Goal: Task Accomplishment & Management: Manage account settings

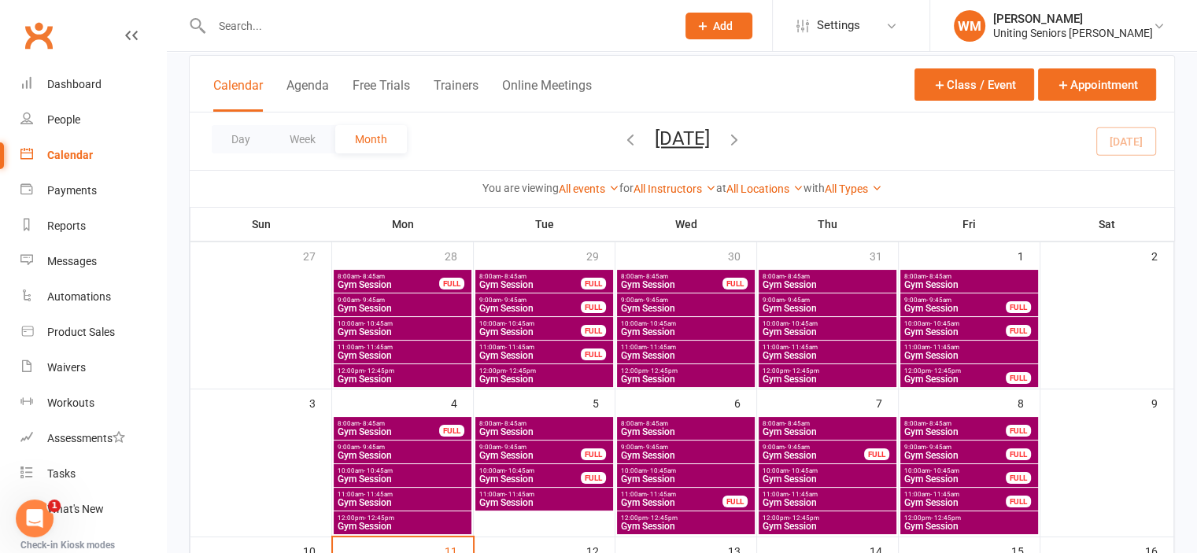
scroll to position [236, 0]
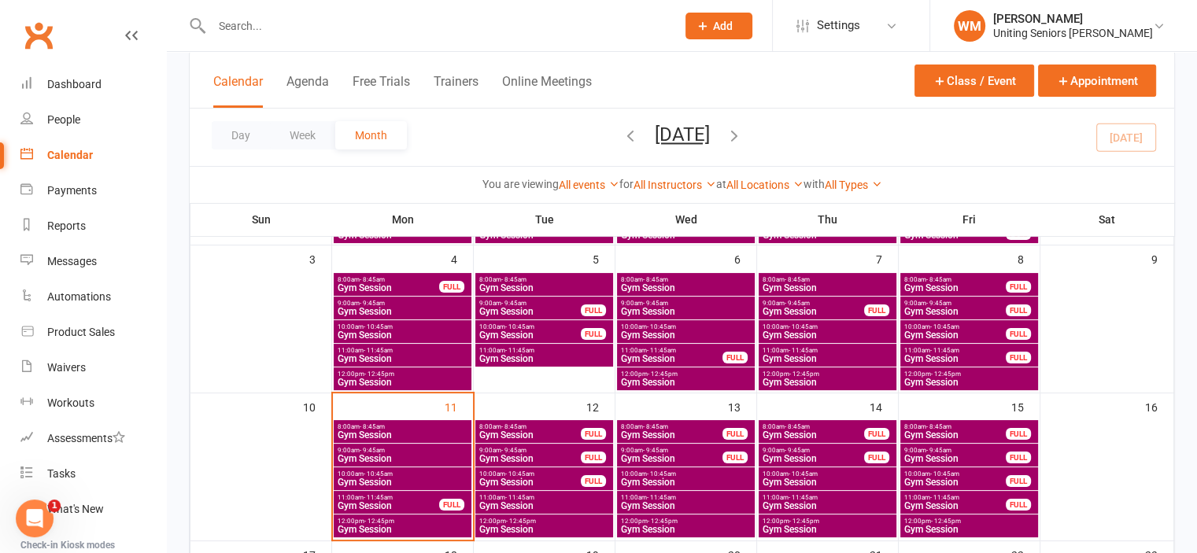
click at [387, 434] on span "Gym Session" at bounding box center [402, 435] width 131 height 9
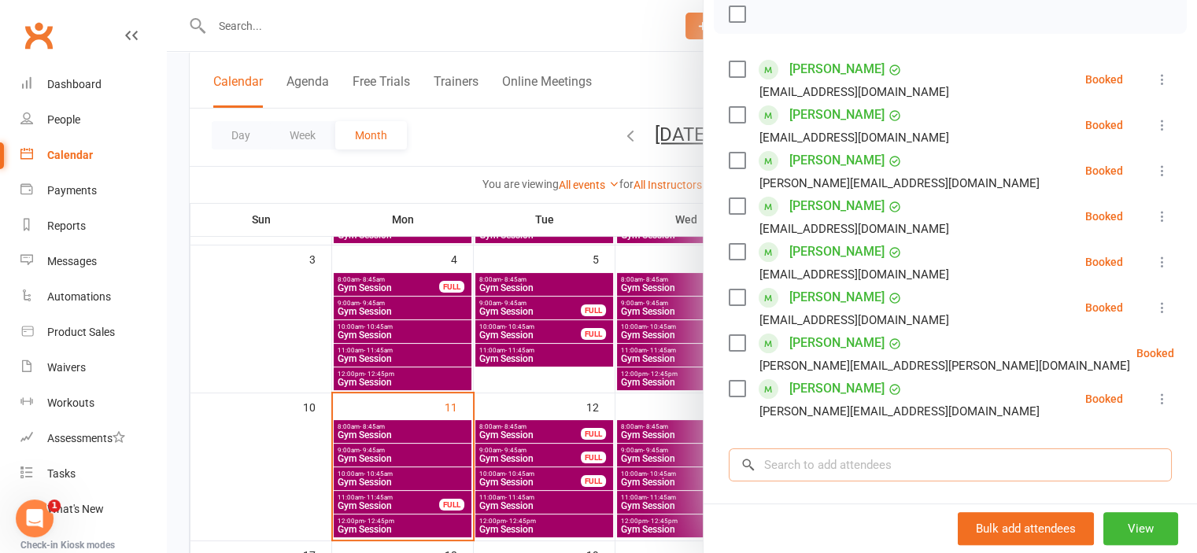
click at [822, 460] on input "search" at bounding box center [950, 465] width 443 height 33
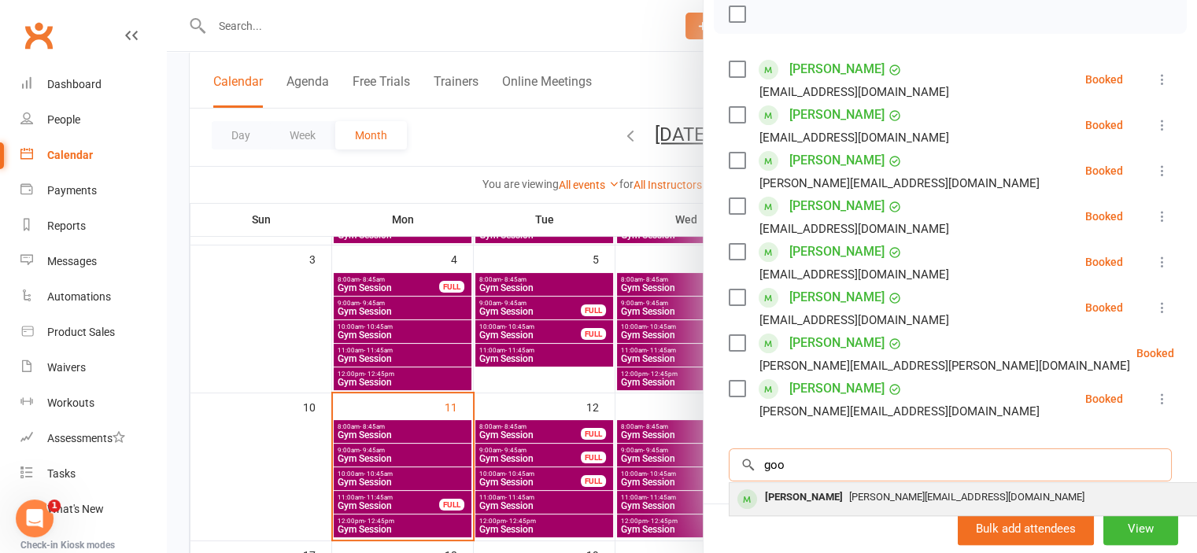
type input "goo"
click at [803, 491] on div "Cecilia Goon" at bounding box center [804, 498] width 91 height 23
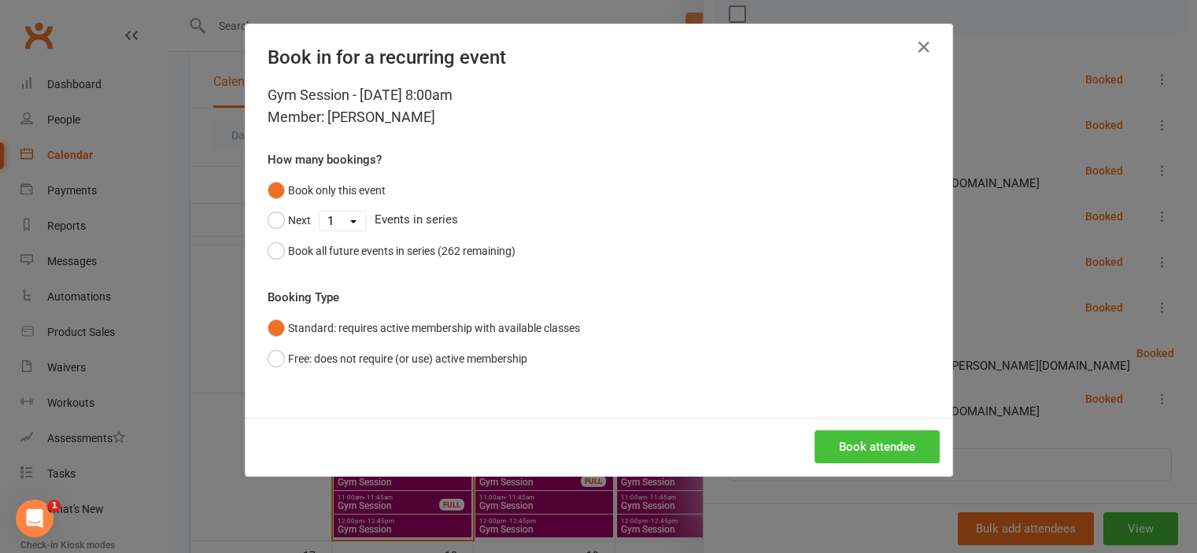
click at [828, 446] on button "Book attendee" at bounding box center [877, 447] width 125 height 33
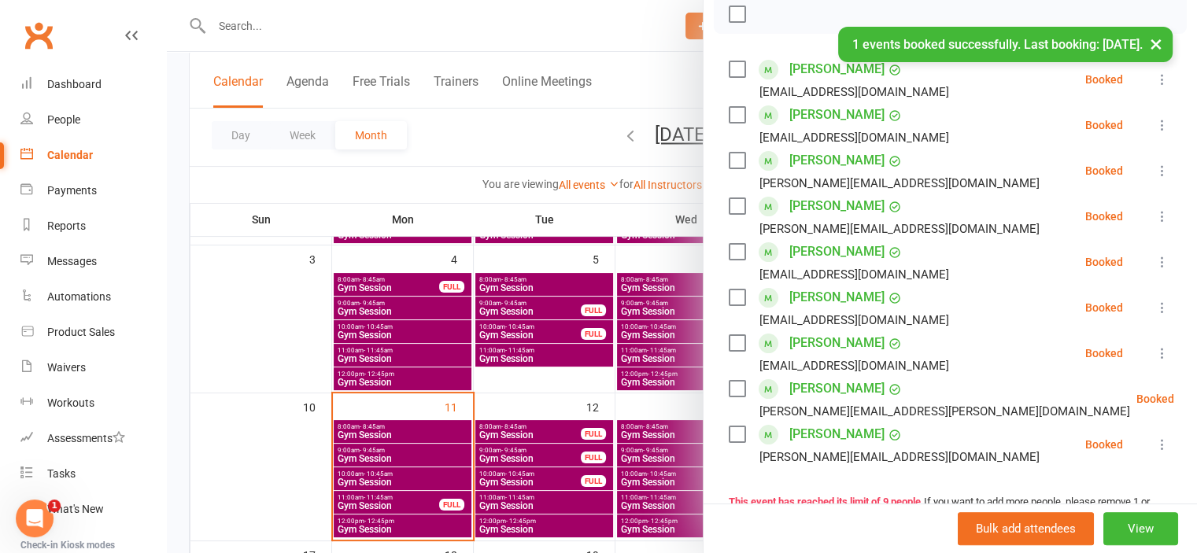
scroll to position [157, 0]
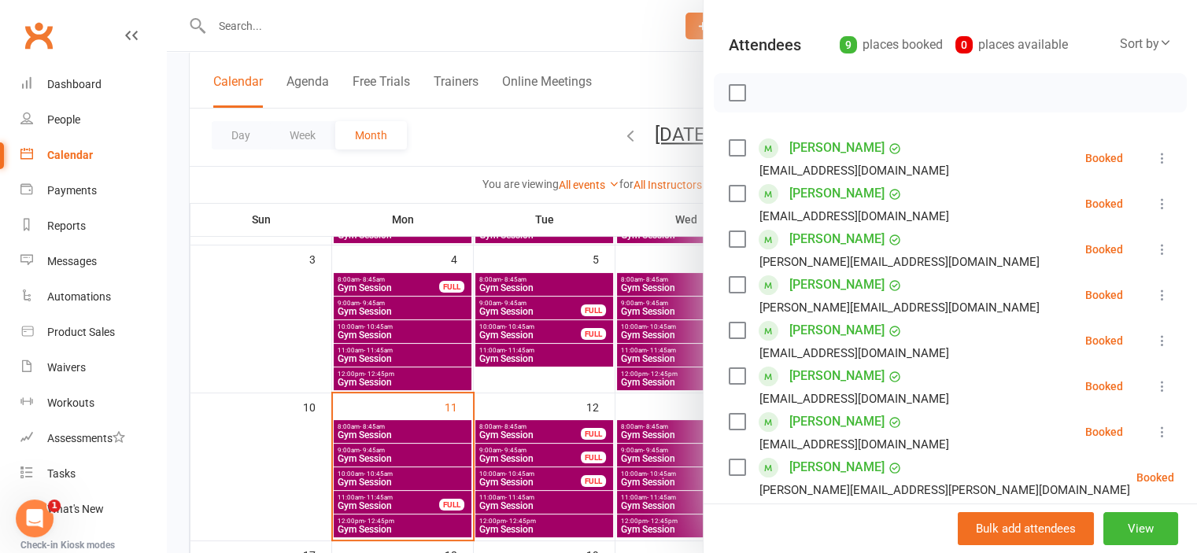
click at [271, 470] on div at bounding box center [682, 276] width 1030 height 553
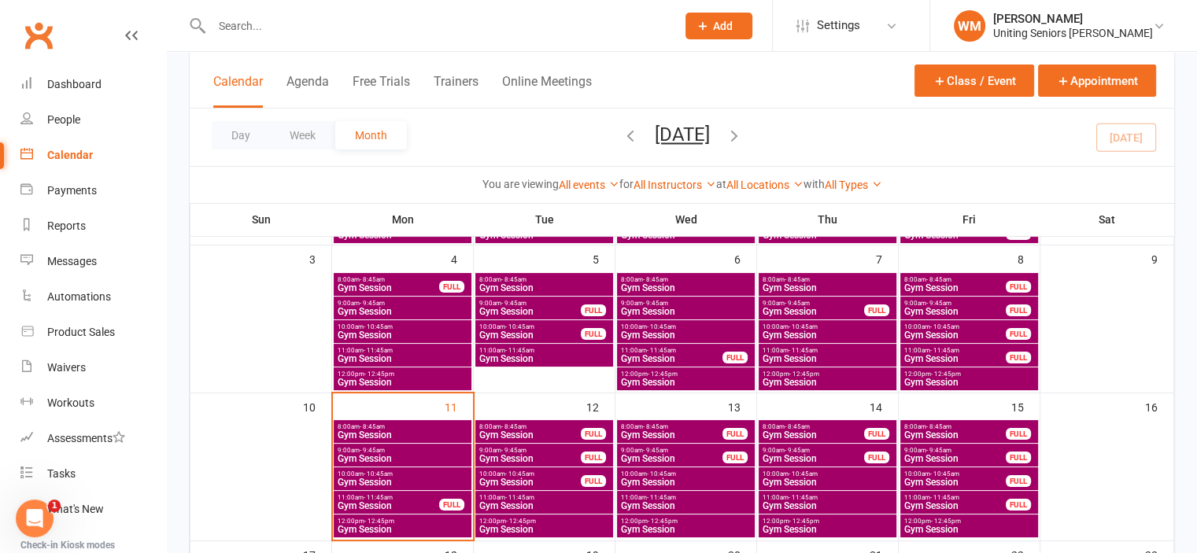
click at [368, 447] on span "- 9:45am" at bounding box center [372, 450] width 25 height 7
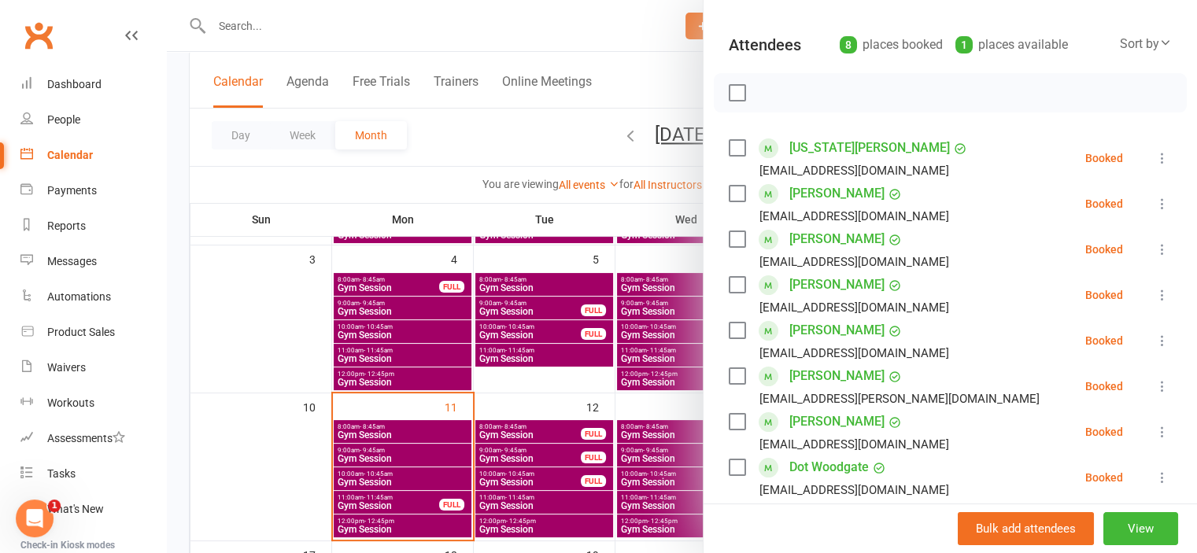
scroll to position [236, 0]
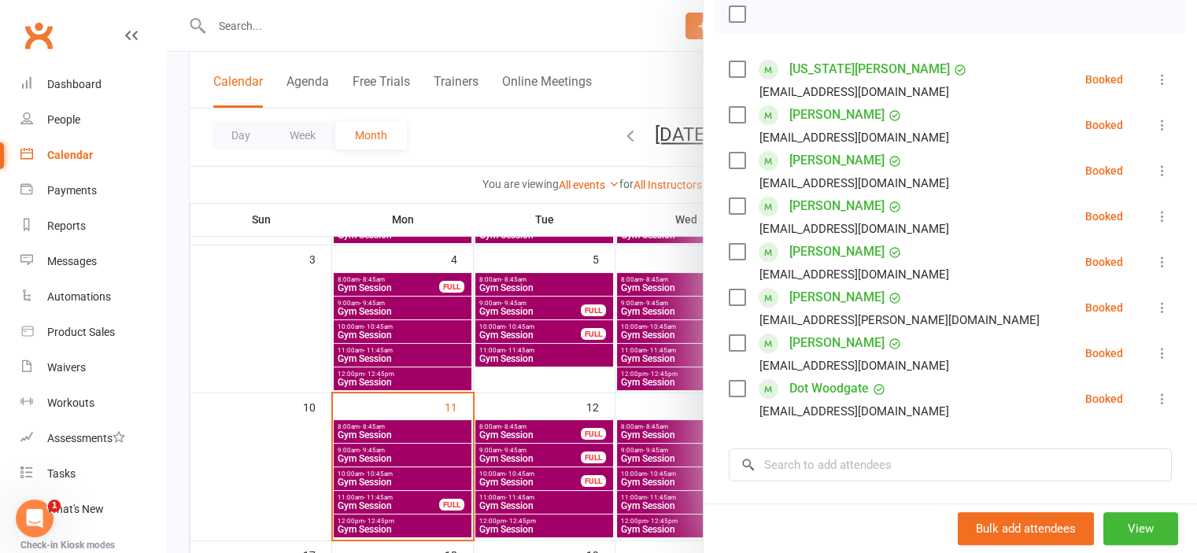
click at [309, 468] on div at bounding box center [682, 276] width 1030 height 553
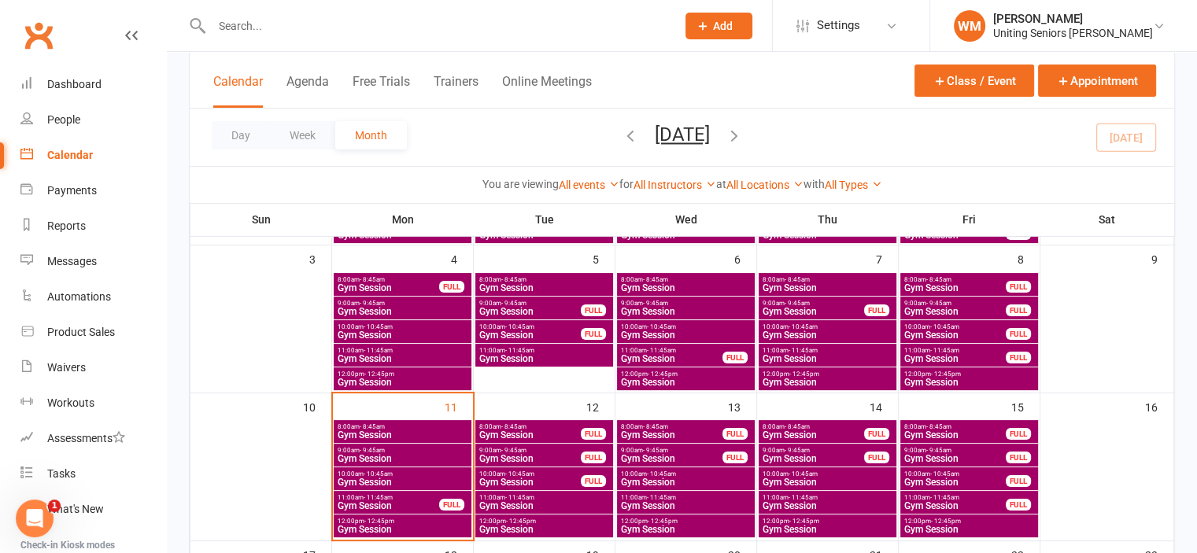
click at [374, 474] on span "- 10:45am" at bounding box center [378, 474] width 29 height 7
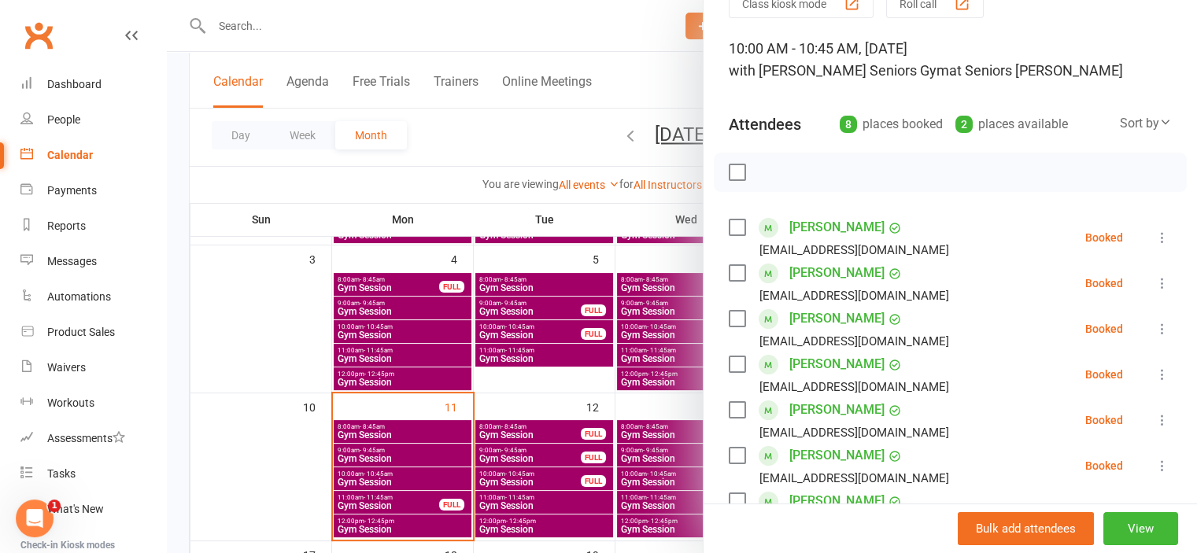
scroll to position [79, 0]
click at [259, 453] on div at bounding box center [682, 276] width 1030 height 553
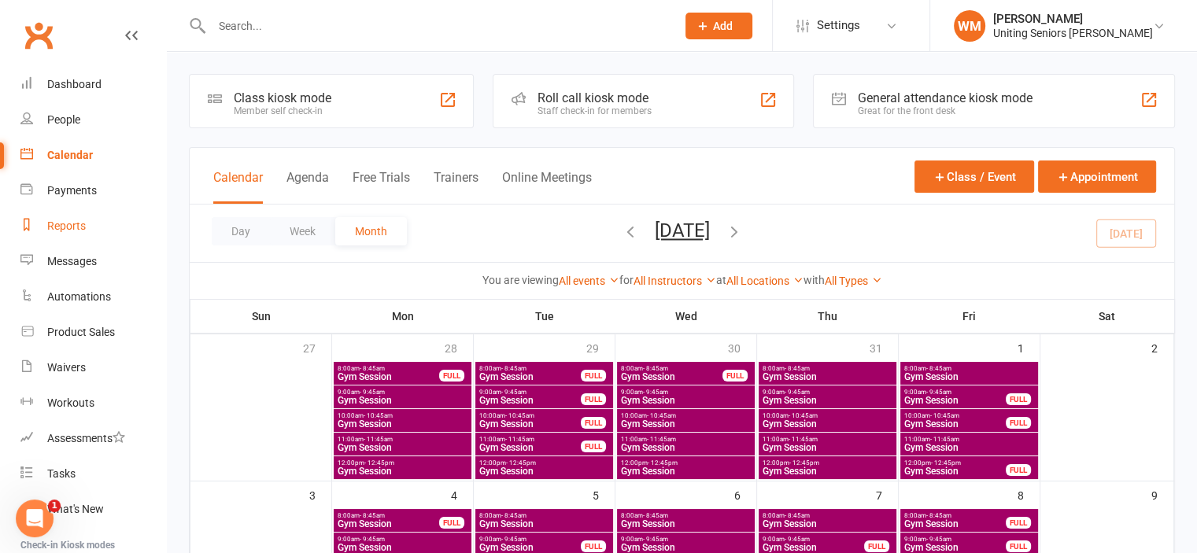
click at [56, 220] on div "Reports" at bounding box center [66, 226] width 39 height 13
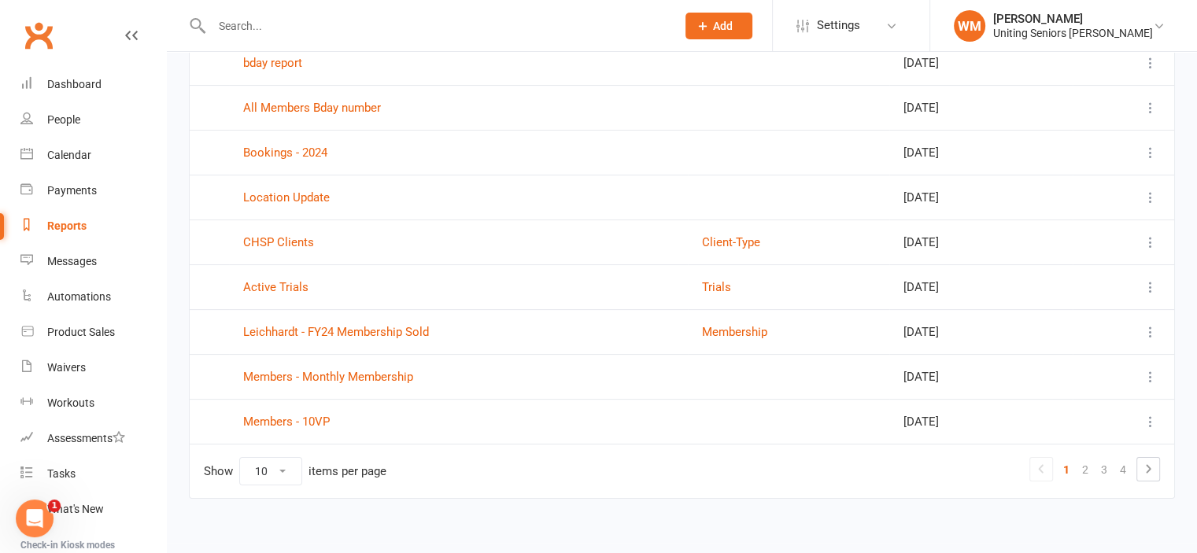
scroll to position [228, 0]
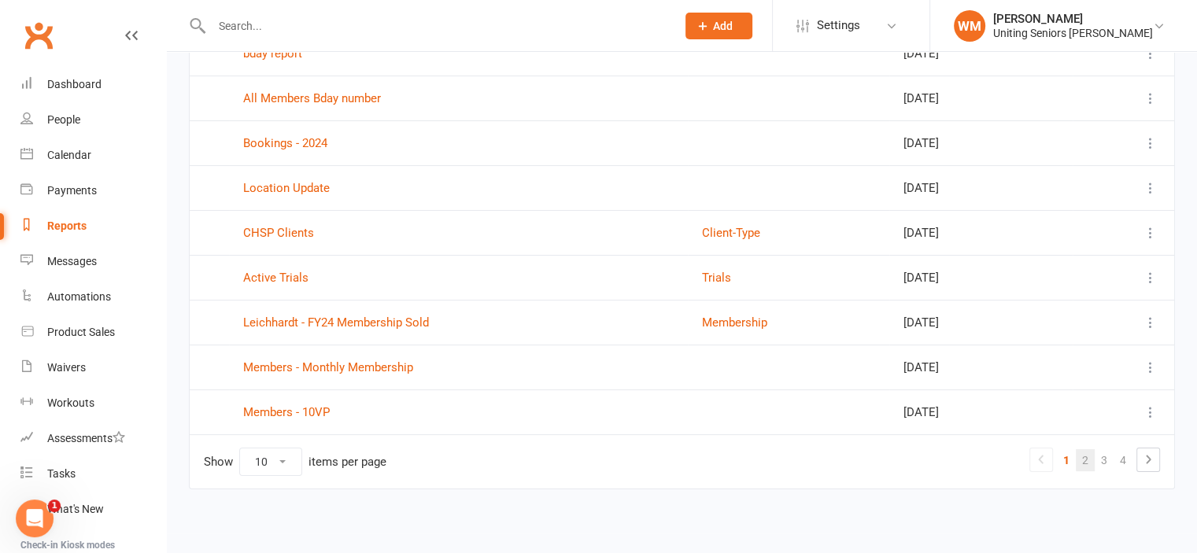
click at [1082, 458] on link "2" at bounding box center [1085, 461] width 19 height 22
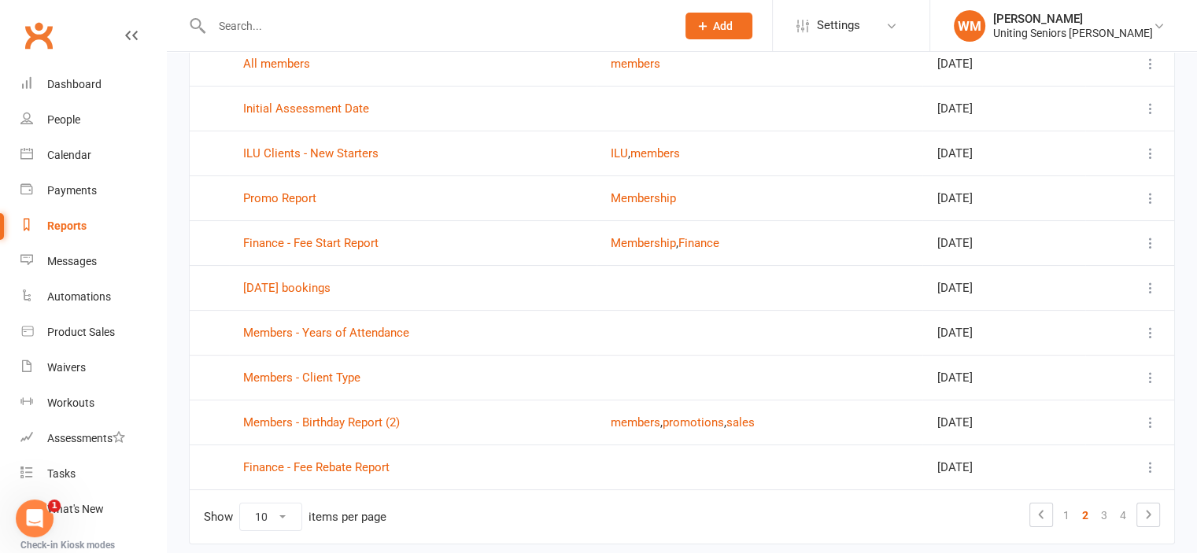
scroll to position [150, 0]
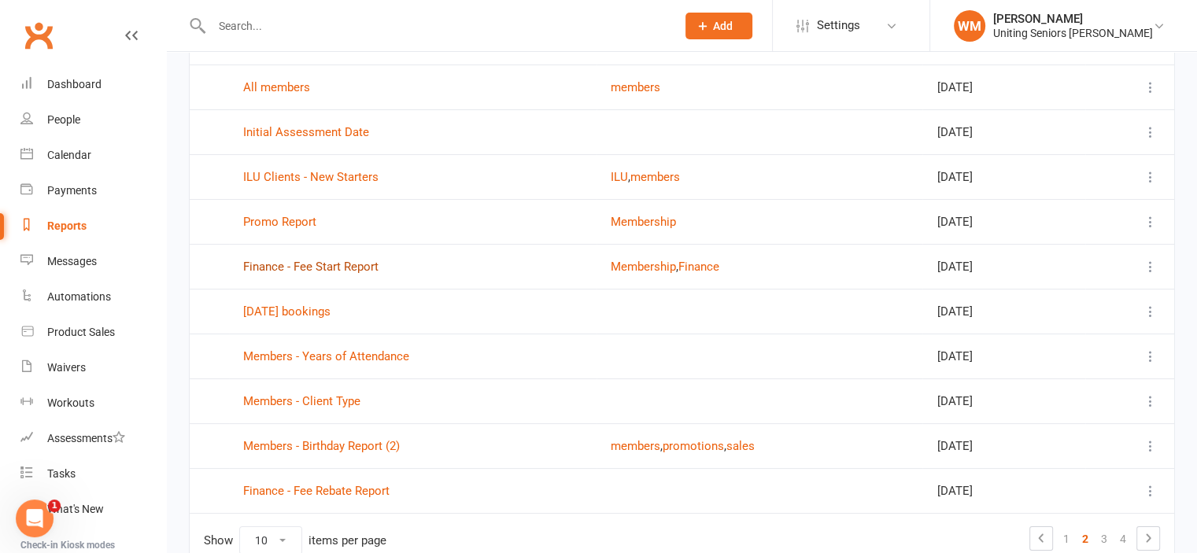
click at [300, 268] on link "Finance - Fee Start Report" at bounding box center [310, 267] width 135 height 14
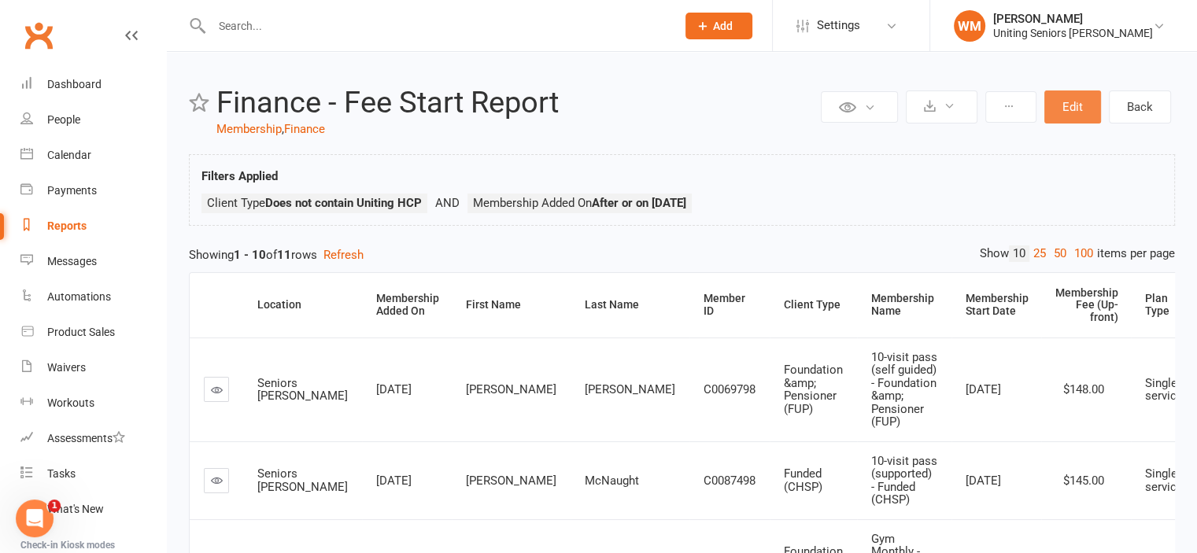
click at [1083, 109] on button "Edit" at bounding box center [1073, 107] width 57 height 33
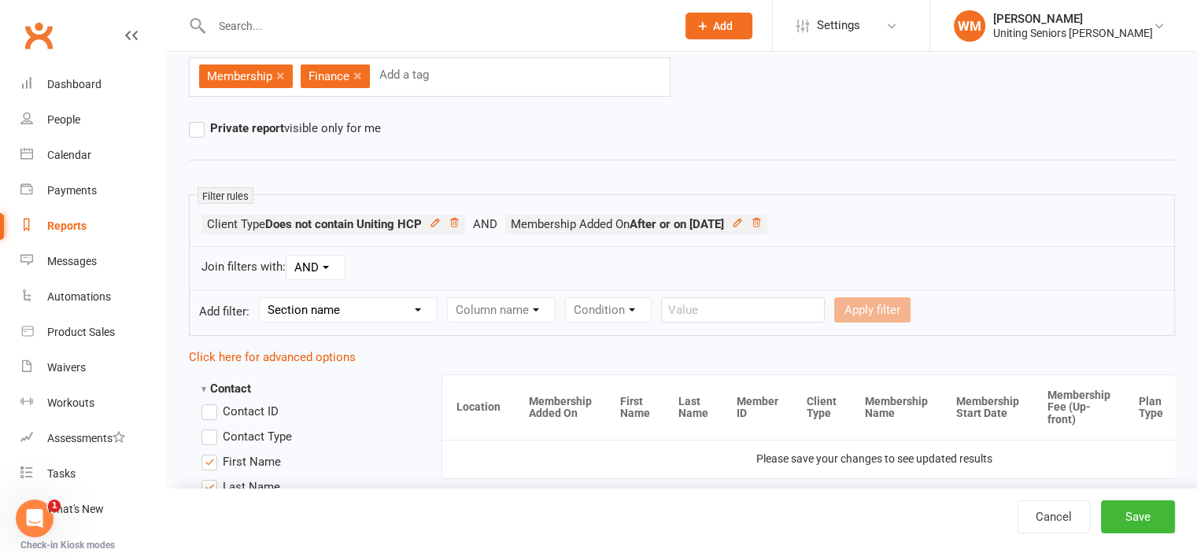
scroll to position [157, 0]
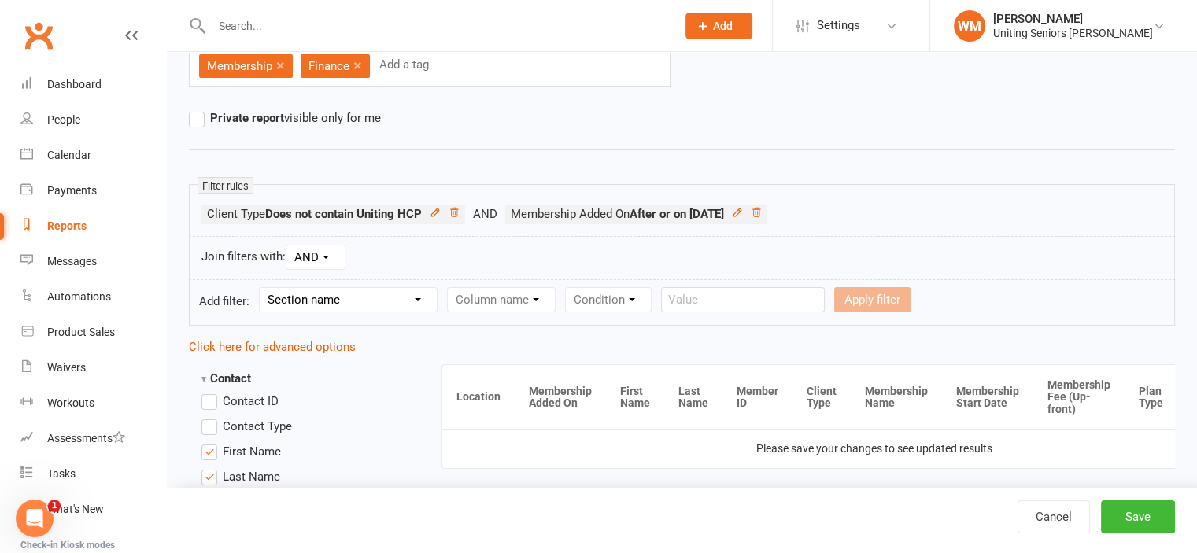
click at [353, 300] on select "Section name Contact Attendance Aggregate Payment Booking Waitlist Attendees Ca…" at bounding box center [348, 300] width 177 height 24
select select "10"
click at [262, 288] on select "Section name Contact Attendance Aggregate Payment Booking Waitlist Attendees Ca…" at bounding box center [348, 300] width 177 height 24
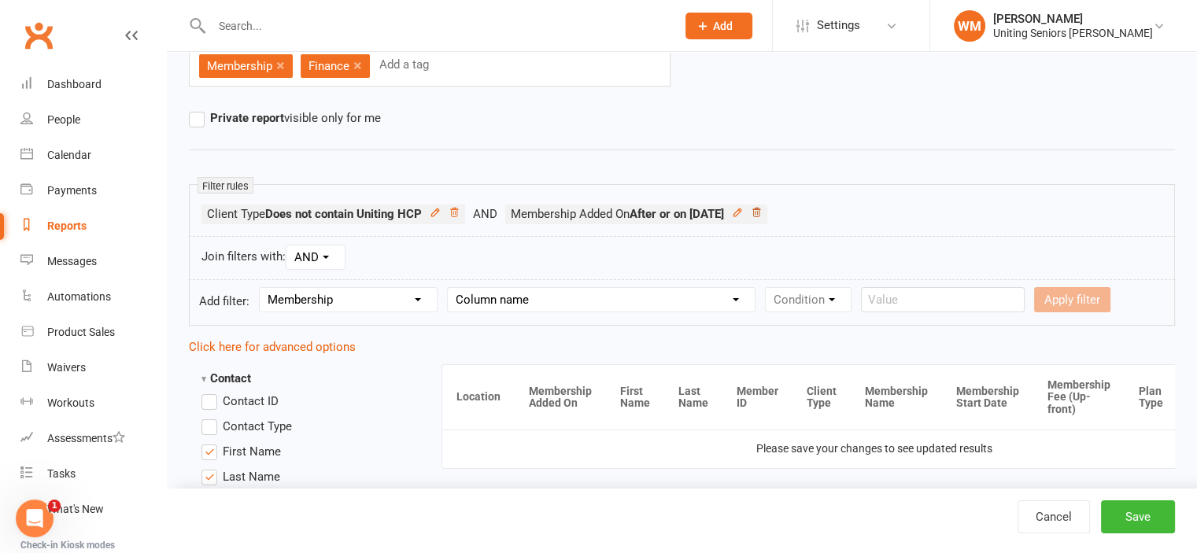
click at [762, 212] on icon at bounding box center [756, 212] width 11 height 11
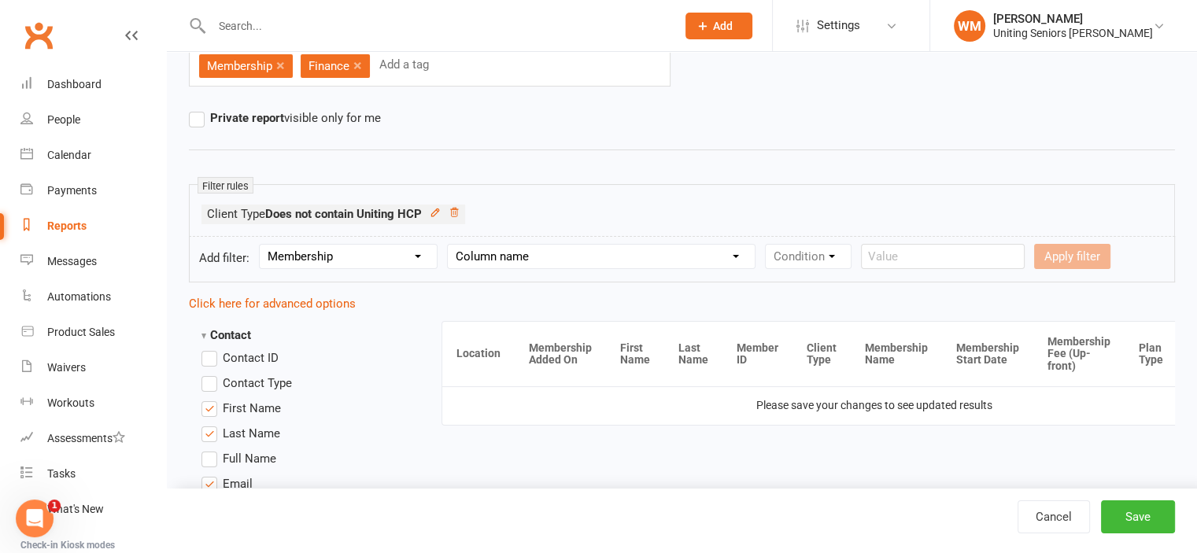
click at [505, 255] on select "Column name Membership ID Membership Name Membership Category Membership Start …" at bounding box center [601, 257] width 307 height 24
select select "7"
click at [448, 245] on select "Column name Membership ID Membership Name Membership Category Membership Start …" at bounding box center [601, 257] width 307 height 24
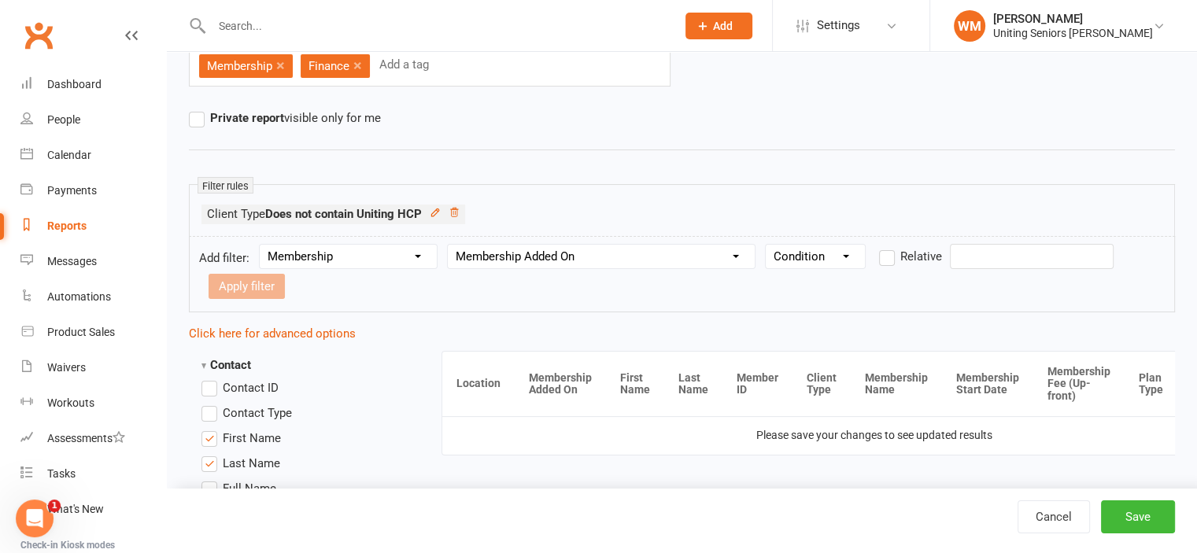
click at [782, 252] on select "Condition Is Is not Before After Before or on After or on Is blank Is not blank" at bounding box center [815, 257] width 99 height 24
select select "5"
click at [767, 245] on select "Condition Is Is not Before After Before or on After or on Is blank Is not blank" at bounding box center [815, 257] width 99 height 24
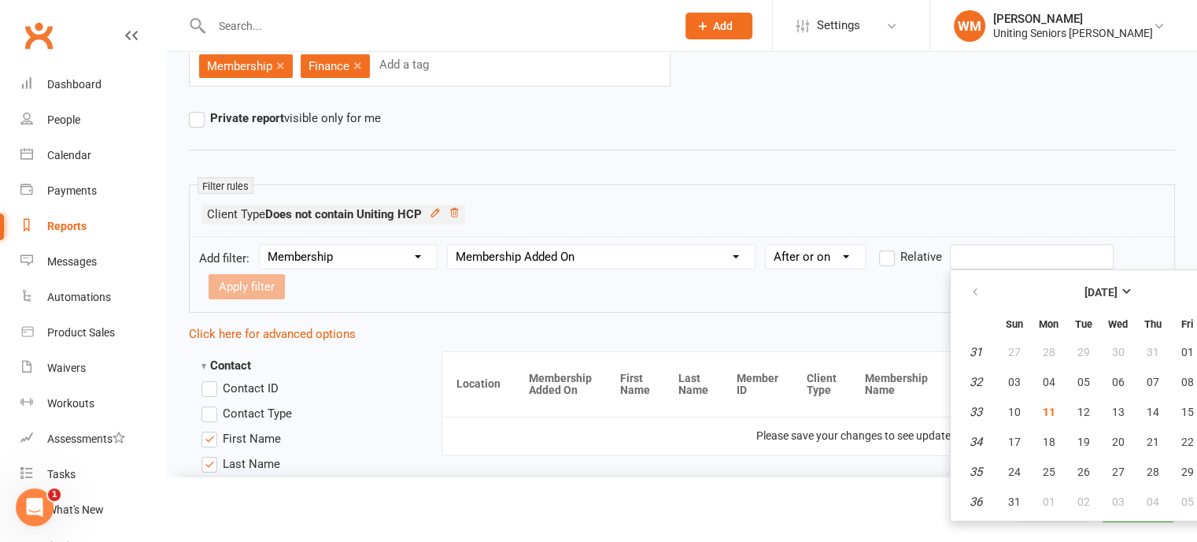
click at [1023, 262] on input "text" at bounding box center [1032, 256] width 164 height 25
click at [1183, 346] on span "01" at bounding box center [1187, 352] width 13 height 13
type input "01 Aug 2025"
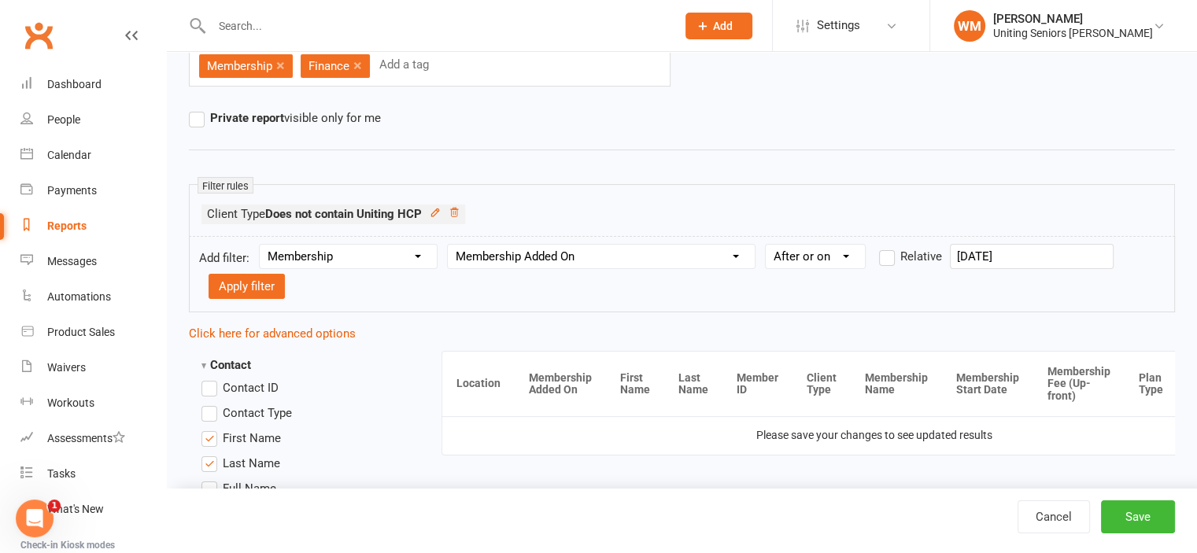
click at [265, 301] on form "Add filter: Section name Contact Attendance Aggregate Payment Booking Waitlist …" at bounding box center [682, 274] width 986 height 76
click at [264, 286] on button "Apply filter" at bounding box center [247, 286] width 76 height 25
select select
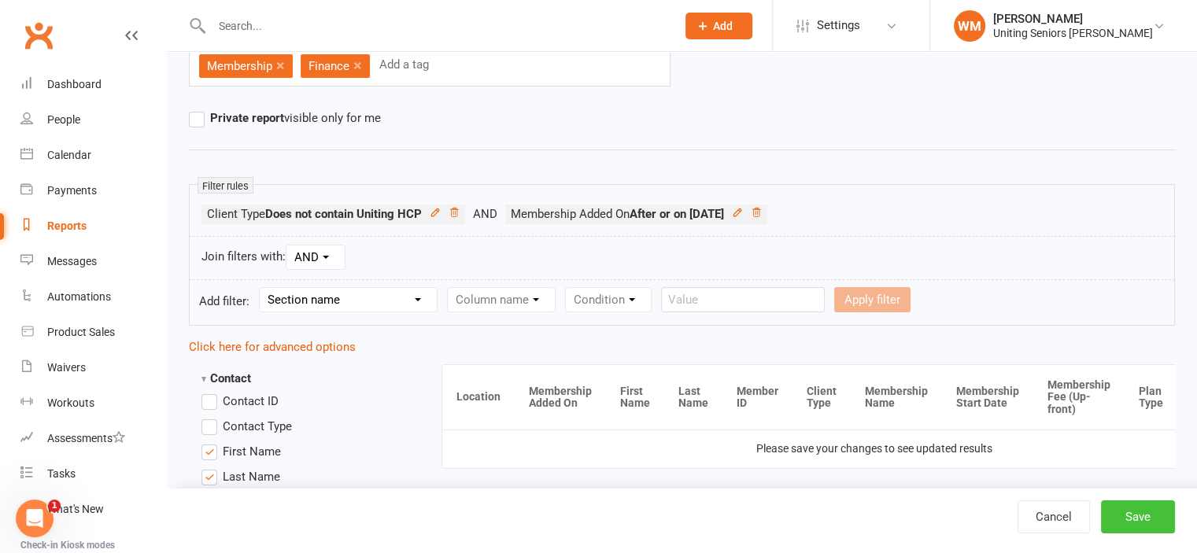
click at [1135, 517] on button "Save" at bounding box center [1138, 517] width 74 height 33
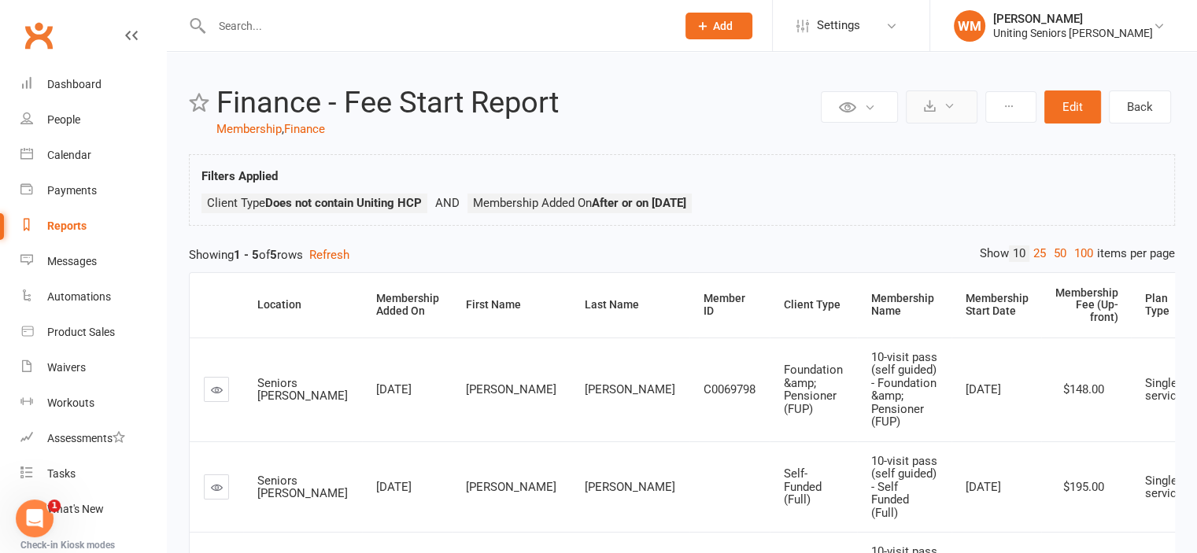
click at [958, 109] on button at bounding box center [942, 107] width 72 height 33
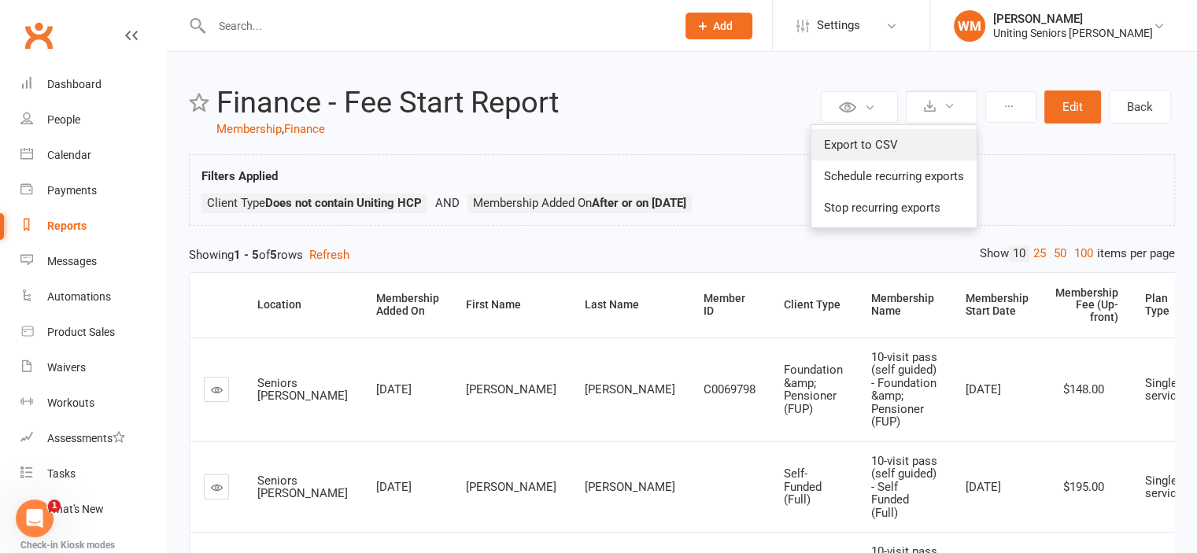
click at [923, 144] on link "Export to CSV" at bounding box center [894, 144] width 165 height 31
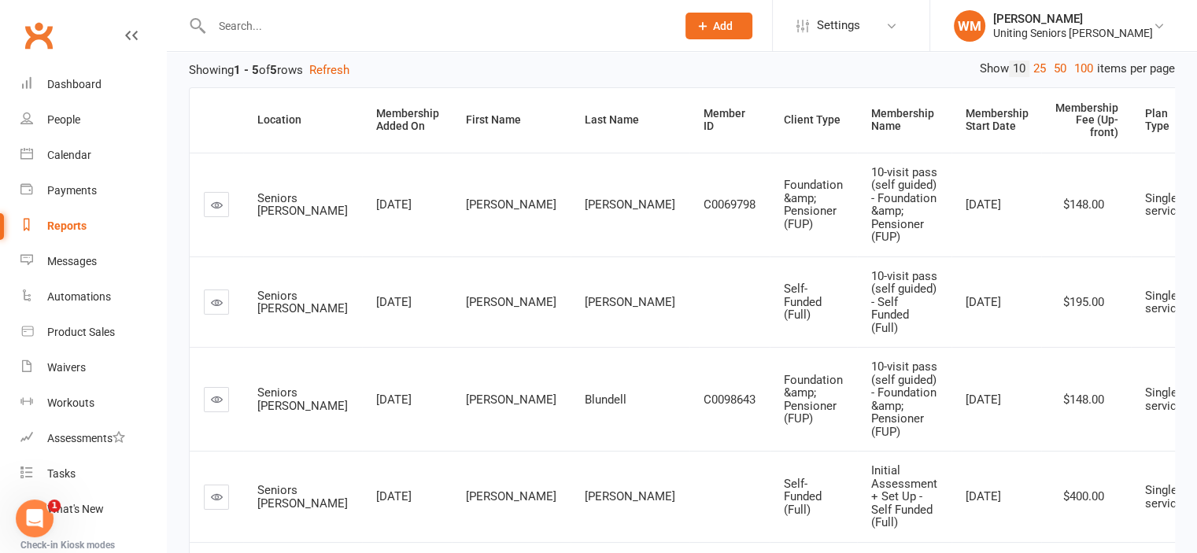
scroll to position [157, 0]
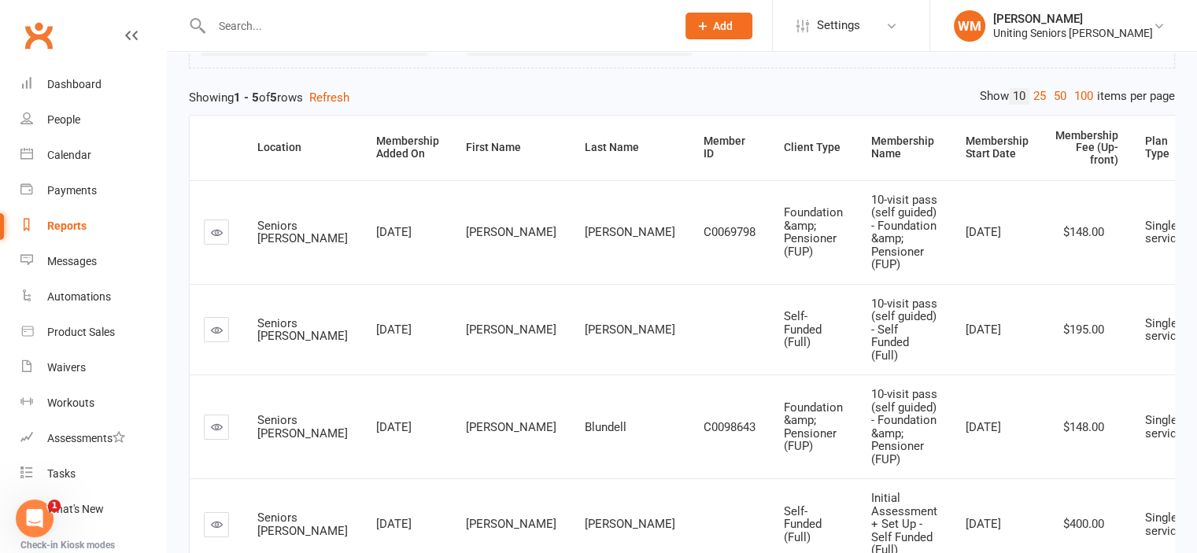
click at [66, 232] on link "Reports" at bounding box center [93, 226] width 146 height 35
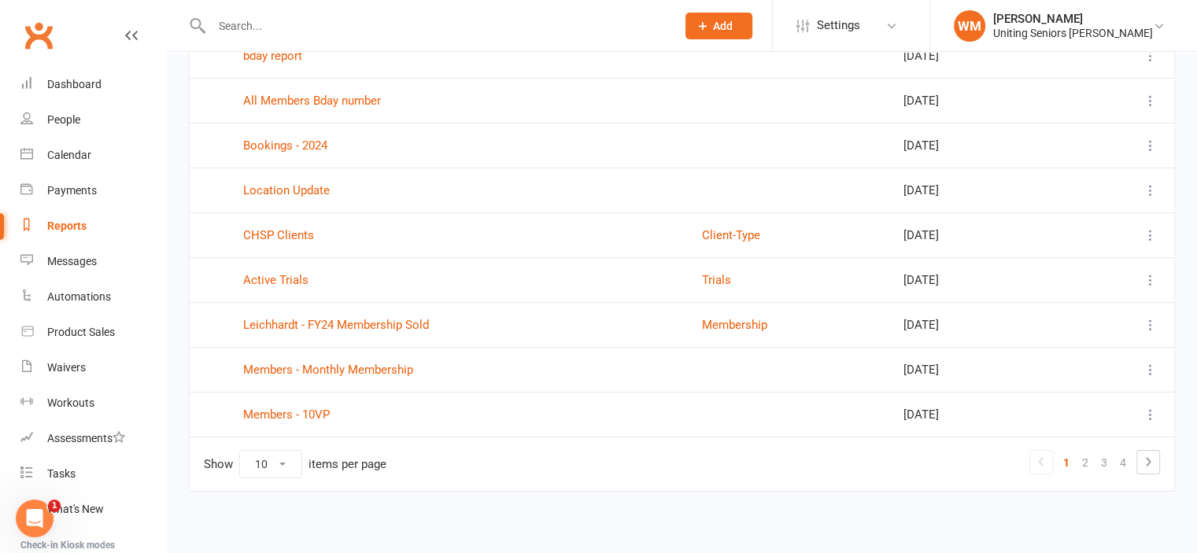
scroll to position [228, 0]
click at [1090, 457] on link "2" at bounding box center [1085, 461] width 19 height 22
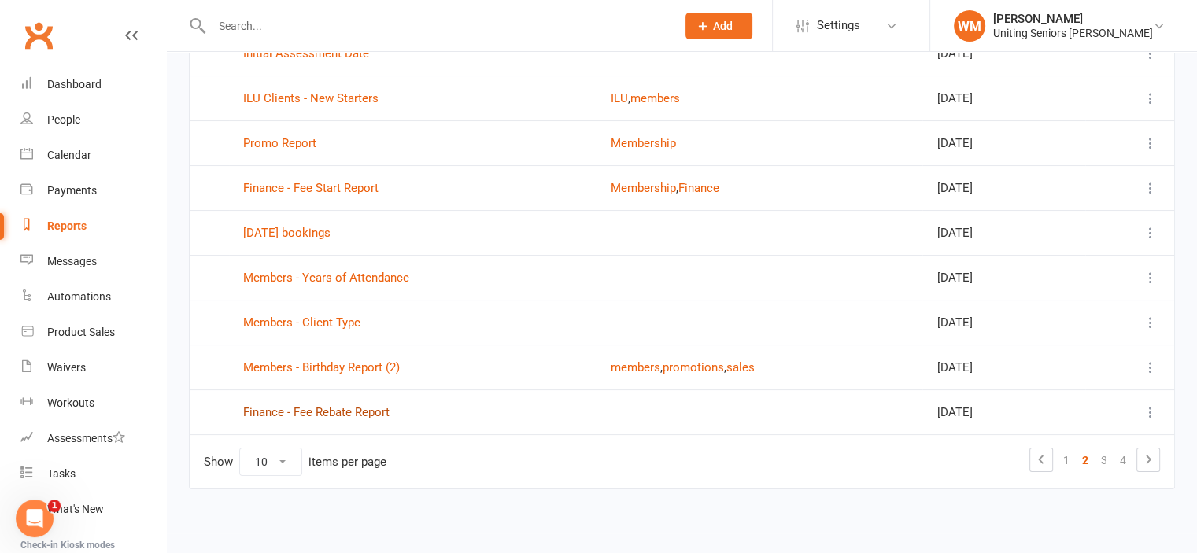
click at [367, 411] on link "Finance - Fee Rebate Report" at bounding box center [316, 412] width 146 height 14
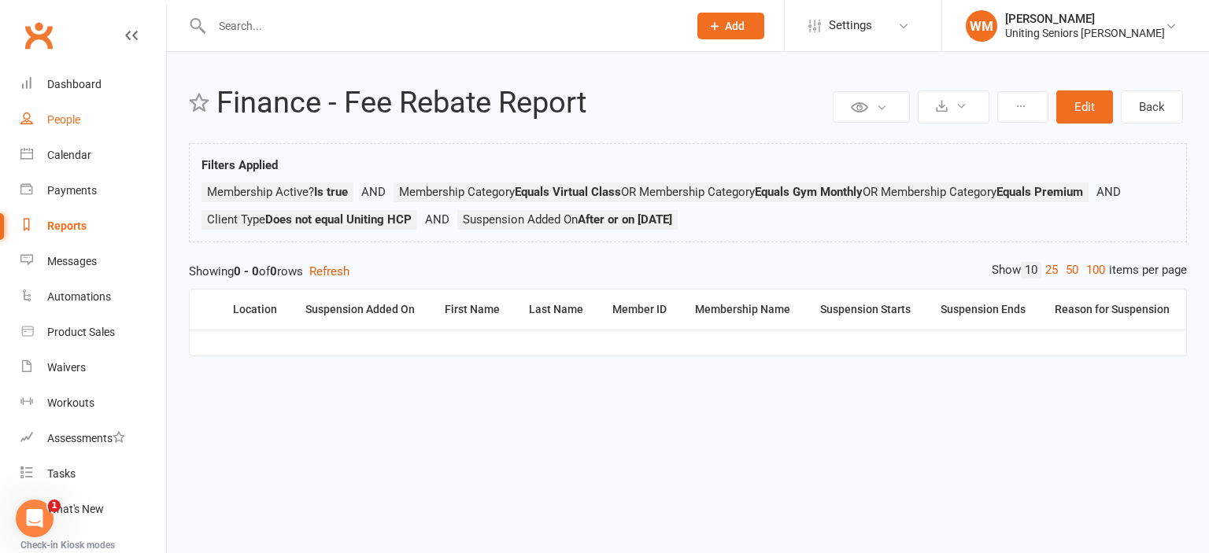
click at [55, 117] on div "People" at bounding box center [63, 119] width 33 height 13
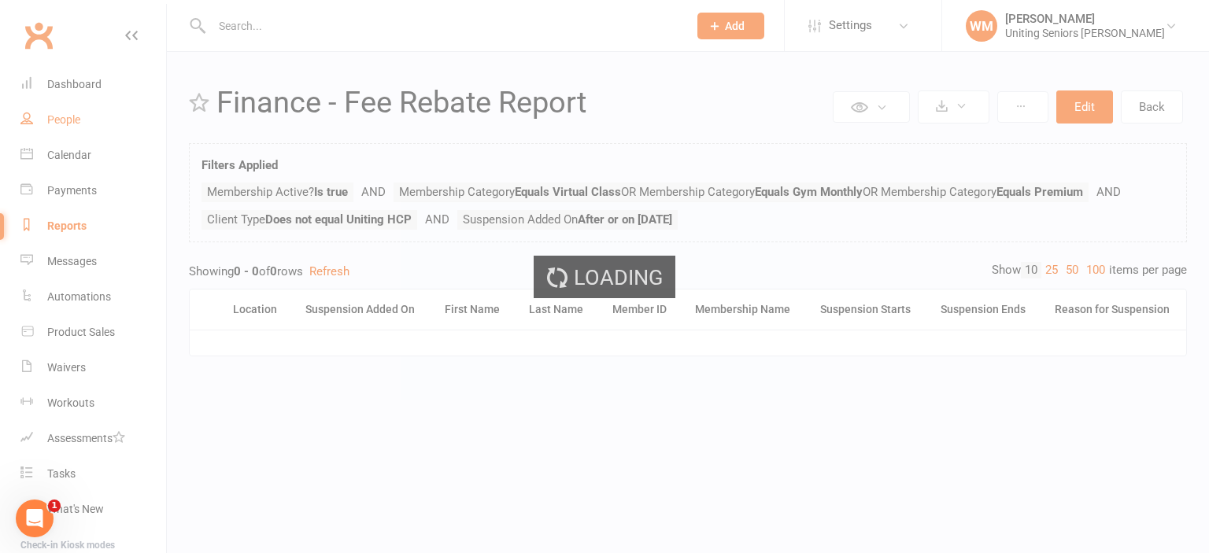
select select "100"
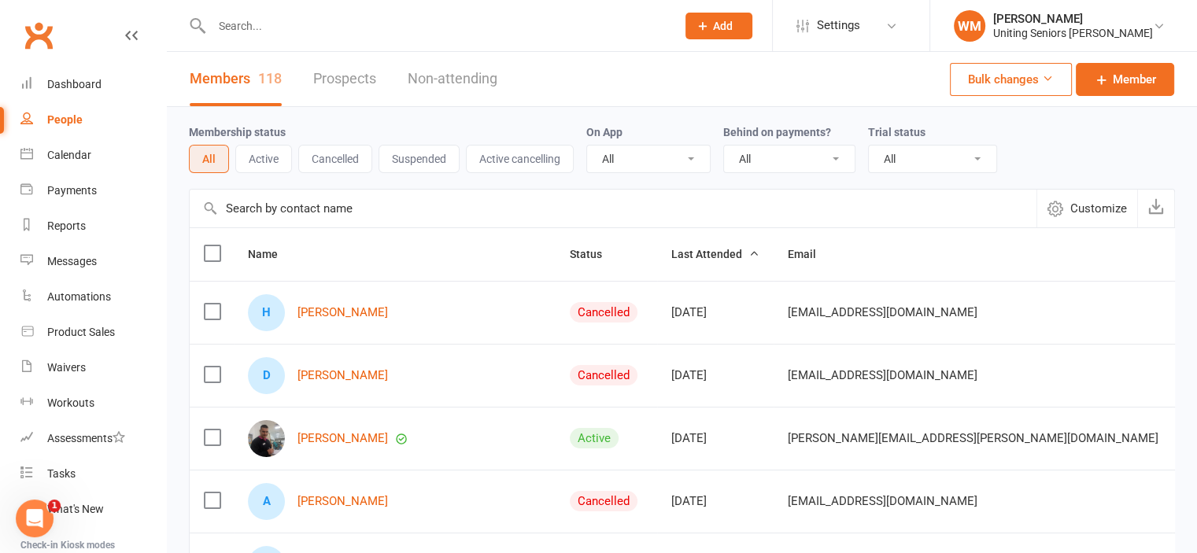
click at [413, 152] on button "Suspended" at bounding box center [419, 159] width 81 height 28
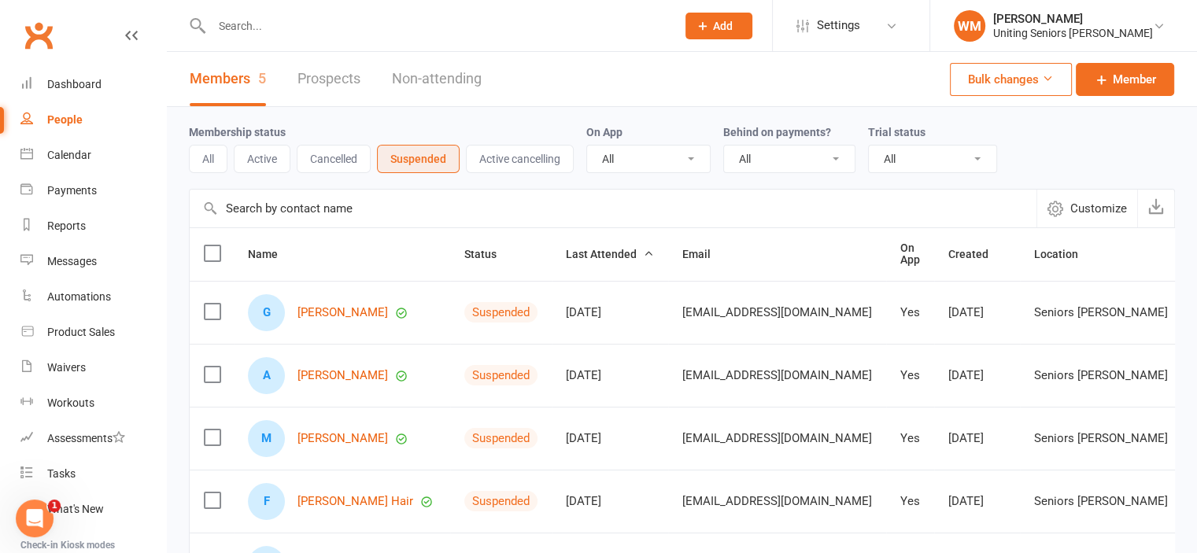
scroll to position [79, 0]
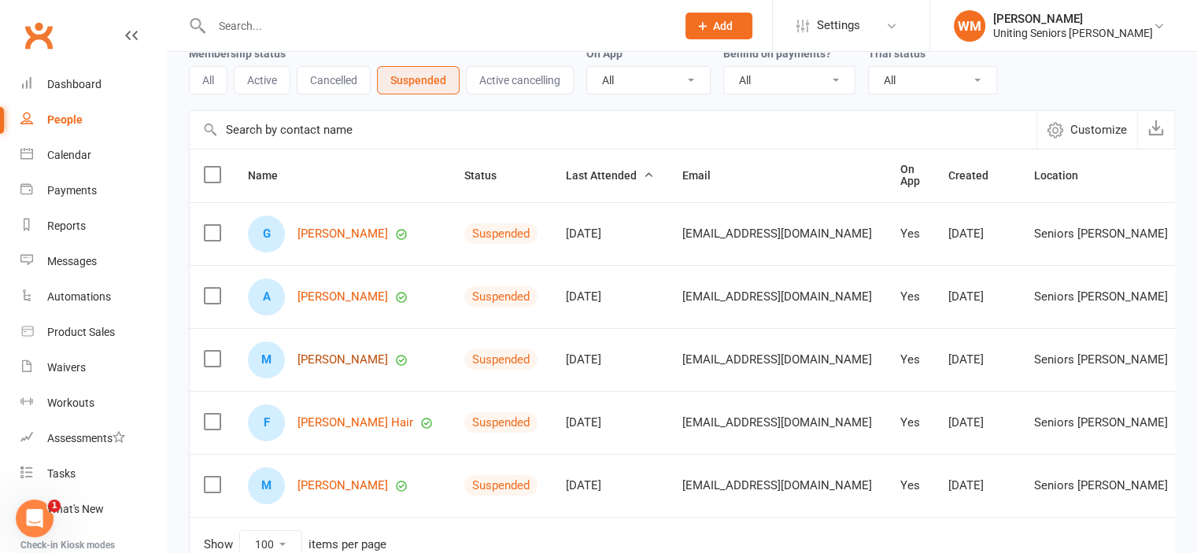
click at [350, 358] on link "Margaret Wall" at bounding box center [343, 359] width 91 height 13
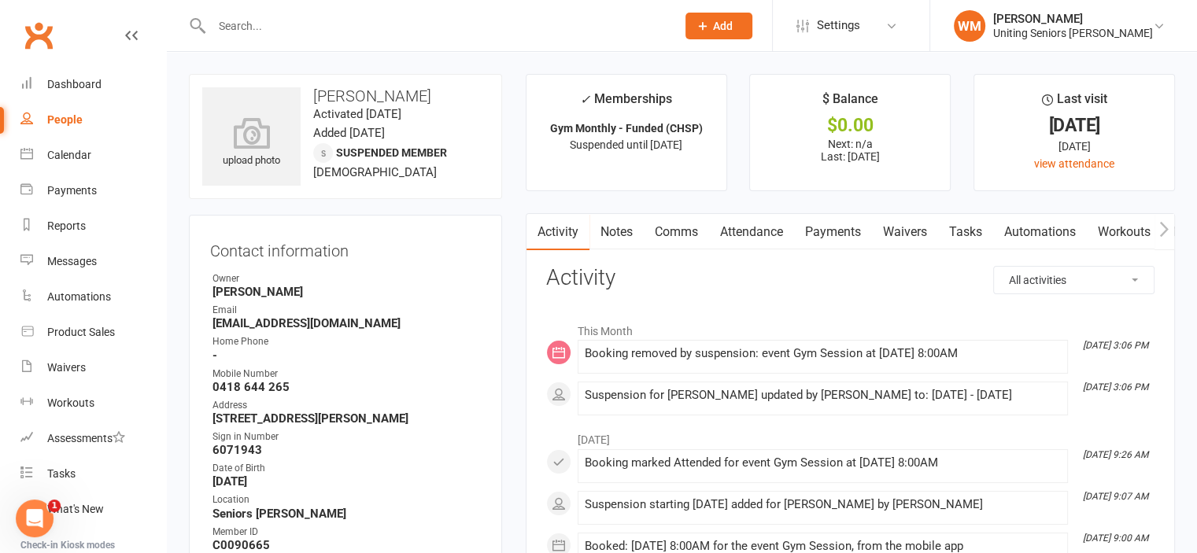
click at [75, 117] on div "People" at bounding box center [64, 119] width 35 height 13
select select "100"
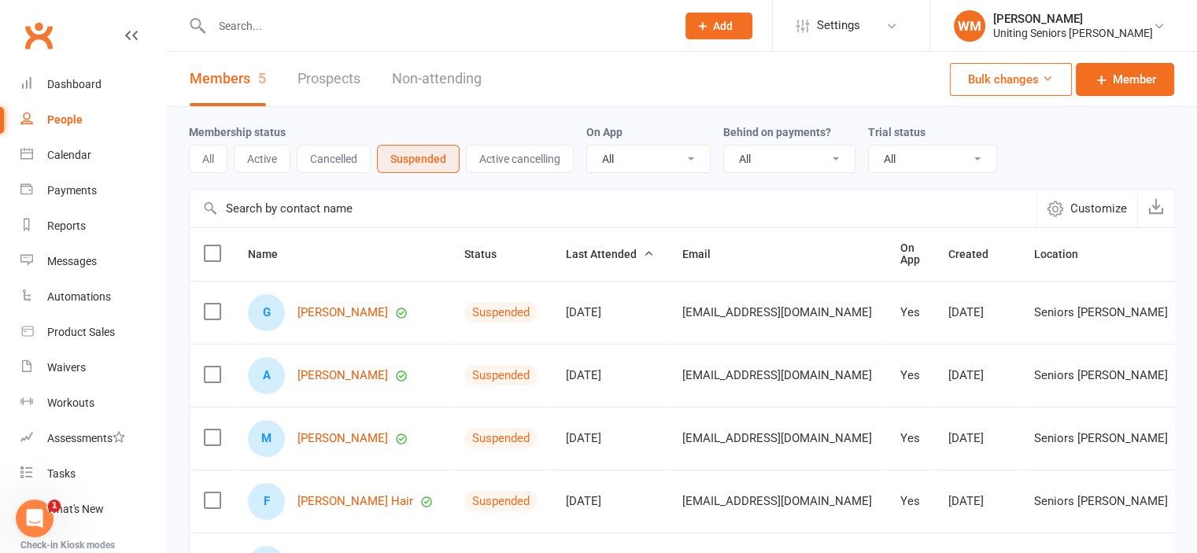
click at [218, 157] on button "All" at bounding box center [208, 159] width 39 height 28
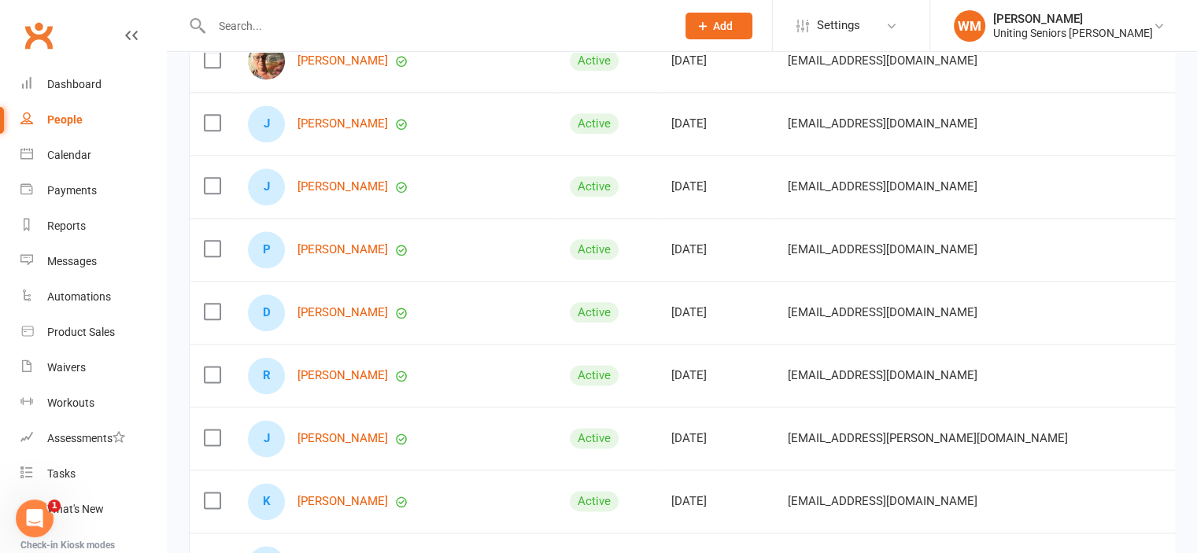
scroll to position [1968, 0]
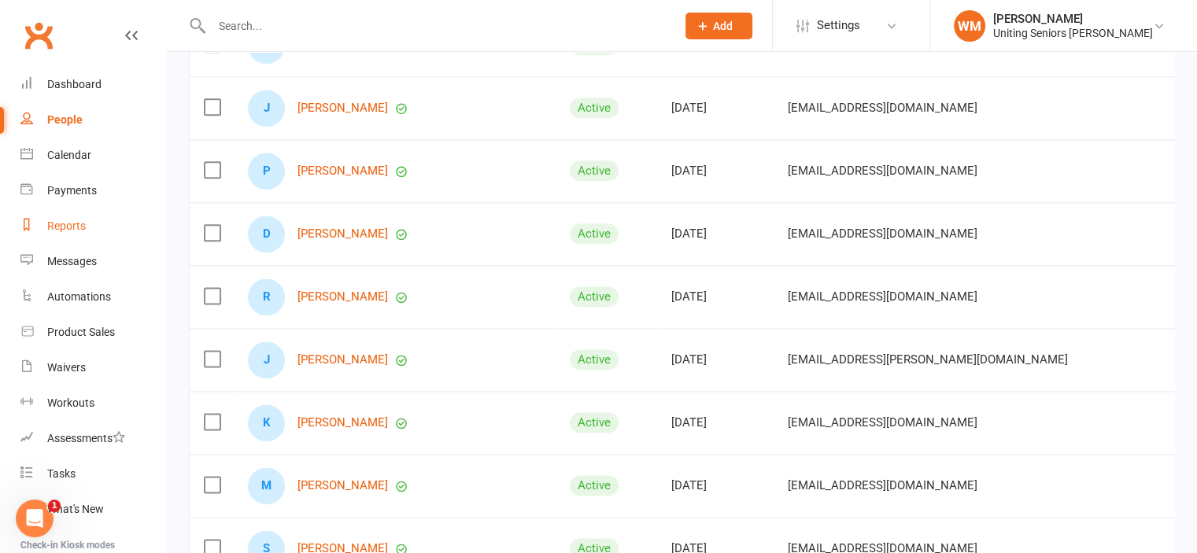
click at [69, 218] on link "Reports" at bounding box center [93, 226] width 146 height 35
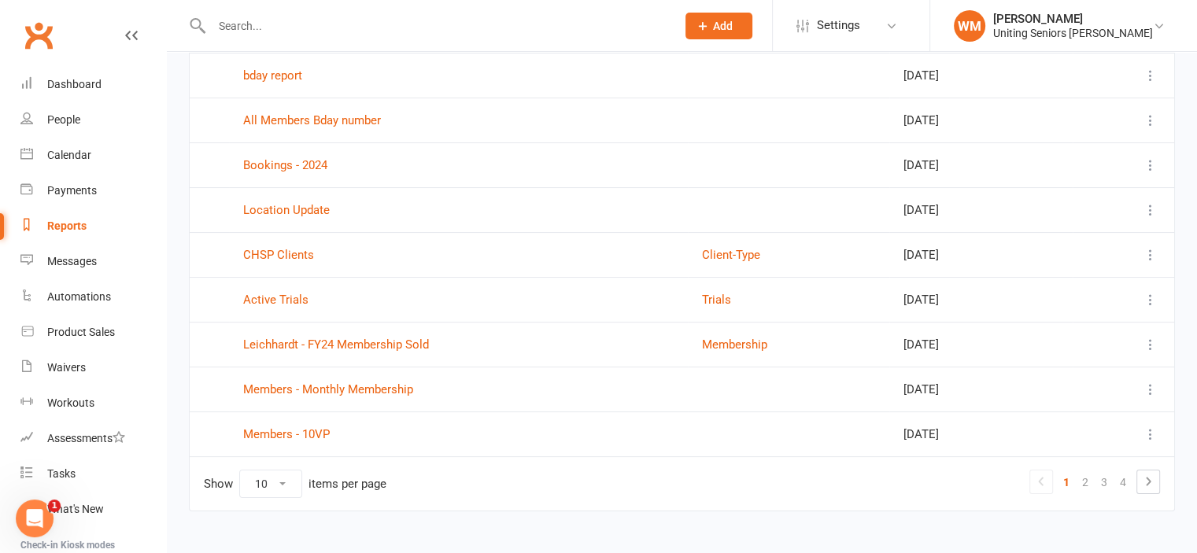
scroll to position [228, 0]
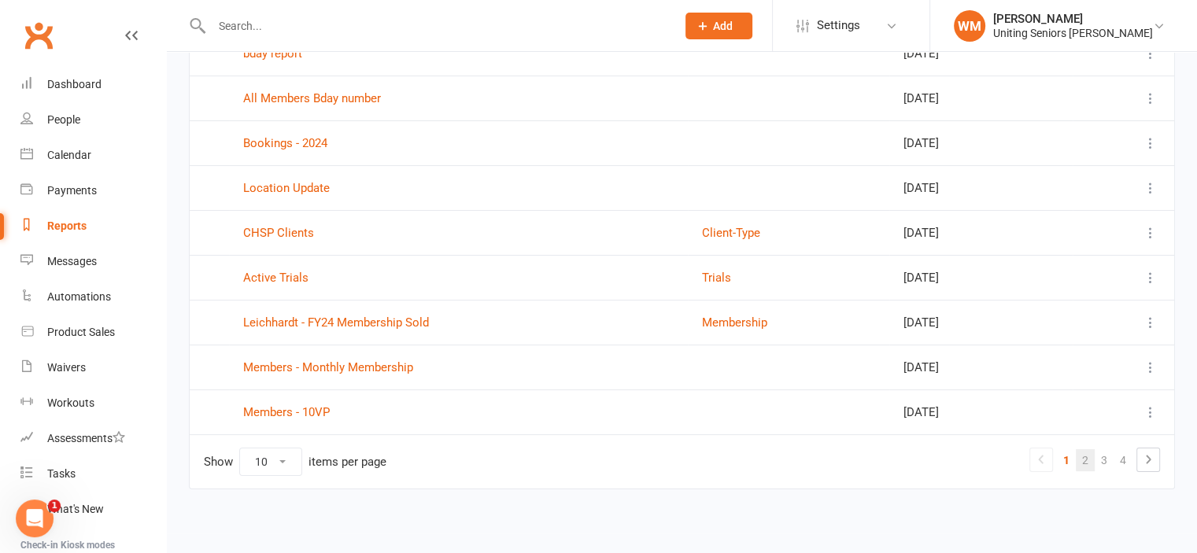
click at [1085, 453] on link "2" at bounding box center [1085, 461] width 19 height 22
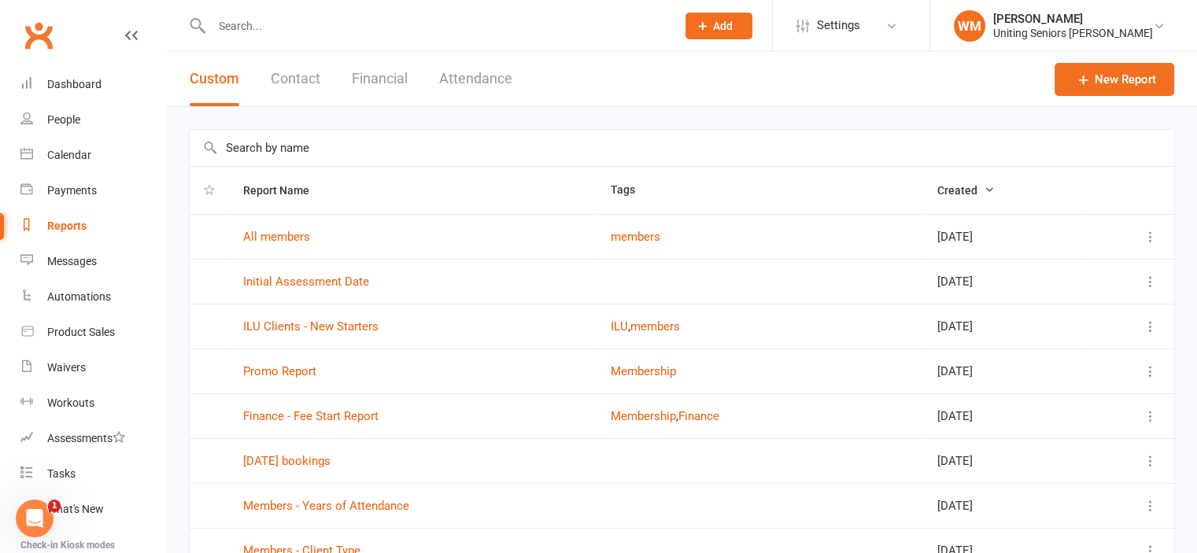
scroll to position [79, 0]
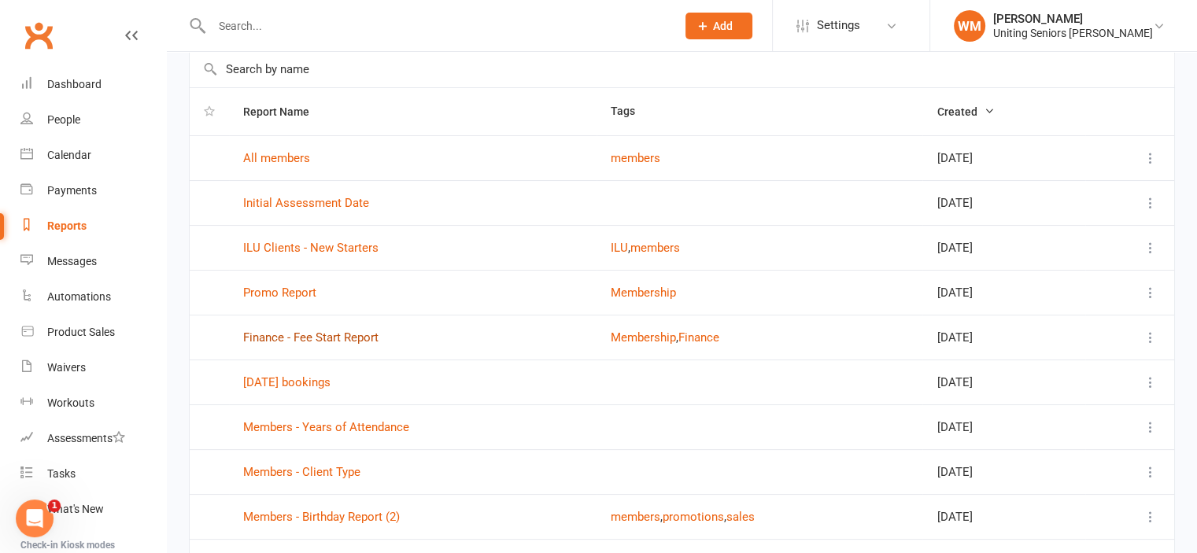
click at [339, 333] on link "Finance - Fee Start Report" at bounding box center [310, 338] width 135 height 14
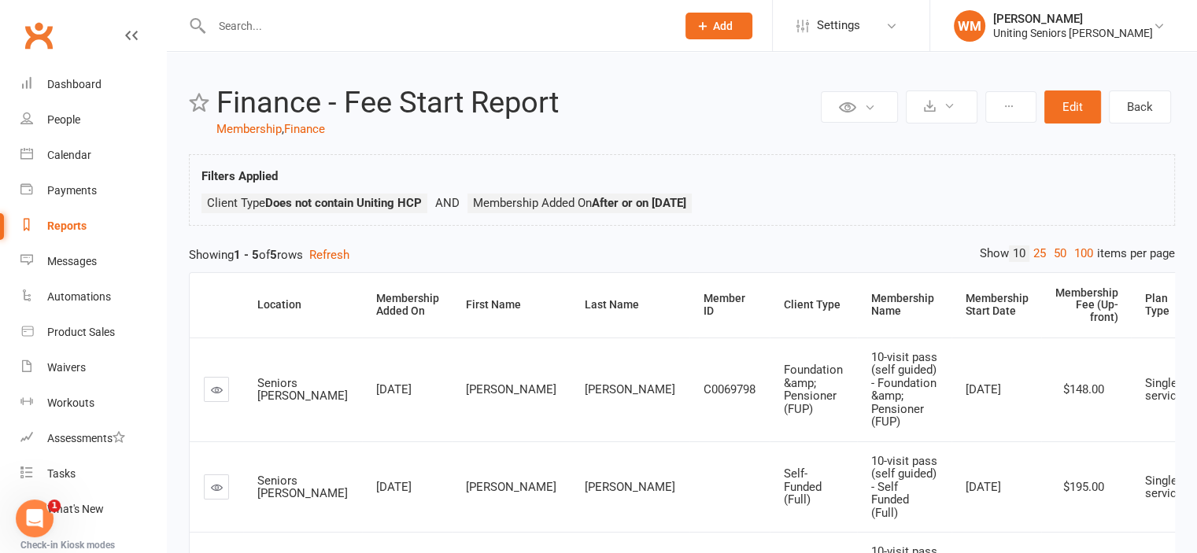
click at [67, 230] on div "Reports" at bounding box center [66, 226] width 39 height 13
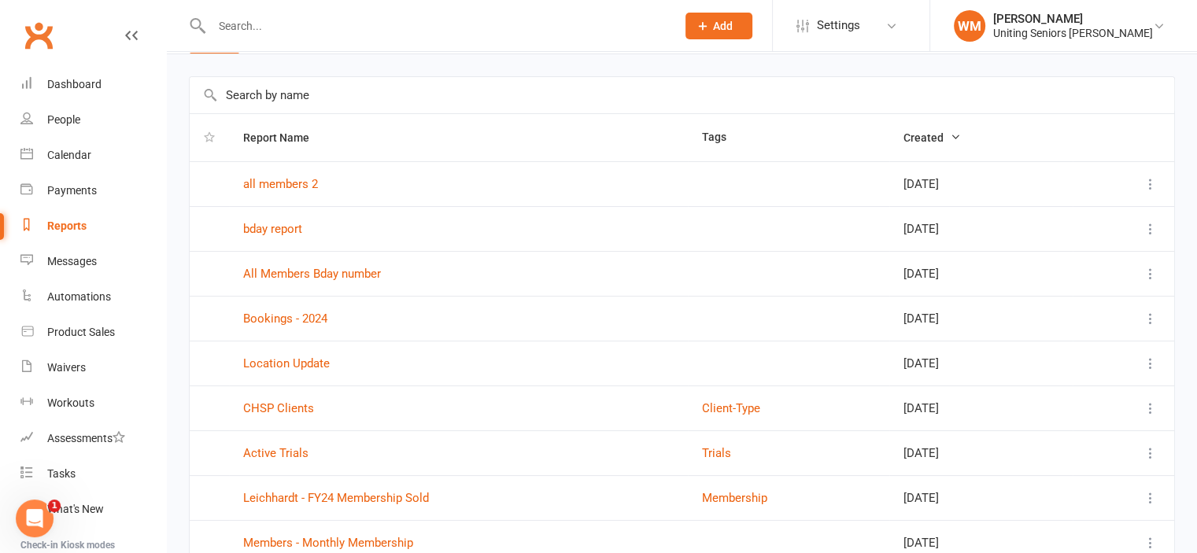
scroll to position [157, 0]
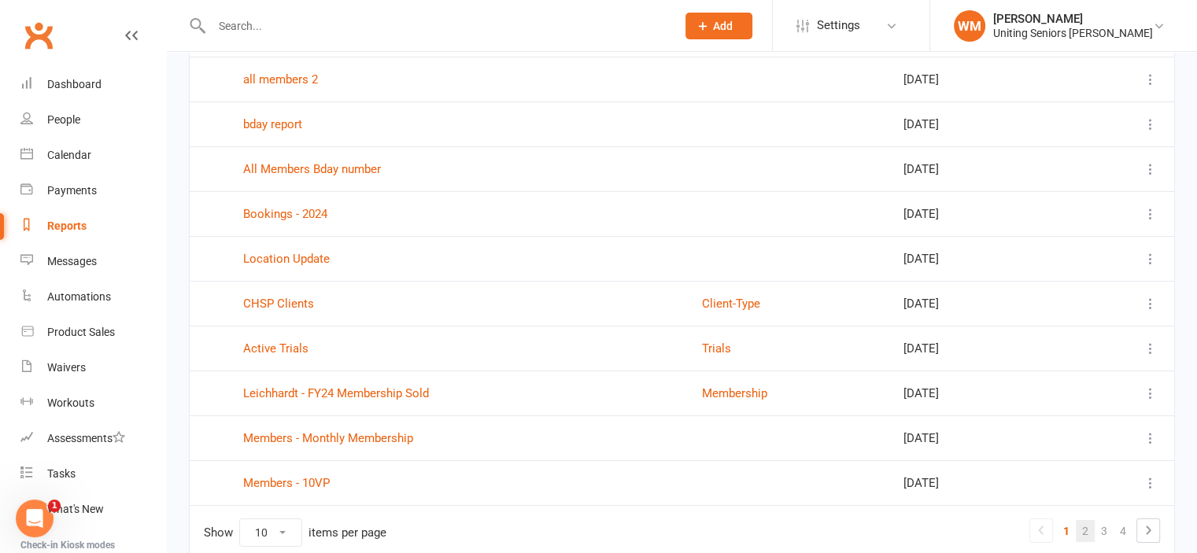
click at [1080, 525] on link "2" at bounding box center [1085, 531] width 19 height 22
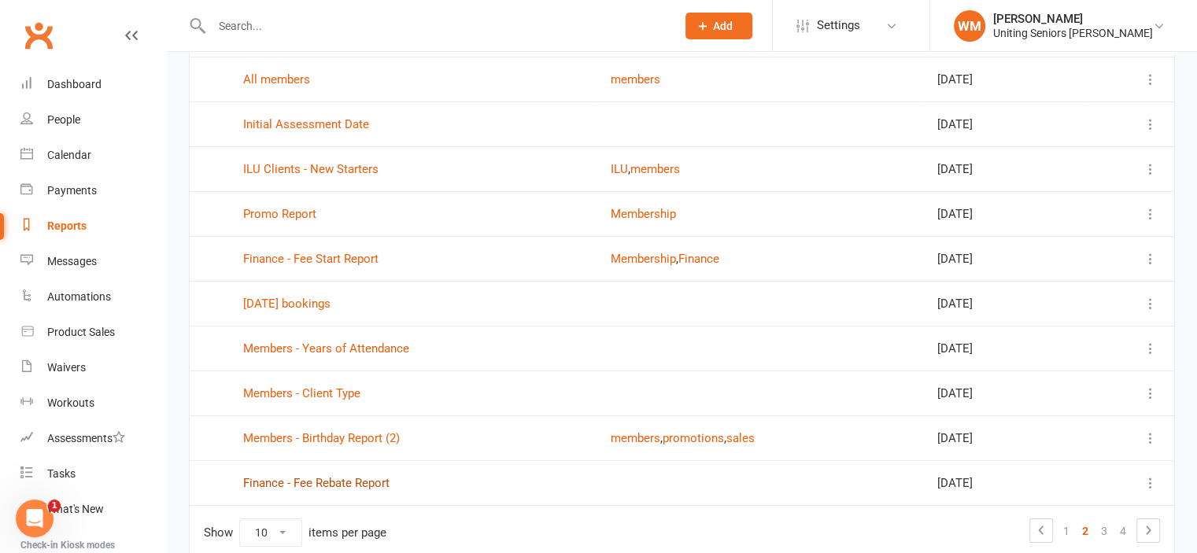
click at [323, 477] on link "Finance - Fee Rebate Report" at bounding box center [316, 483] width 146 height 14
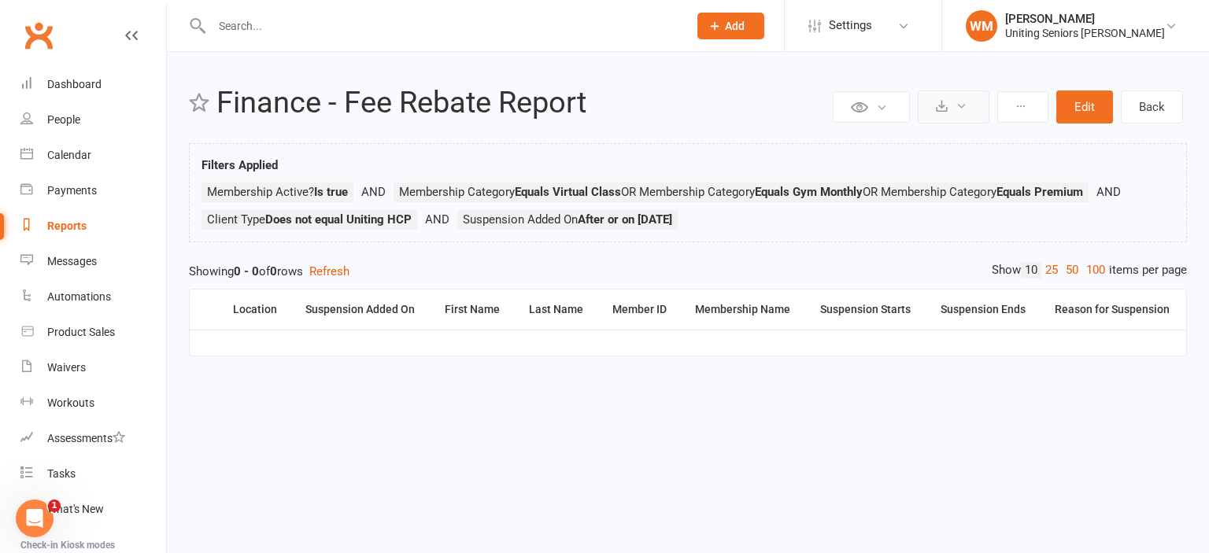
click at [975, 99] on button at bounding box center [954, 107] width 72 height 33
click at [66, 216] on link "Reports" at bounding box center [93, 226] width 146 height 35
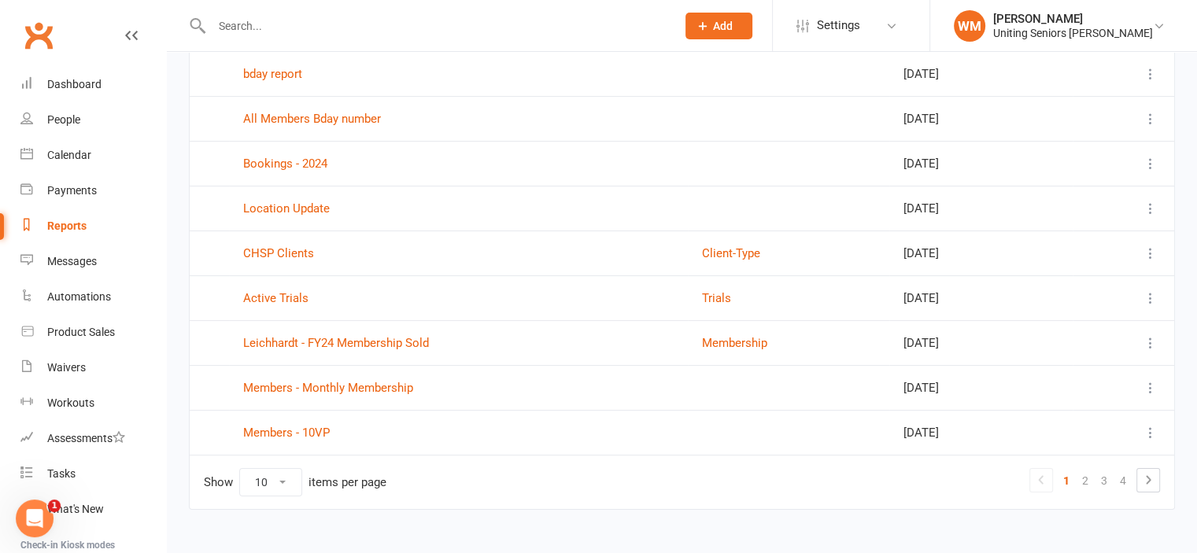
scroll to position [228, 0]
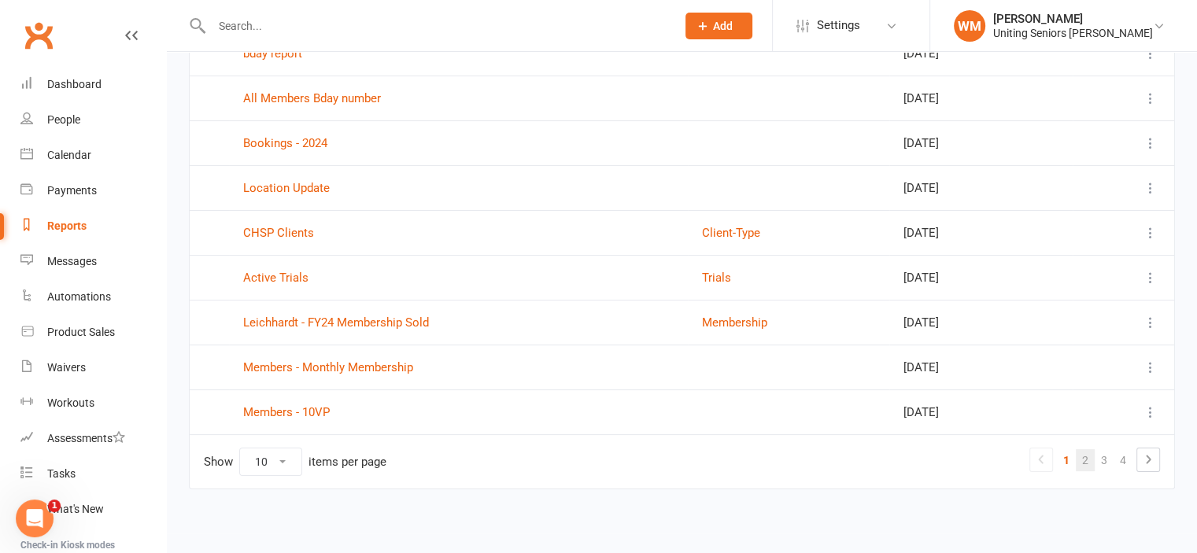
click at [1090, 460] on link "2" at bounding box center [1085, 461] width 19 height 22
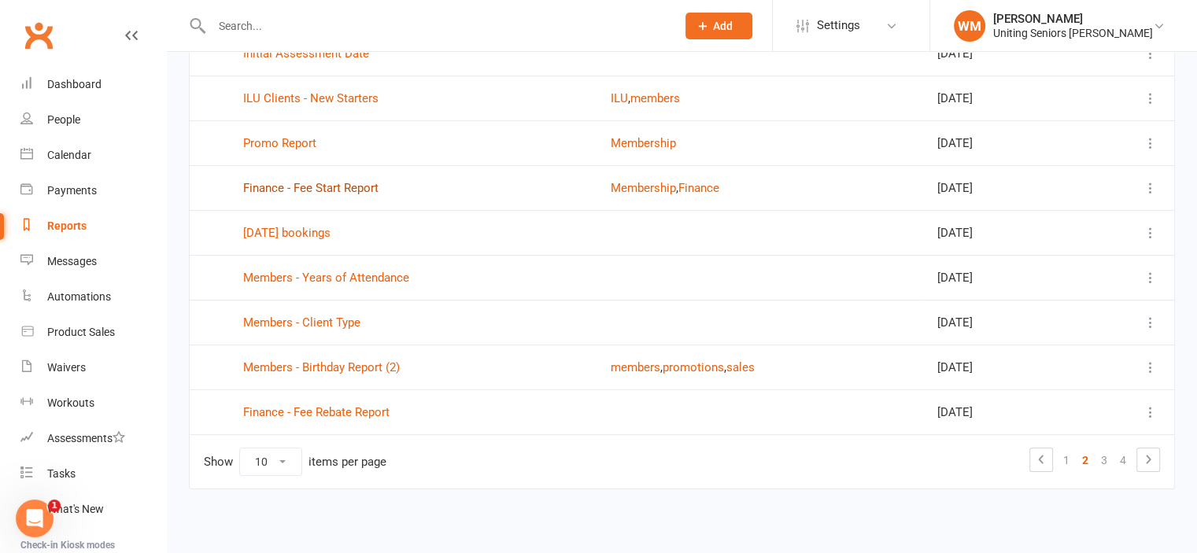
click at [318, 188] on link "Finance - Fee Start Report" at bounding box center [310, 188] width 135 height 14
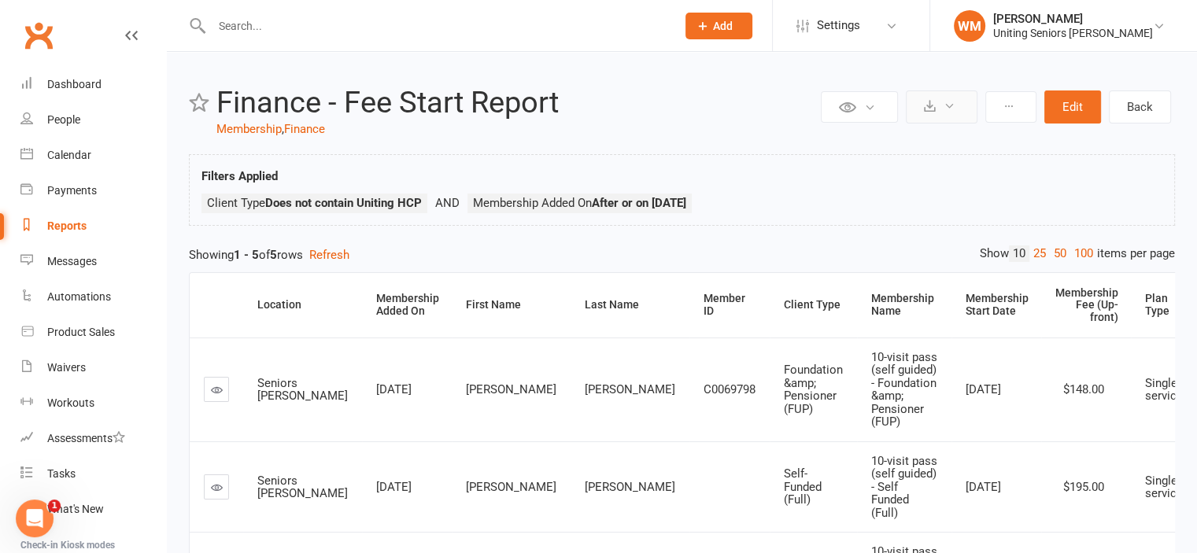
click at [961, 102] on button at bounding box center [942, 107] width 72 height 33
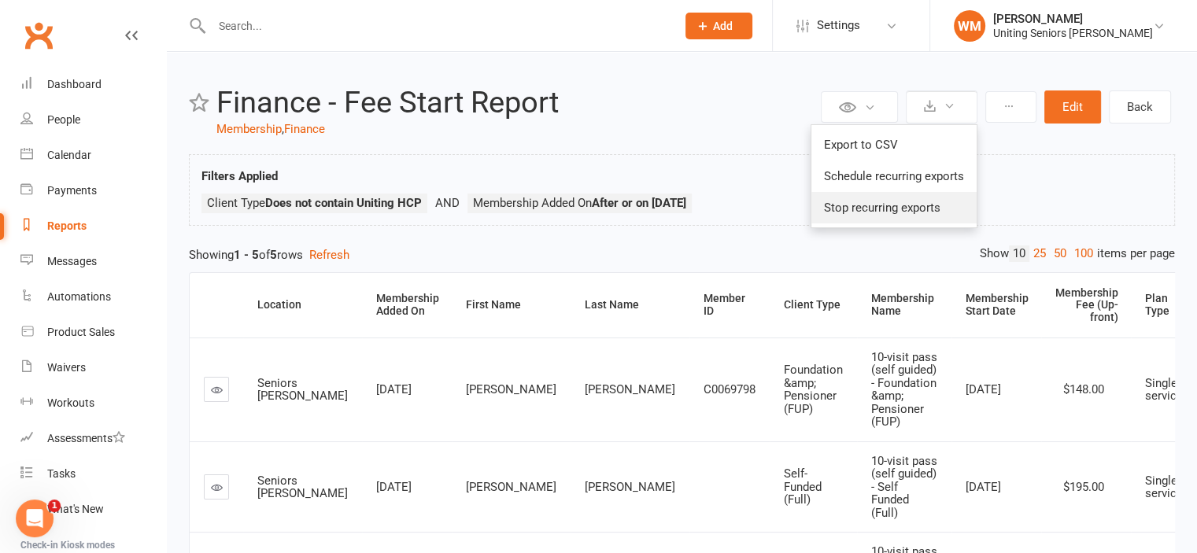
click at [911, 202] on link "Stop recurring exports" at bounding box center [894, 207] width 165 height 31
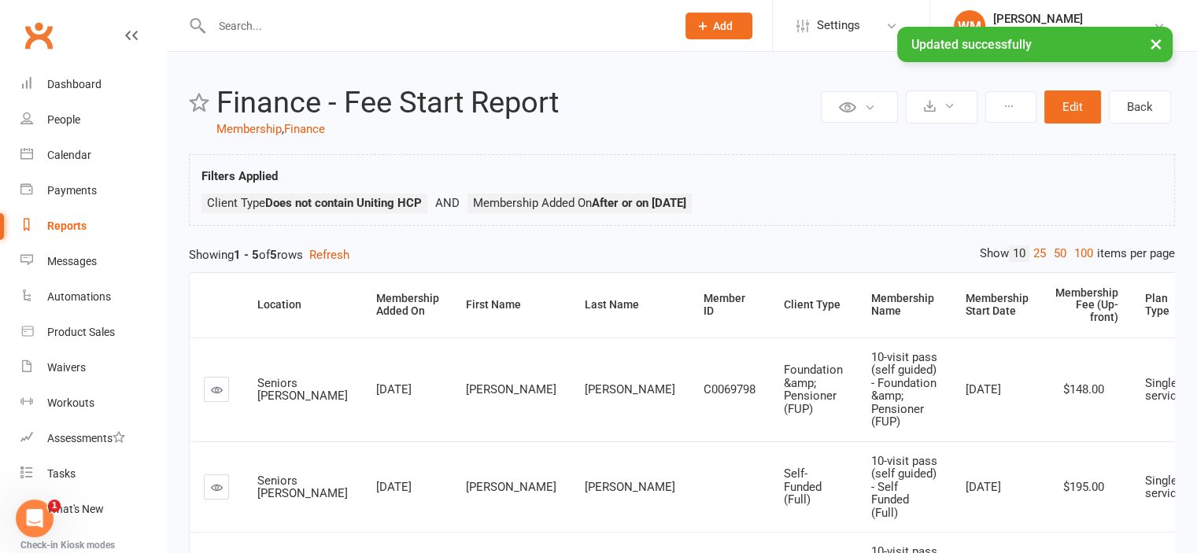
click at [70, 225] on div "Reports" at bounding box center [66, 226] width 39 height 13
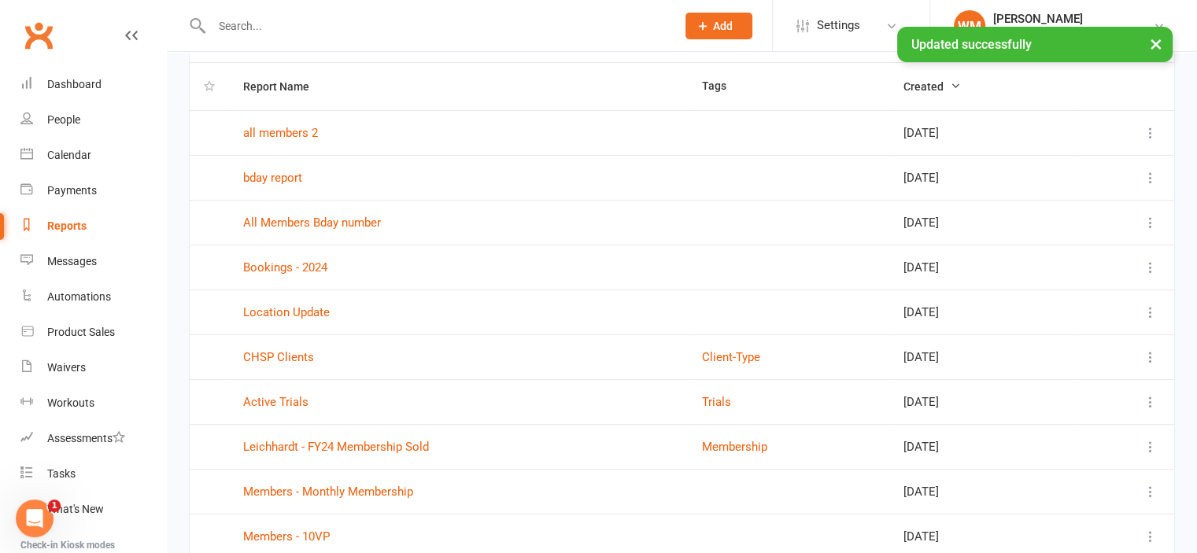
scroll to position [228, 0]
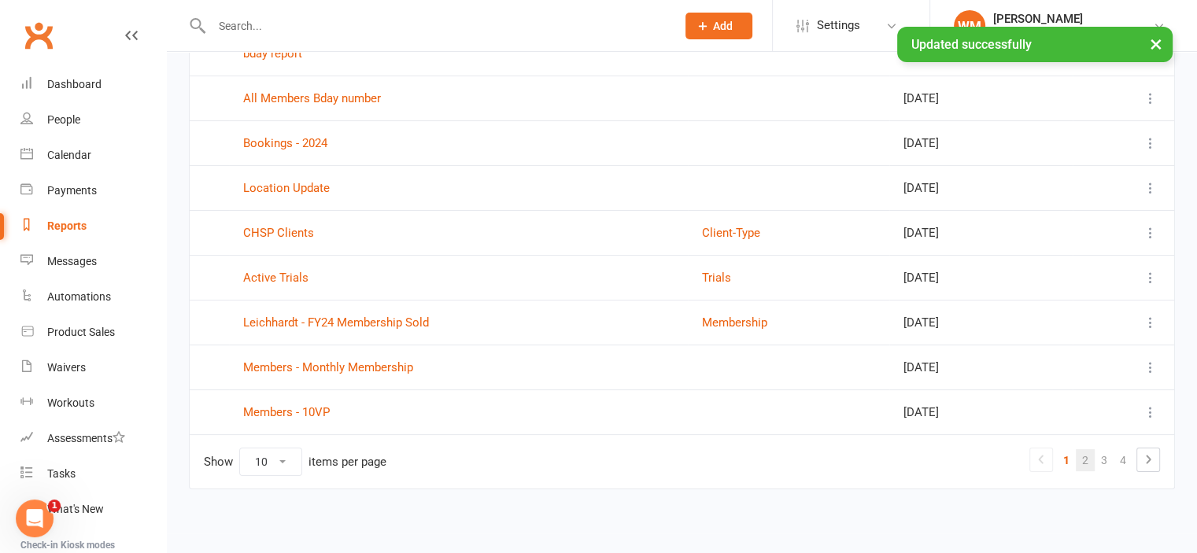
click at [1089, 461] on link "2" at bounding box center [1085, 461] width 19 height 22
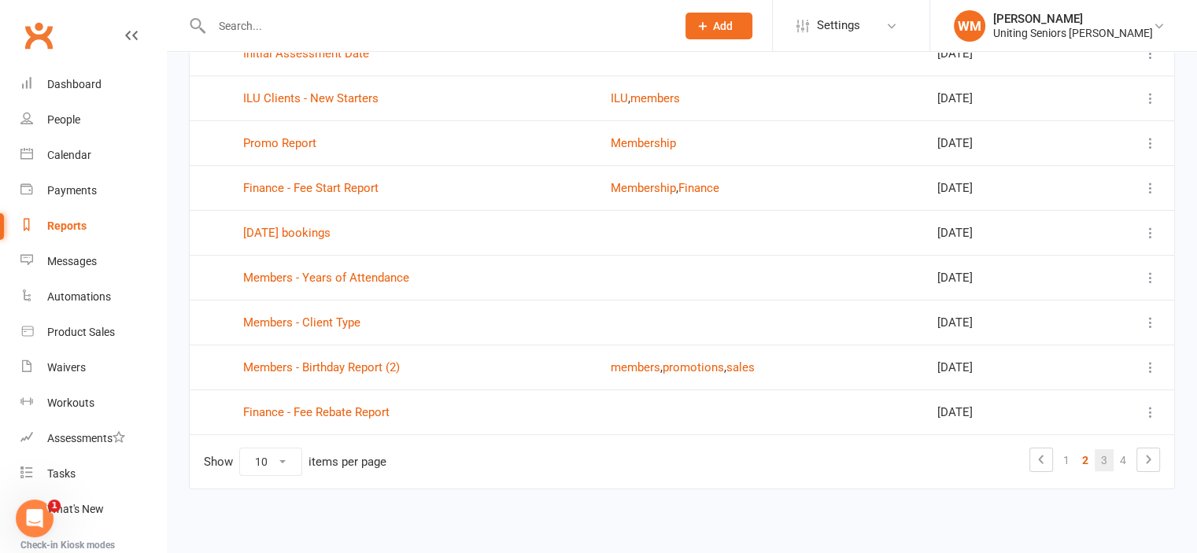
click at [1106, 459] on link "3" at bounding box center [1104, 461] width 19 height 22
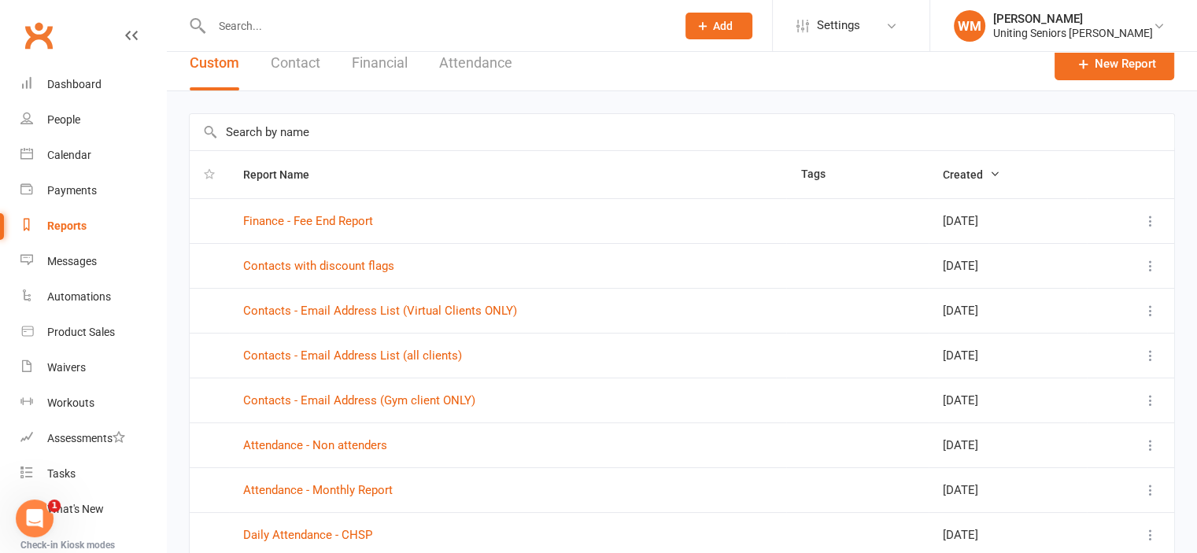
scroll to position [0, 0]
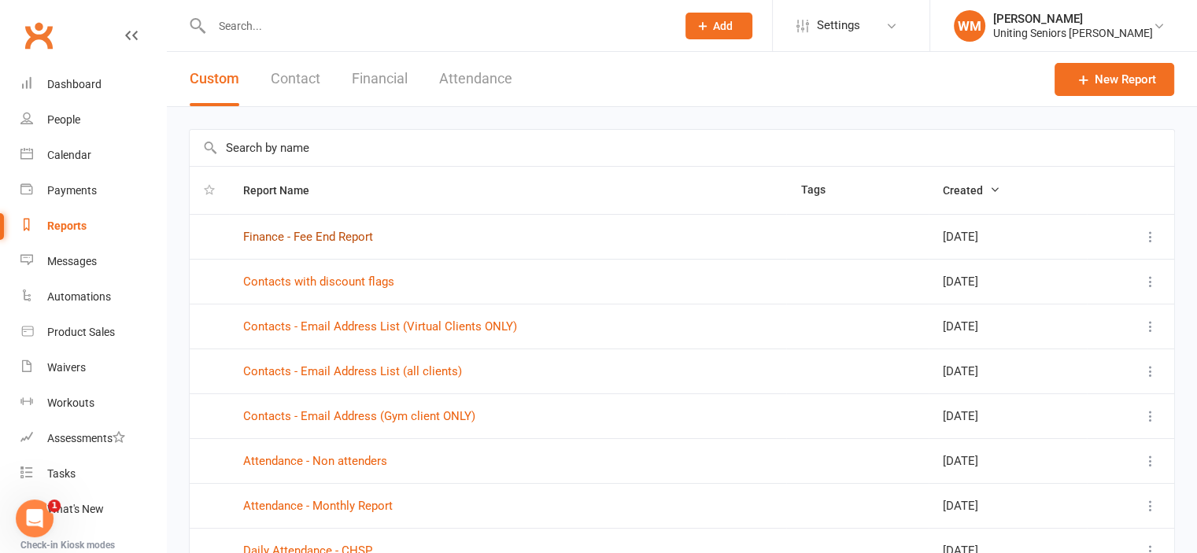
click at [325, 232] on link "Finance - Fee End Report" at bounding box center [308, 237] width 130 height 14
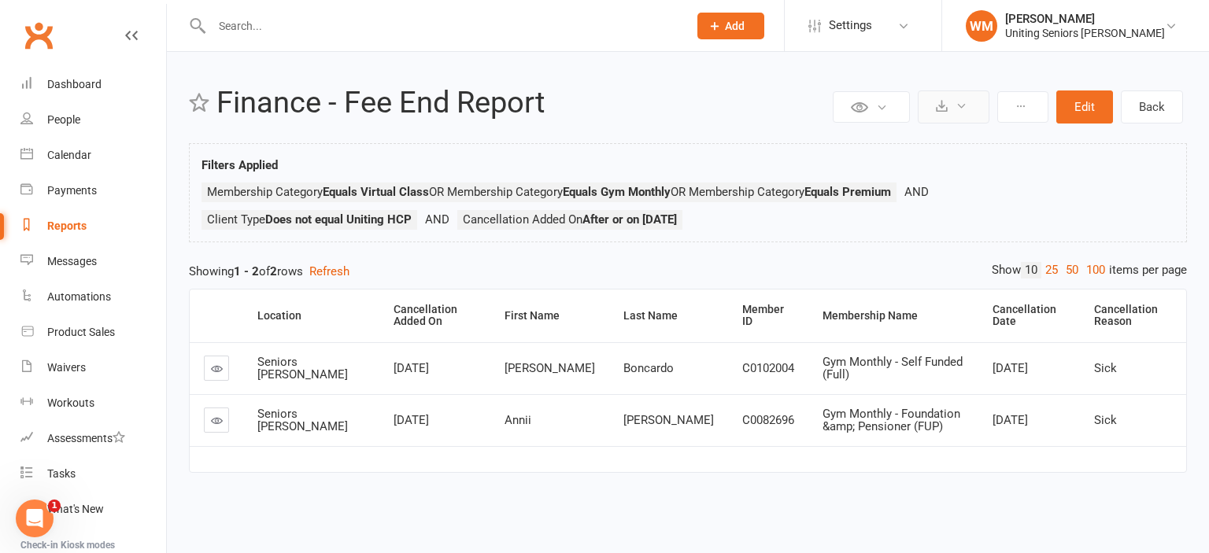
click at [965, 116] on button at bounding box center [954, 107] width 72 height 33
click at [712, 105] on h2 "Finance - Fee End Report" at bounding box center [522, 103] width 612 height 33
click at [960, 106] on icon at bounding box center [962, 106] width 12 height 12
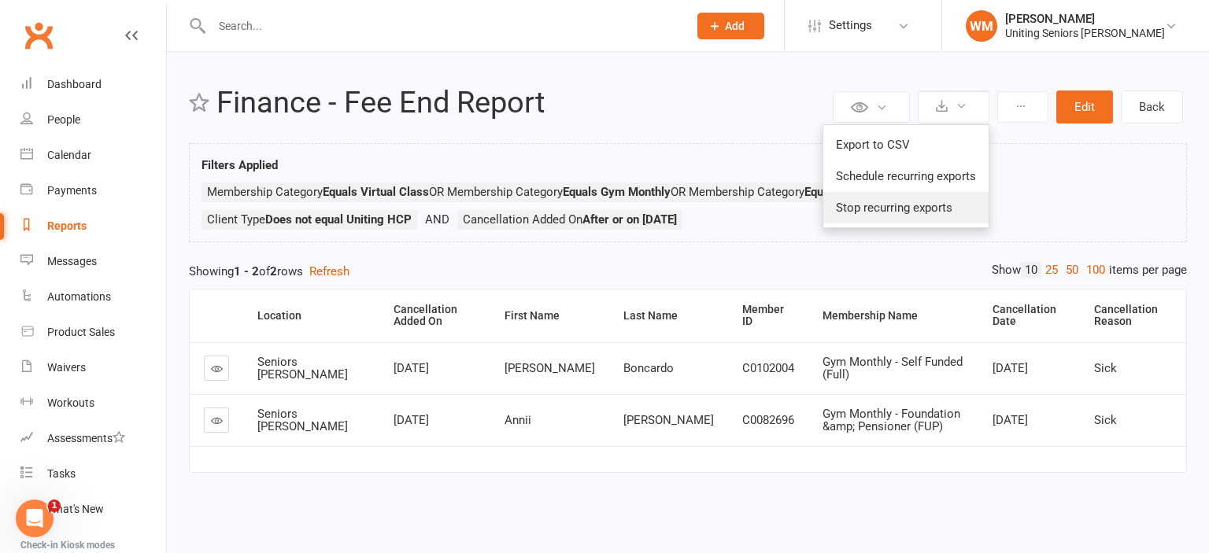
click at [949, 215] on link "Stop recurring exports" at bounding box center [905, 207] width 165 height 31
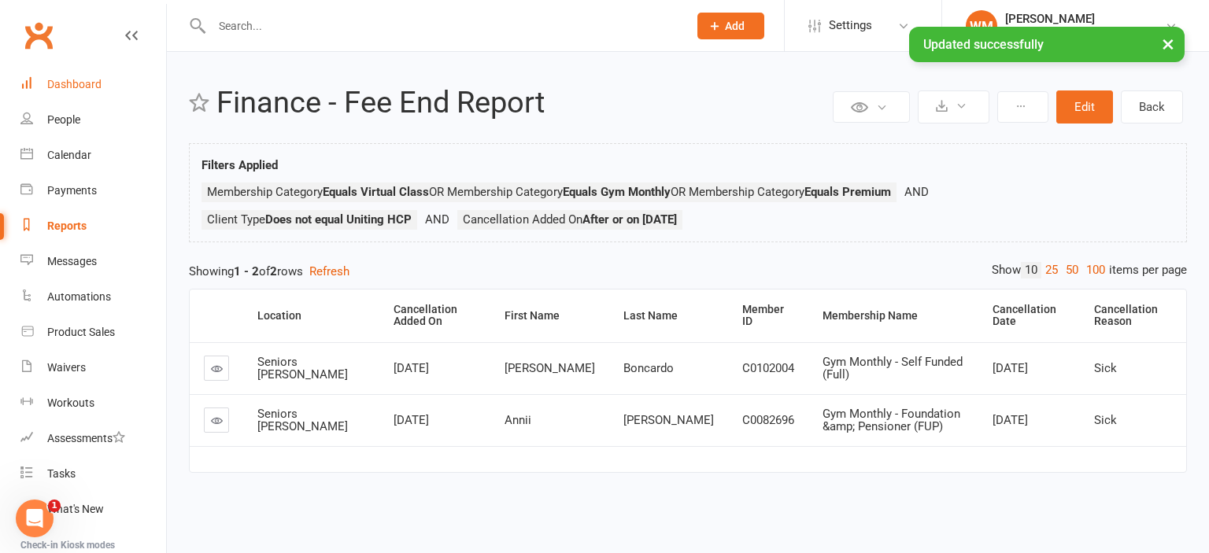
click at [47, 83] on div "Dashboard" at bounding box center [74, 84] width 54 height 13
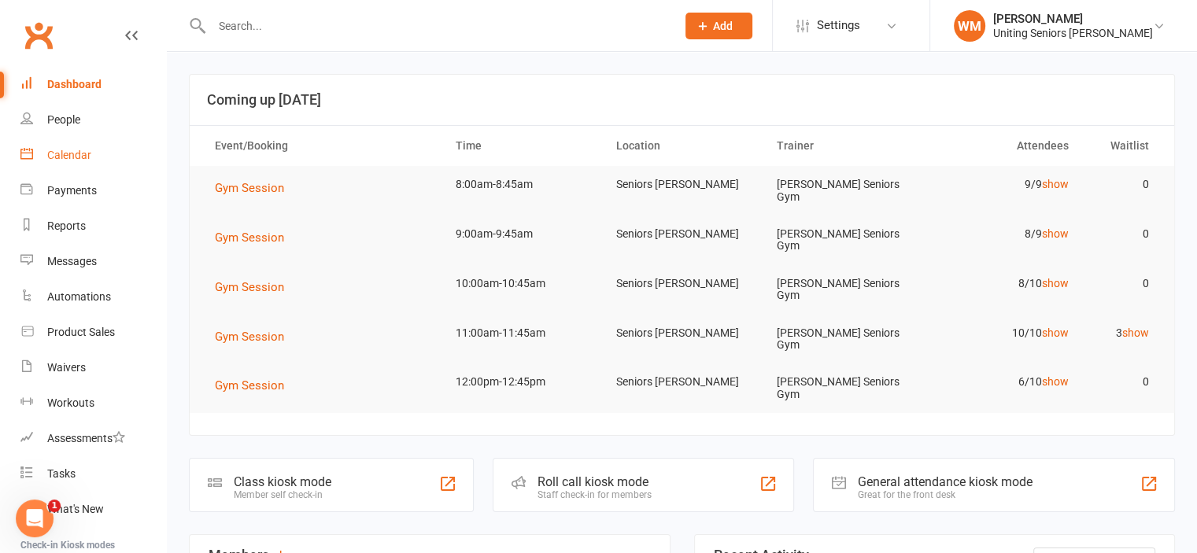
click at [65, 152] on div "Calendar" at bounding box center [69, 155] width 44 height 13
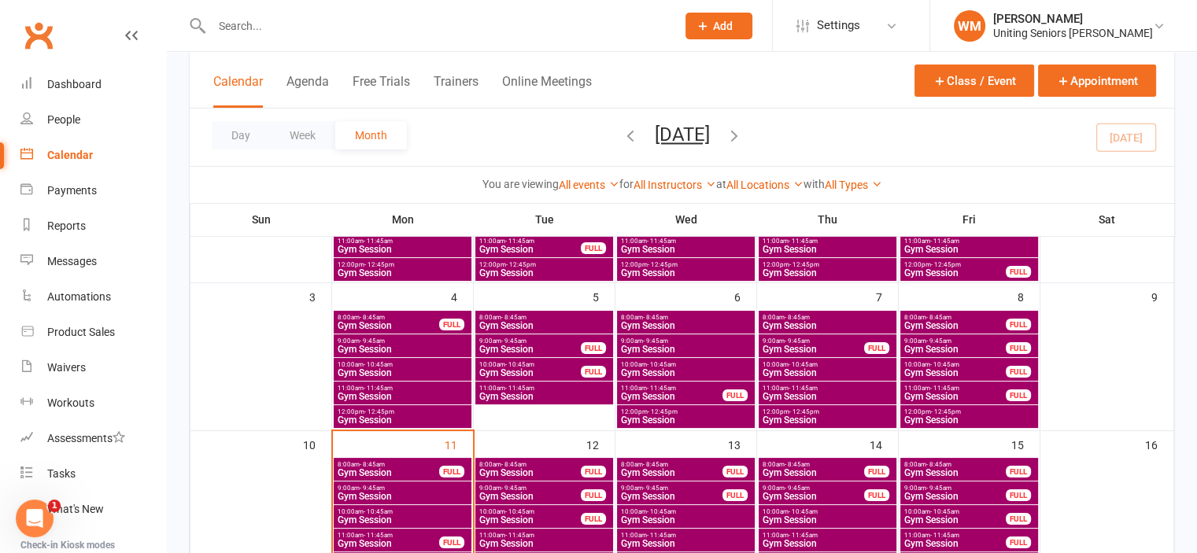
scroll to position [236, 0]
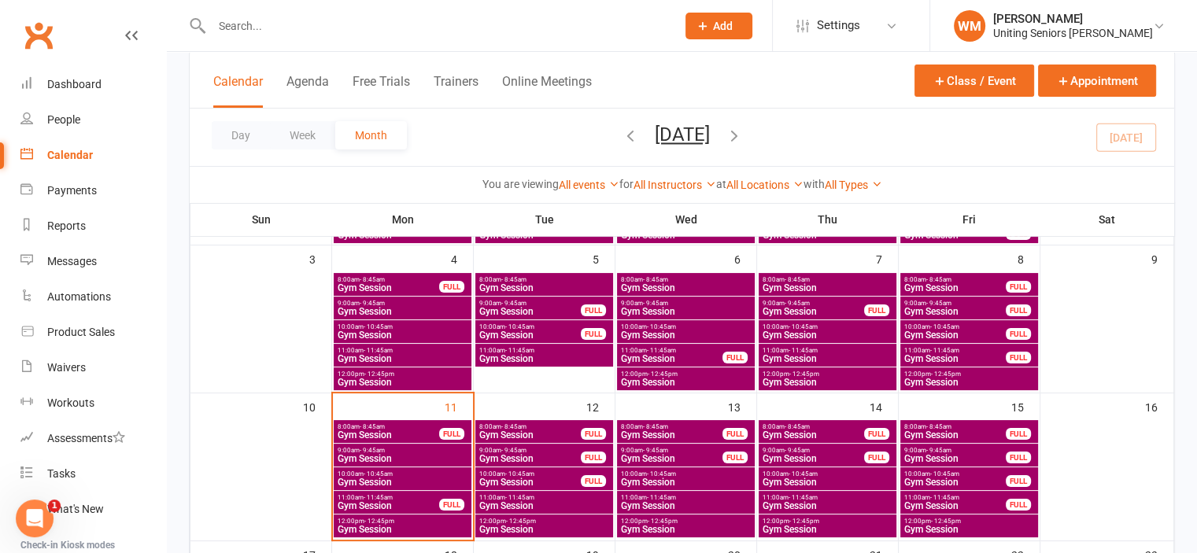
click at [383, 424] on span "- 8:45am" at bounding box center [372, 427] width 25 height 7
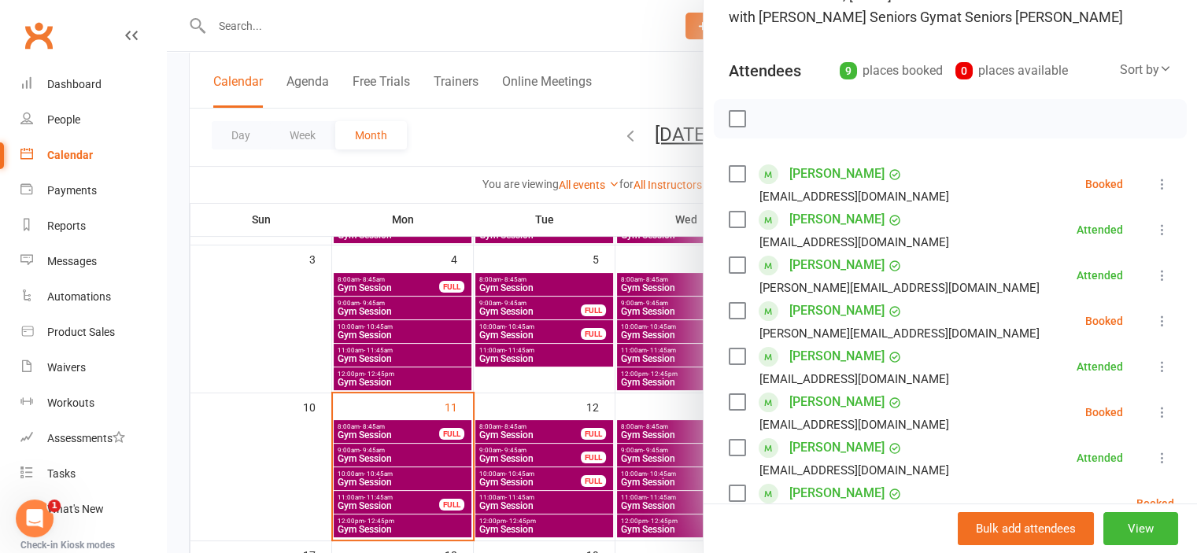
scroll to position [157, 0]
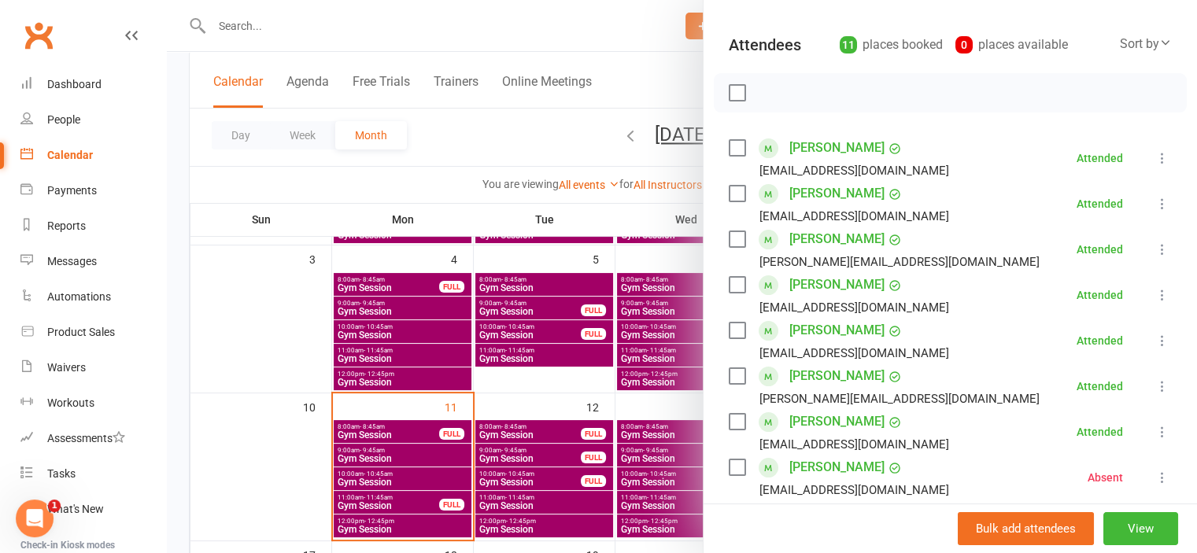
click at [287, 21] on div at bounding box center [682, 276] width 1030 height 553
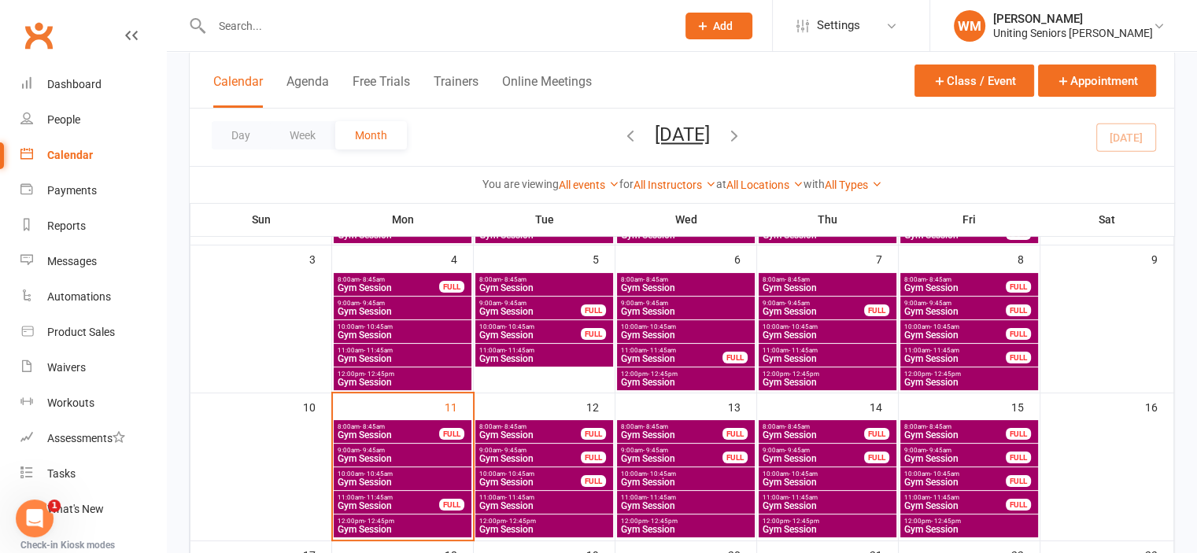
click at [283, 27] on input "text" at bounding box center [436, 26] width 458 height 22
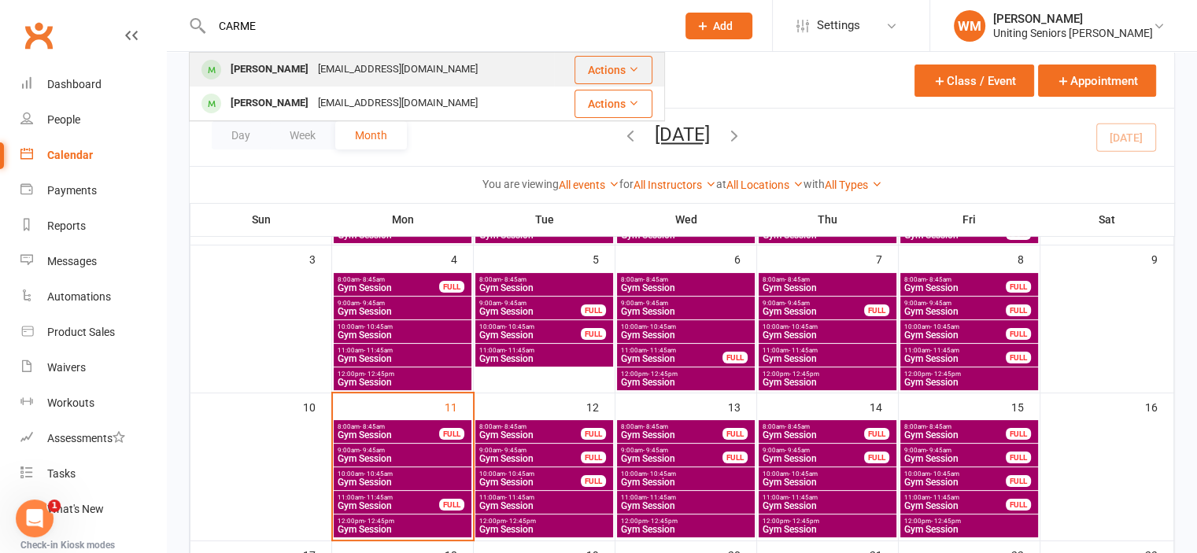
type input "CARME"
click at [377, 74] on div "[EMAIL_ADDRESS][DOMAIN_NAME]" at bounding box center [397, 69] width 169 height 23
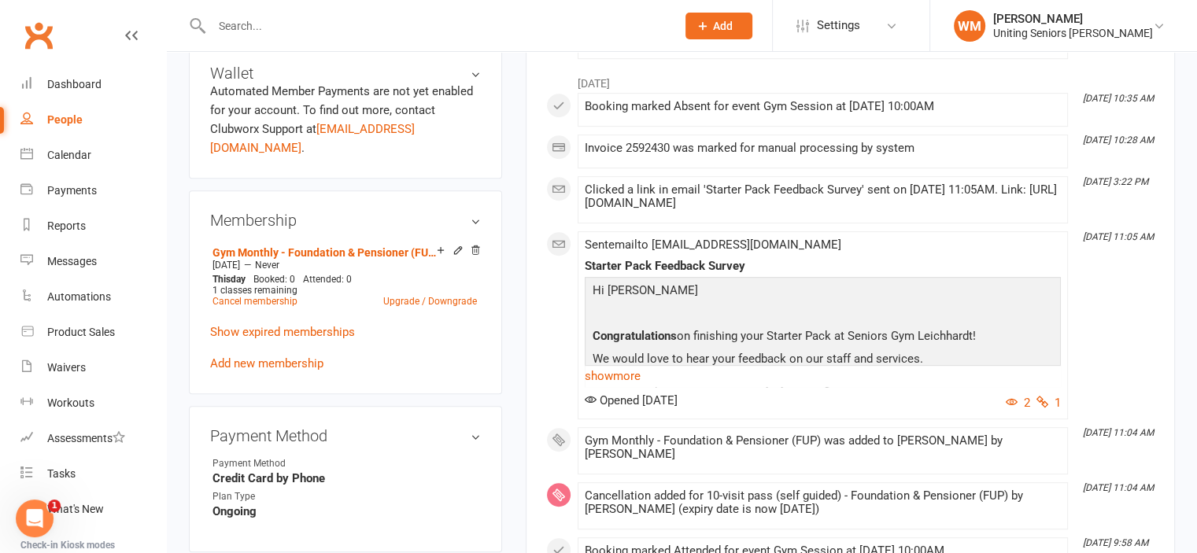
scroll to position [708, 0]
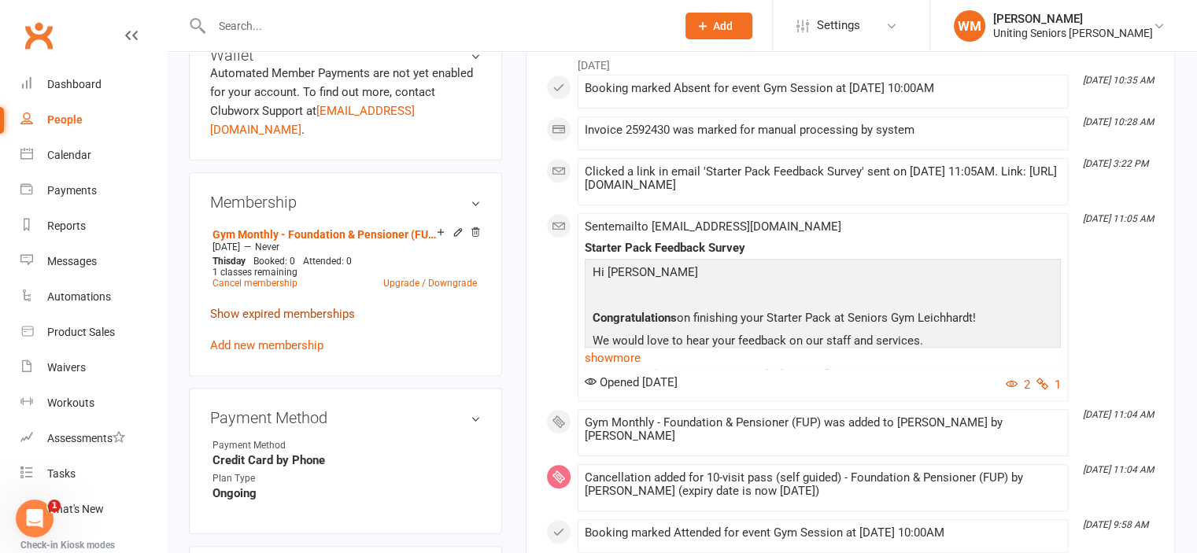
click at [287, 307] on link "Show expired memberships" at bounding box center [282, 314] width 145 height 14
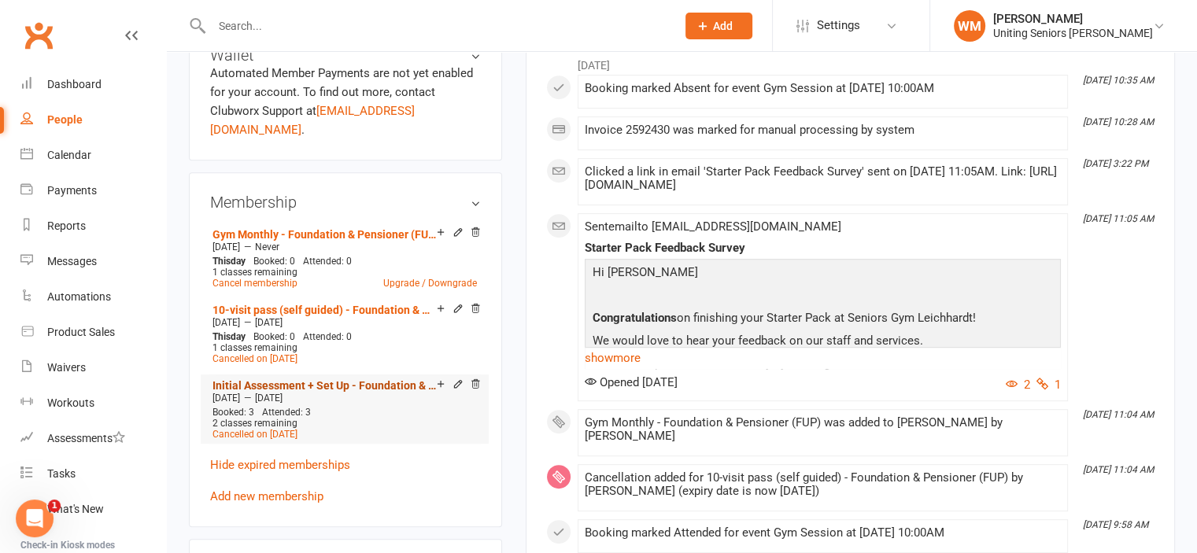
click at [337, 379] on link "Initial Assessment + Set Up - Foundation & Pensioner (FUP)" at bounding box center [325, 385] width 224 height 13
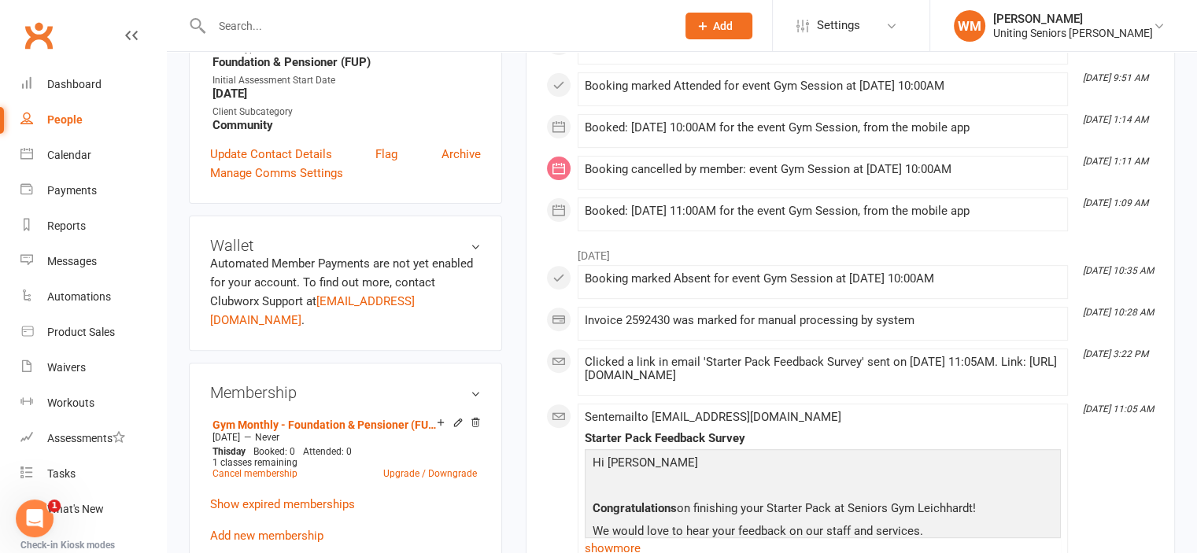
scroll to position [551, 0]
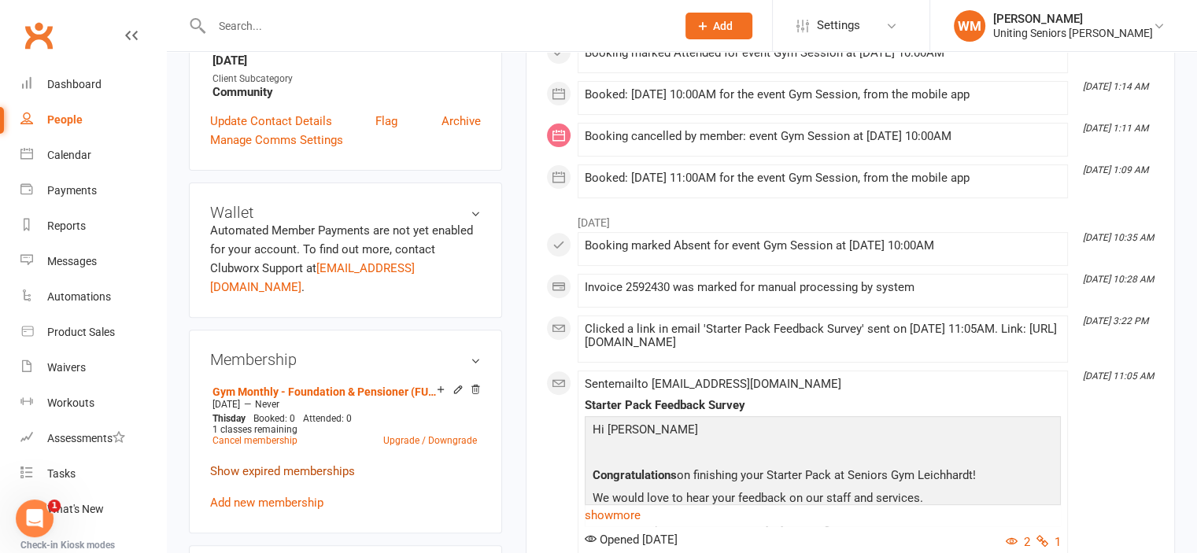
click at [277, 464] on link "Show expired memberships" at bounding box center [282, 471] width 145 height 14
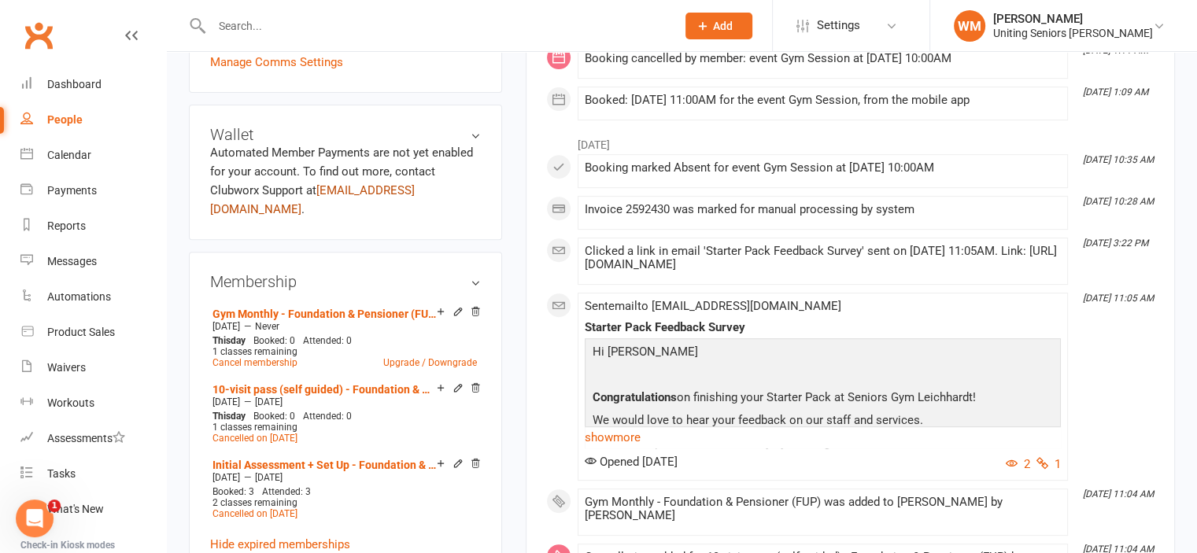
scroll to position [630, 0]
click at [321, 383] on link "10-visit pass (self guided) - Foundation & Pensioner (FUP)" at bounding box center [325, 389] width 224 height 13
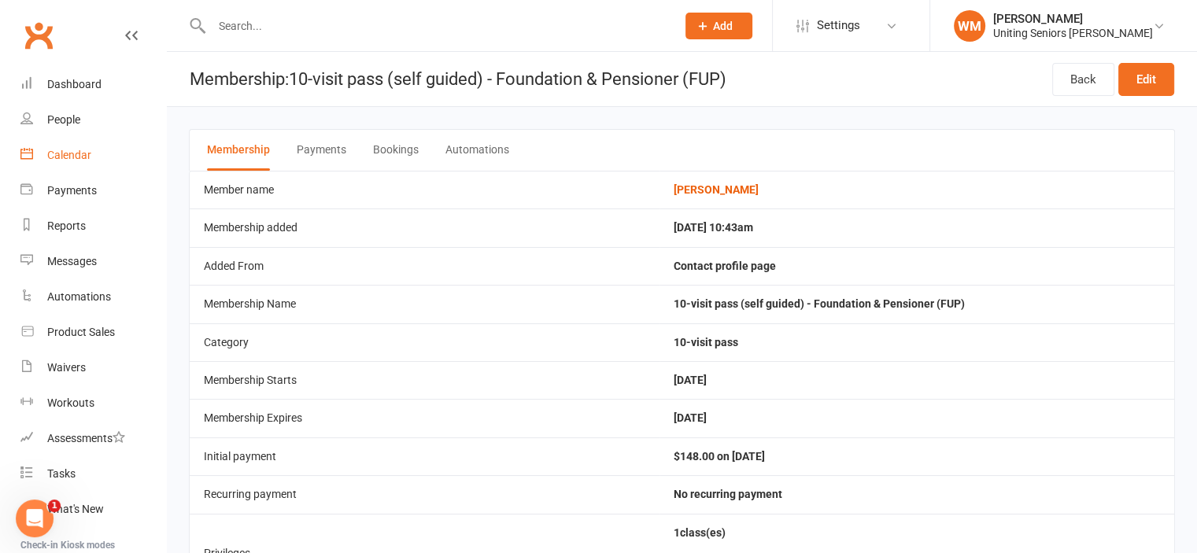
click at [65, 150] on div "Calendar" at bounding box center [69, 155] width 44 height 13
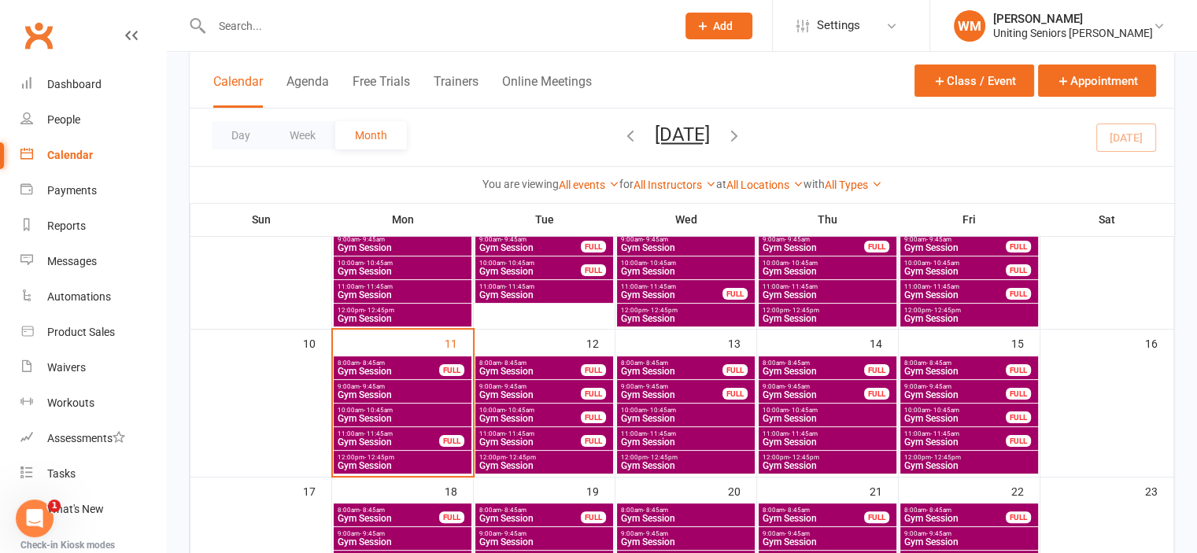
scroll to position [394, 0]
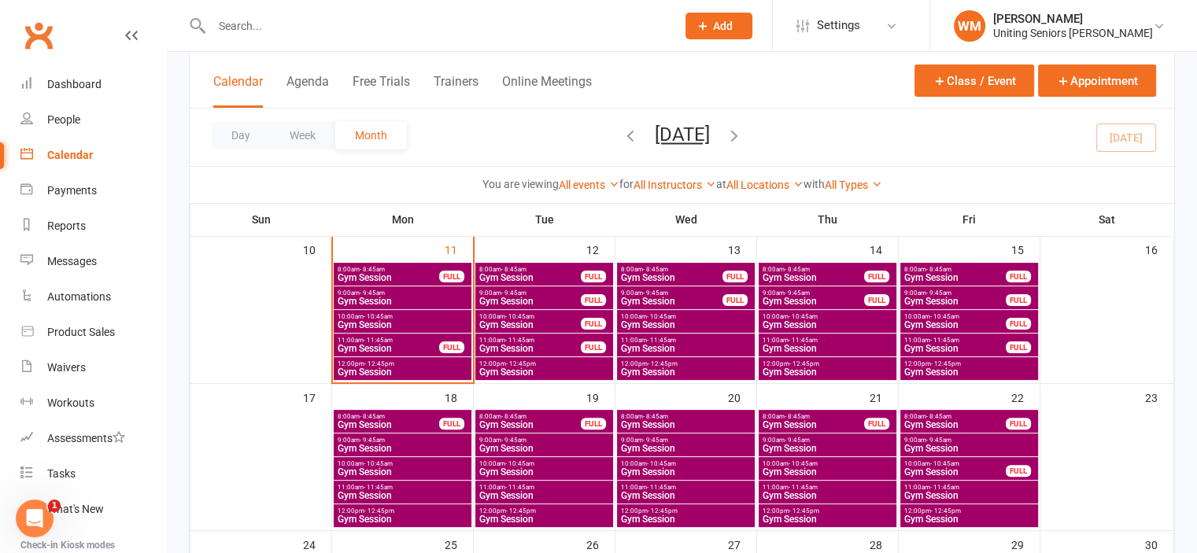
click at [954, 274] on span "Gym Session" at bounding box center [955, 277] width 103 height 9
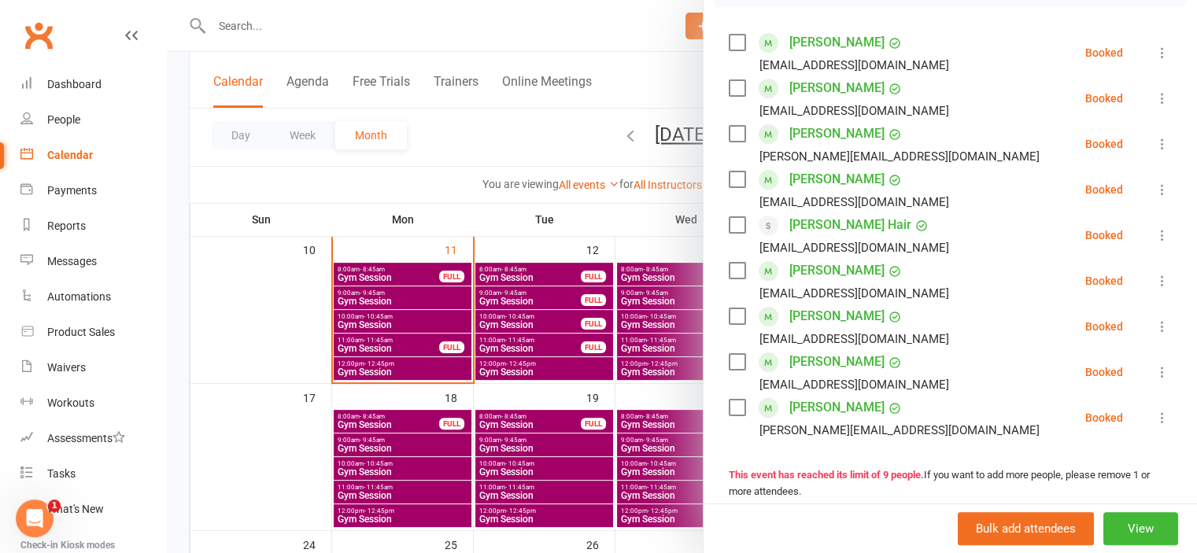
scroll to position [236, 0]
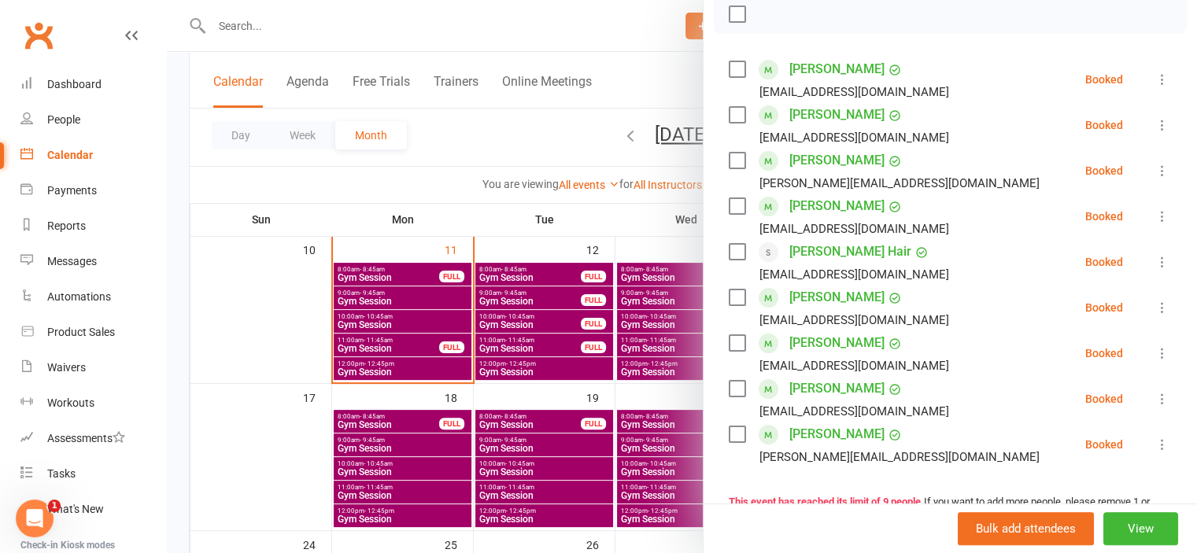
click at [262, 327] on div at bounding box center [682, 276] width 1030 height 553
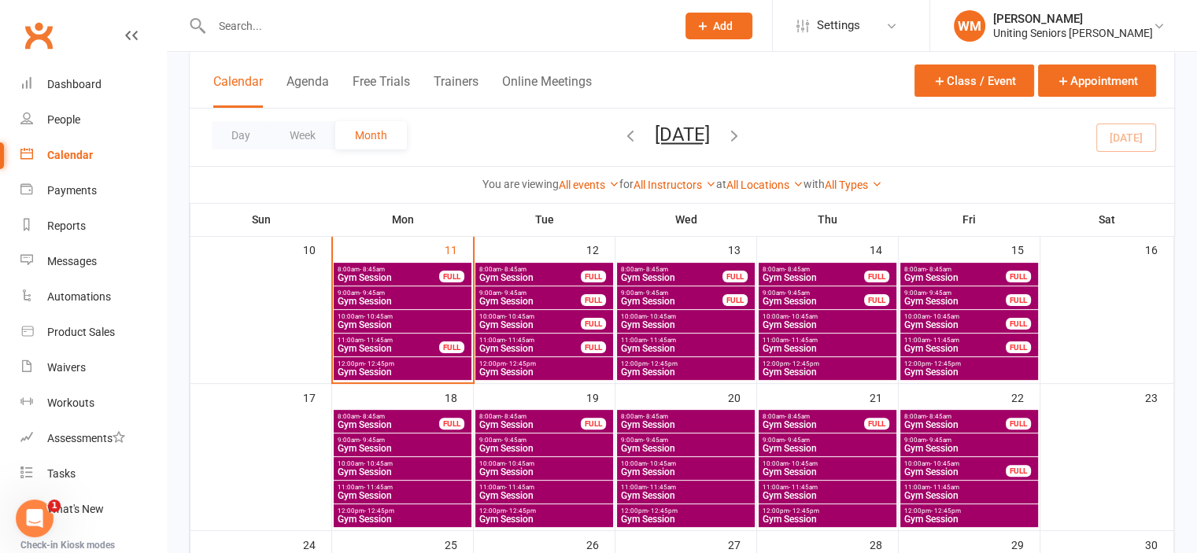
click at [392, 417] on span "8:00am - 8:45am" at bounding box center [388, 416] width 103 height 7
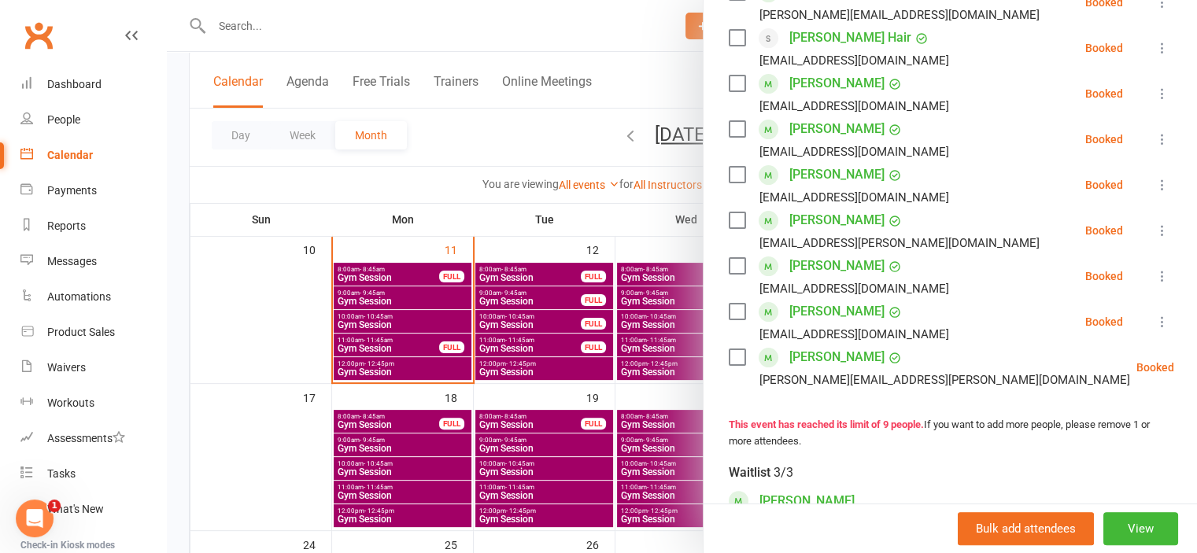
scroll to position [157, 0]
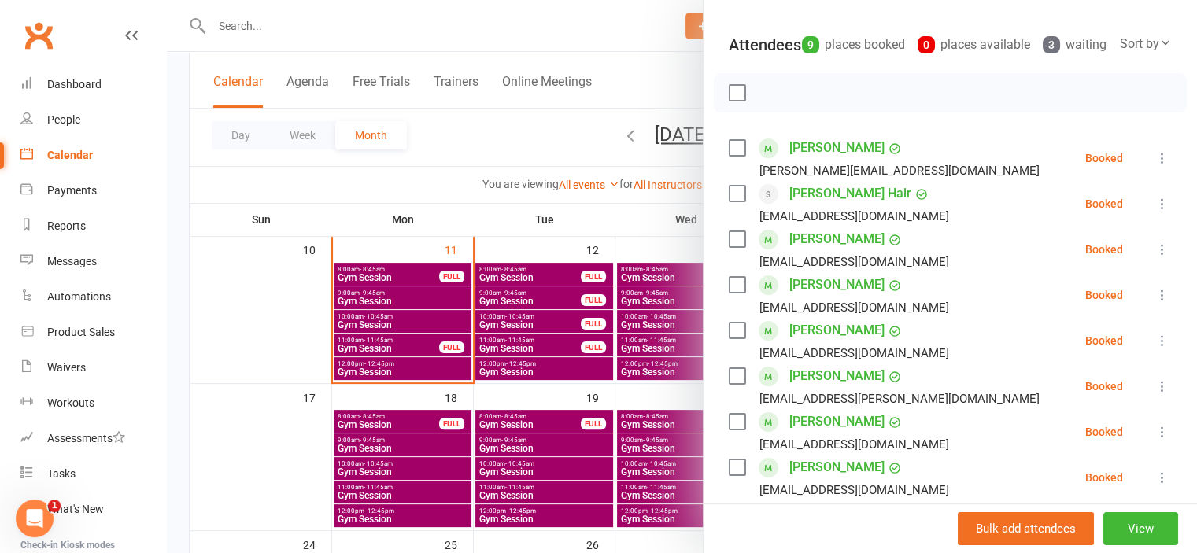
click at [292, 310] on div at bounding box center [682, 276] width 1030 height 553
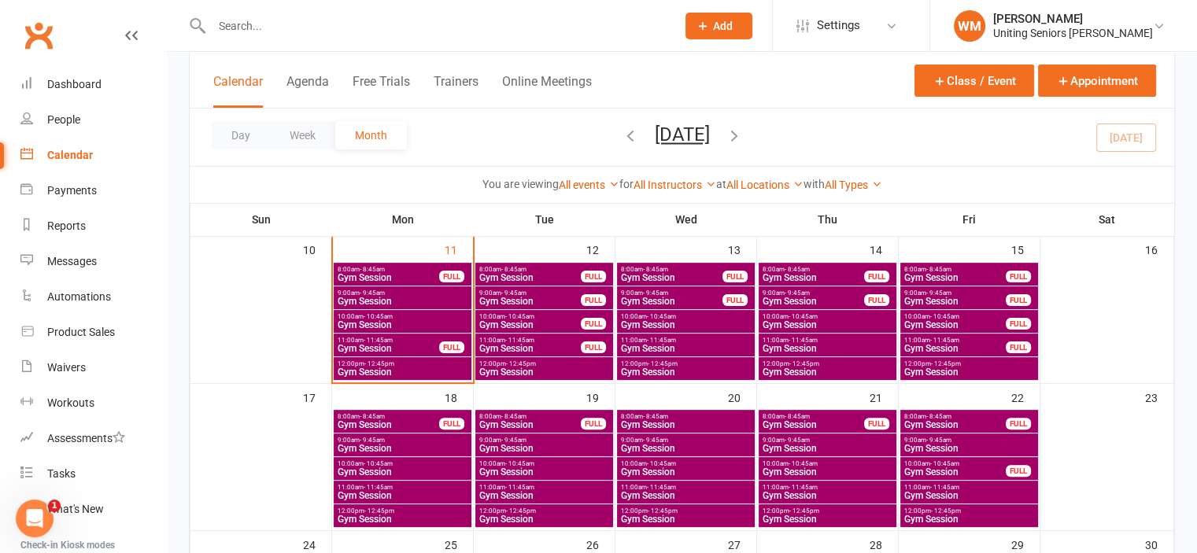
scroll to position [315, 0]
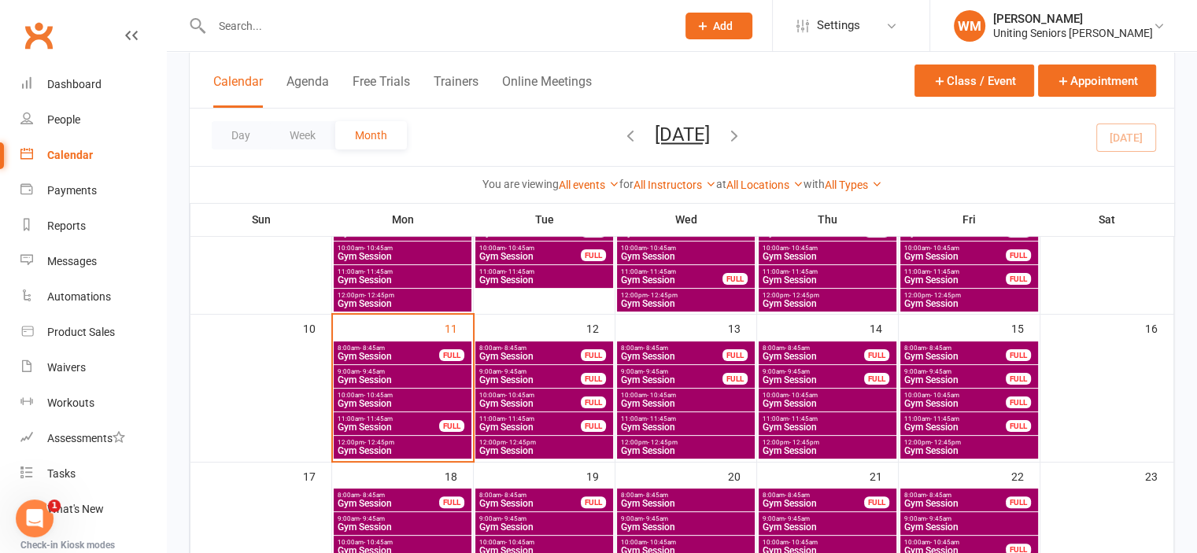
click at [386, 494] on span "8:00am - 8:45am" at bounding box center [388, 495] width 103 height 7
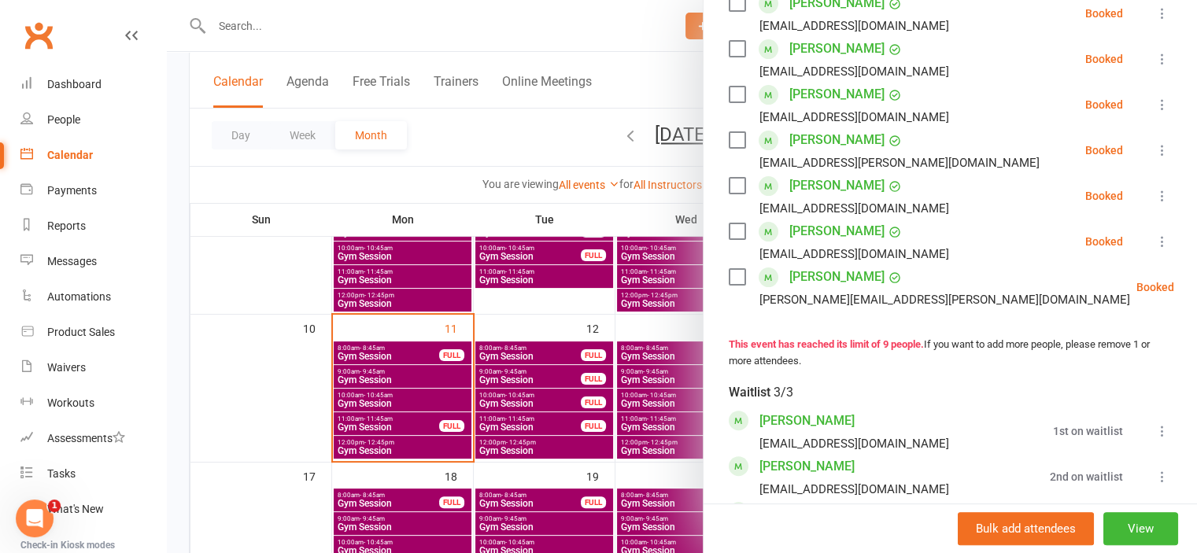
scroll to position [236, 0]
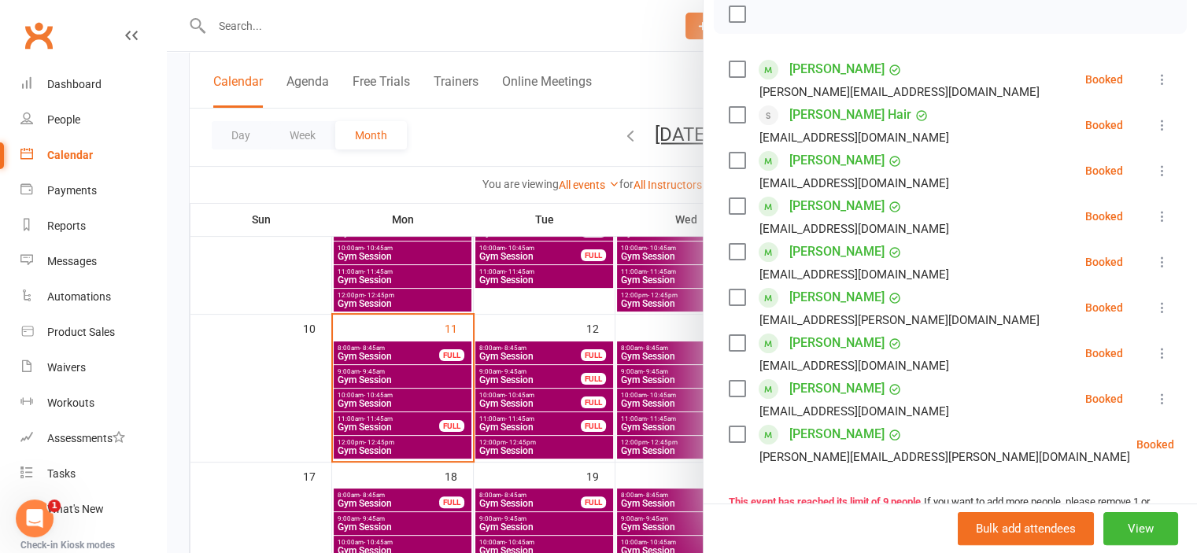
click at [268, 420] on div at bounding box center [682, 276] width 1030 height 553
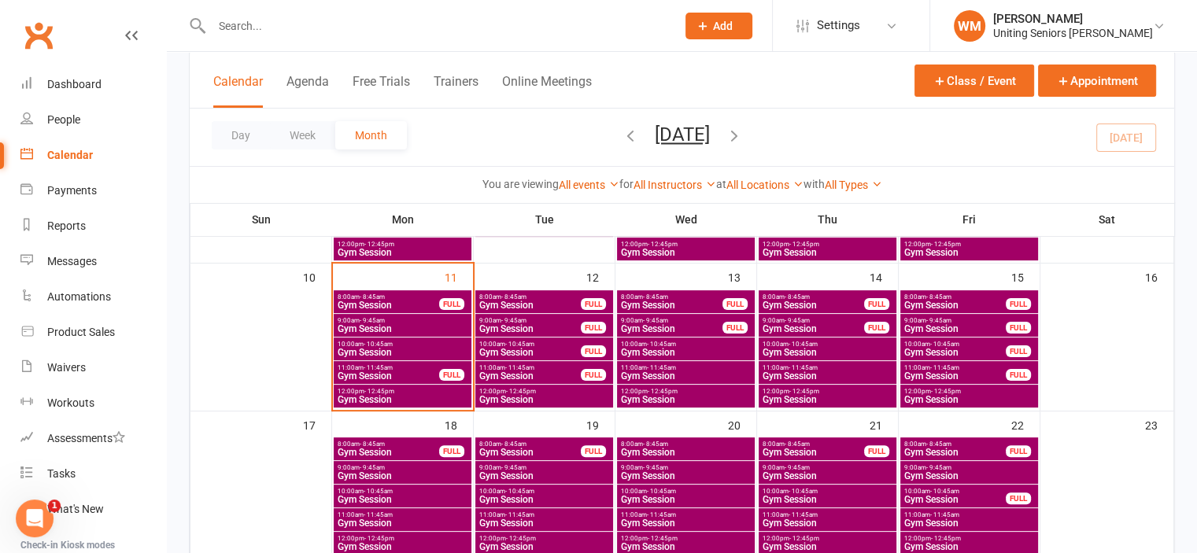
scroll to position [394, 0]
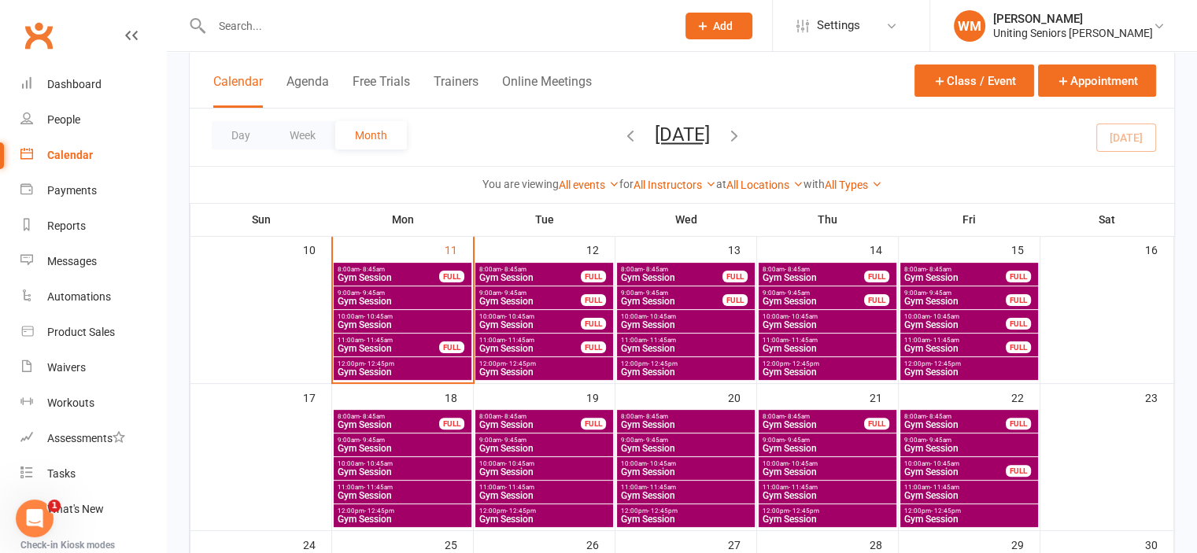
click at [413, 421] on span "Gym Session" at bounding box center [388, 424] width 103 height 9
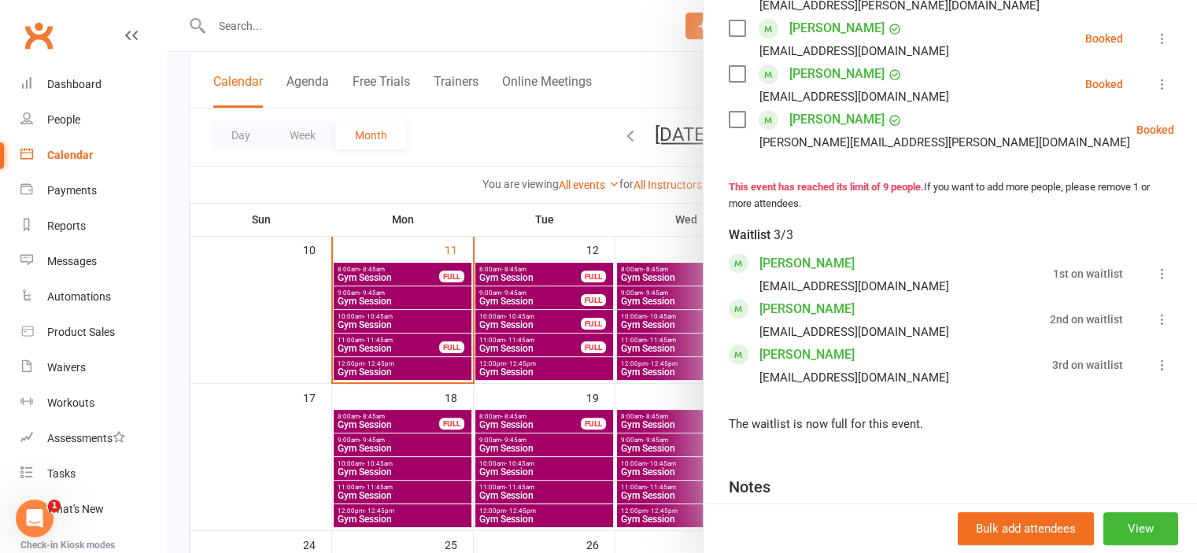
scroll to position [708, 0]
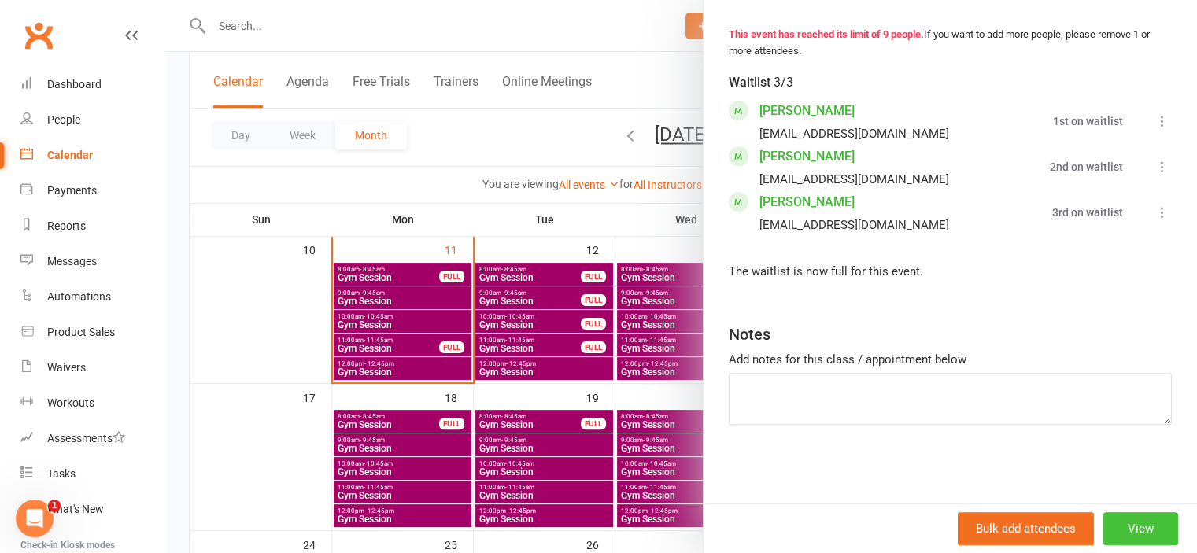
click at [1104, 523] on button "View" at bounding box center [1141, 528] width 75 height 33
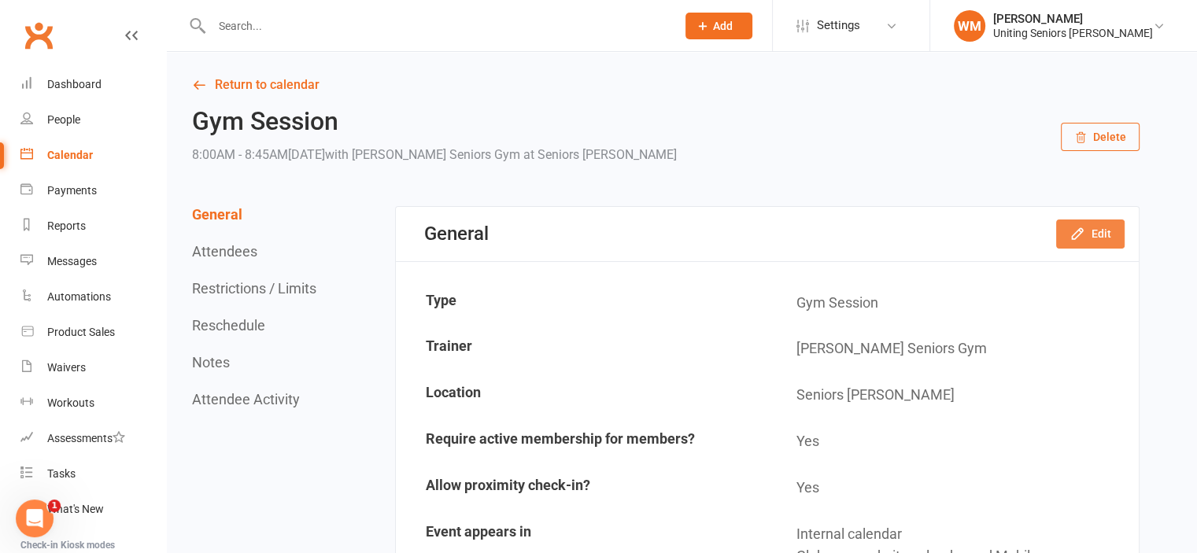
click at [1080, 235] on icon "button" at bounding box center [1077, 234] width 10 height 10
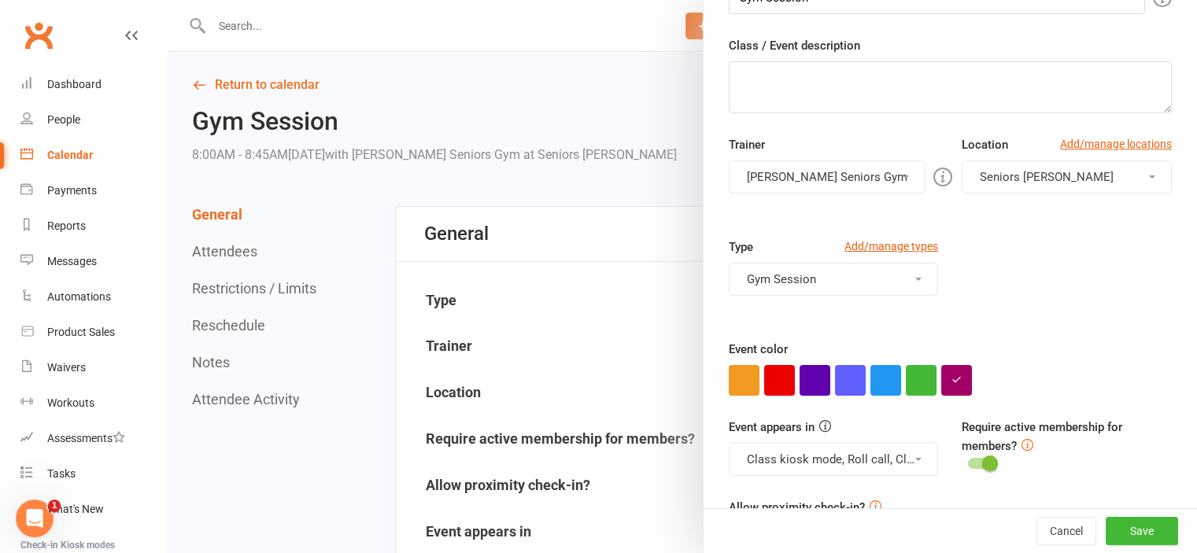
scroll to position [264, 0]
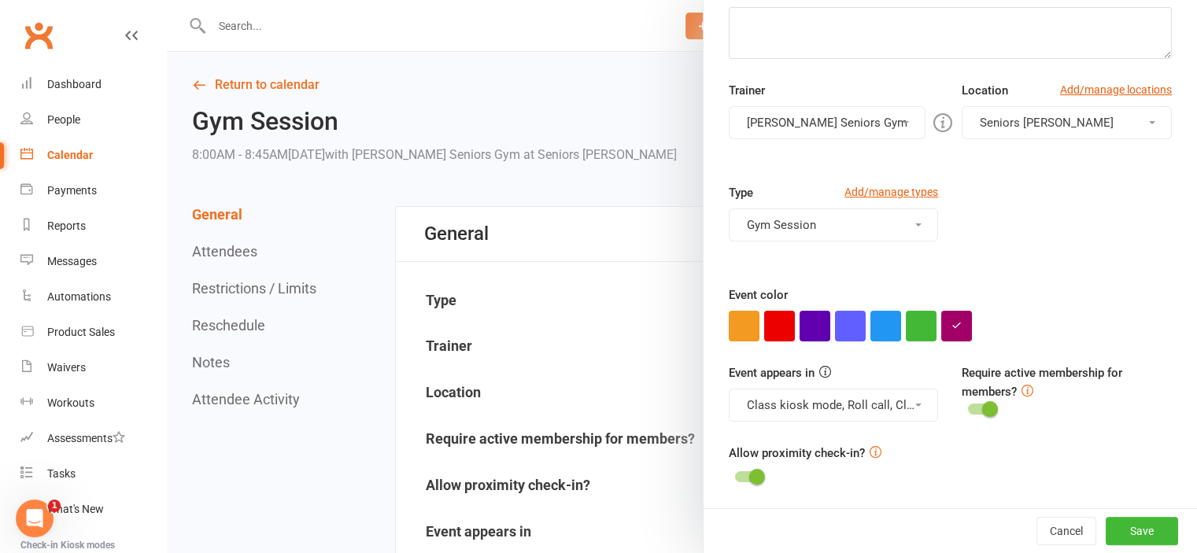
click at [251, 281] on div at bounding box center [682, 276] width 1030 height 553
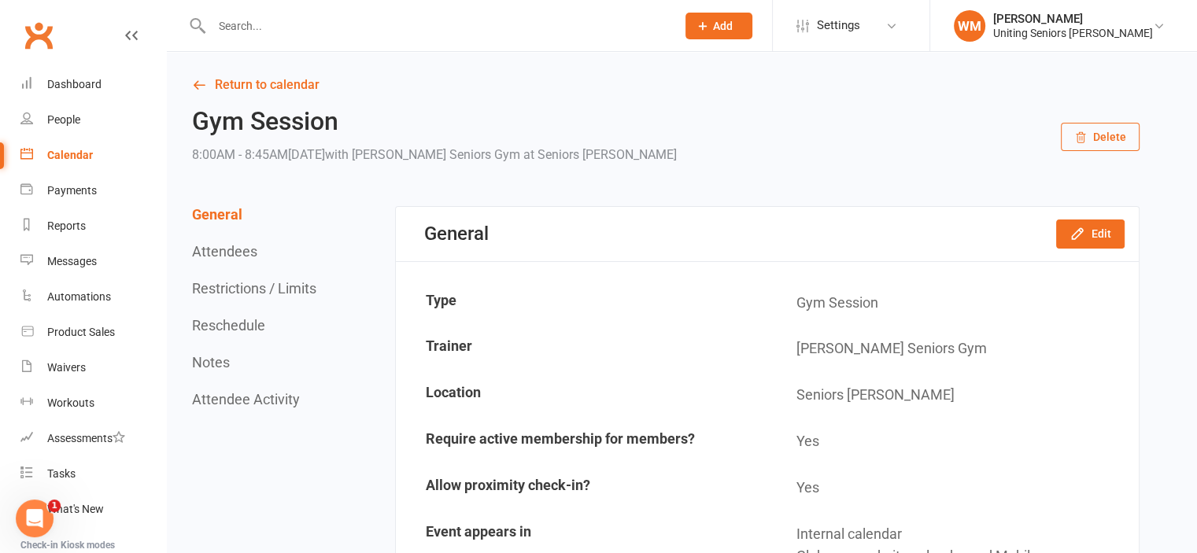
click at [242, 286] on button "Restrictions / Limits" at bounding box center [254, 288] width 124 height 17
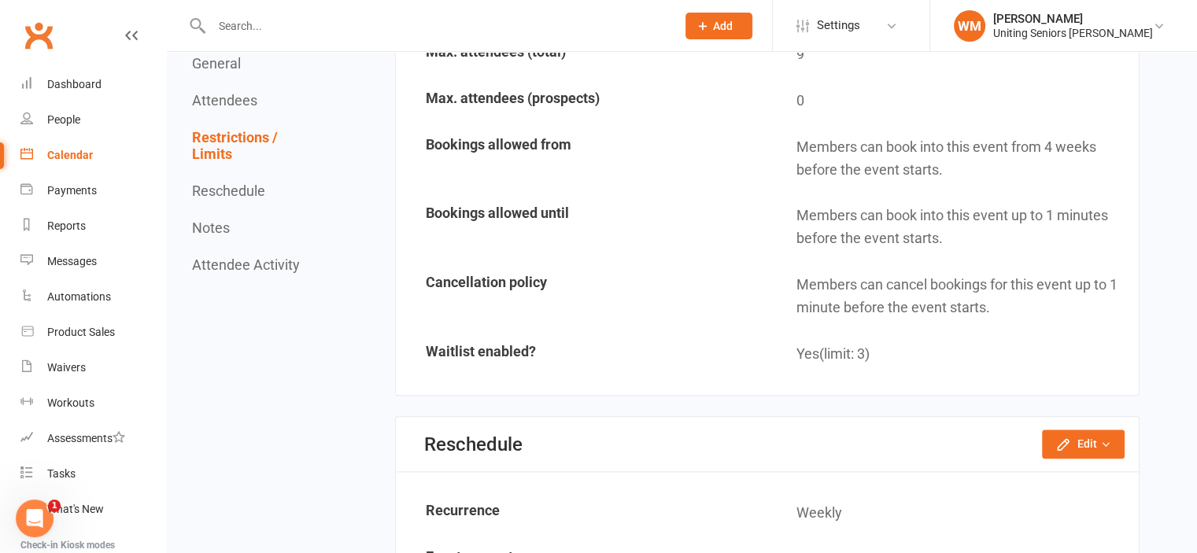
scroll to position [1565, 0]
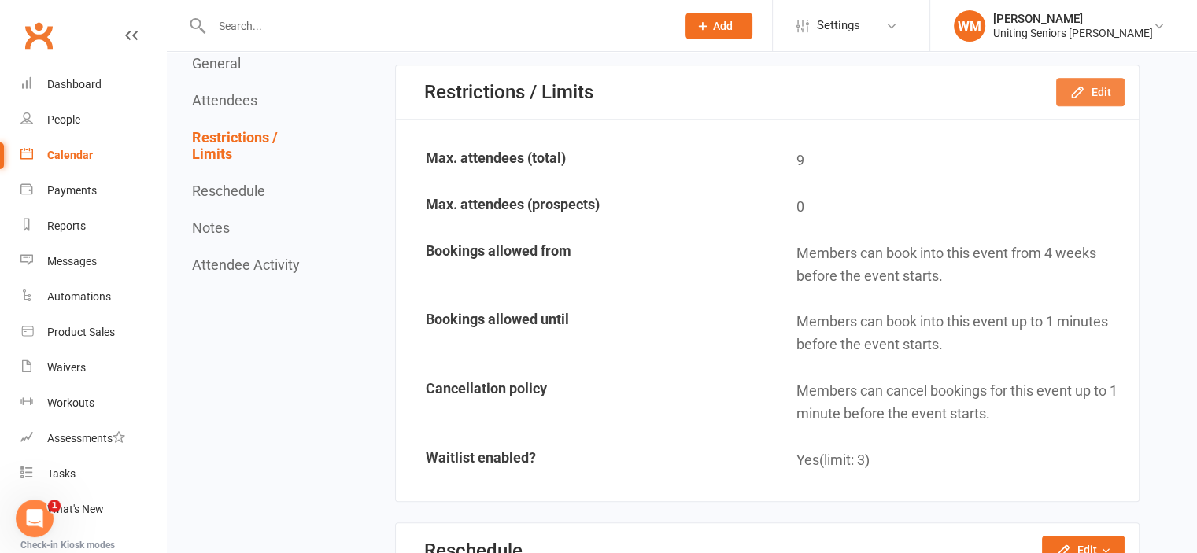
click at [1108, 83] on button "Edit" at bounding box center [1090, 92] width 68 height 28
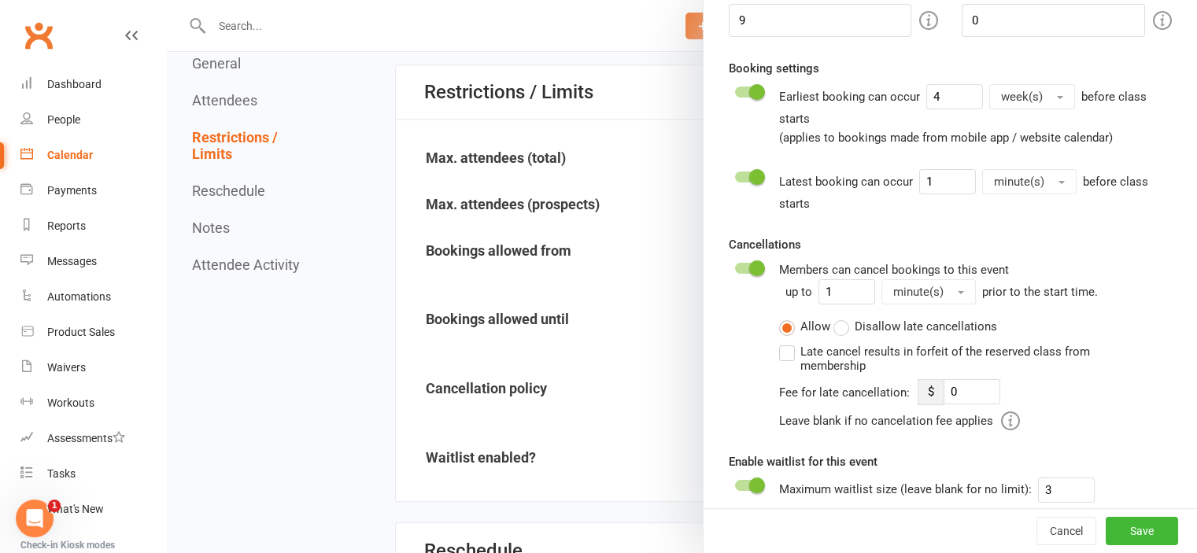
scroll to position [202, 0]
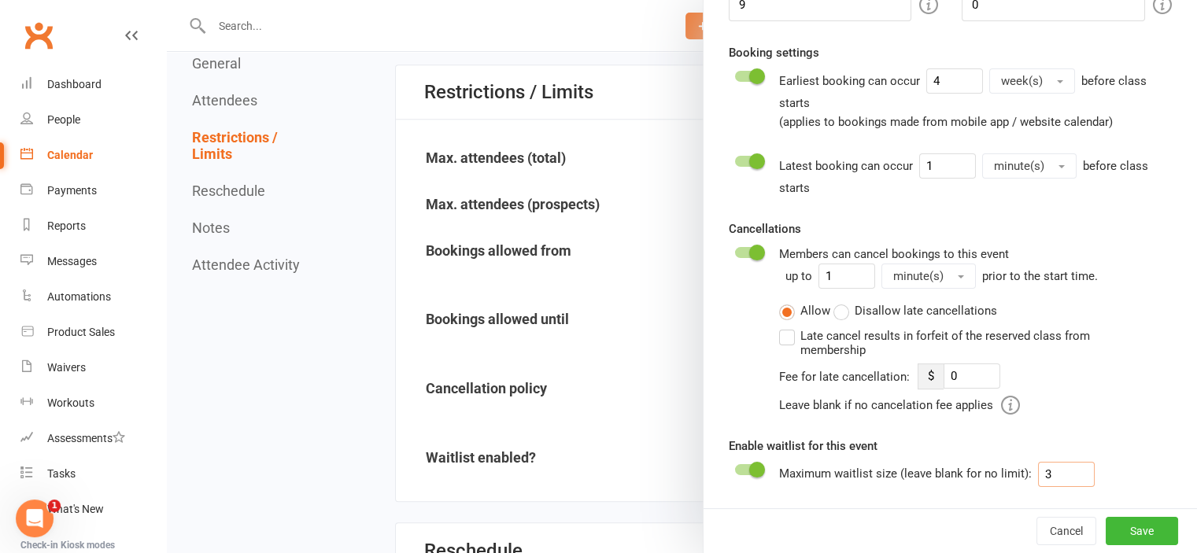
drag, startPoint x: 1058, startPoint y: 469, endPoint x: 1026, endPoint y: 477, distance: 33.2
click at [1026, 476] on div "Maximum waitlist size (leave blank for no limit): 3" at bounding box center [949, 474] width 341 height 25
type input "4"
click at [1106, 520] on button "Save" at bounding box center [1142, 531] width 72 height 28
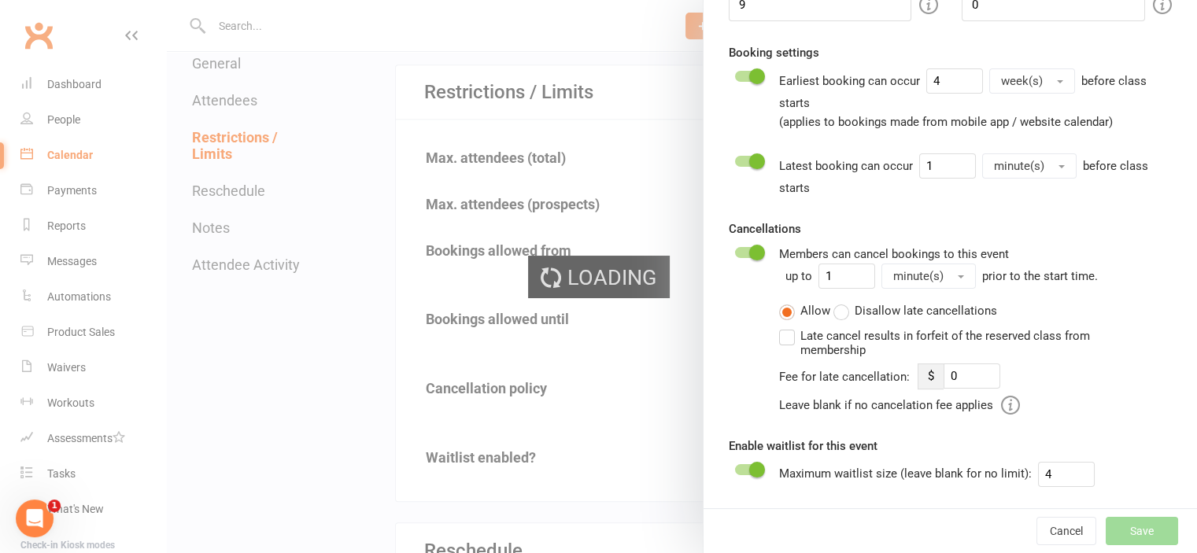
type input "0"
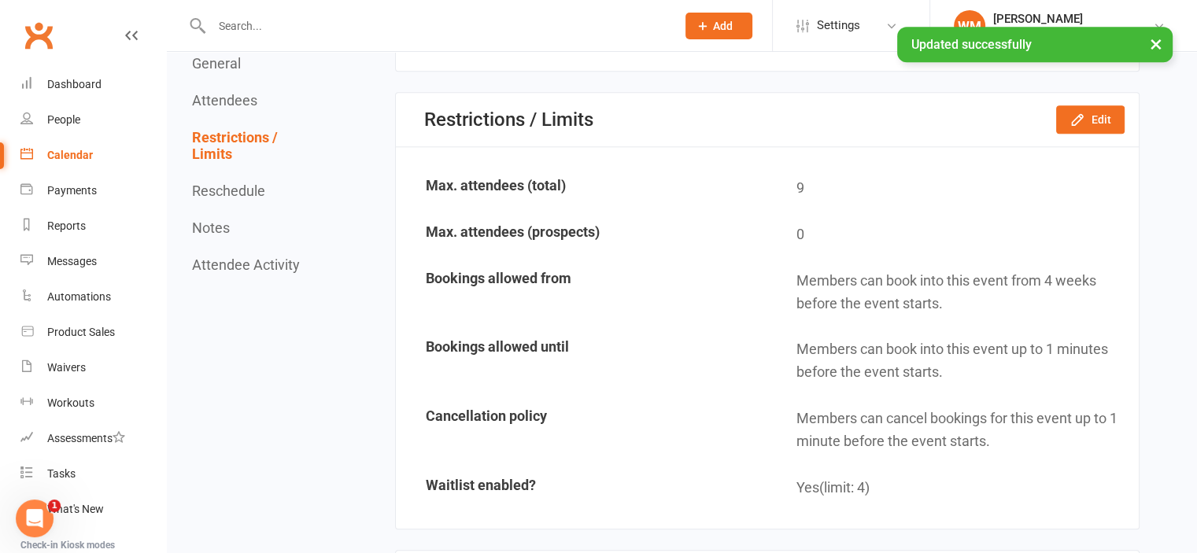
click at [71, 160] on div "Calendar" at bounding box center [70, 155] width 46 height 13
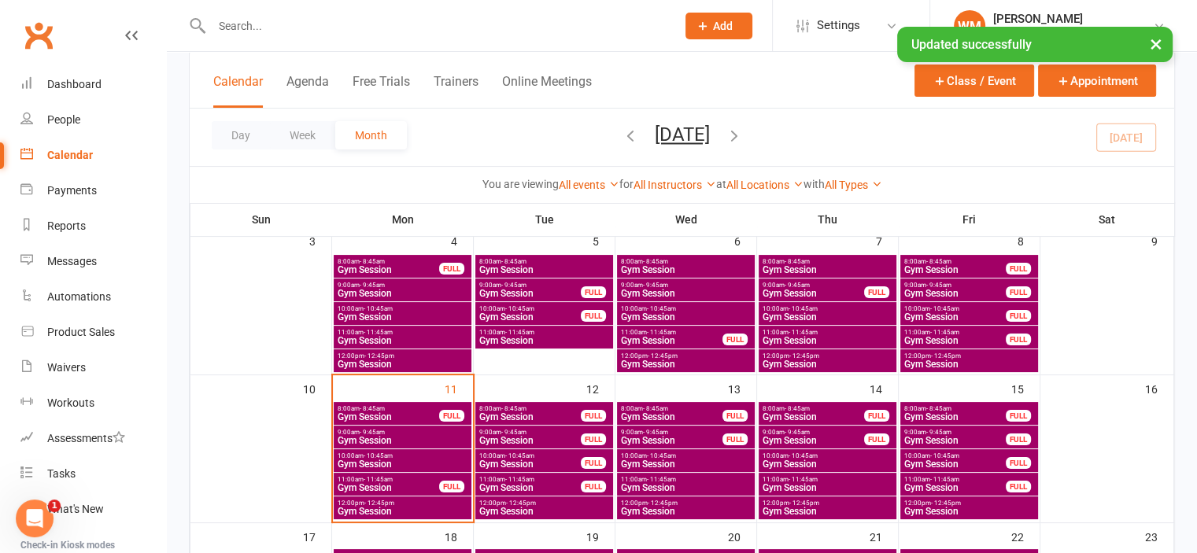
scroll to position [315, 0]
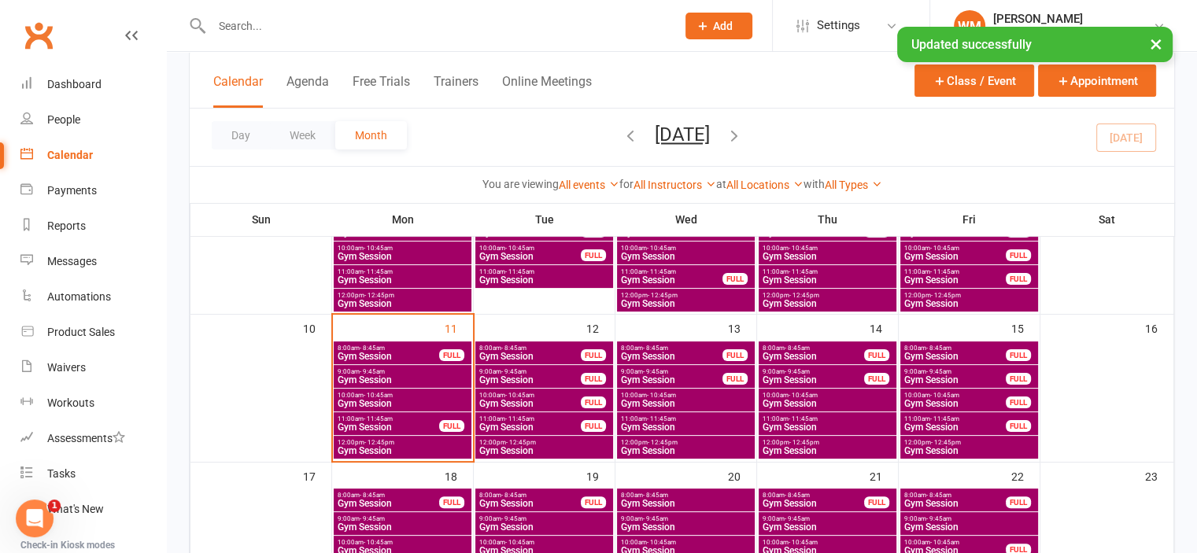
click at [368, 349] on span "- 8:45am" at bounding box center [372, 348] width 25 height 7
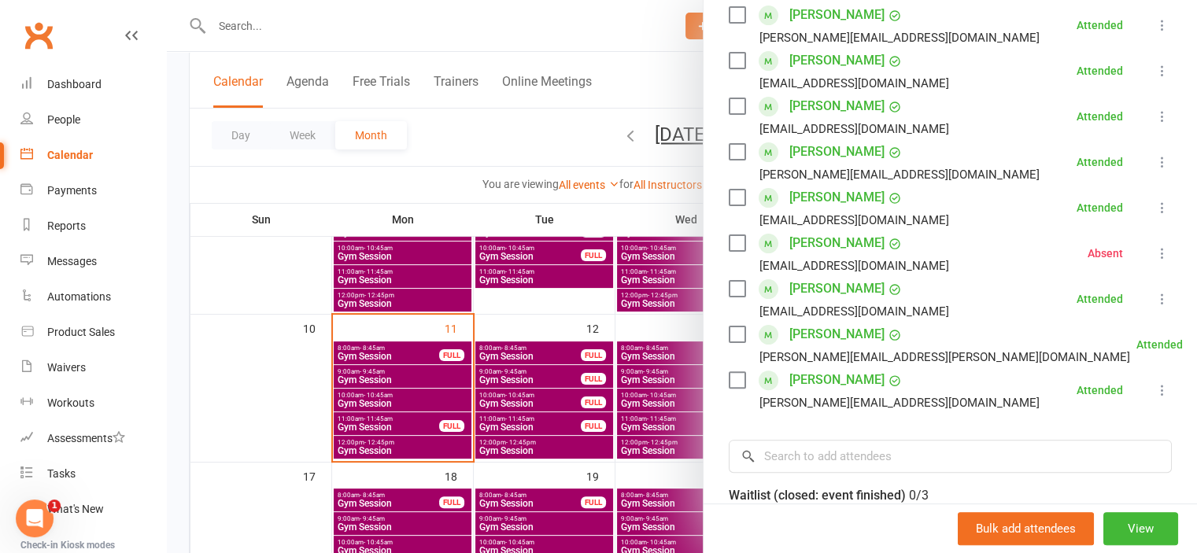
scroll to position [394, 0]
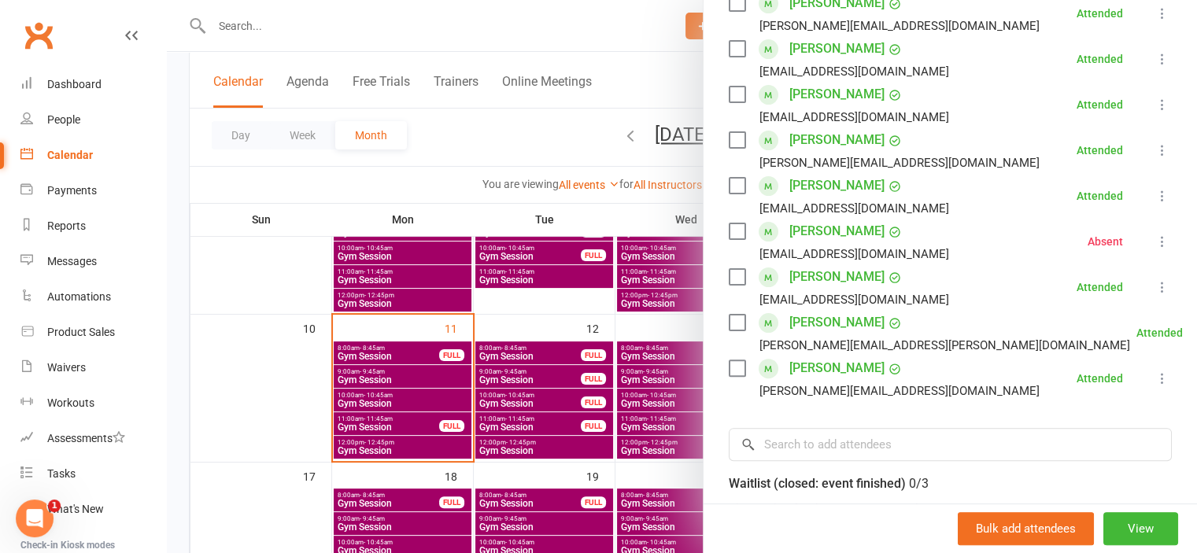
click at [271, 405] on div at bounding box center [682, 276] width 1030 height 553
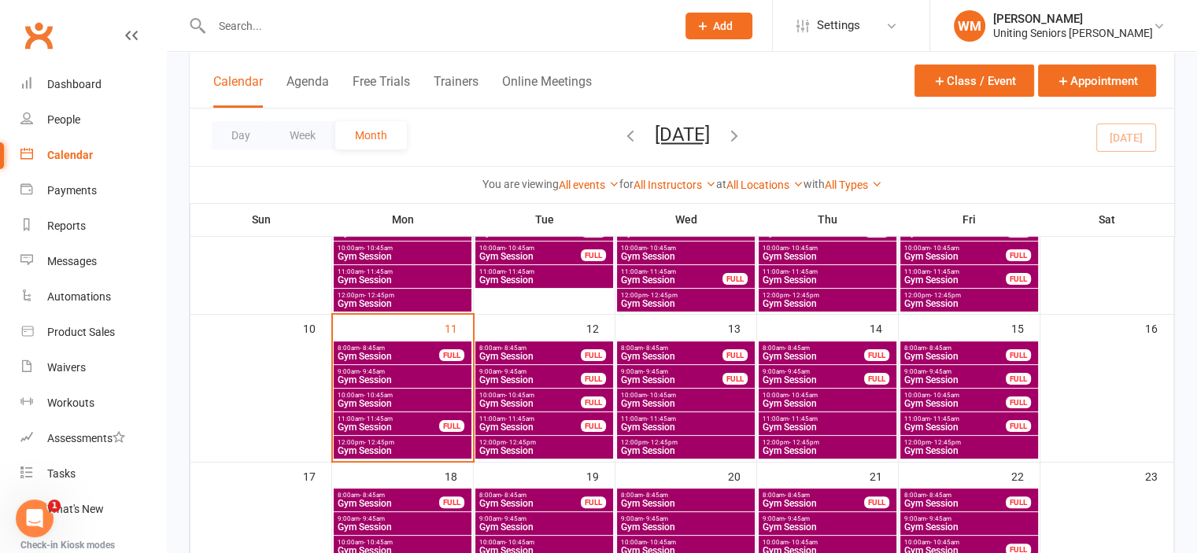
click at [379, 500] on span "Gym Session" at bounding box center [388, 503] width 103 height 9
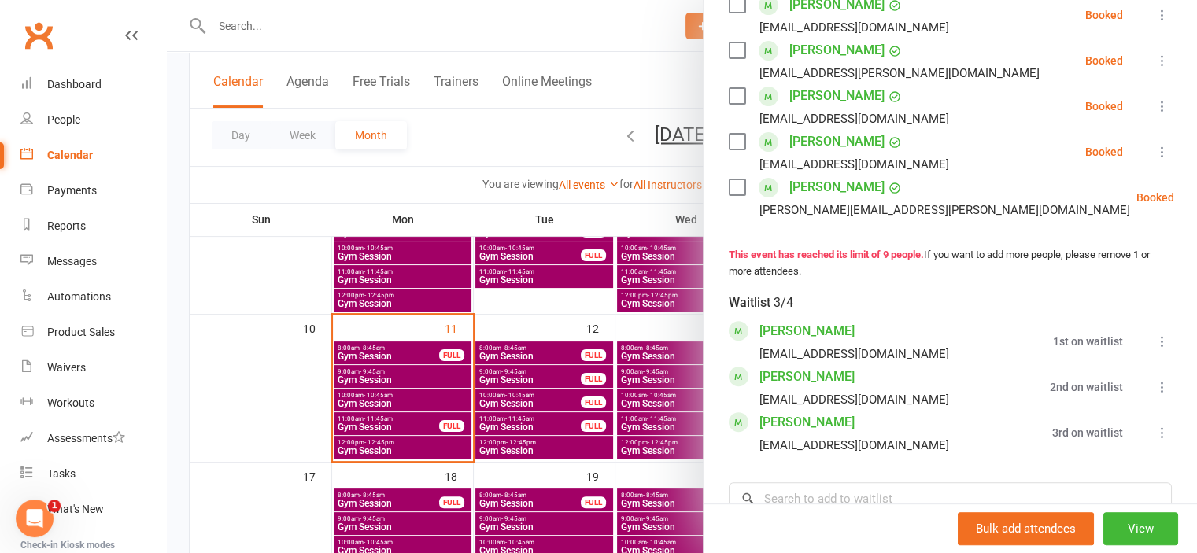
scroll to position [551, 0]
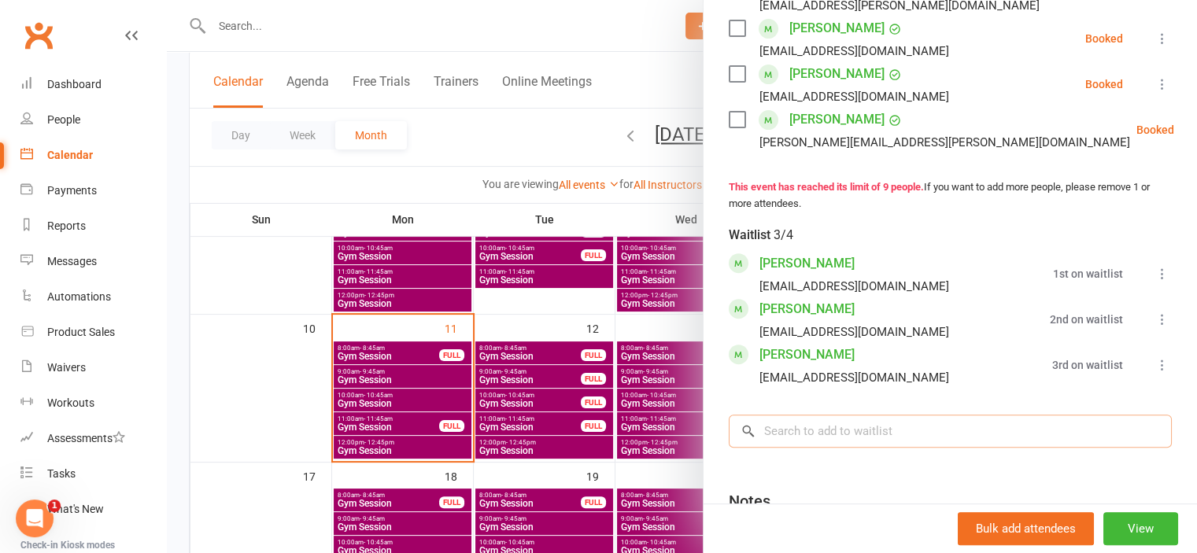
drag, startPoint x: 819, startPoint y: 452, endPoint x: 826, endPoint y: 415, distance: 37.5
click at [819, 448] on input "search" at bounding box center [950, 431] width 443 height 33
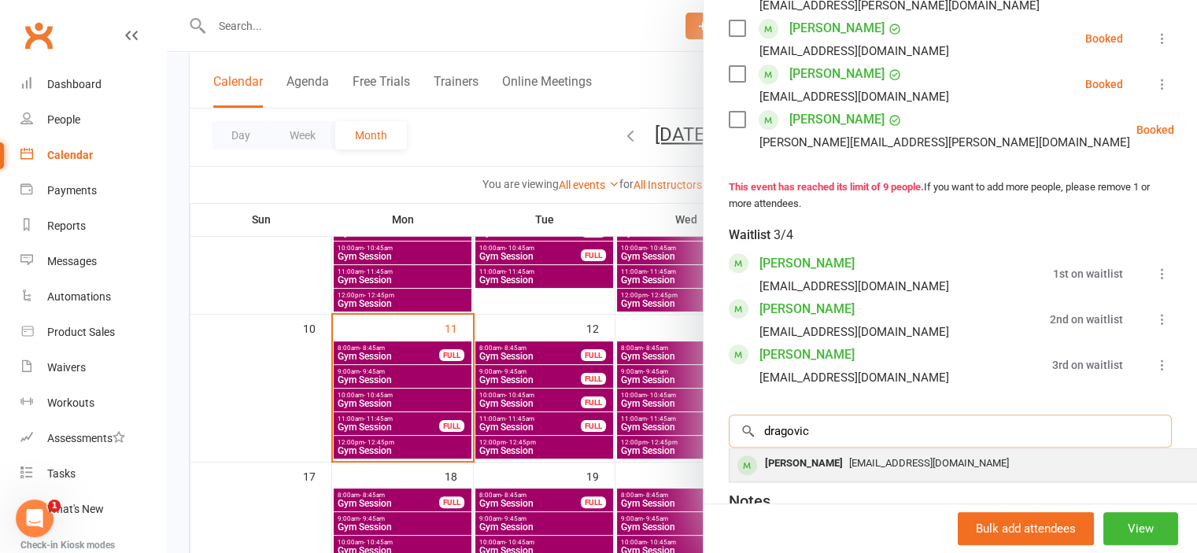
type input "dragovic"
click at [777, 475] on div "[PERSON_NAME]" at bounding box center [804, 464] width 91 height 23
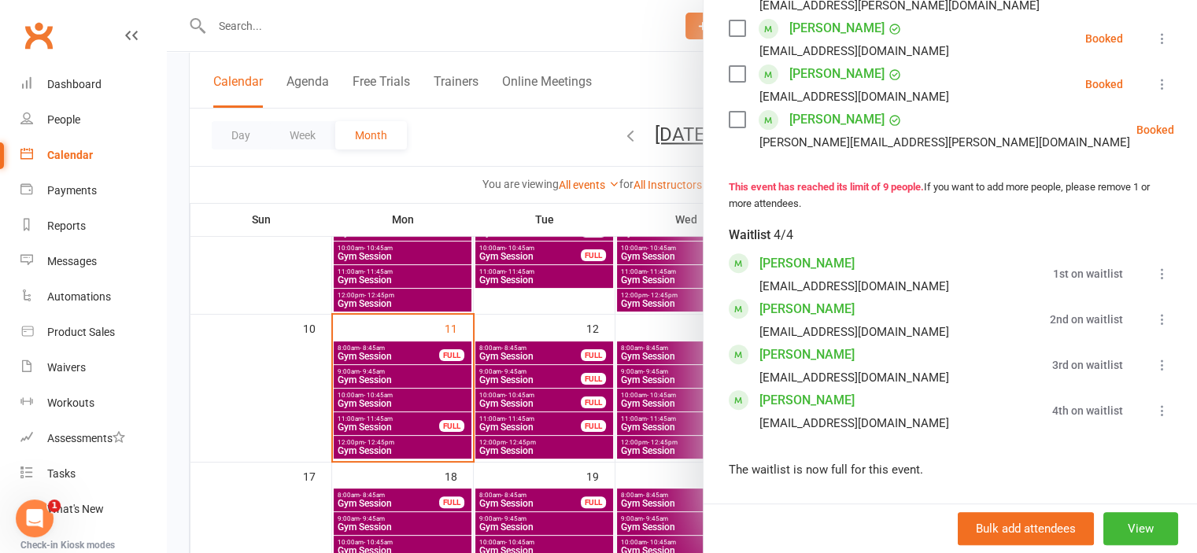
click at [245, 384] on div at bounding box center [682, 276] width 1030 height 553
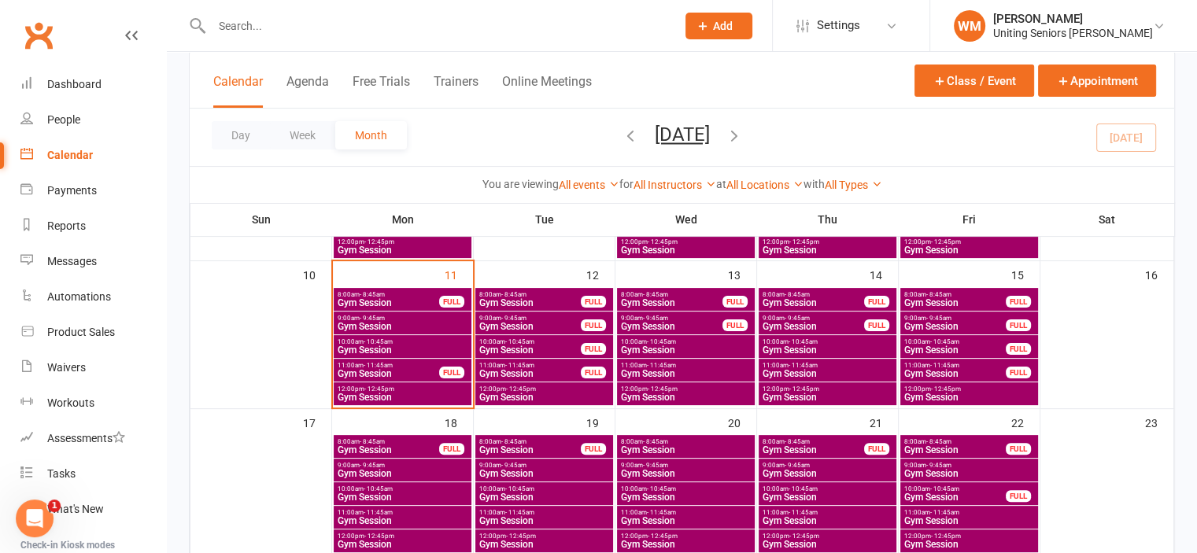
scroll to position [394, 0]
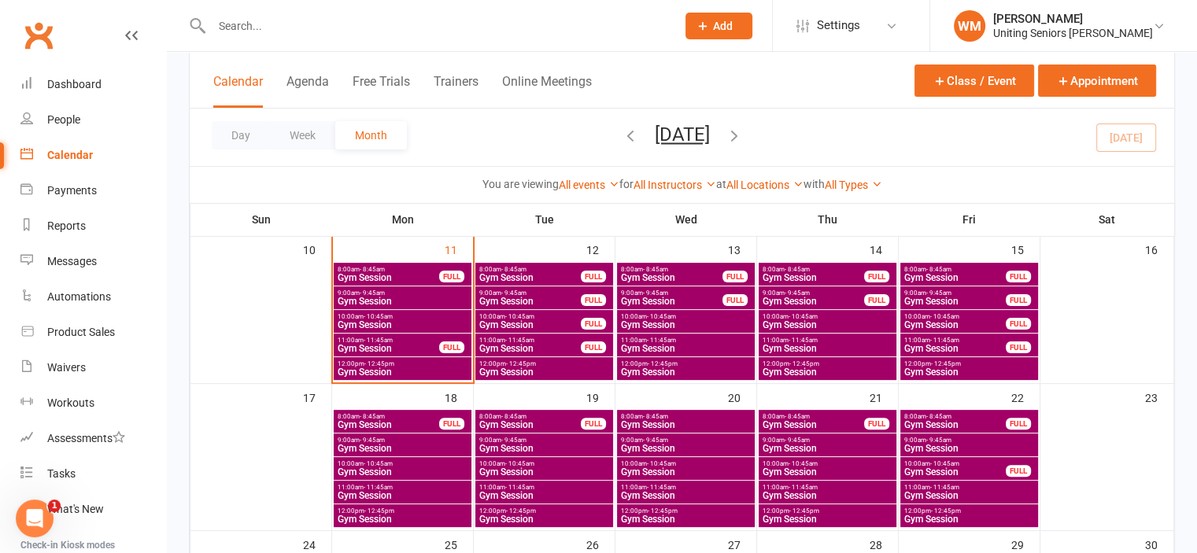
drag, startPoint x: 321, startPoint y: 20, endPoint x: 317, endPoint y: 13, distance: 8.1
click at [321, 21] on input "text" at bounding box center [436, 26] width 458 height 22
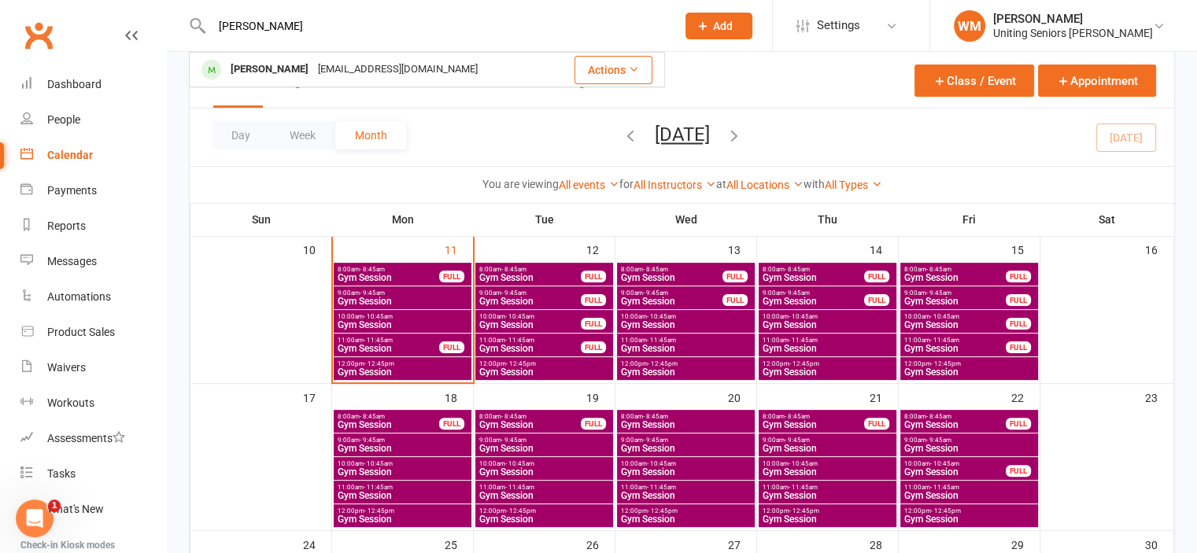
type input "hudson"
click at [329, 73] on div "[EMAIL_ADDRESS][DOMAIN_NAME]" at bounding box center [397, 69] width 169 height 23
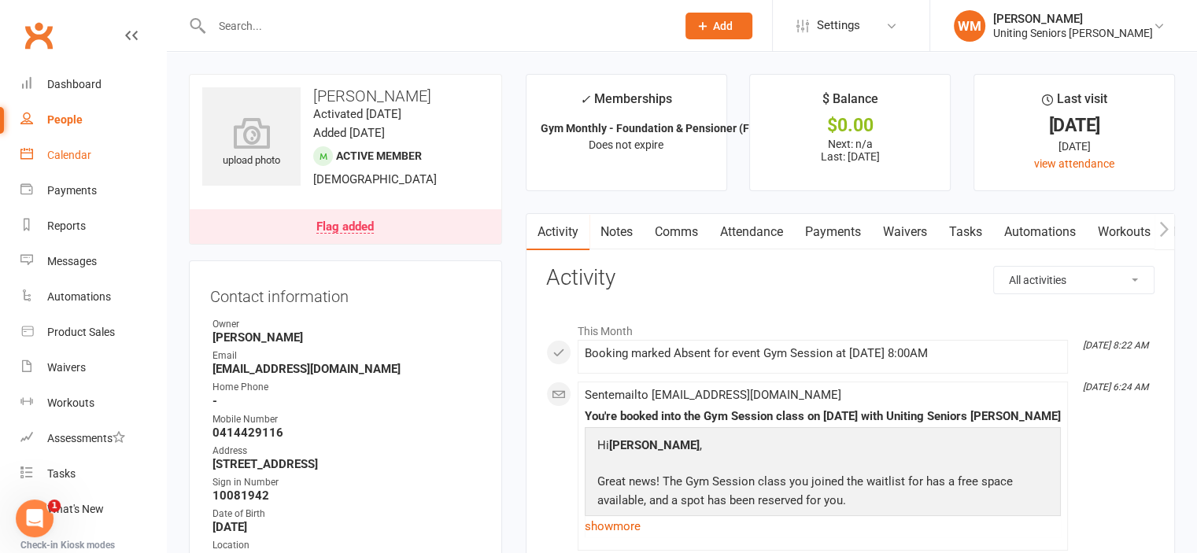
click at [72, 160] on div "Calendar" at bounding box center [69, 155] width 44 height 13
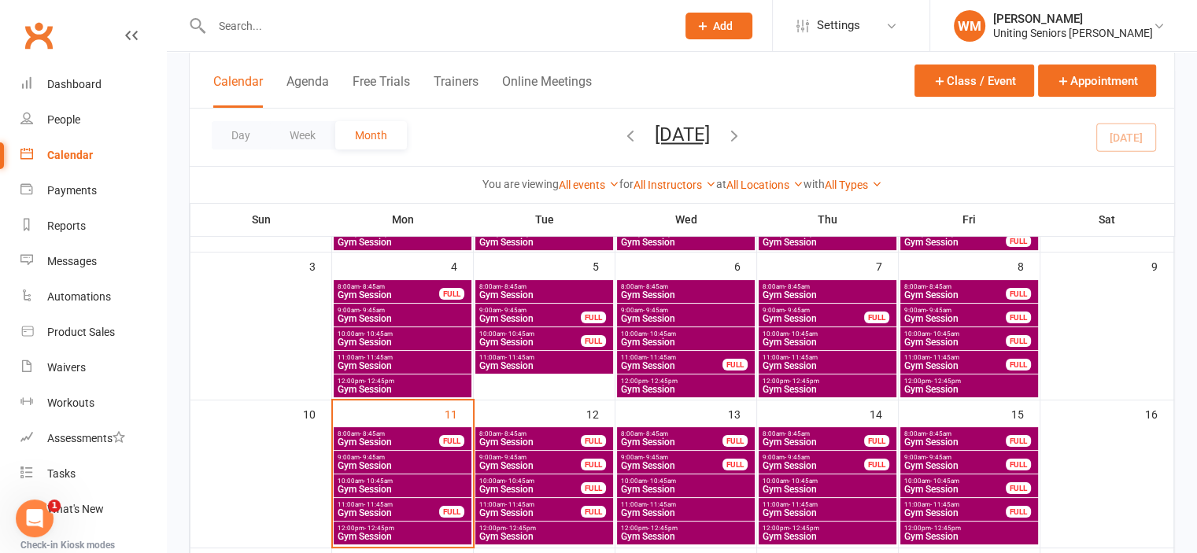
scroll to position [236, 0]
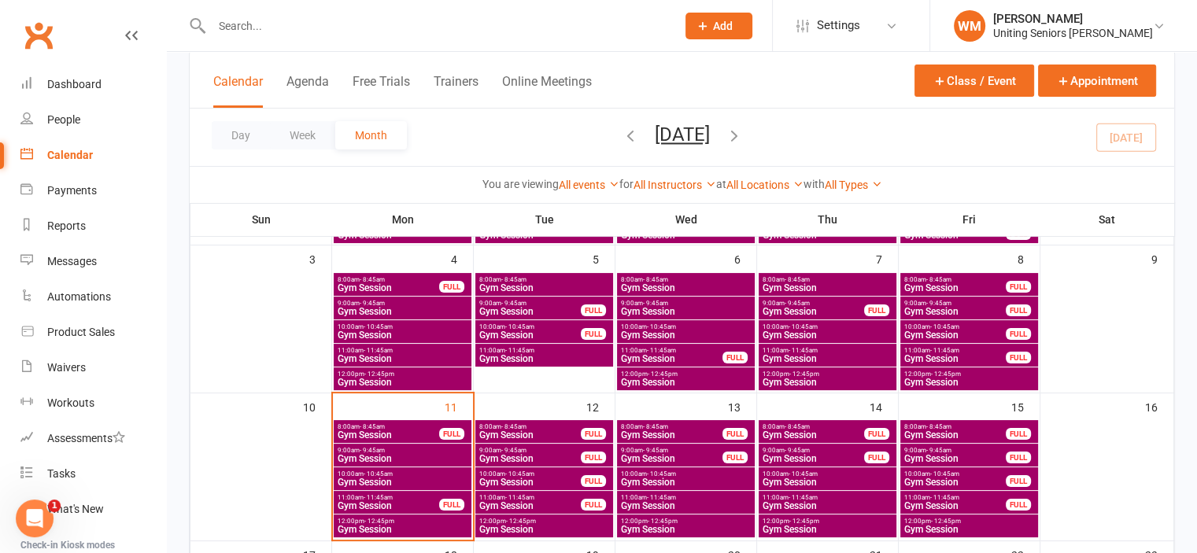
click at [316, 31] on input "text" at bounding box center [436, 26] width 458 height 22
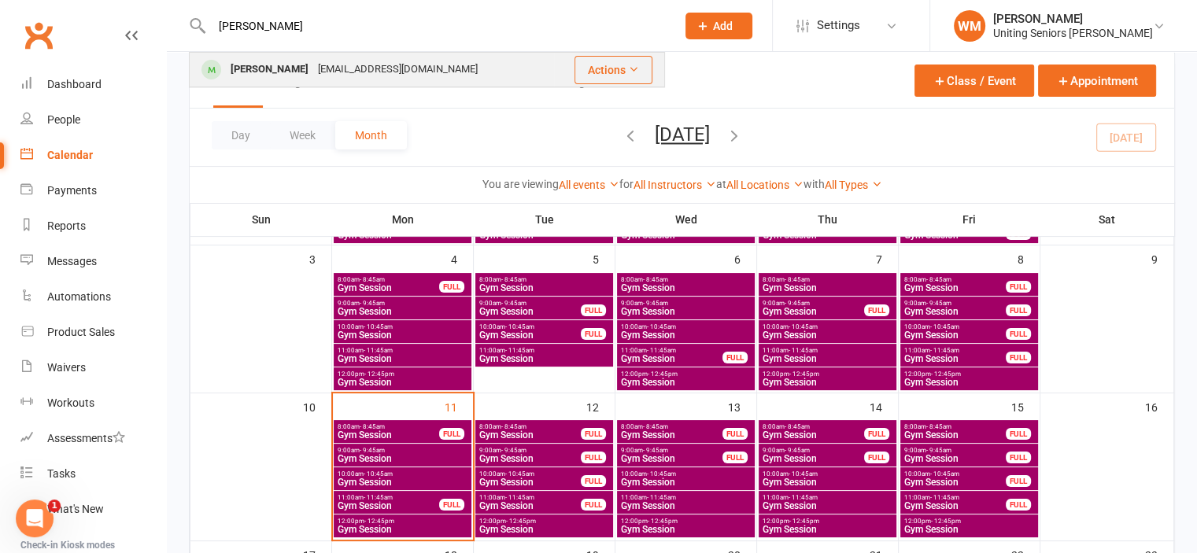
type input "hudson"
click at [317, 59] on div "[EMAIL_ADDRESS][DOMAIN_NAME]" at bounding box center [397, 69] width 169 height 23
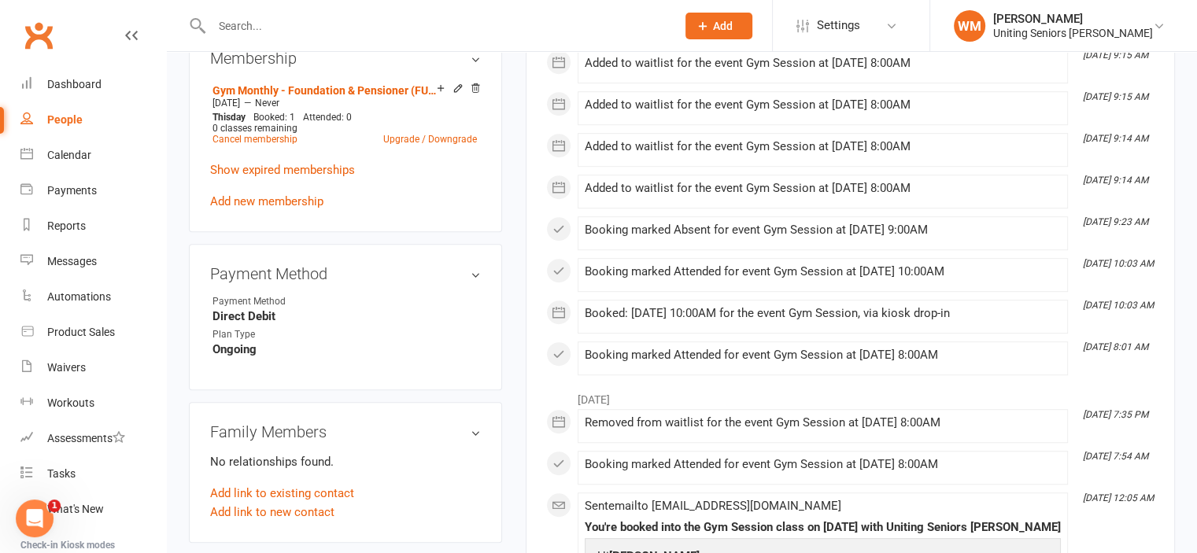
scroll to position [945, 0]
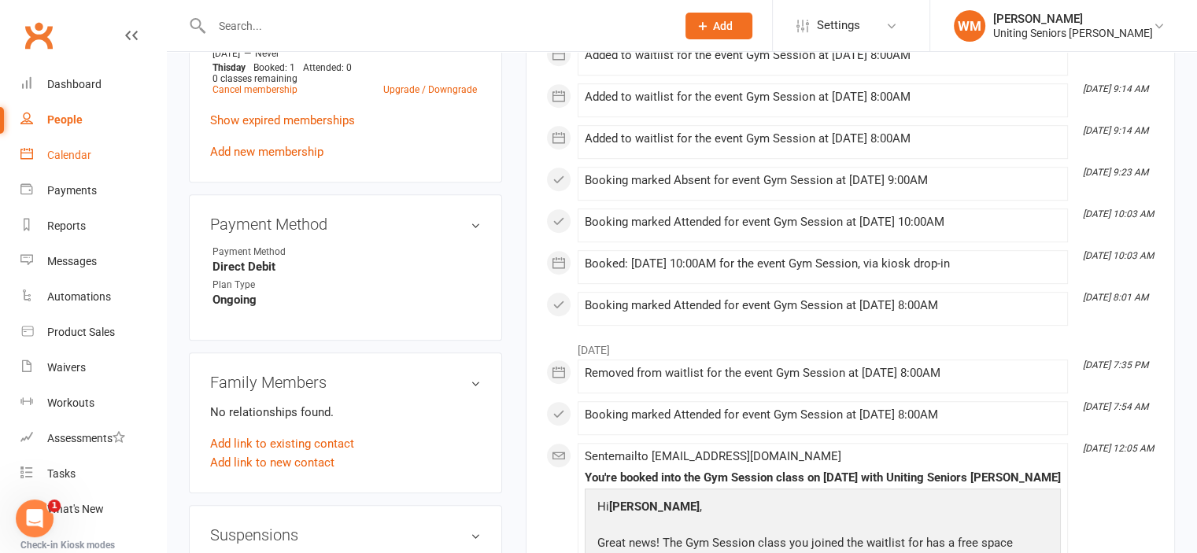
click at [61, 157] on div "Calendar" at bounding box center [69, 155] width 44 height 13
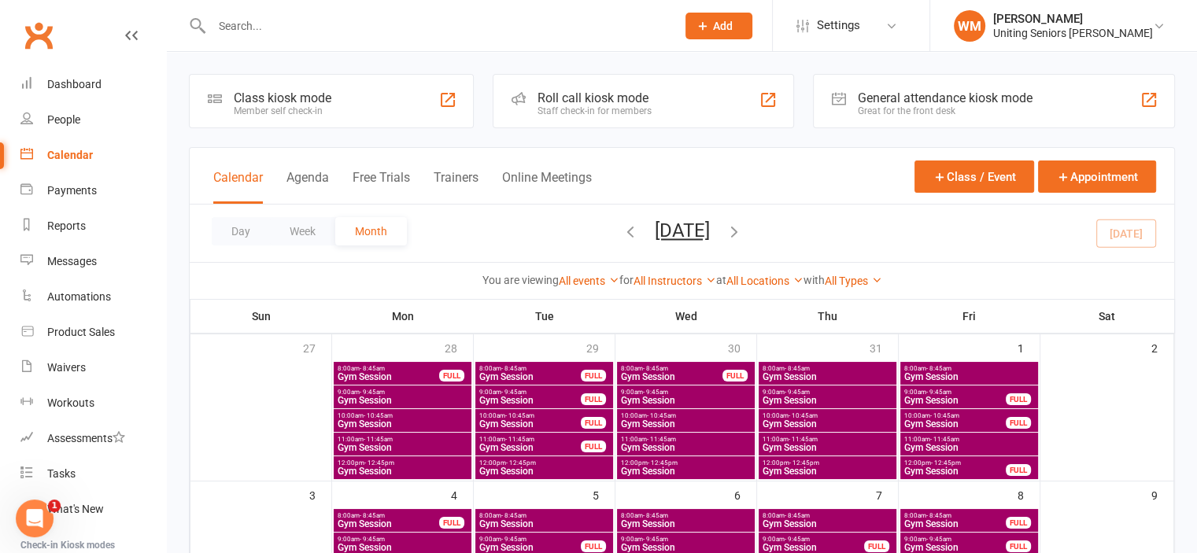
scroll to position [236, 0]
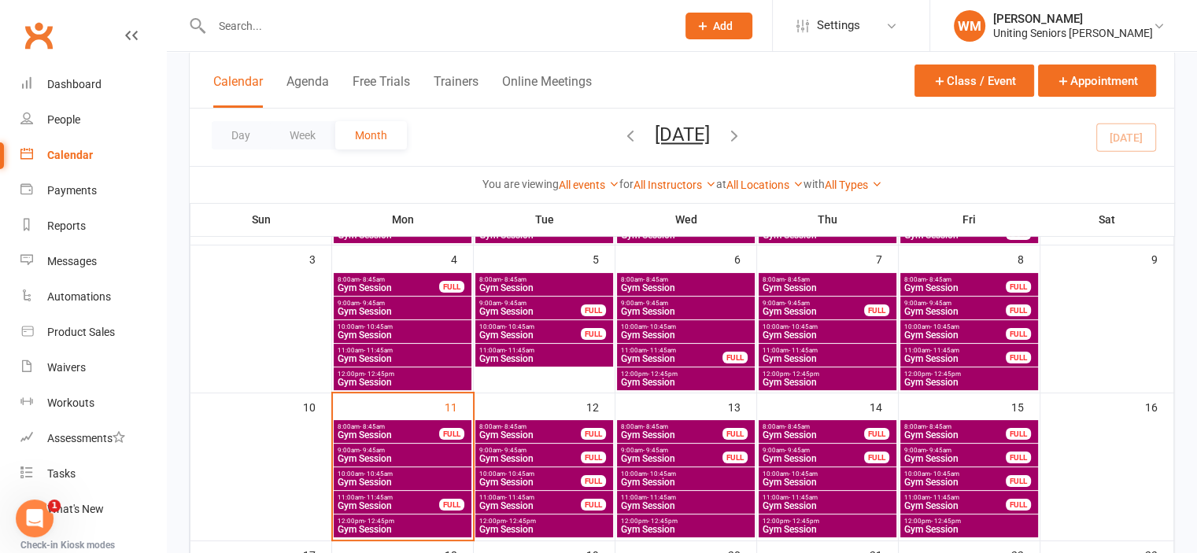
click at [781, 421] on div "8:00am - 8:45am Gym Session FULL" at bounding box center [828, 431] width 138 height 23
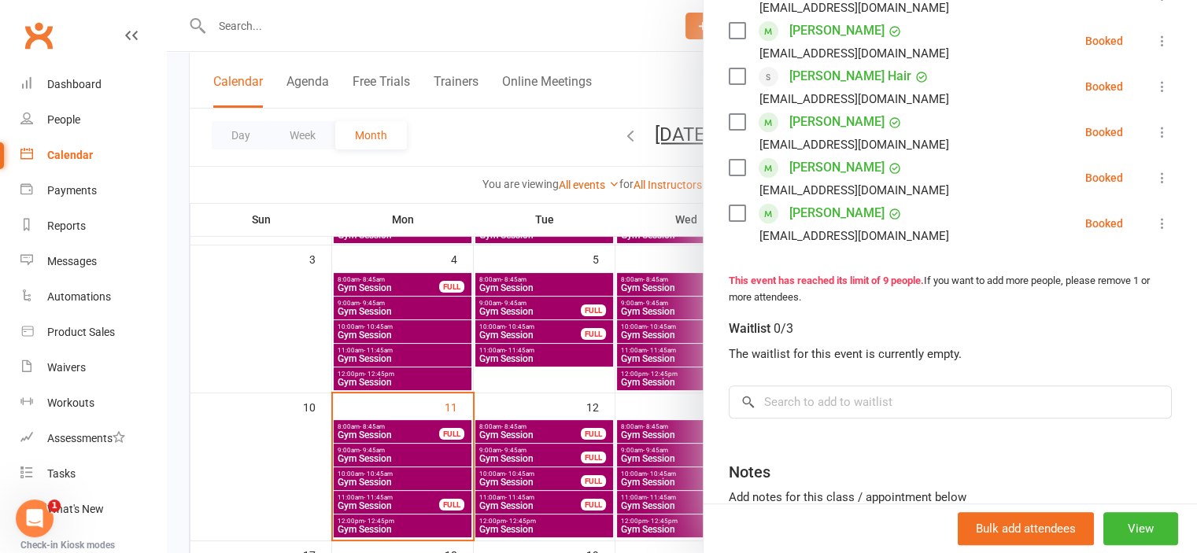
scroll to position [593, 0]
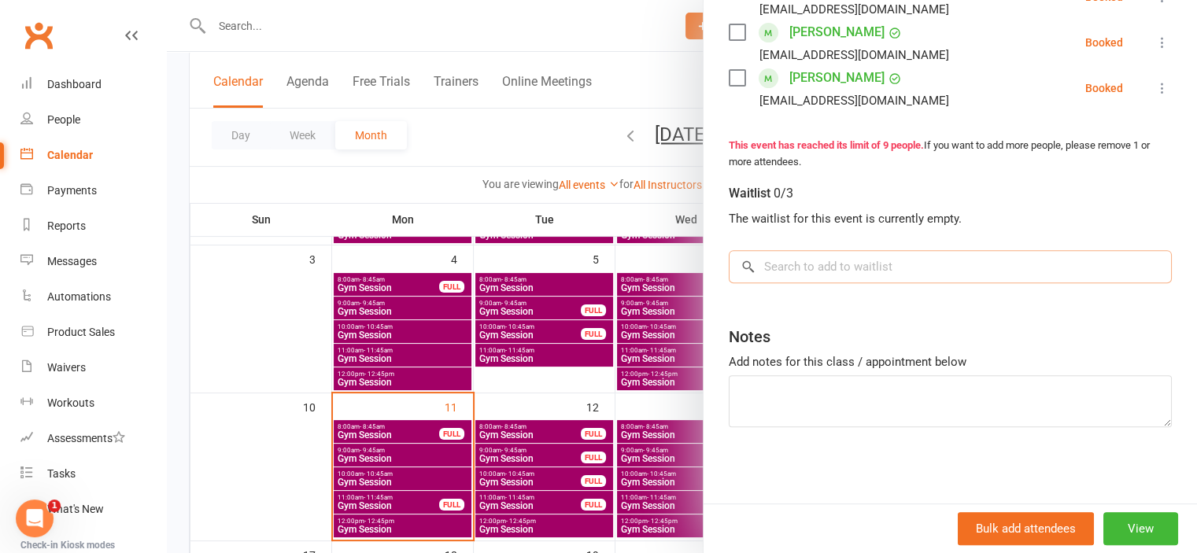
click at [881, 261] on input "search" at bounding box center [950, 266] width 443 height 33
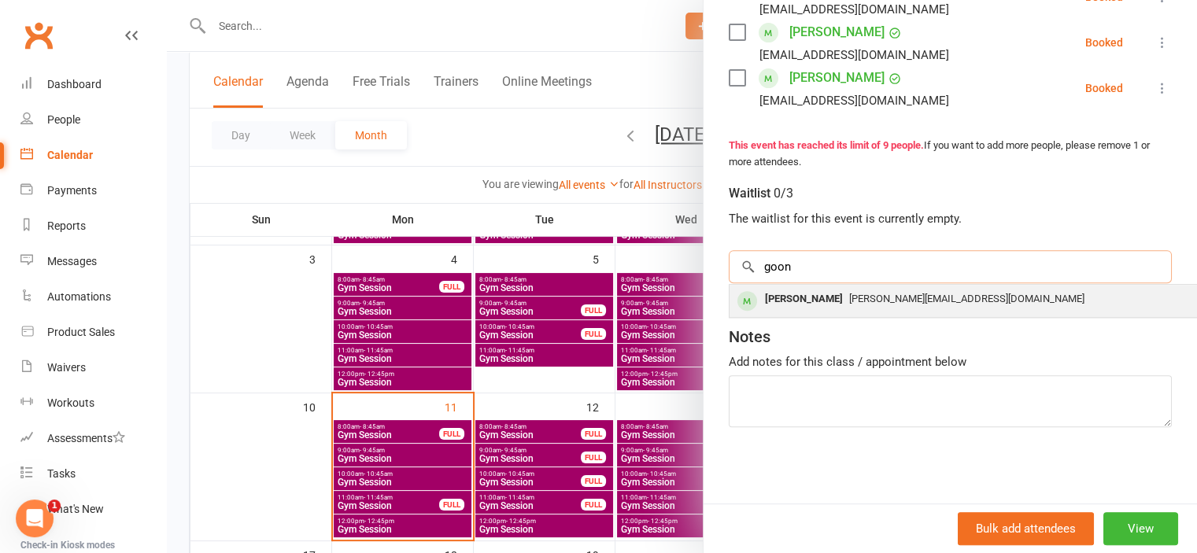
type input "goon"
click at [834, 288] on div "[PERSON_NAME][EMAIL_ADDRESS][DOMAIN_NAME]" at bounding box center [965, 299] width 458 height 23
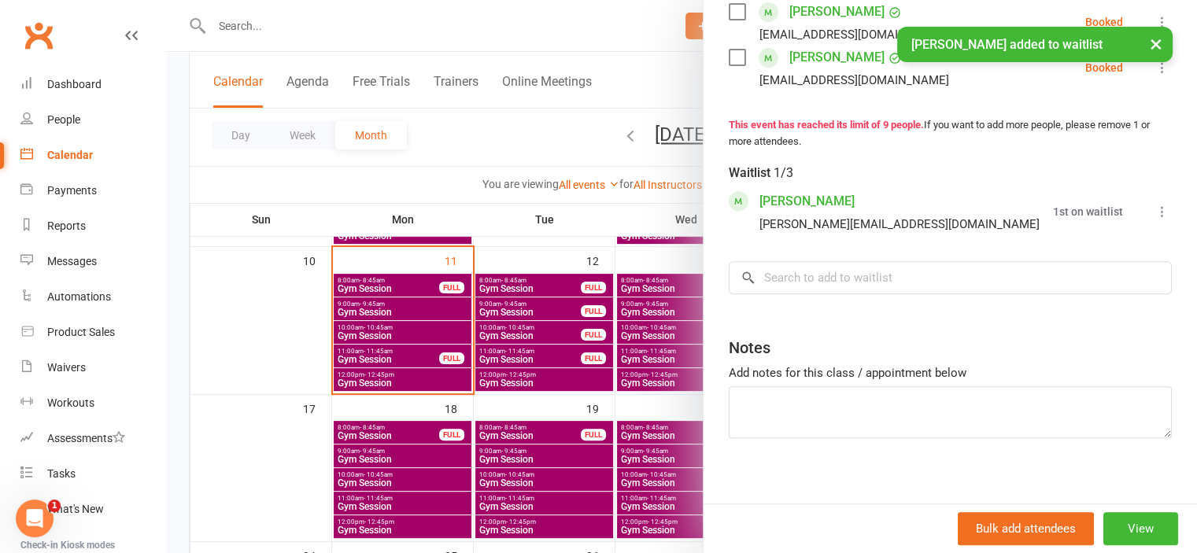
scroll to position [394, 0]
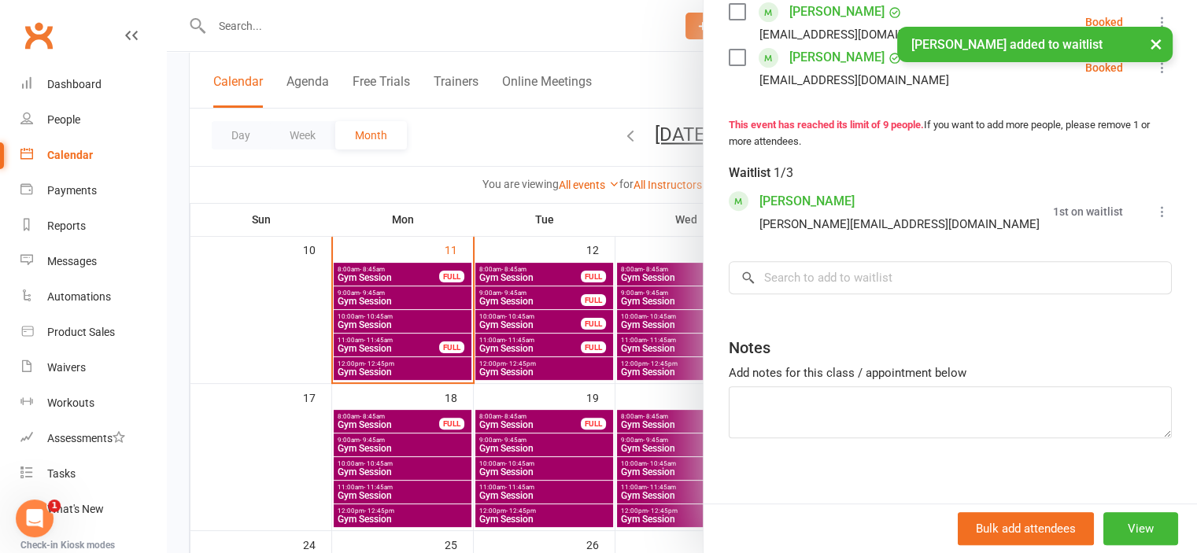
click at [281, 332] on div at bounding box center [682, 276] width 1030 height 553
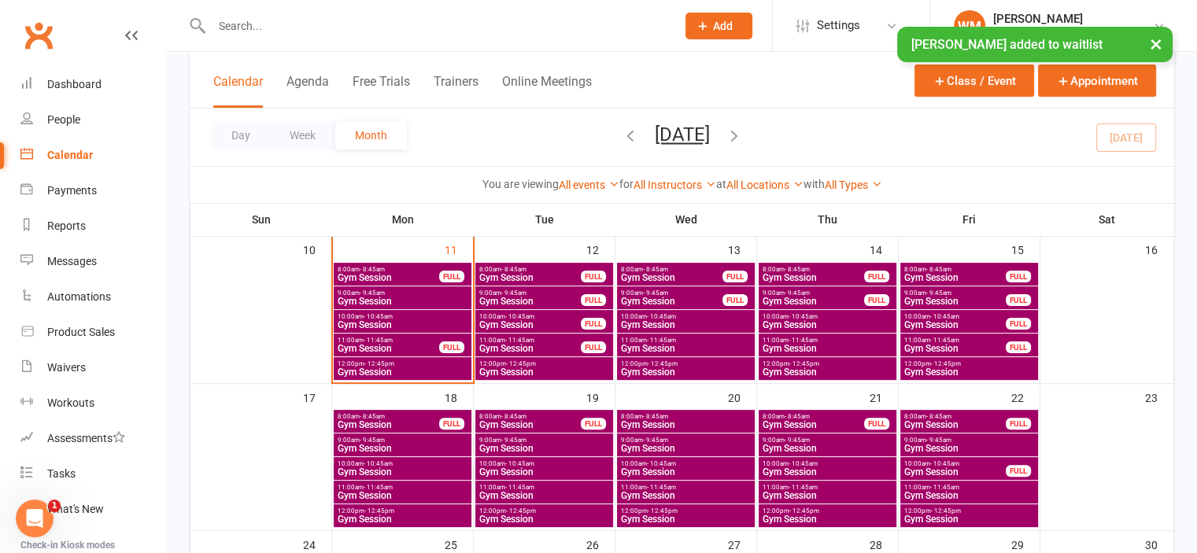
click at [421, 423] on span "Gym Session" at bounding box center [388, 424] width 103 height 9
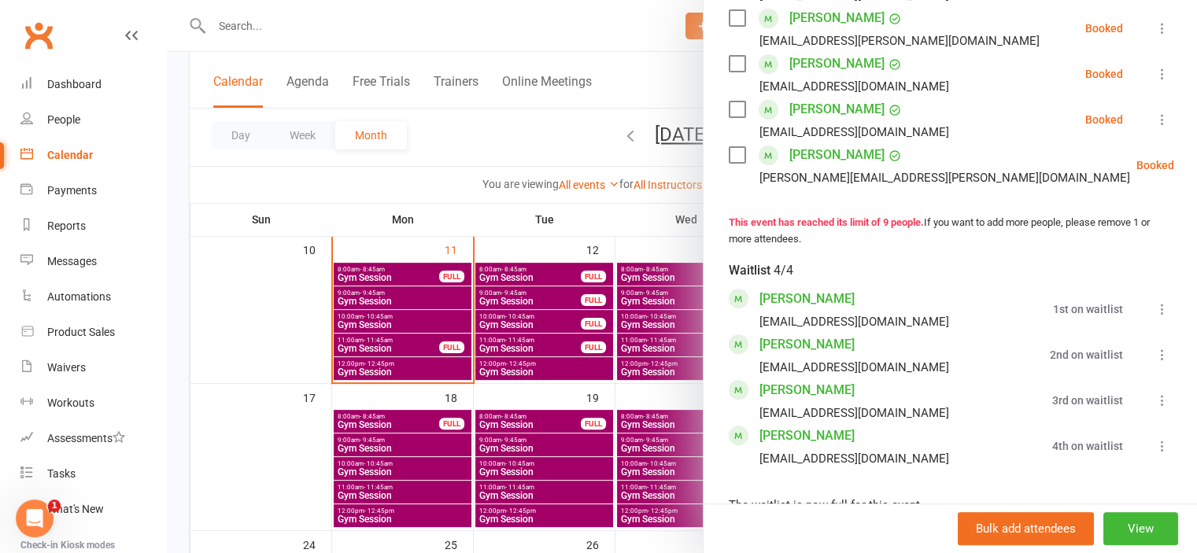
scroll to position [551, 0]
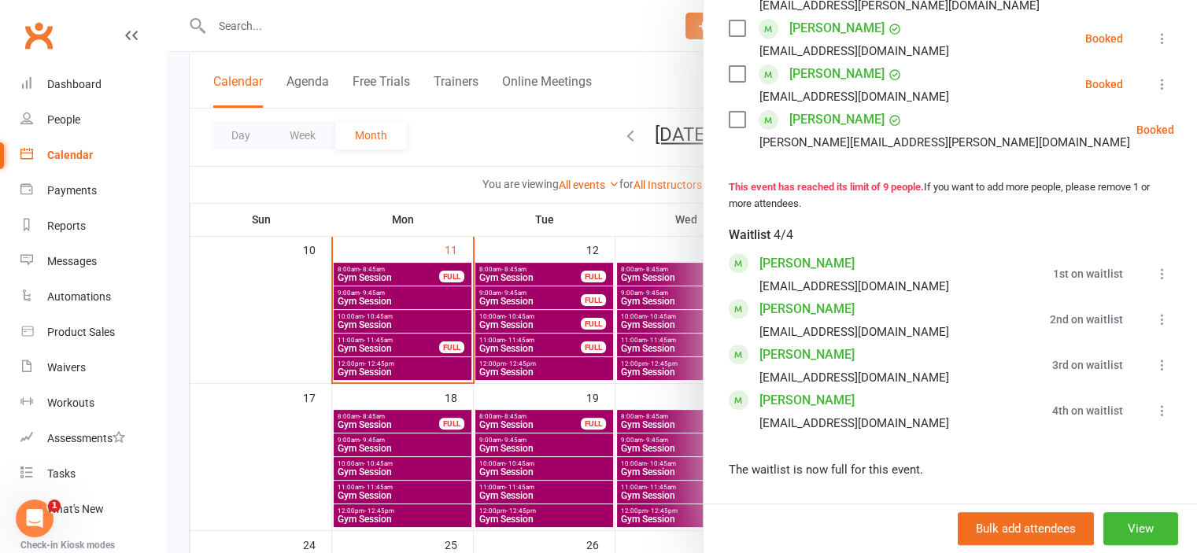
click at [283, 330] on div at bounding box center [682, 276] width 1030 height 553
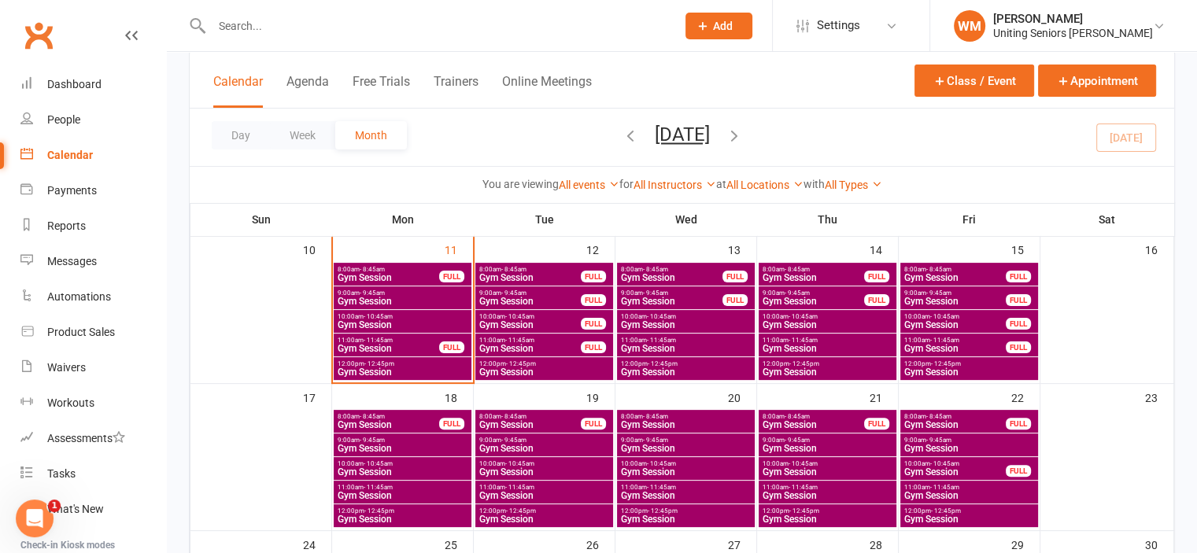
click at [513, 418] on span "- 8:45am" at bounding box center [513, 416] width 25 height 7
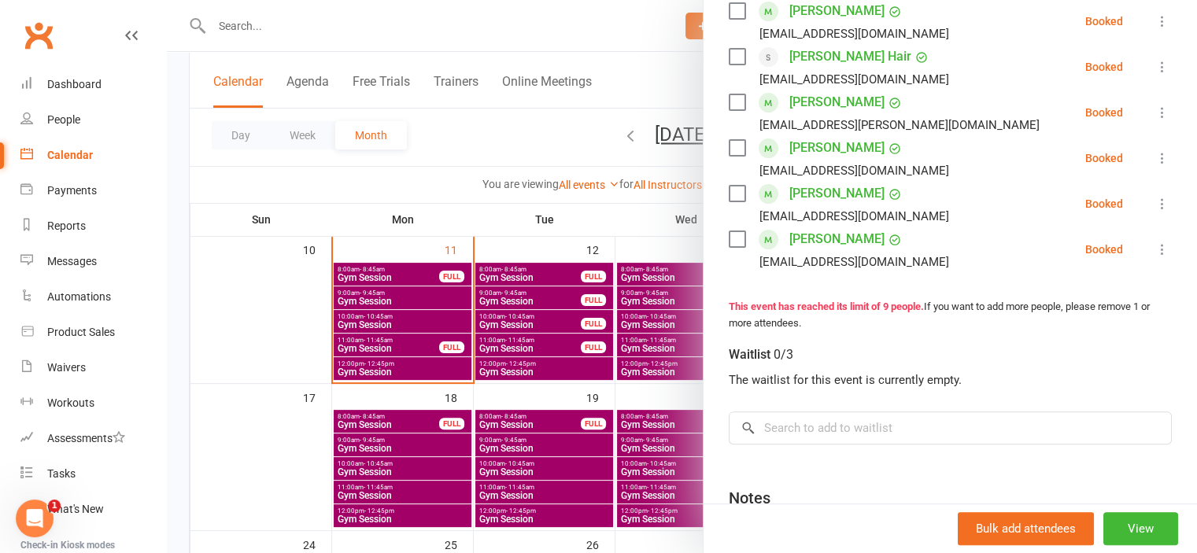
scroll to position [472, 0]
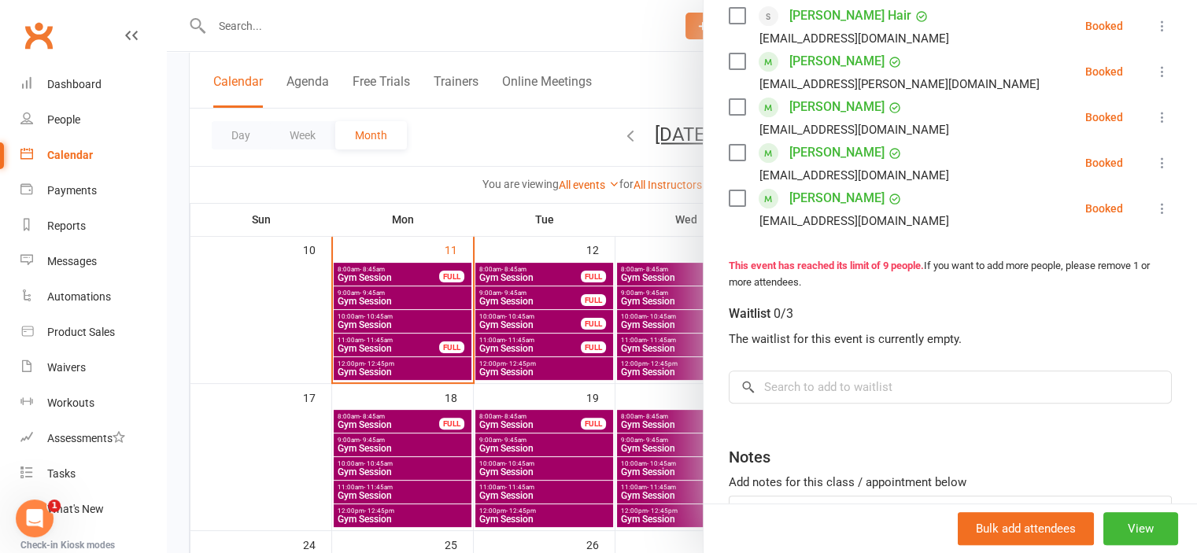
click at [255, 286] on div at bounding box center [682, 276] width 1030 height 553
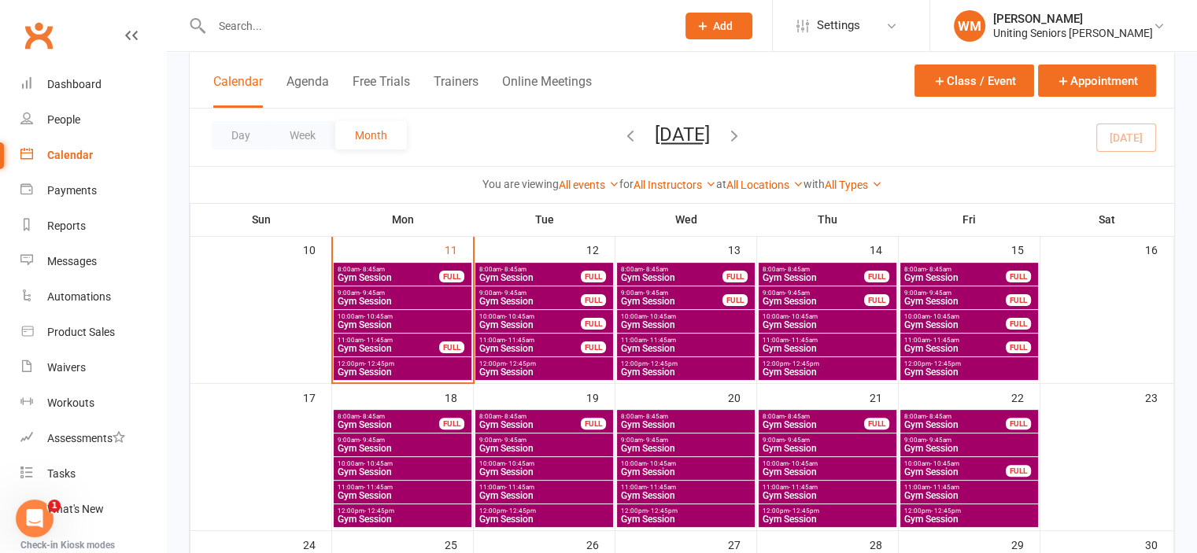
click at [649, 418] on span "- 8:45am" at bounding box center [655, 416] width 25 height 7
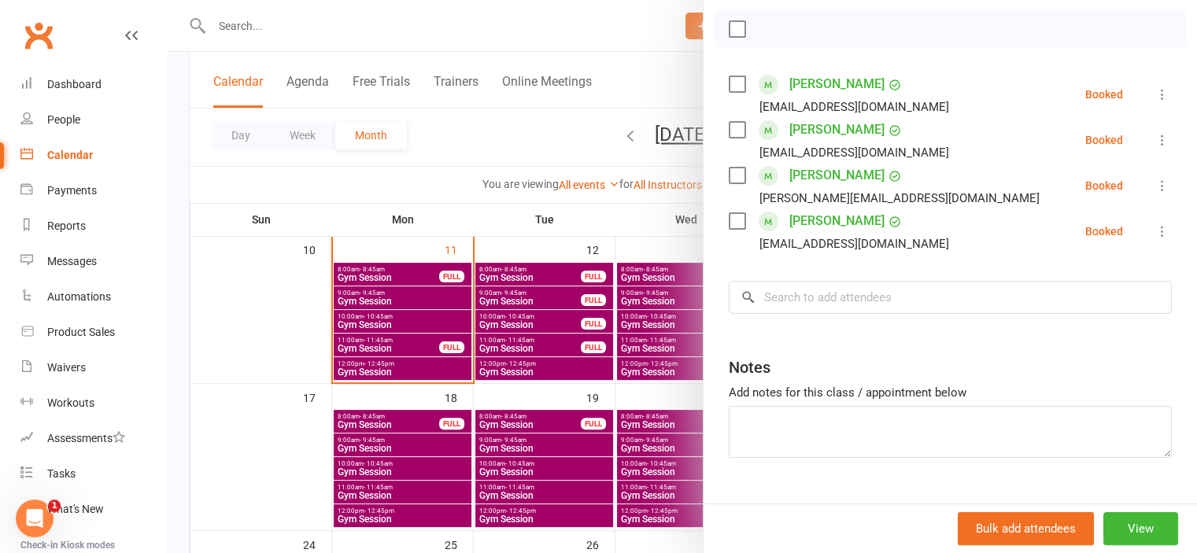
scroll to position [236, 0]
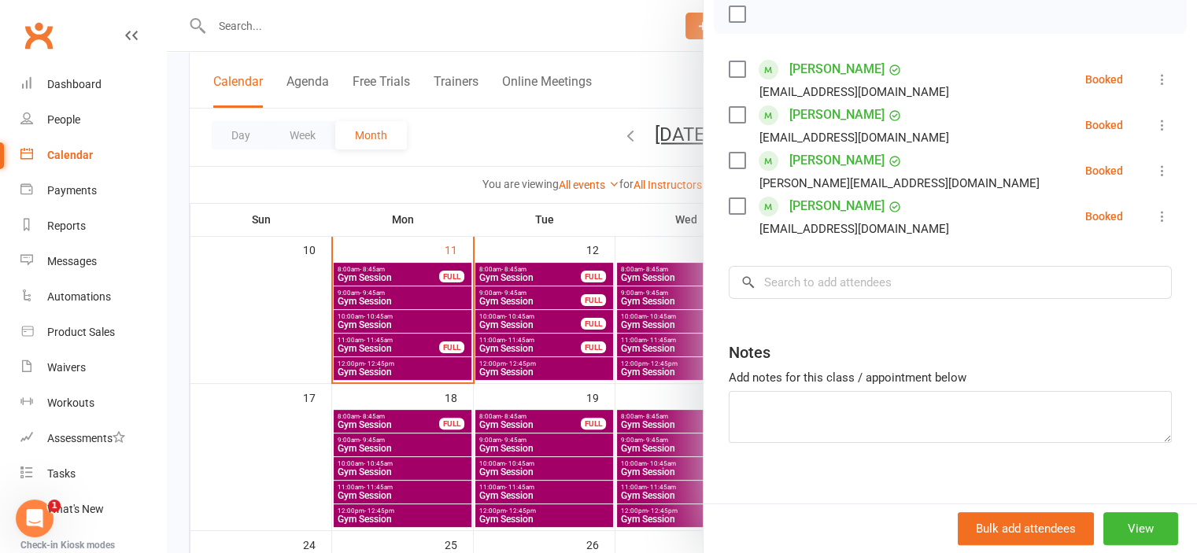
click at [262, 327] on div at bounding box center [682, 276] width 1030 height 553
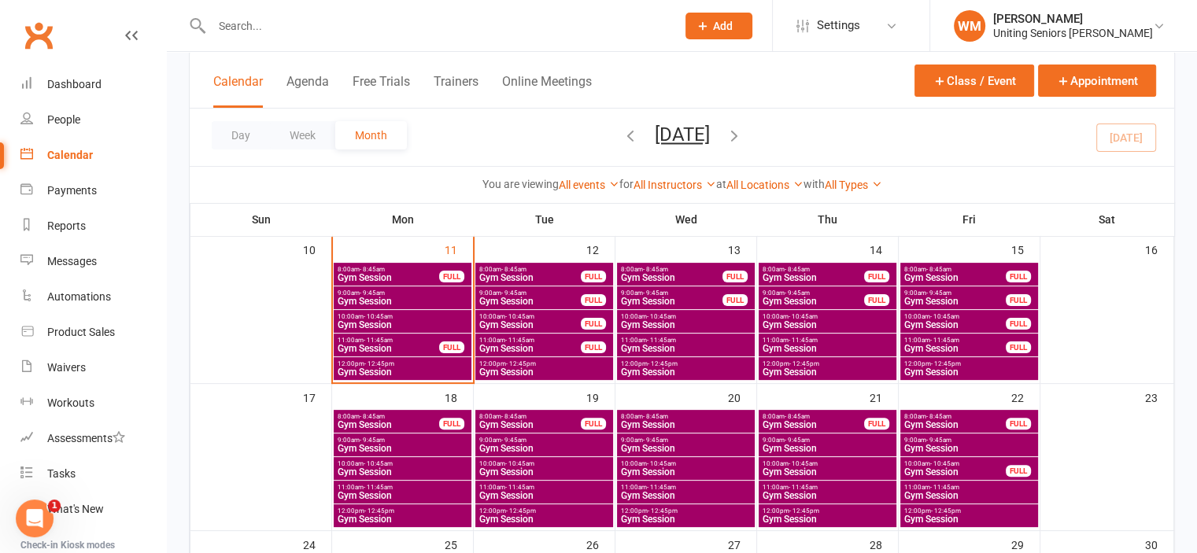
click at [364, 297] on span "Gym Session" at bounding box center [402, 301] width 131 height 9
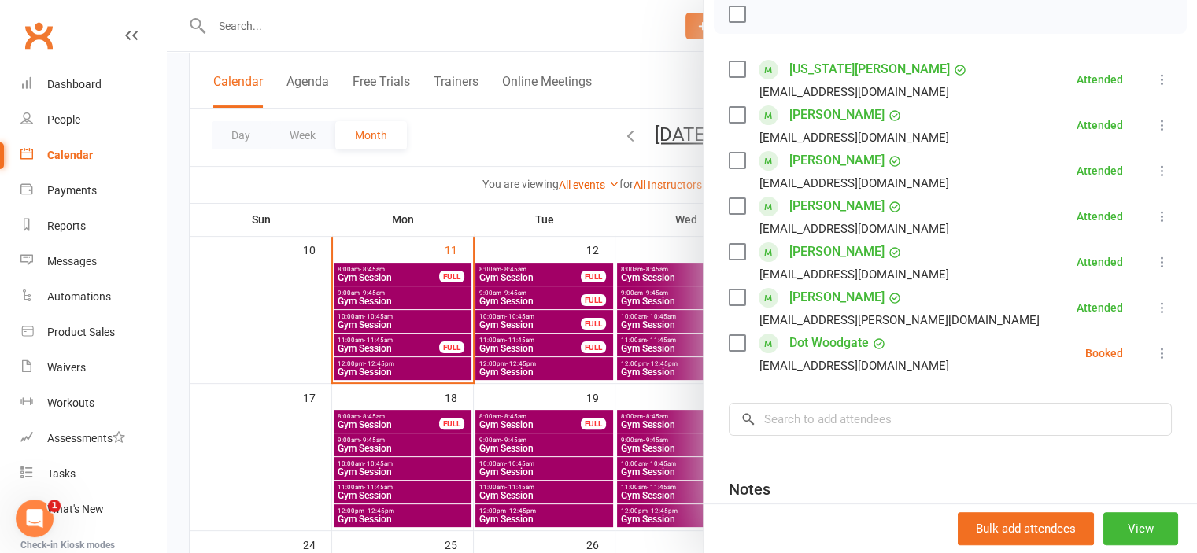
click at [1155, 354] on icon at bounding box center [1163, 354] width 16 height 16
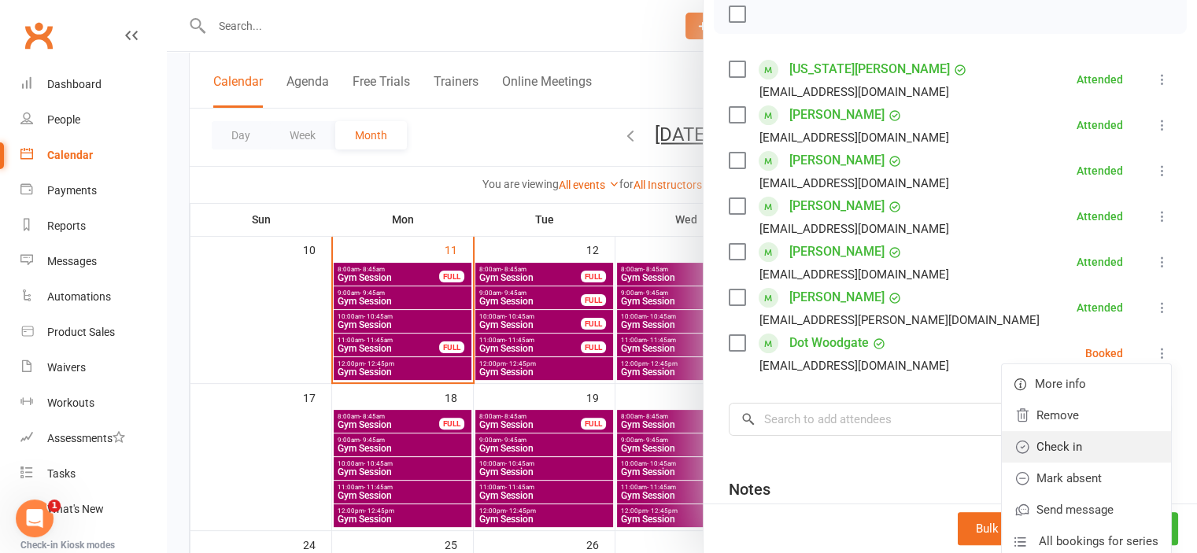
click at [1086, 442] on link "Check in" at bounding box center [1086, 446] width 169 height 31
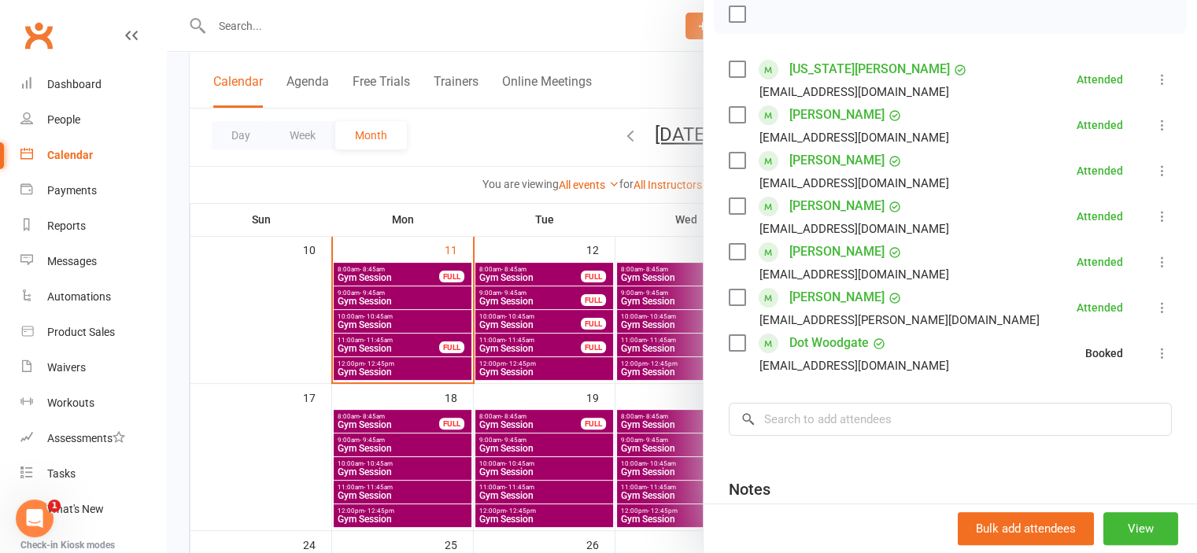
click at [277, 319] on div at bounding box center [682, 276] width 1030 height 553
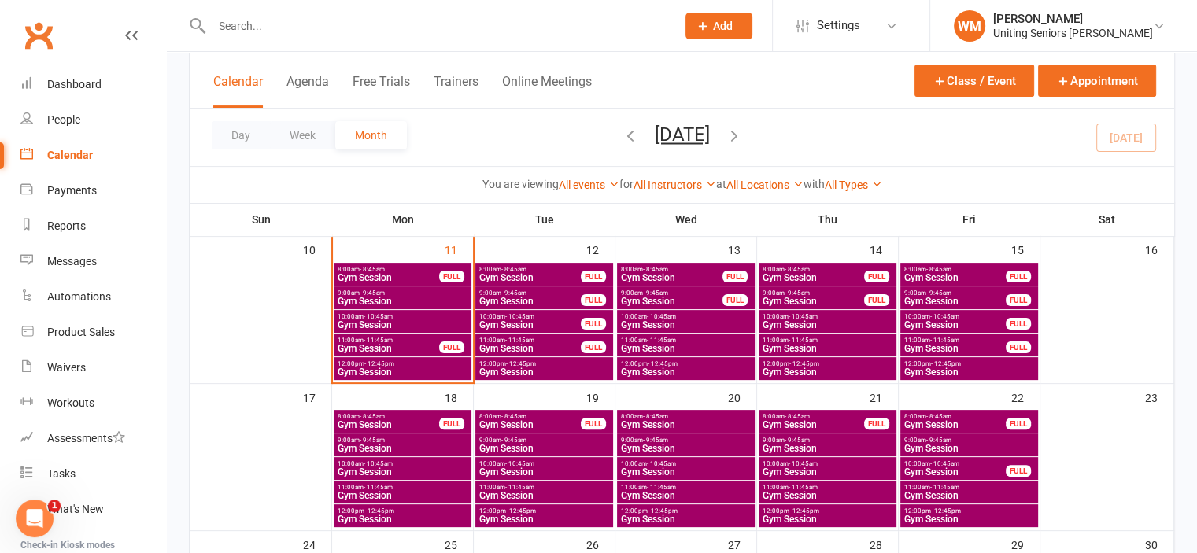
click at [660, 420] on span "Gym Session" at bounding box center [685, 424] width 131 height 9
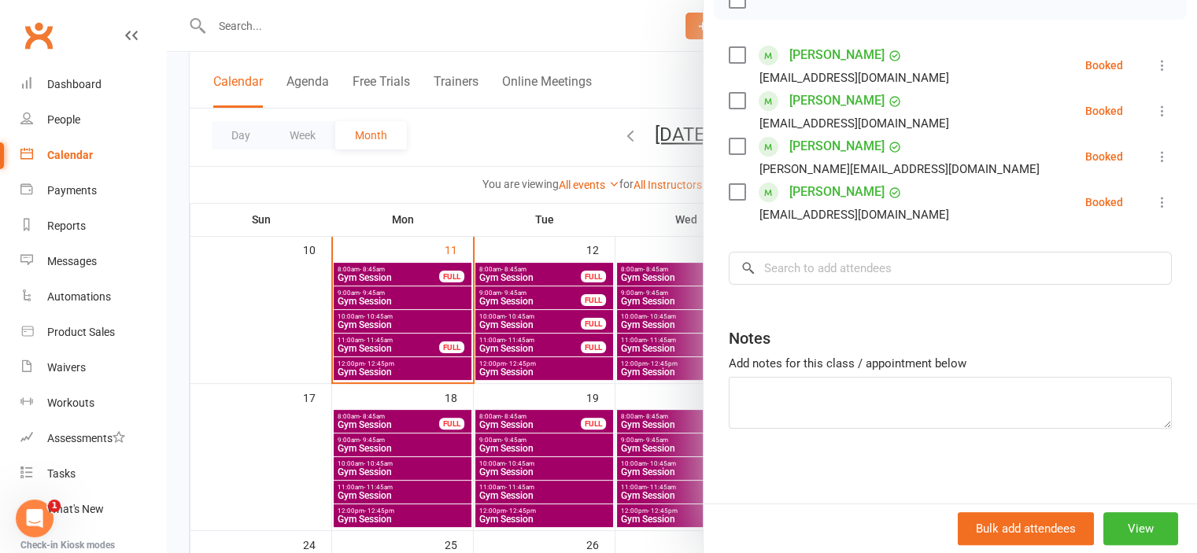
scroll to position [252, 0]
click at [287, 460] on div at bounding box center [682, 276] width 1030 height 553
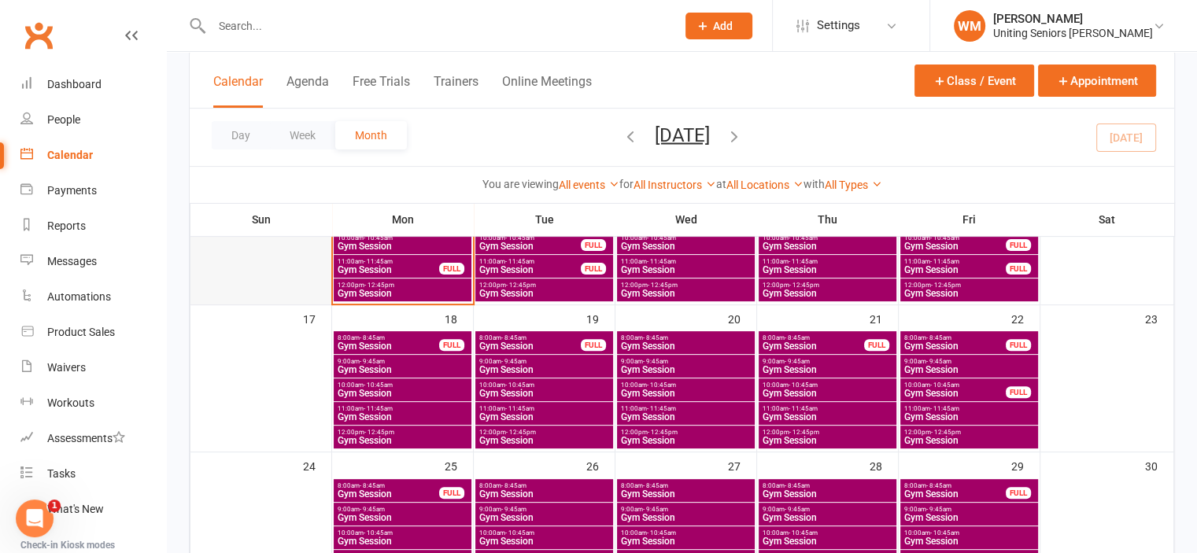
scroll to position [394, 0]
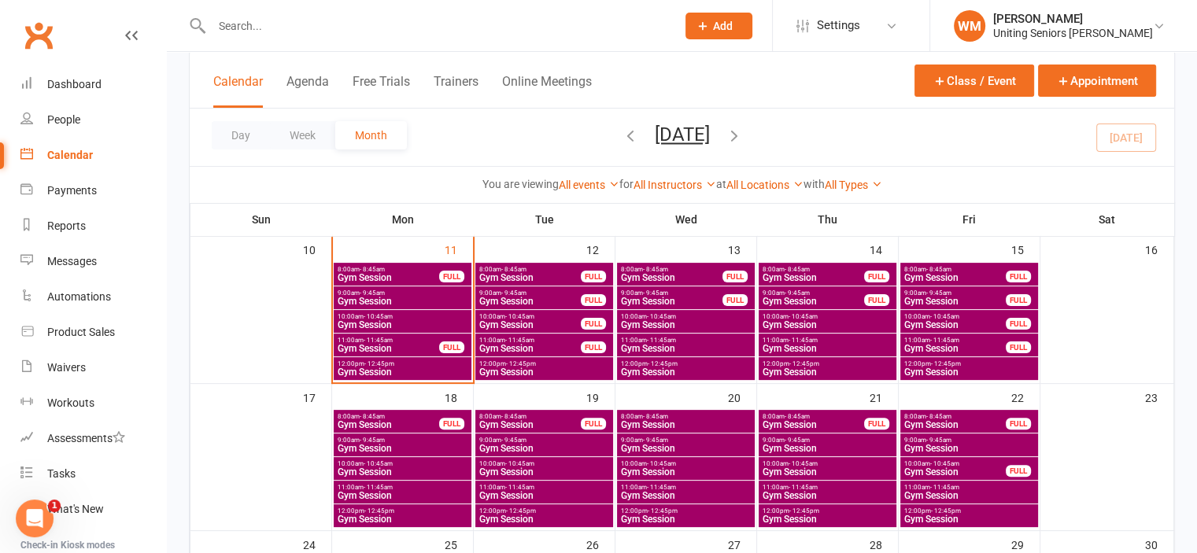
click at [495, 364] on span "12:00pm - 12:45pm" at bounding box center [544, 364] width 131 height 7
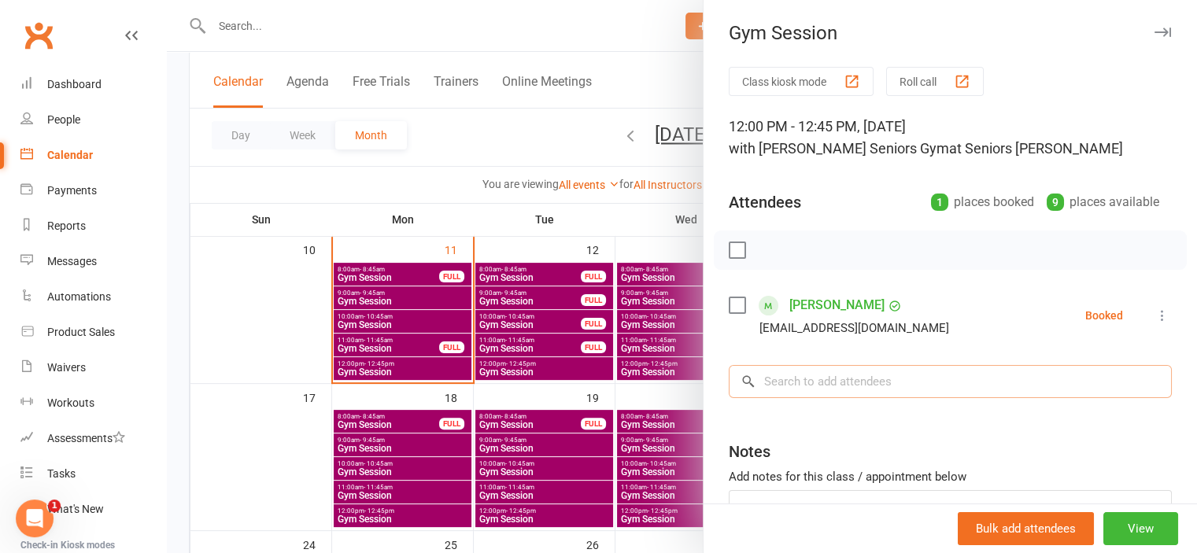
click at [819, 379] on input "search" at bounding box center [950, 381] width 443 height 33
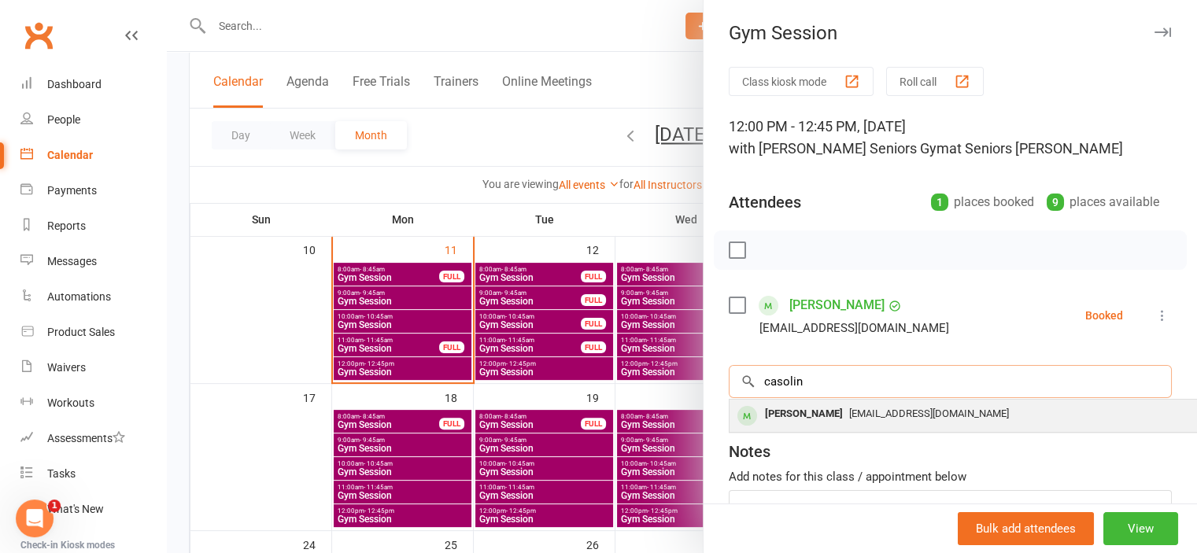
type input "casolin"
click at [818, 412] on div "[PERSON_NAME]" at bounding box center [804, 414] width 91 height 23
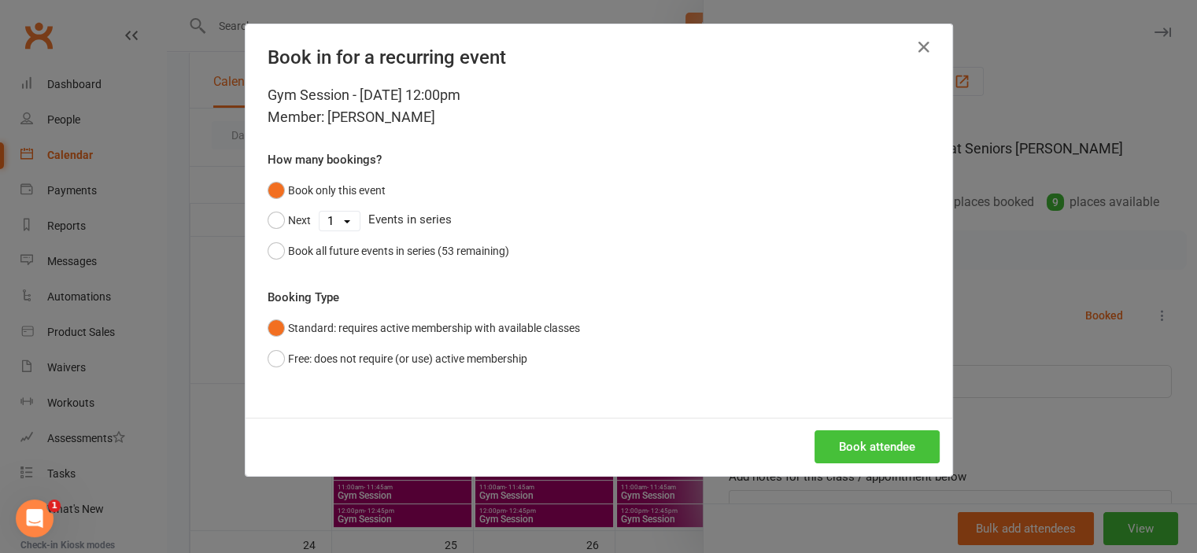
click at [853, 449] on button "Book attendee" at bounding box center [877, 447] width 125 height 33
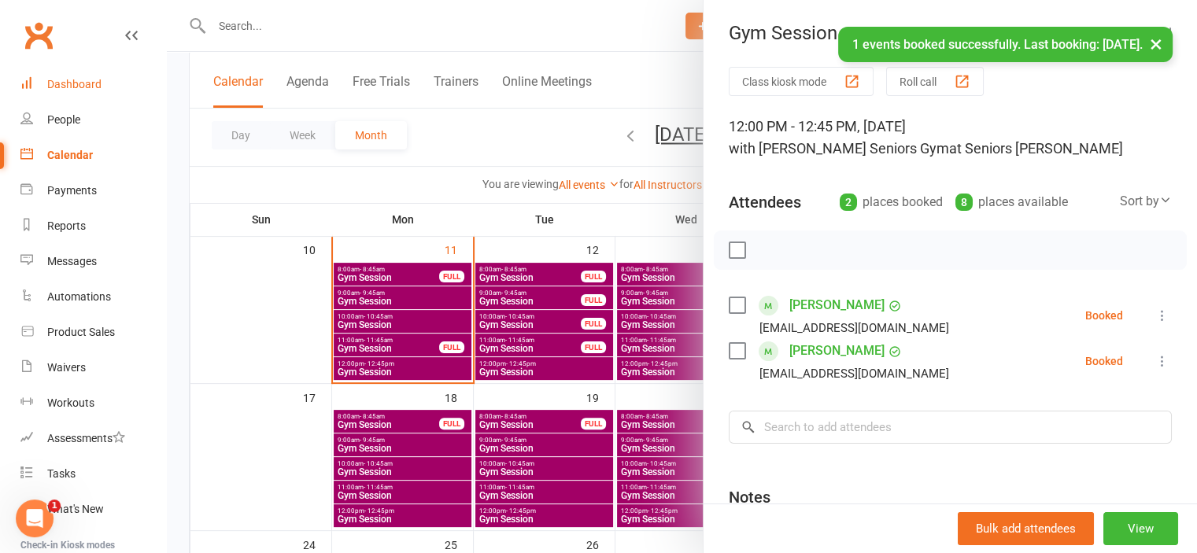
click at [54, 83] on ui-view "Prospect Member Non-attending contact Class / event Appointment Task Membership…" at bounding box center [598, 229] width 1197 height 1238
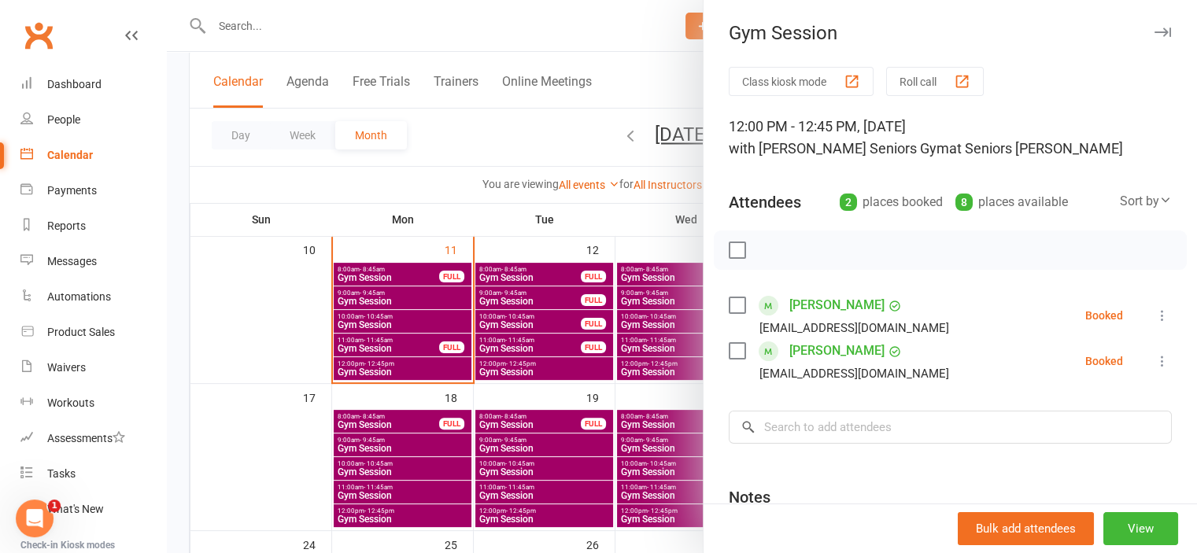
click at [36, 518] on icon "Open Intercom Messenger" at bounding box center [34, 518] width 11 height 13
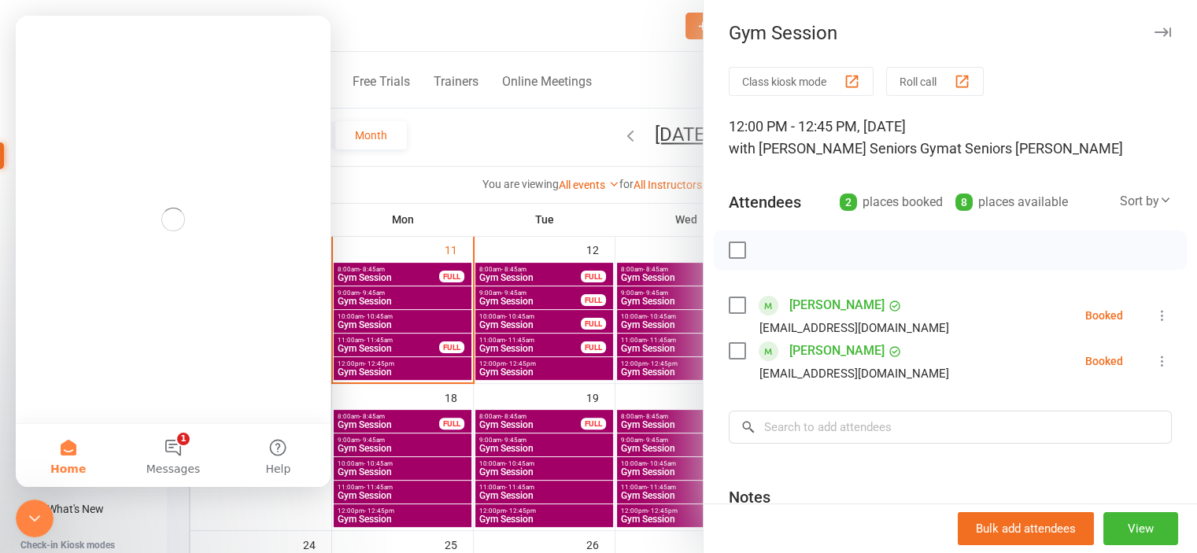
scroll to position [0, 0]
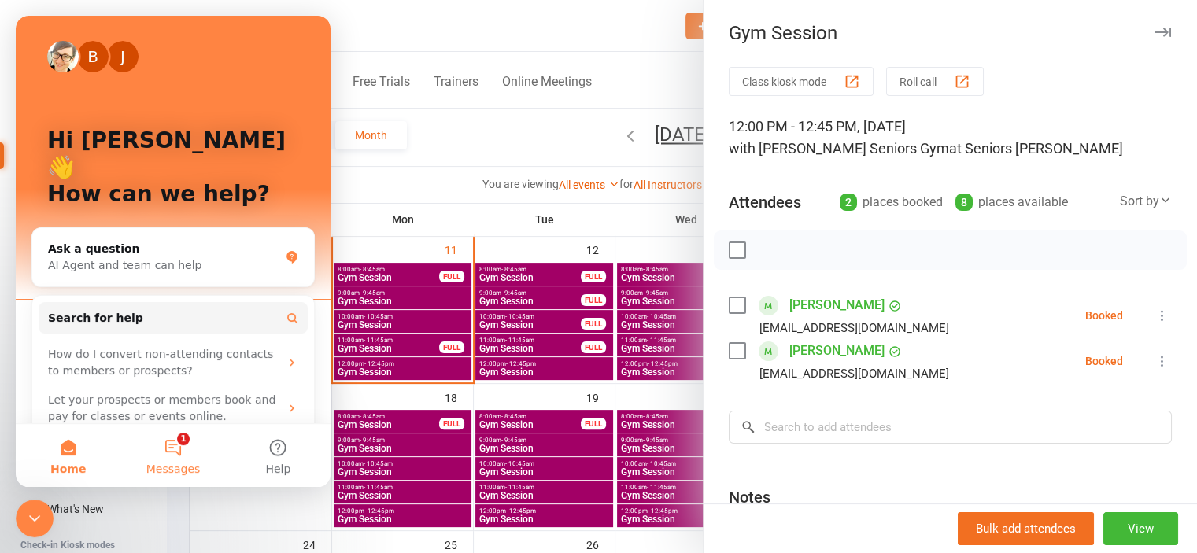
click at [172, 447] on button "1 Messages" at bounding box center [172, 455] width 105 height 63
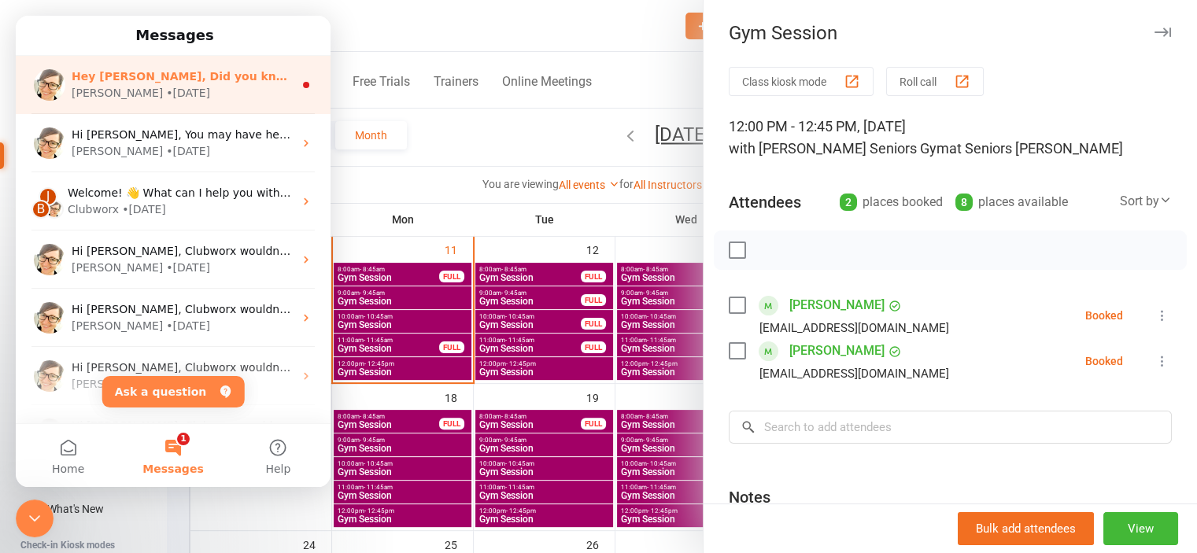
click at [164, 86] on div "Emily • 1w ago" at bounding box center [183, 93] width 222 height 17
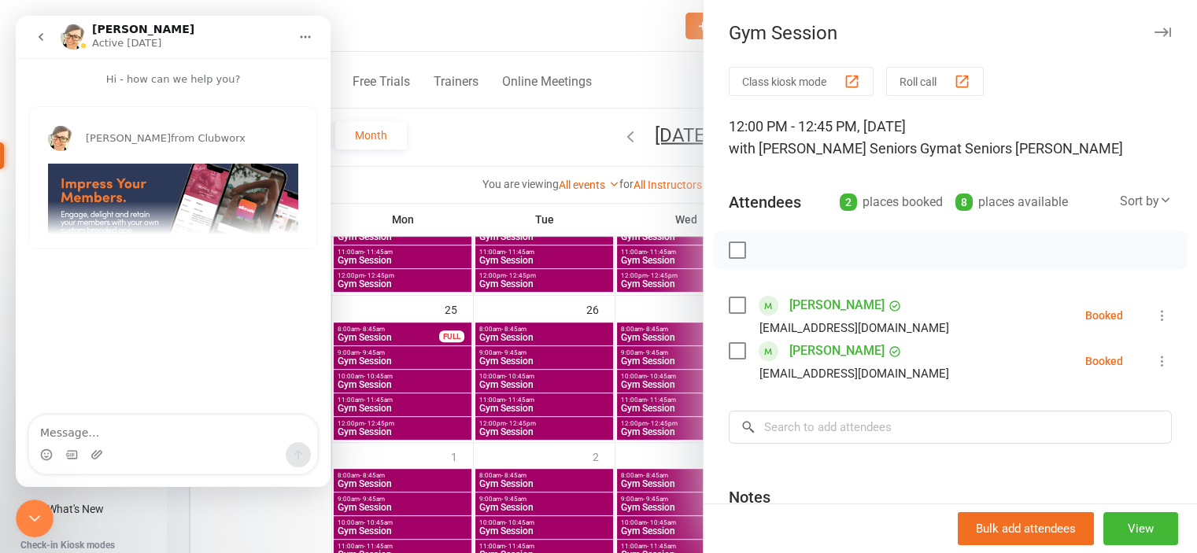
scroll to position [630, 0]
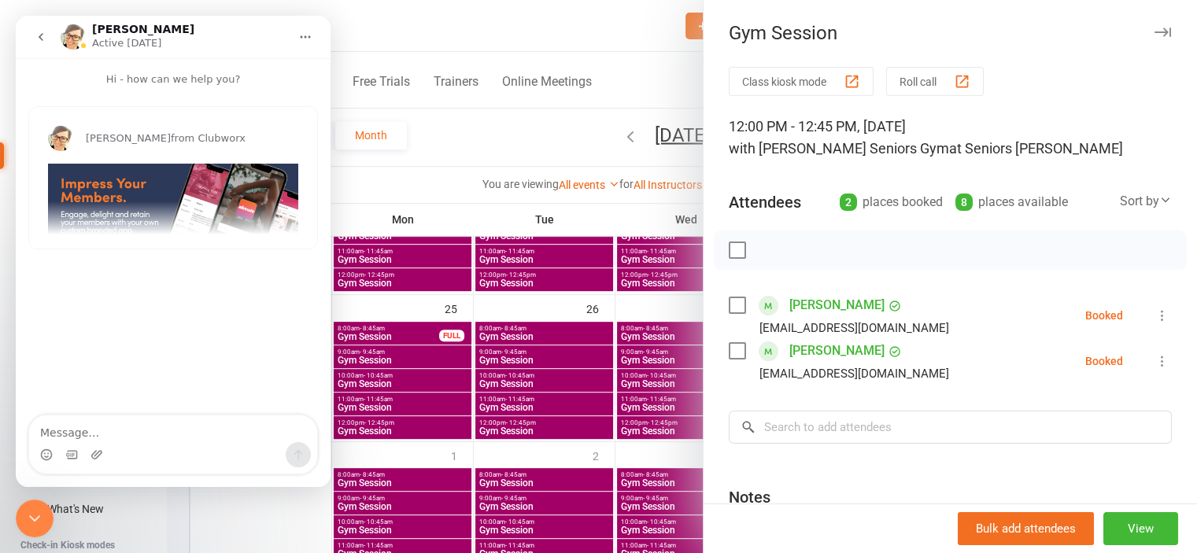
click at [35, 35] on icon "go back" at bounding box center [41, 37] width 13 height 13
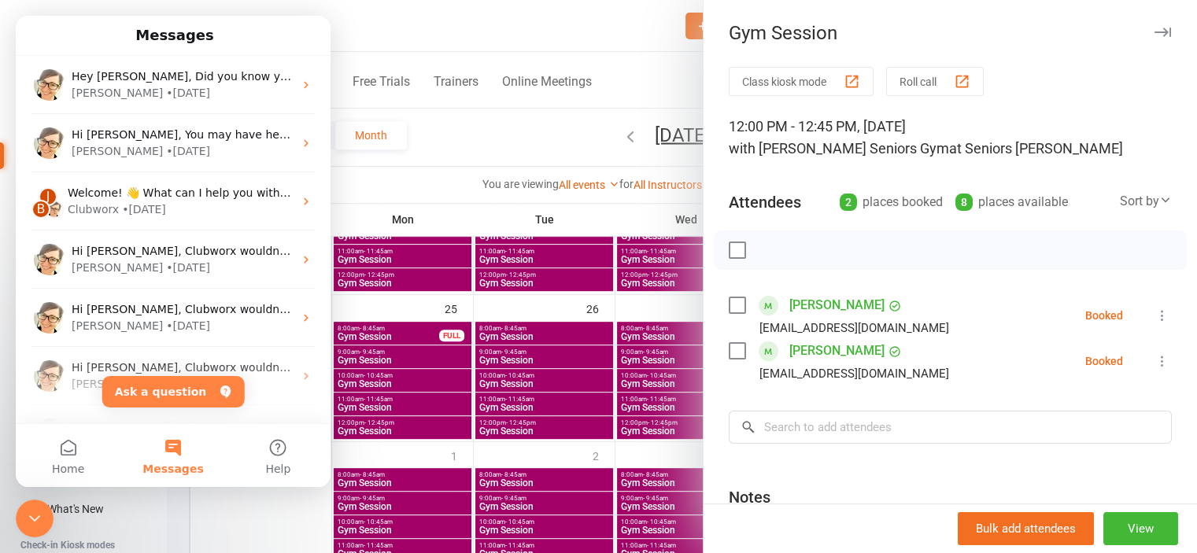
click at [457, 149] on div at bounding box center [682, 276] width 1030 height 553
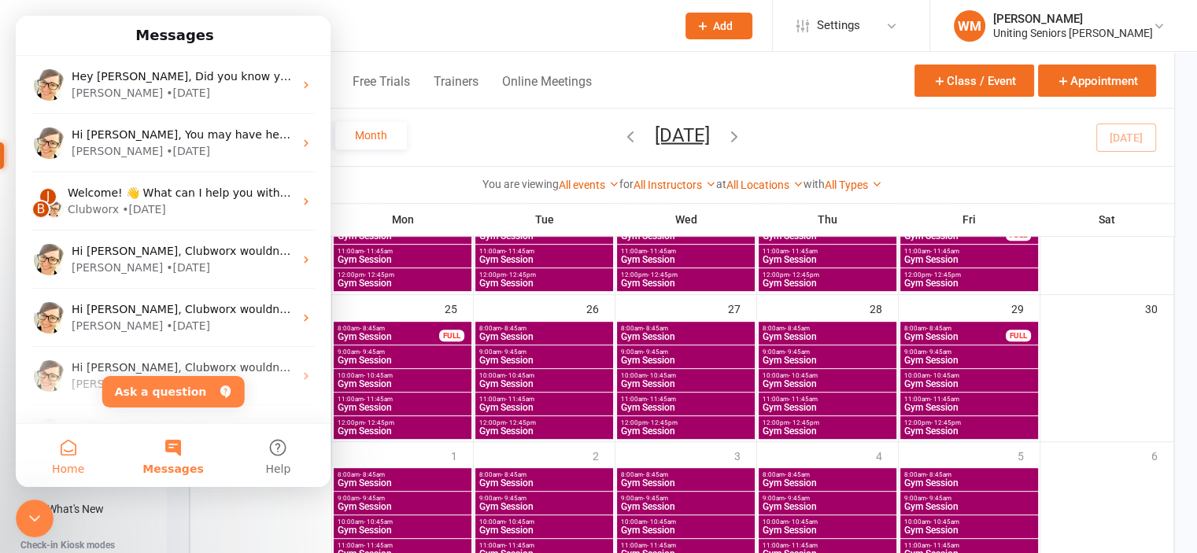
click at [72, 450] on button "Home" at bounding box center [68, 455] width 105 height 63
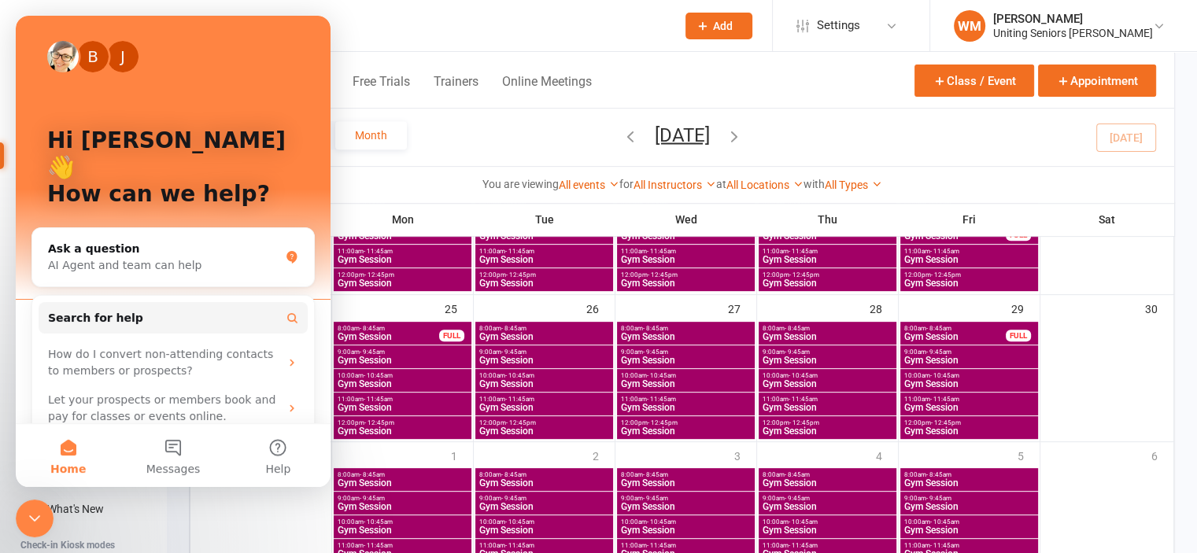
scroll to position [54, 0]
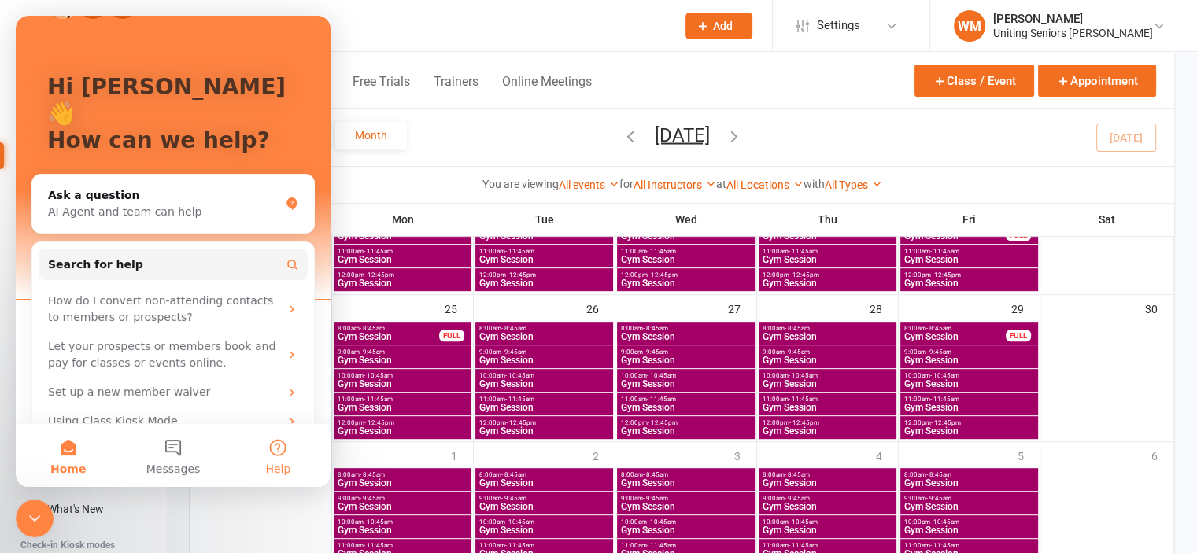
click at [284, 450] on button "Help" at bounding box center [278, 455] width 105 height 63
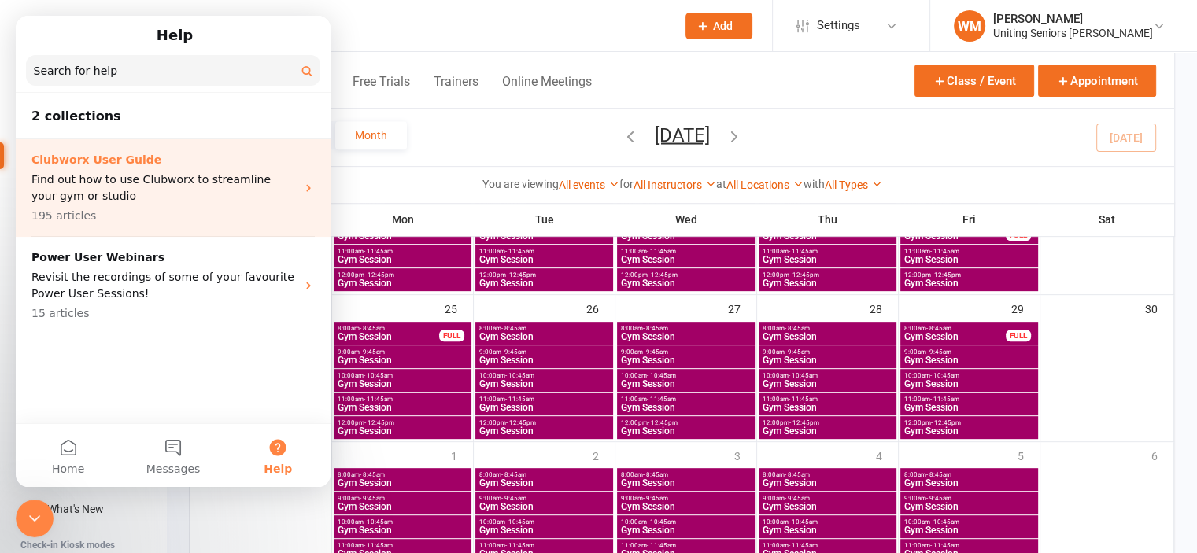
click at [242, 196] on p "Find out how to use Clubworx to streamline your gym or studio" at bounding box center [163, 188] width 265 height 33
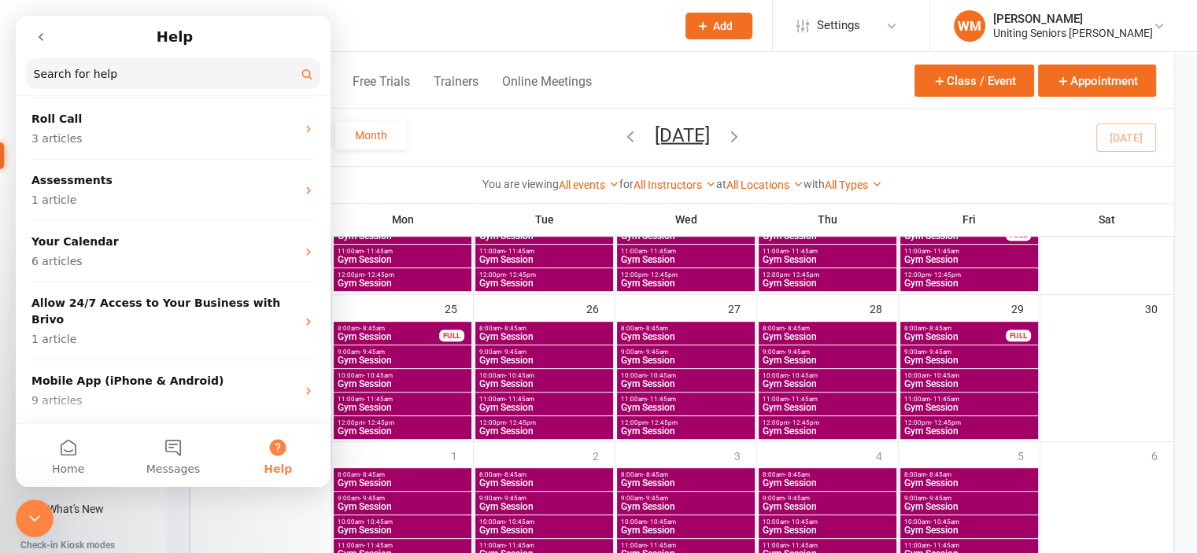
scroll to position [1393, 0]
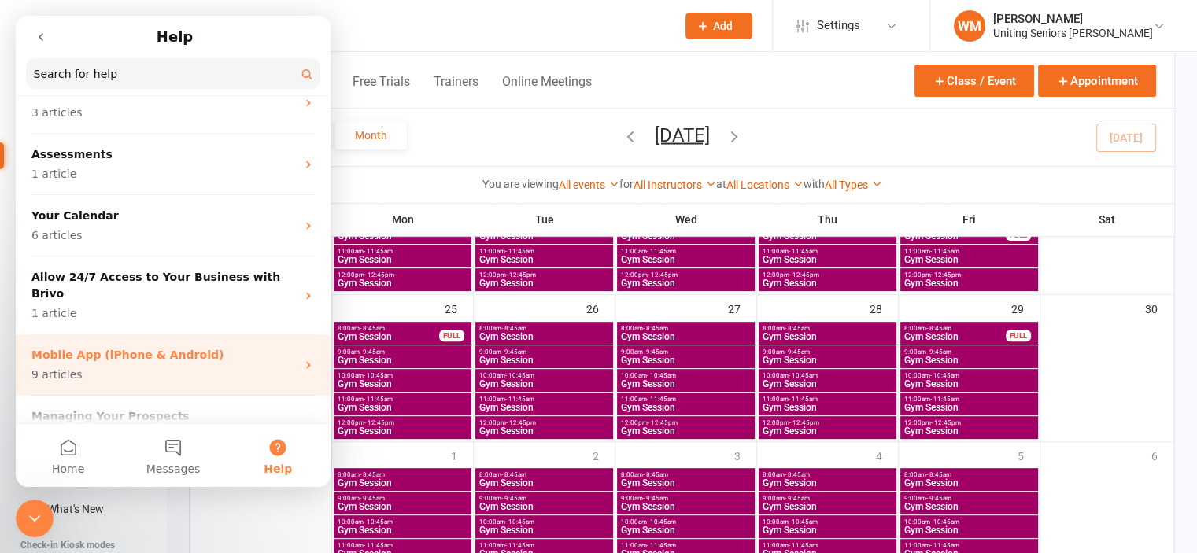
click at [169, 347] on p "Mobile App (iPhone & Android)" at bounding box center [163, 355] width 265 height 17
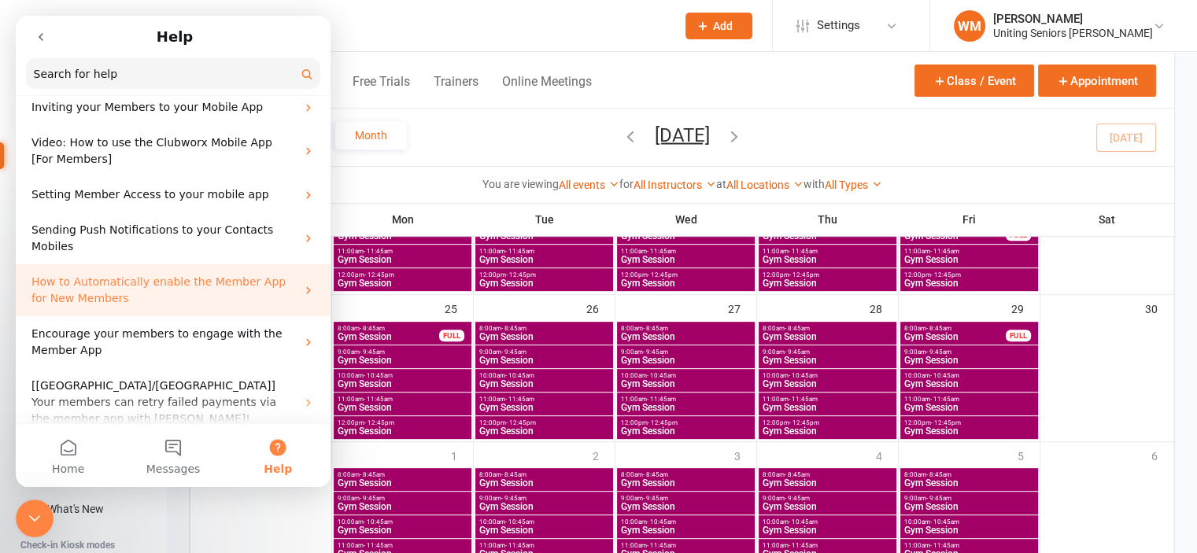
scroll to position [152, 0]
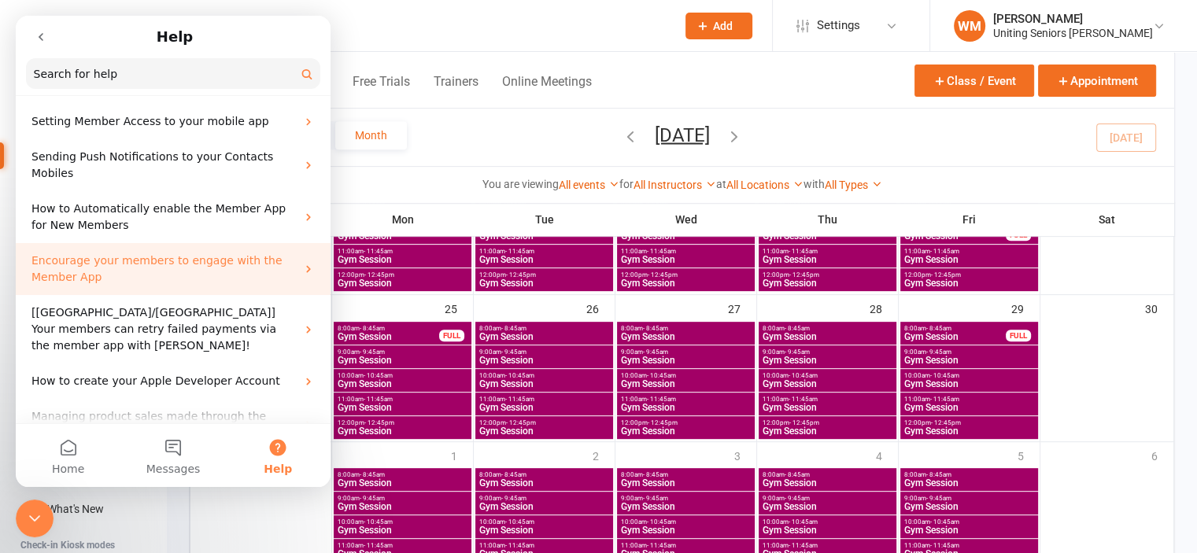
click at [183, 259] on p "Encourage your members to engage with the Member App" at bounding box center [163, 269] width 265 height 33
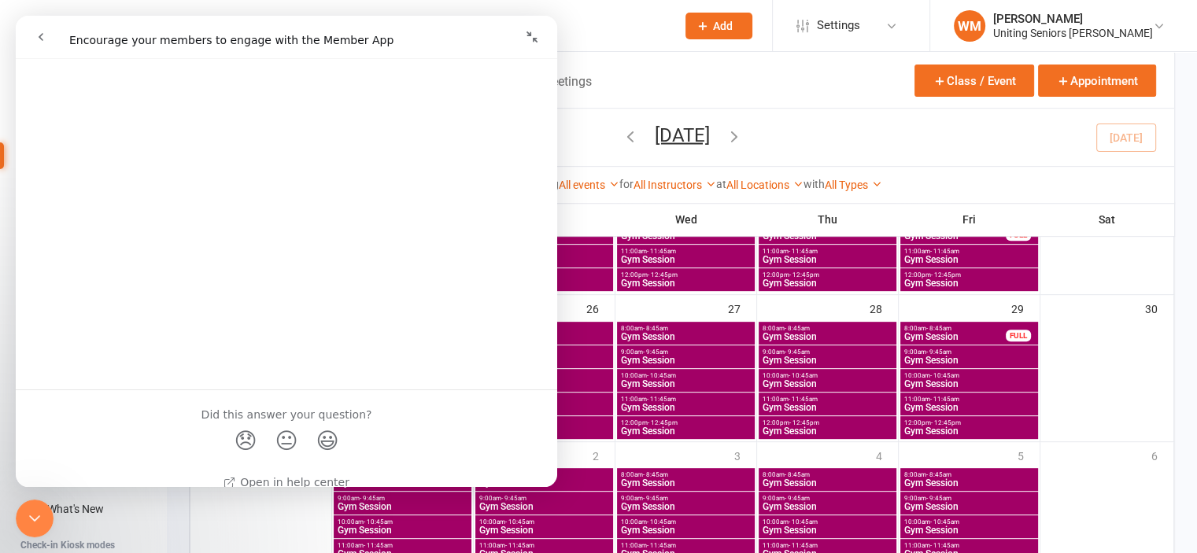
scroll to position [2018, 0]
click at [627, 68] on div "Calendar Agenda Free Trials Trainers Online Meetings Class / Event Appointment" at bounding box center [682, 80] width 985 height 57
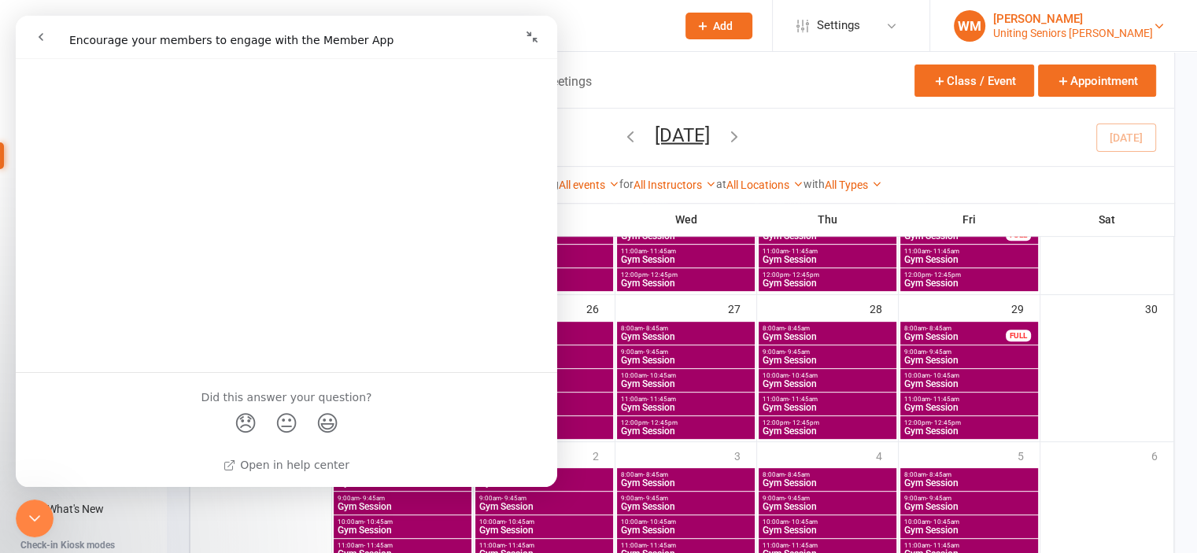
click at [1115, 15] on div "[PERSON_NAME]" at bounding box center [1073, 19] width 160 height 14
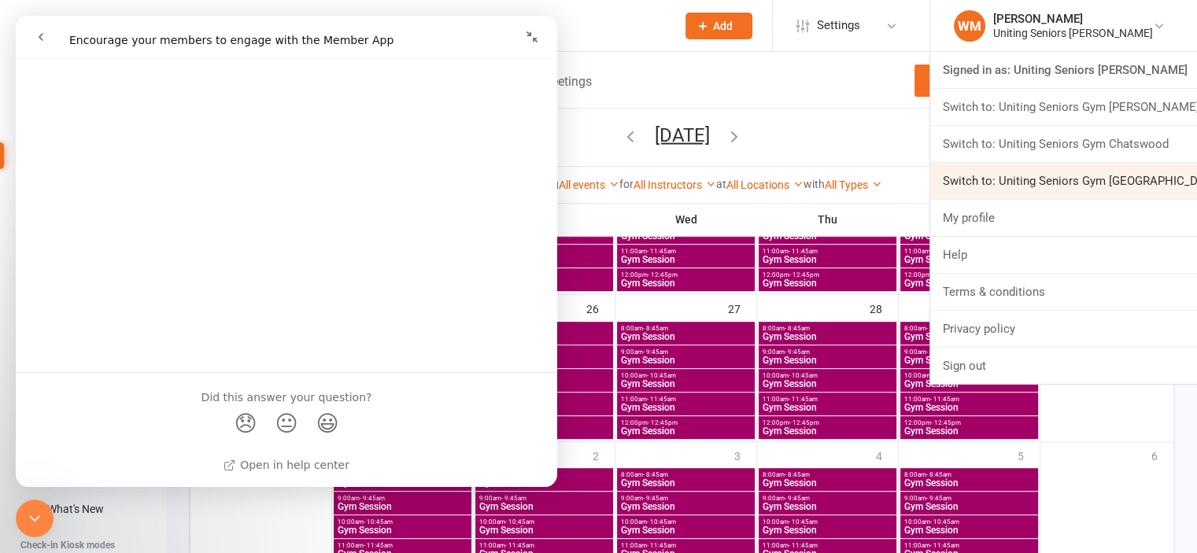
click at [1085, 172] on link "Switch to: Uniting Seniors Gym [GEOGRAPHIC_DATA]" at bounding box center [1063, 181] width 267 height 36
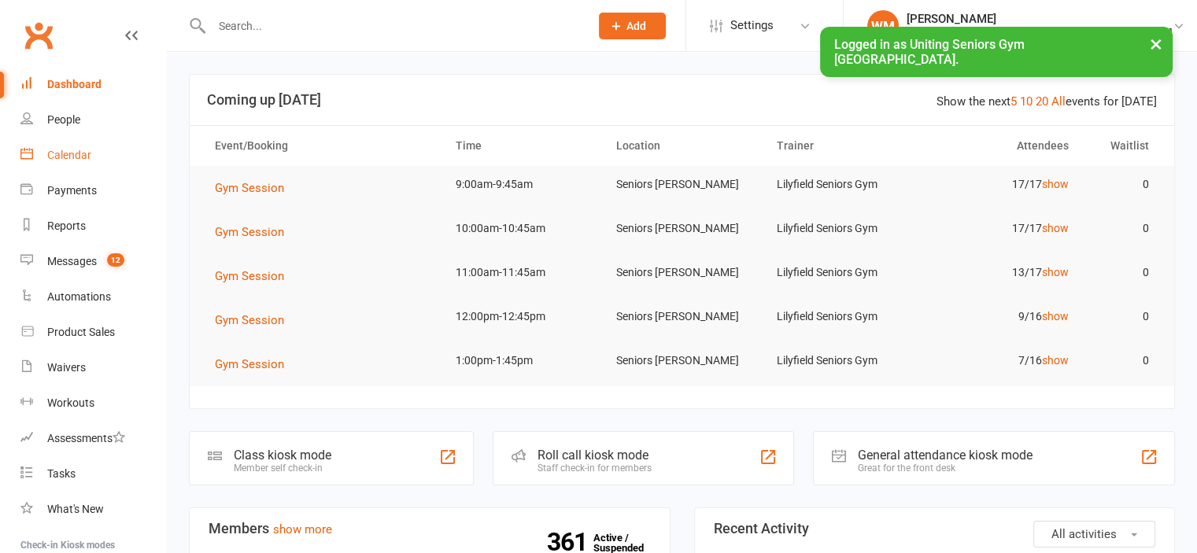
click at [81, 153] on div "Calendar" at bounding box center [69, 155] width 44 height 13
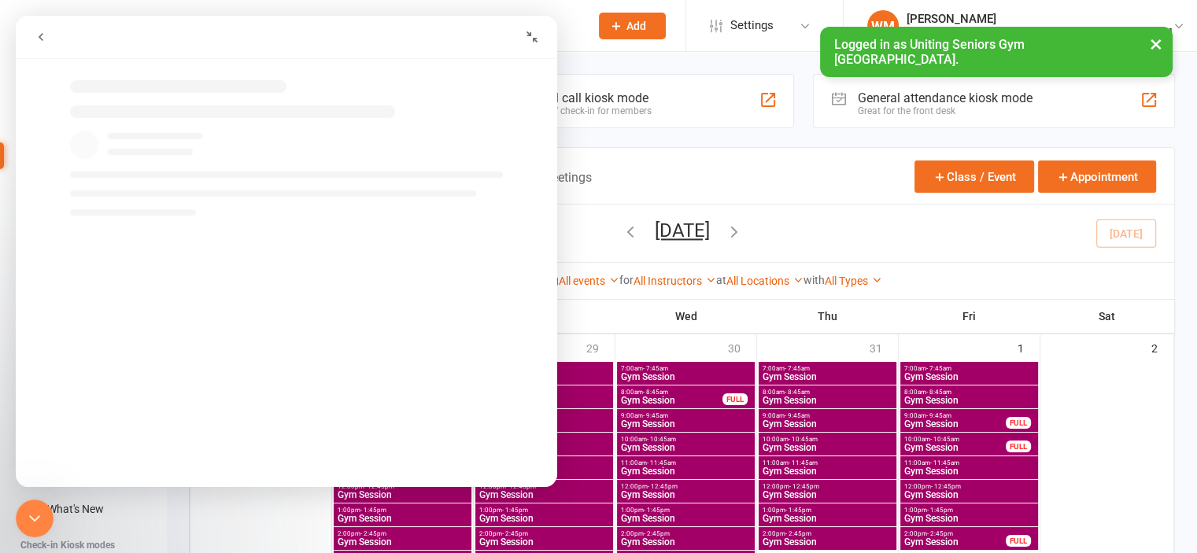
click at [579, 25] on input "text" at bounding box center [393, 26] width 372 height 22
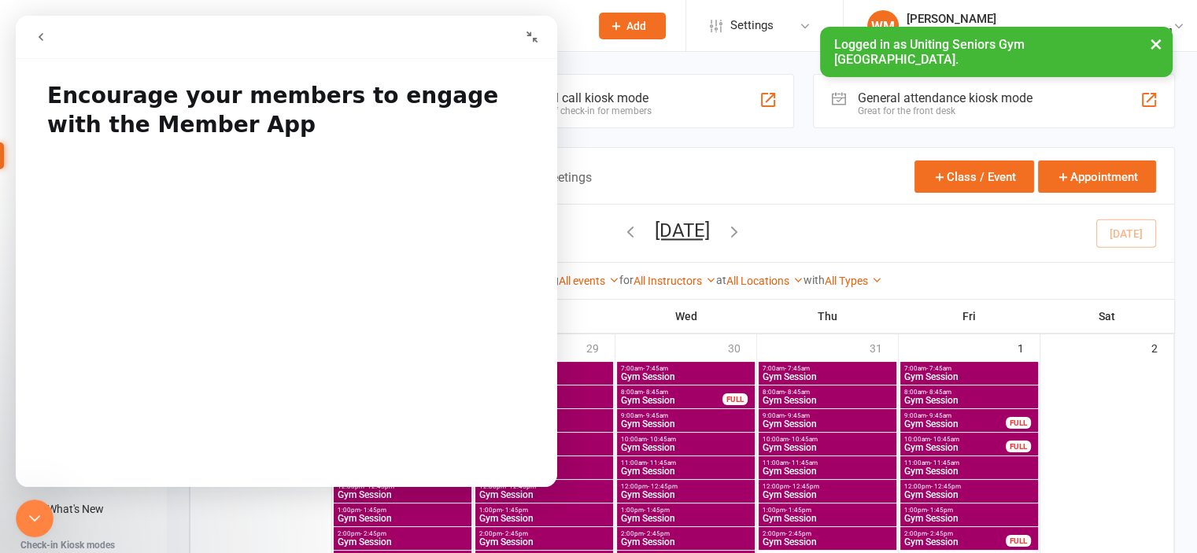
drag, startPoint x: 535, startPoint y: 37, endPoint x: 536, endPoint y: 59, distance: 22.1
click at [535, 37] on icon "Collapse window" at bounding box center [532, 37] width 13 height 13
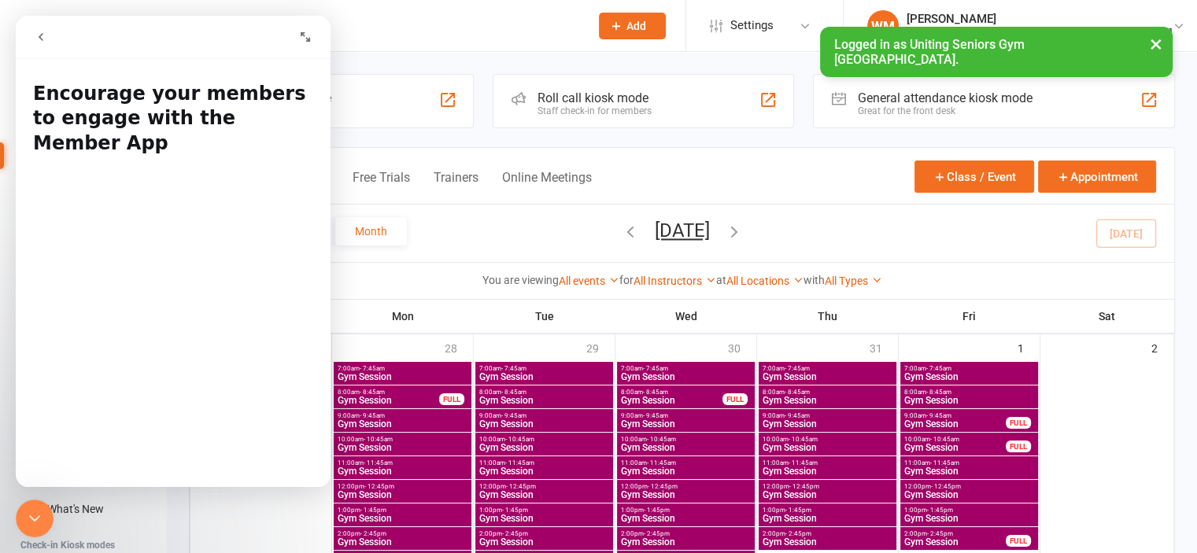
click at [44, 40] on icon "go back" at bounding box center [41, 37] width 13 height 13
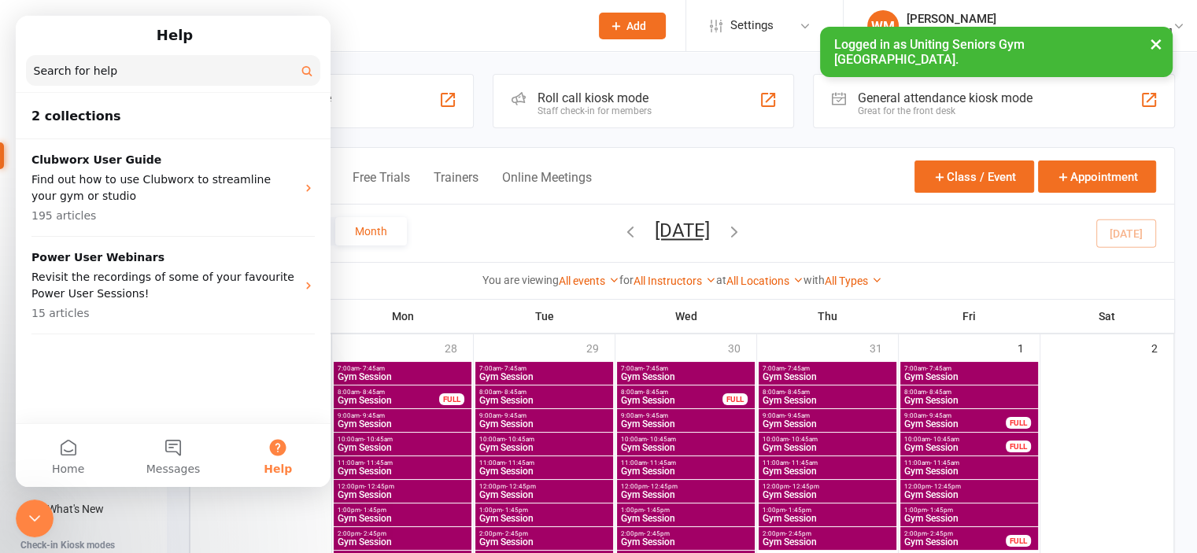
click at [497, 15] on input "text" at bounding box center [393, 26] width 372 height 22
click at [55, 454] on button "Home" at bounding box center [68, 455] width 105 height 63
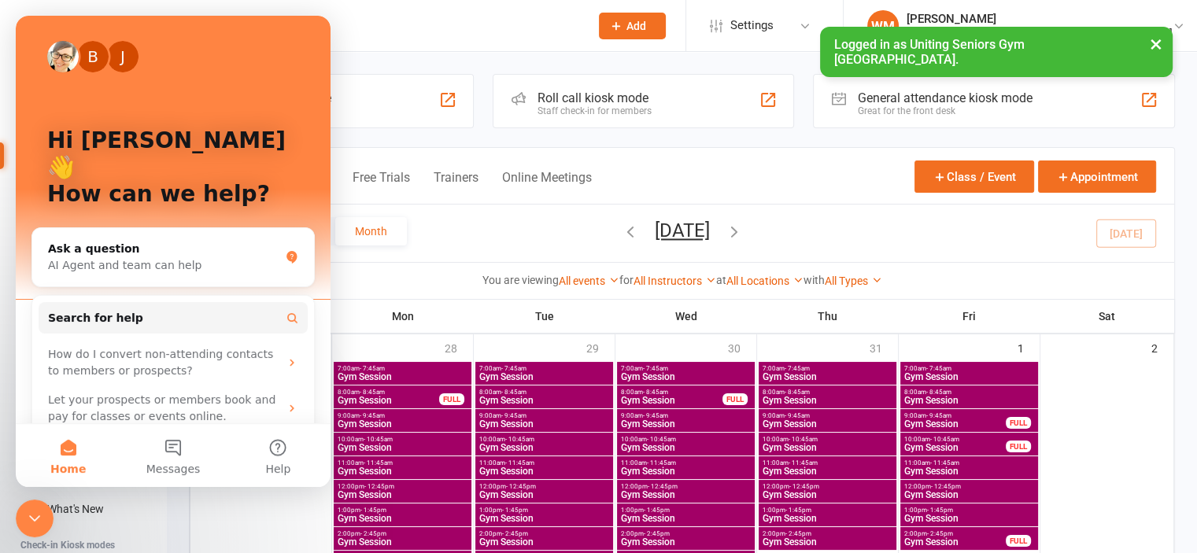
click at [1154, 42] on button "×" at bounding box center [1156, 44] width 28 height 34
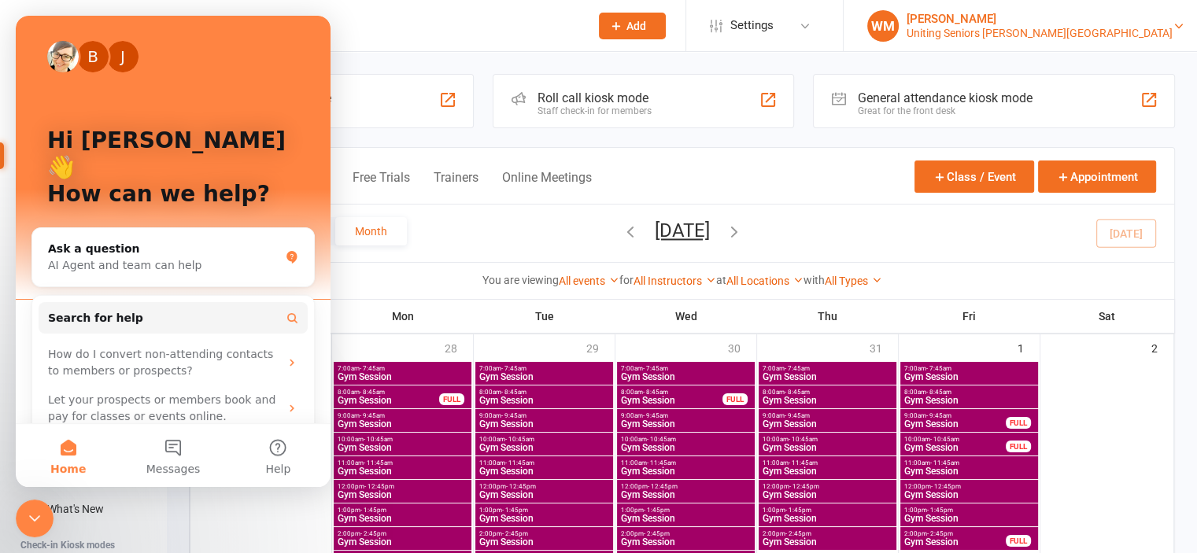
click at [1084, 26] on div "Uniting Seniors Gym Lilyfield" at bounding box center [1040, 33] width 266 height 14
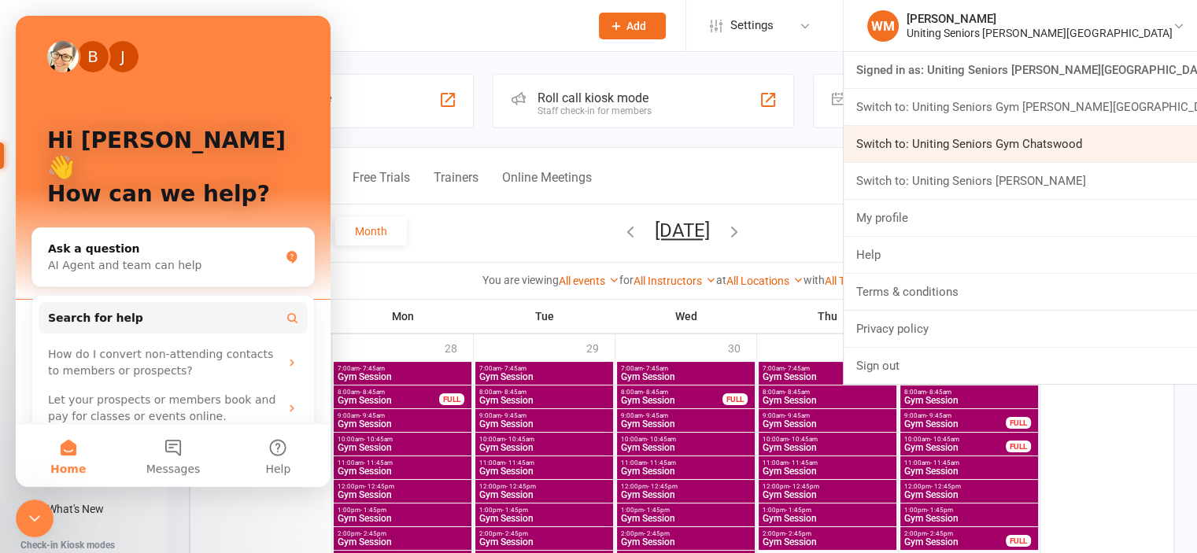
click at [1046, 152] on link "Switch to: Uniting Seniors Gym Chatswood" at bounding box center [1020, 144] width 353 height 36
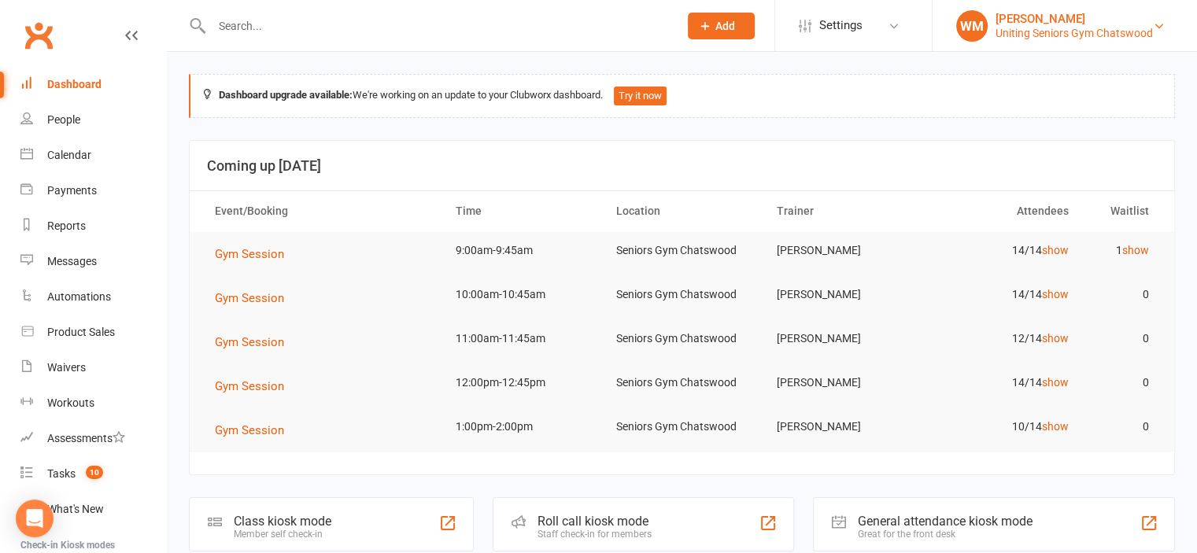
click at [1083, 28] on div "Uniting Seniors Gym Chatswood" at bounding box center [1074, 33] width 157 height 14
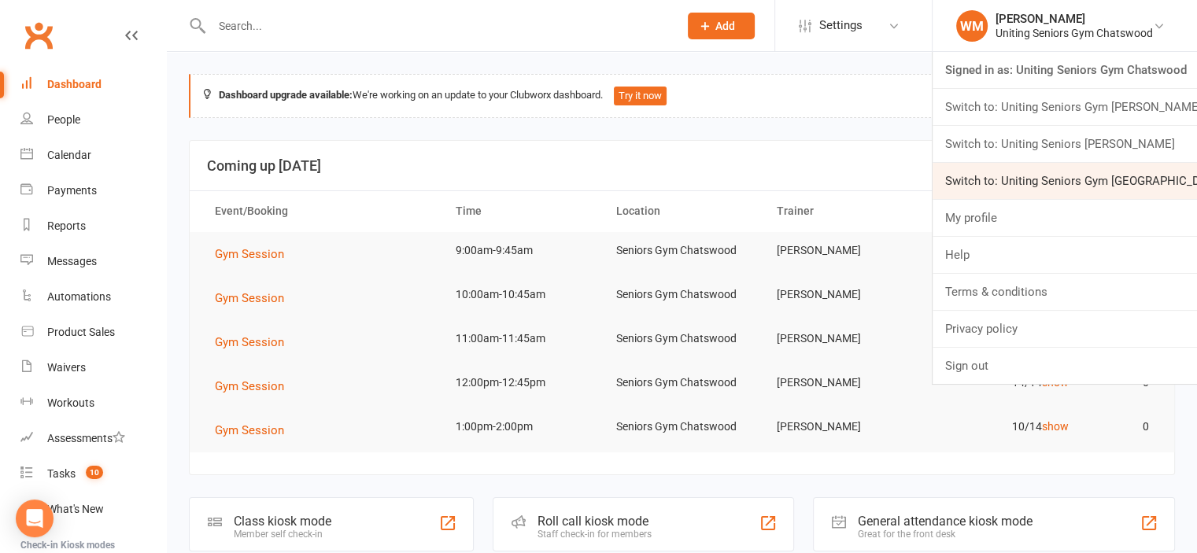
click at [1099, 173] on link "Switch to: Uniting Seniors Gym Lilyfield" at bounding box center [1065, 181] width 265 height 36
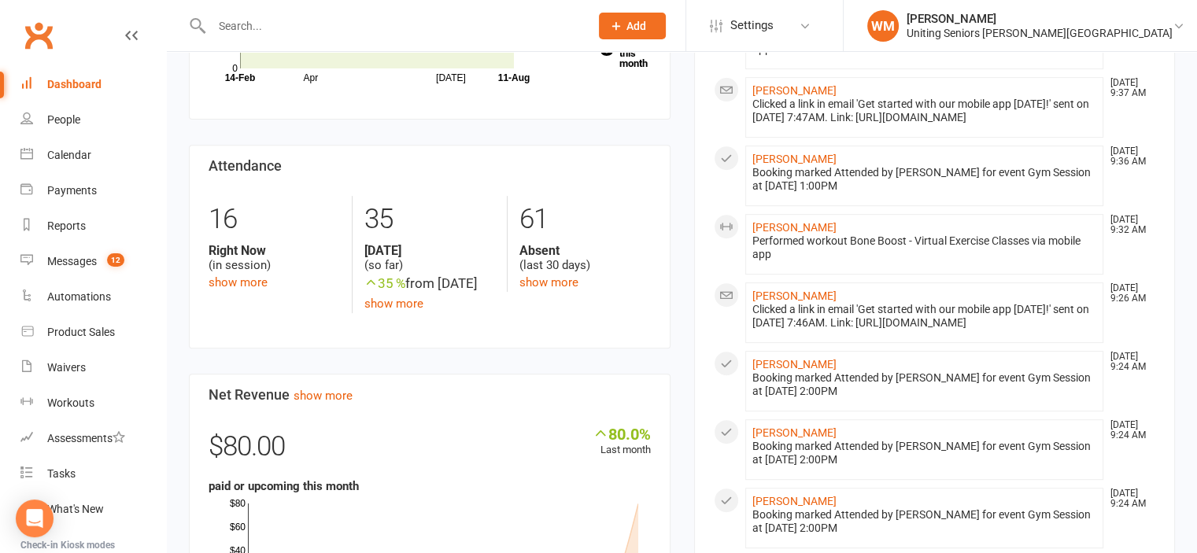
scroll to position [630, 0]
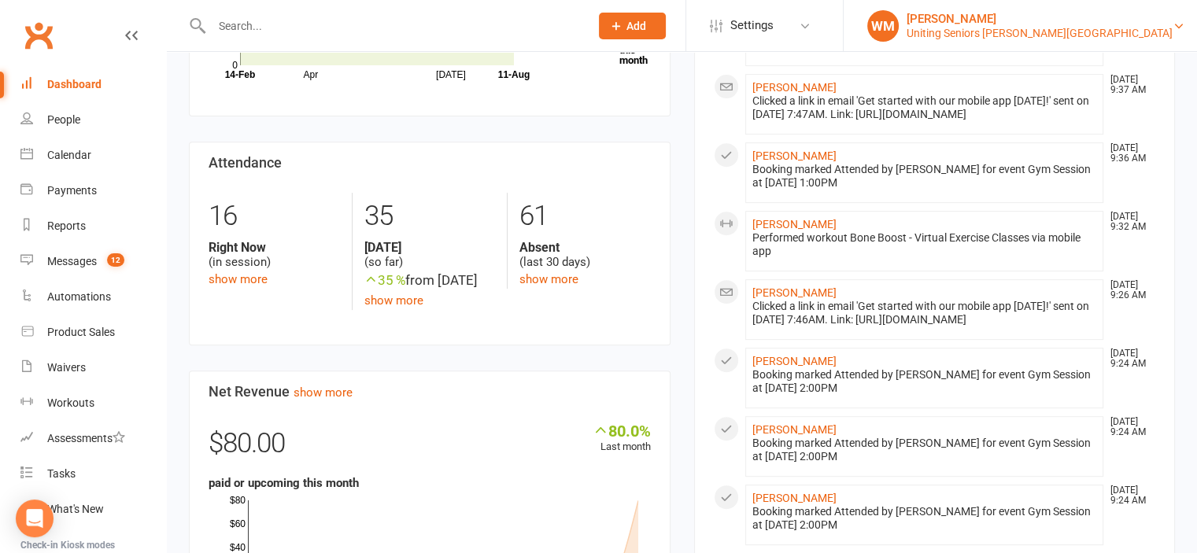
click at [1071, 28] on div "Uniting Seniors [PERSON_NAME][GEOGRAPHIC_DATA]" at bounding box center [1040, 33] width 266 height 14
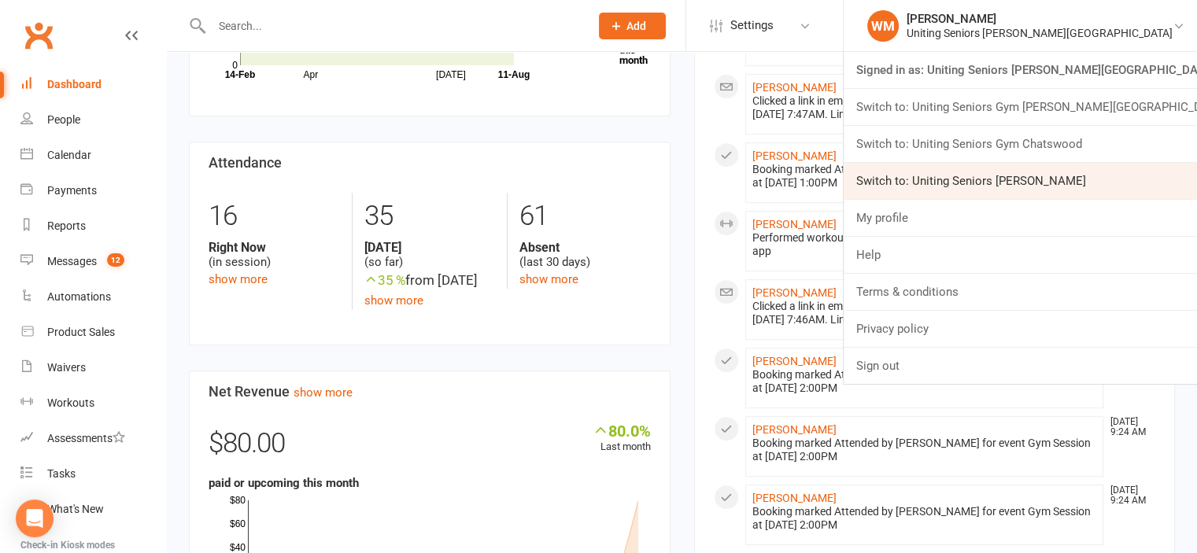
click at [1083, 176] on link "Switch to: Uniting Seniors Gym Leichhardt" at bounding box center [1020, 181] width 353 height 36
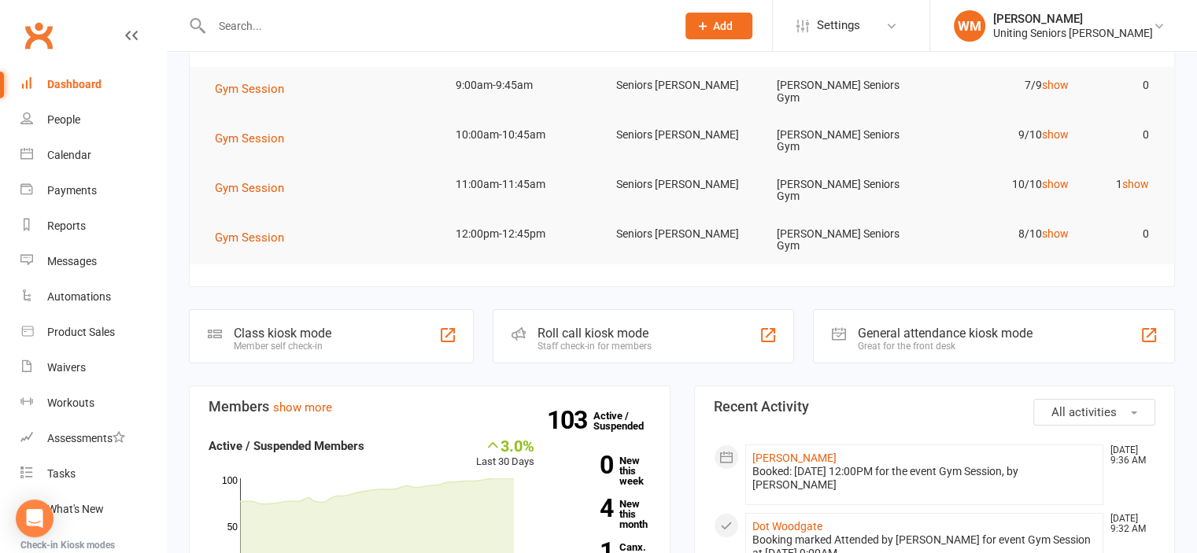
scroll to position [95, 0]
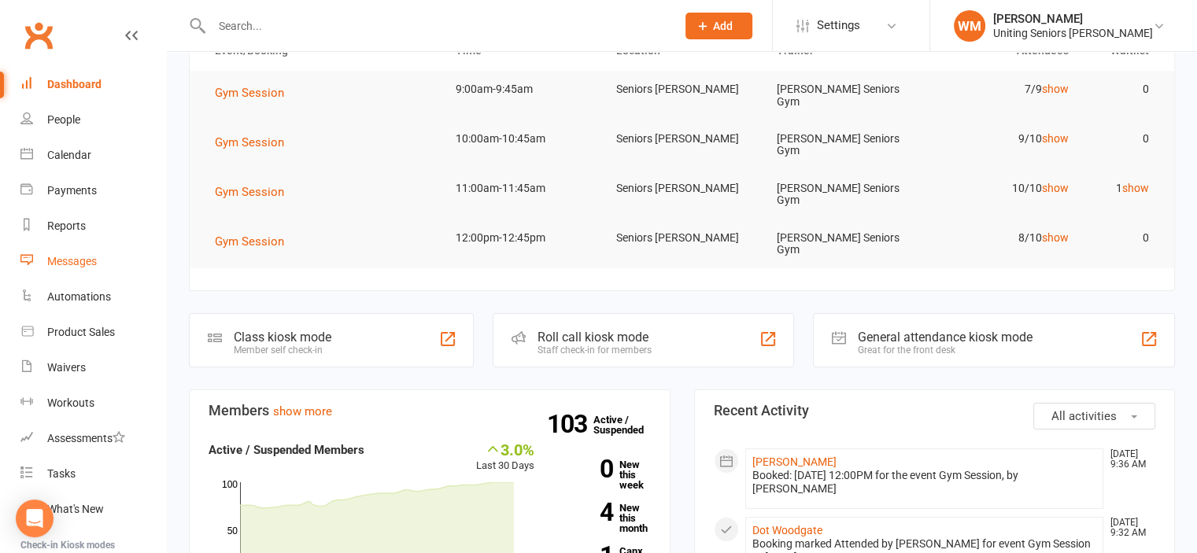
click at [61, 256] on div "Messages" at bounding box center [72, 261] width 50 height 13
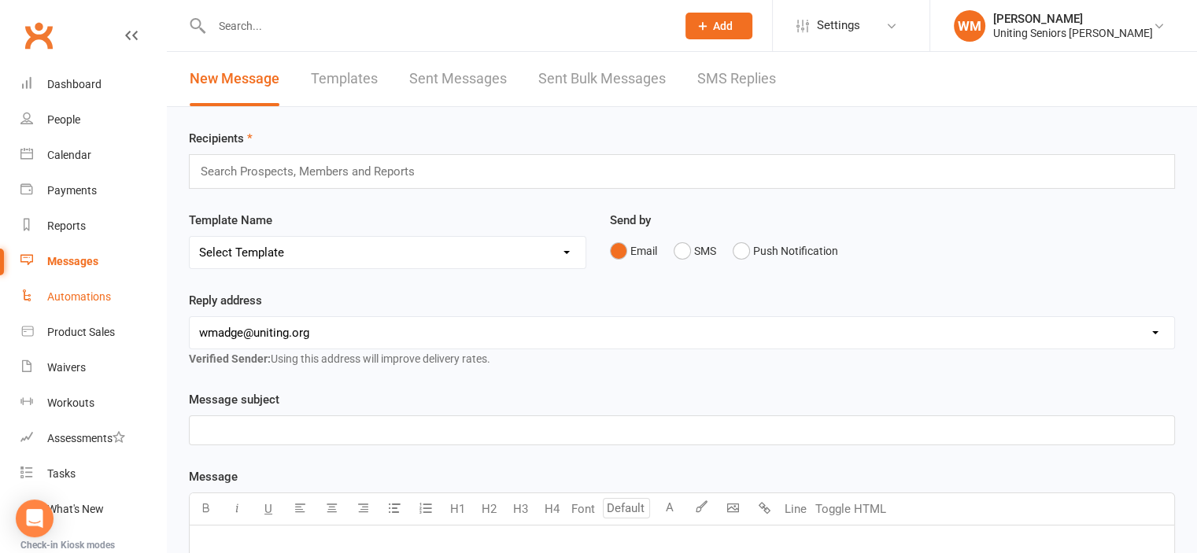
click at [60, 291] on div "Automations" at bounding box center [79, 296] width 64 height 13
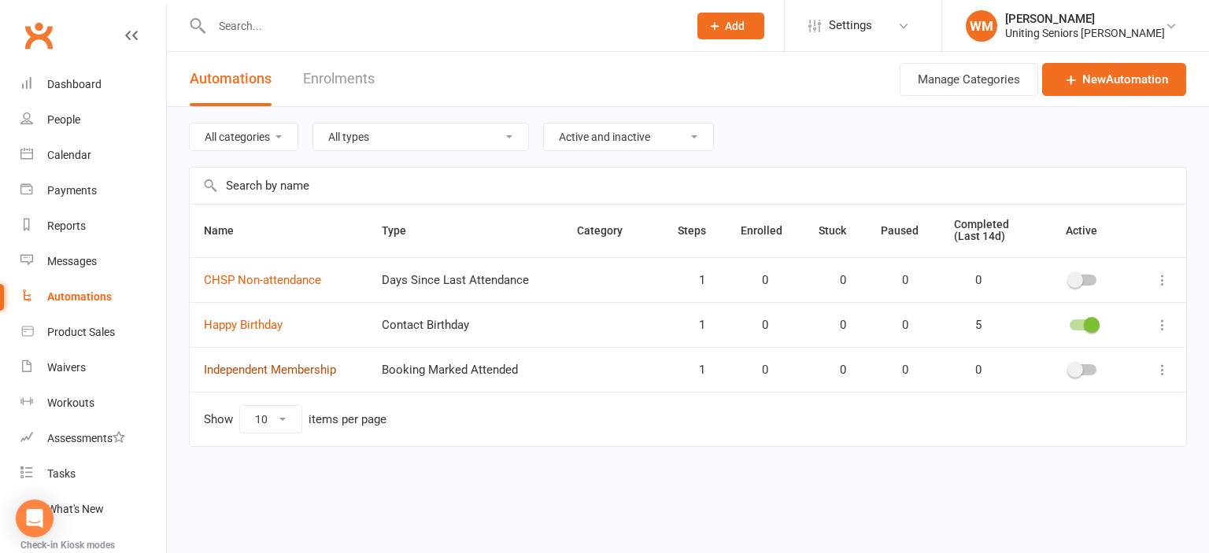
click at [262, 368] on link "Independent Membership" at bounding box center [270, 370] width 132 height 14
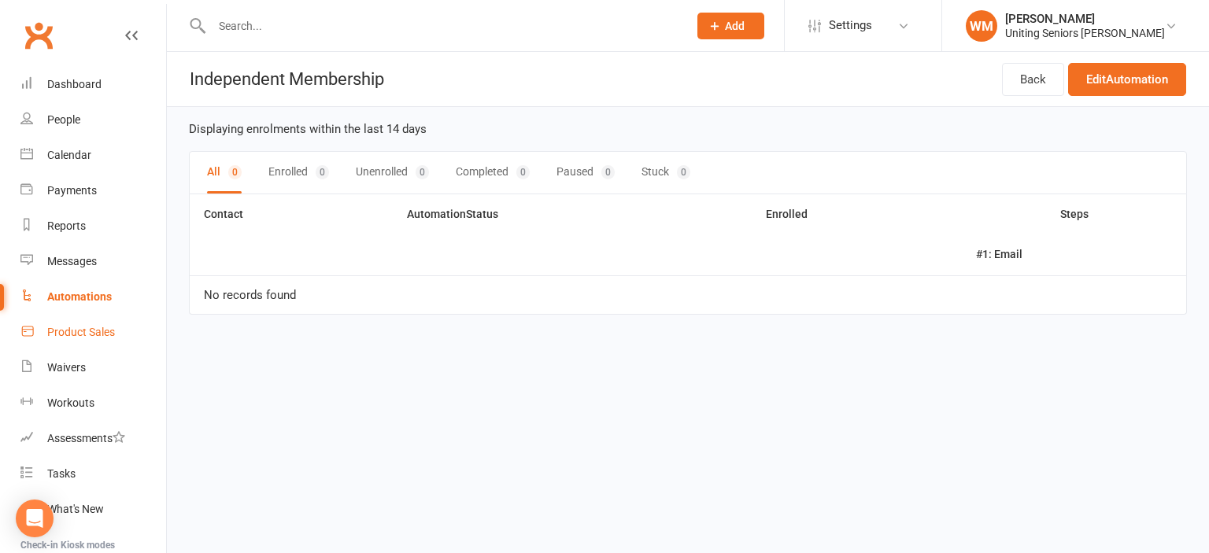
click at [84, 333] on div "Product Sales" at bounding box center [81, 332] width 68 height 13
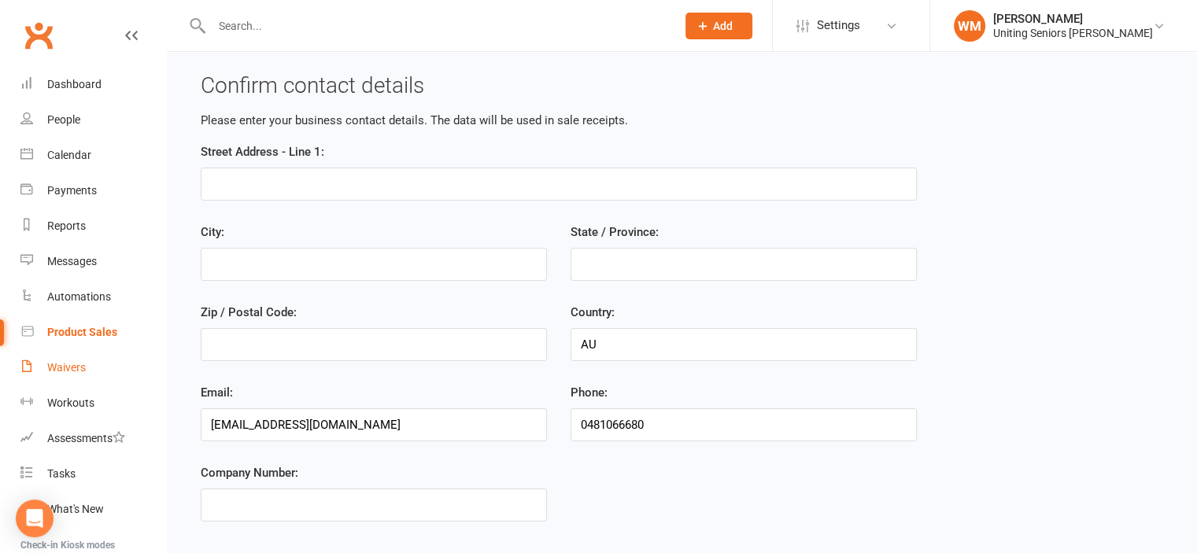
click at [77, 359] on link "Waivers" at bounding box center [93, 367] width 146 height 35
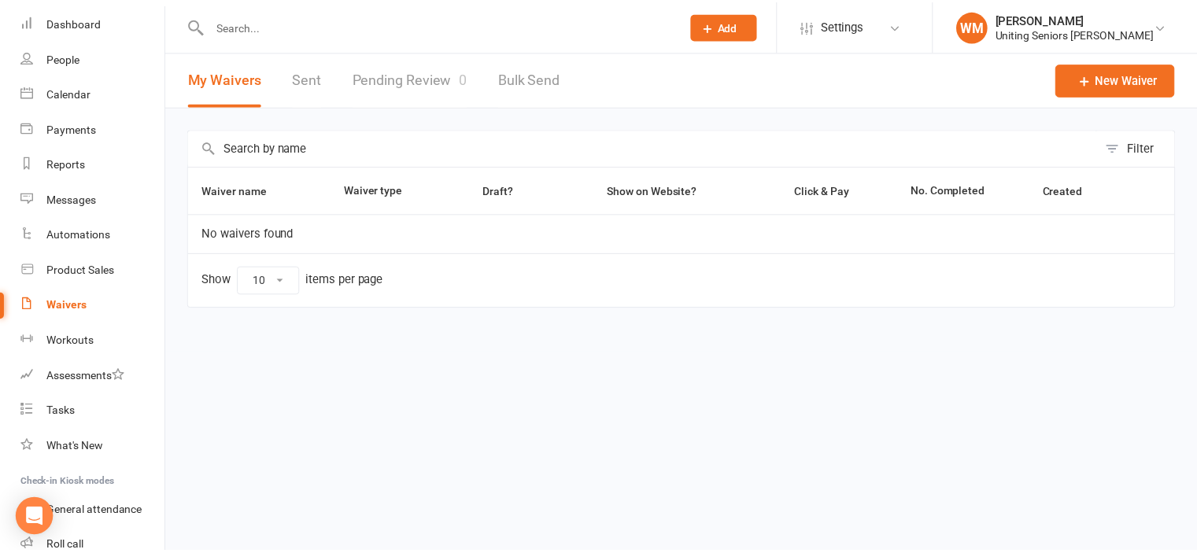
scroll to position [157, 0]
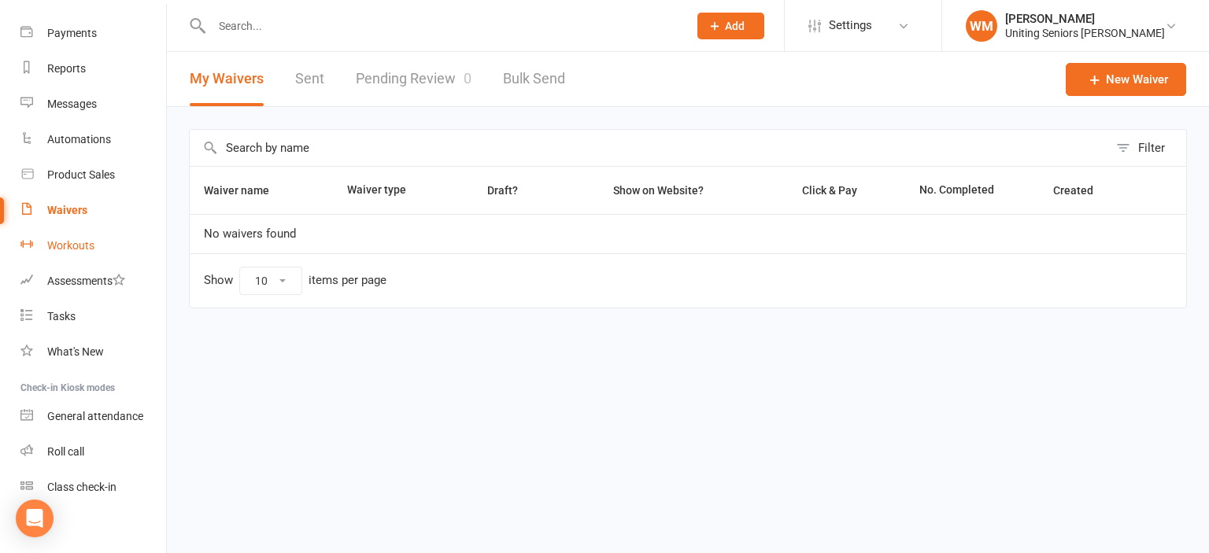
click at [94, 239] on link "Workouts" at bounding box center [93, 245] width 146 height 35
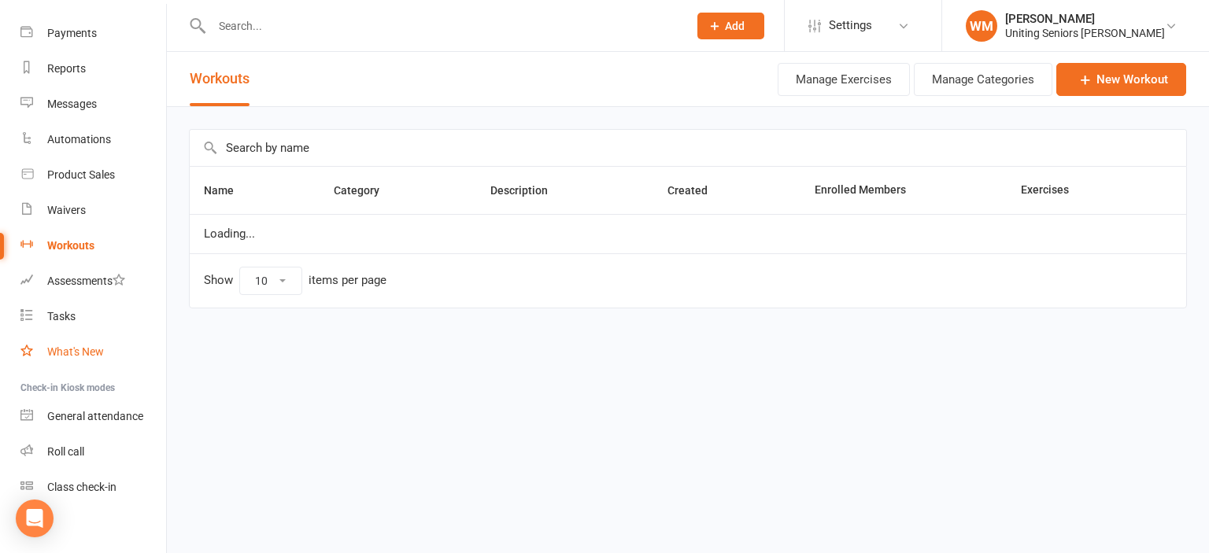
click at [76, 352] on div "What's New" at bounding box center [75, 352] width 57 height 13
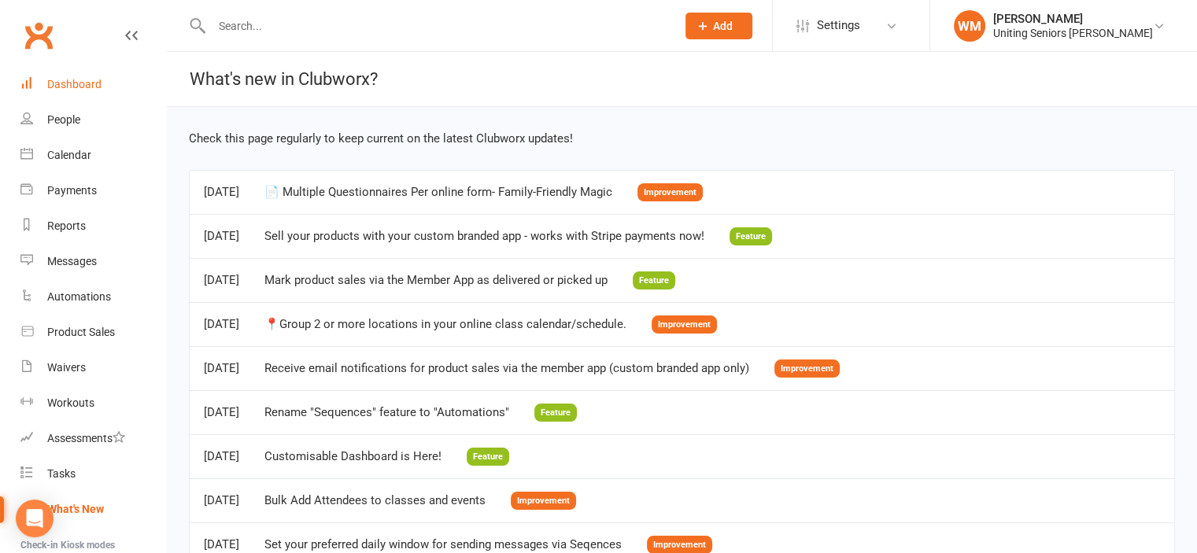
click at [68, 78] on div "Dashboard" at bounding box center [74, 84] width 54 height 13
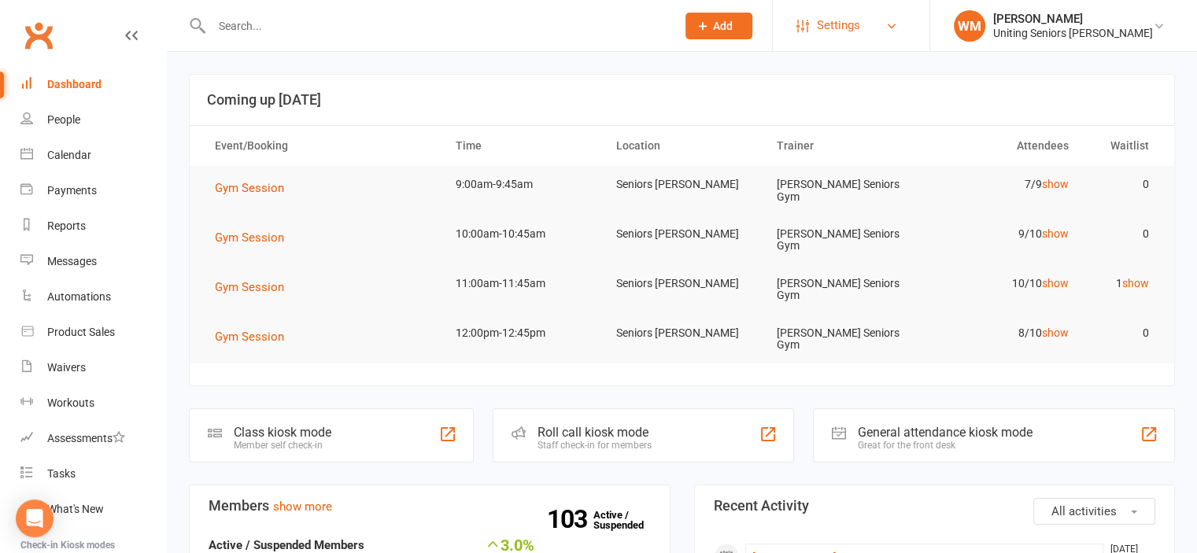
click at [860, 22] on span "Settings" at bounding box center [838, 25] width 43 height 35
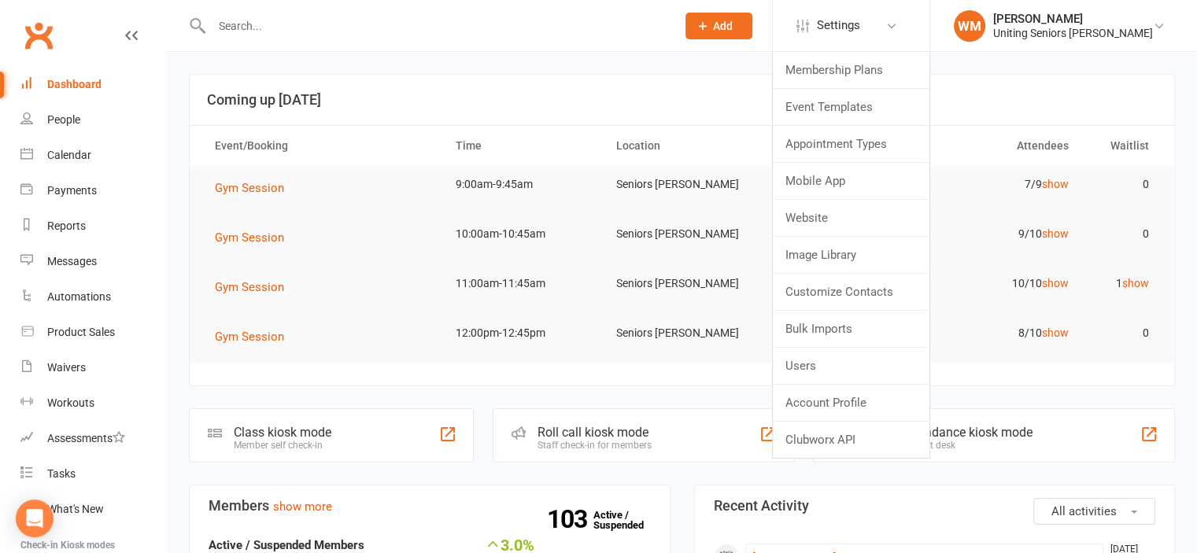
click at [613, 21] on input "text" at bounding box center [436, 26] width 458 height 22
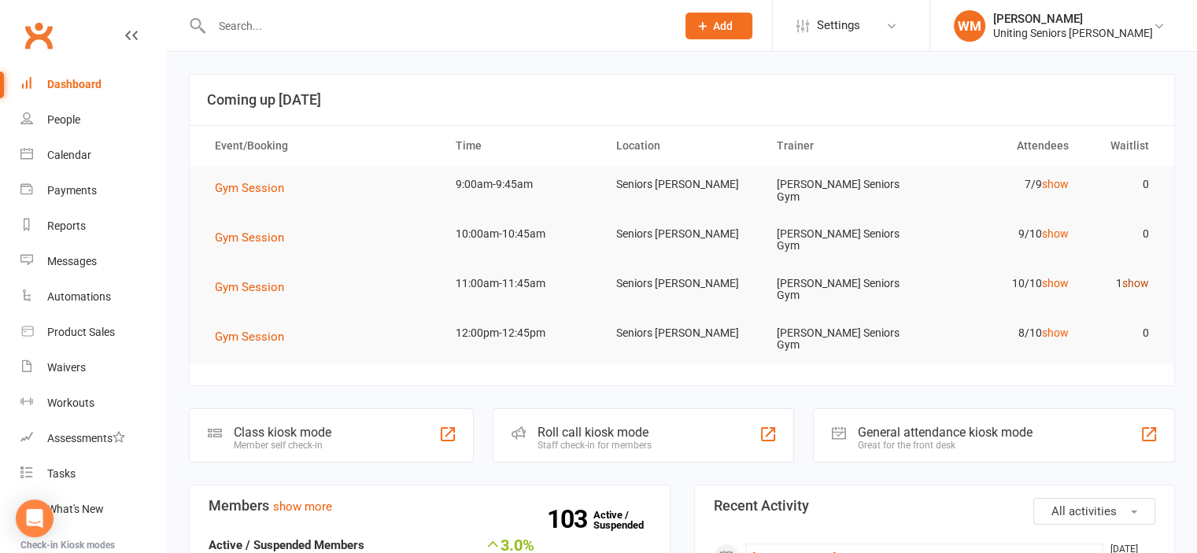
click at [1130, 277] on link "show" at bounding box center [1136, 283] width 27 height 13
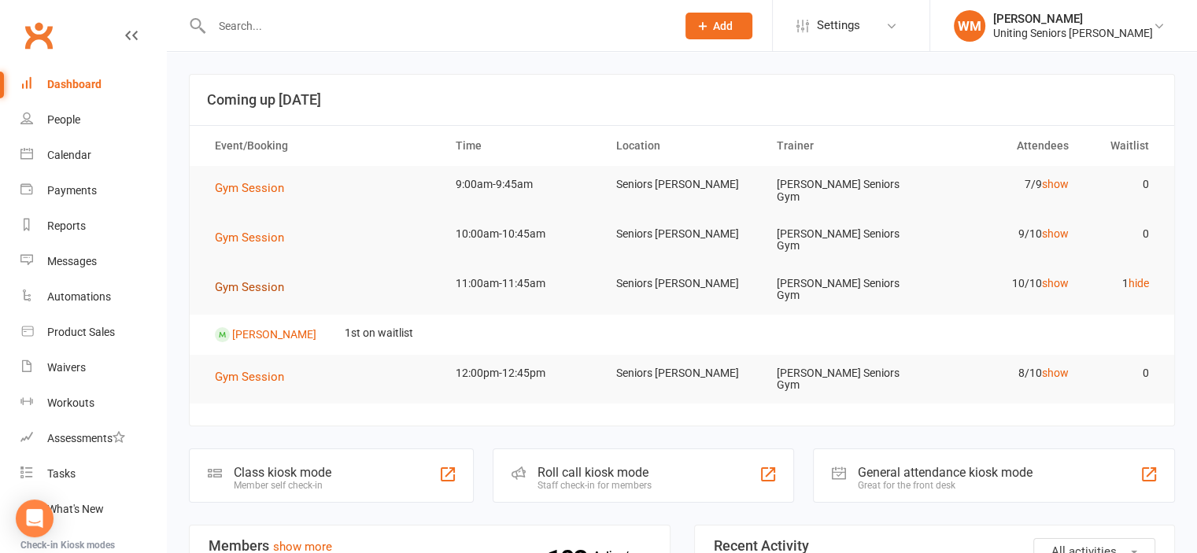
click at [264, 280] on span "Gym Session" at bounding box center [249, 287] width 69 height 14
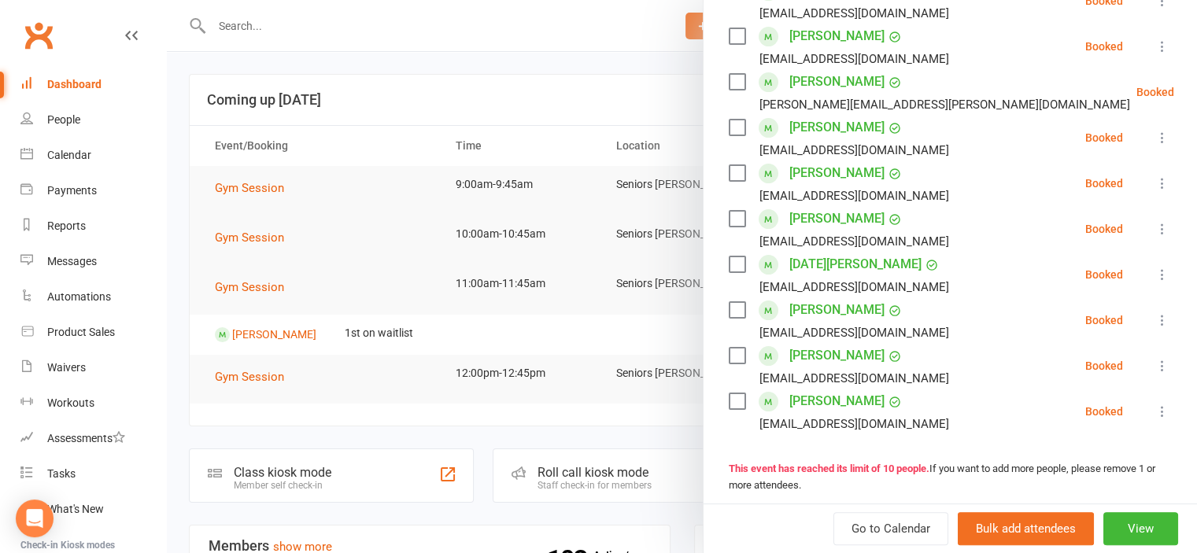
scroll to position [236, 0]
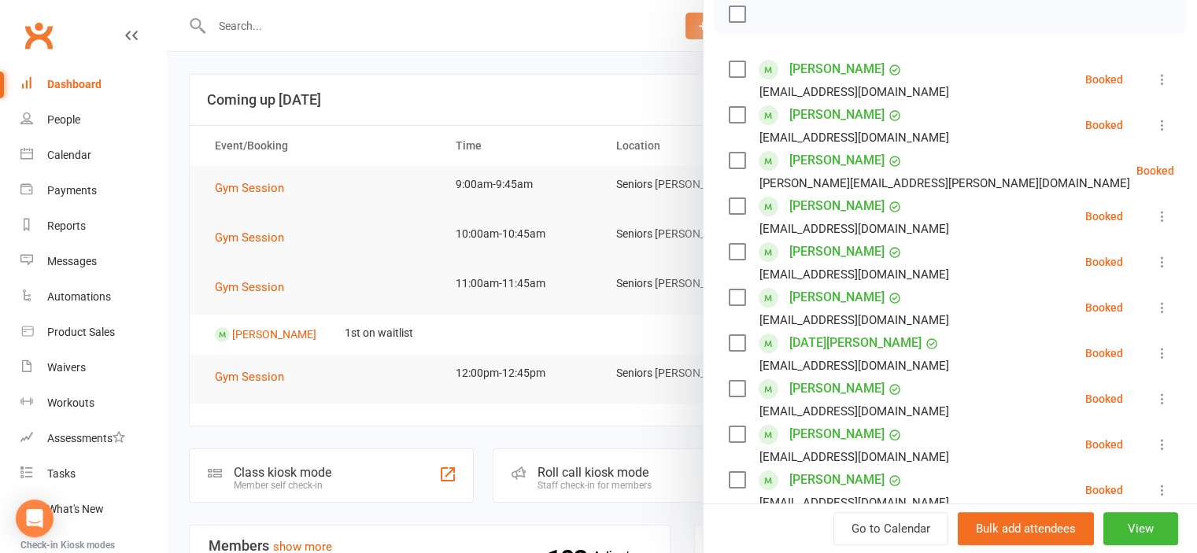
click at [1155, 133] on icon at bounding box center [1163, 125] width 16 height 16
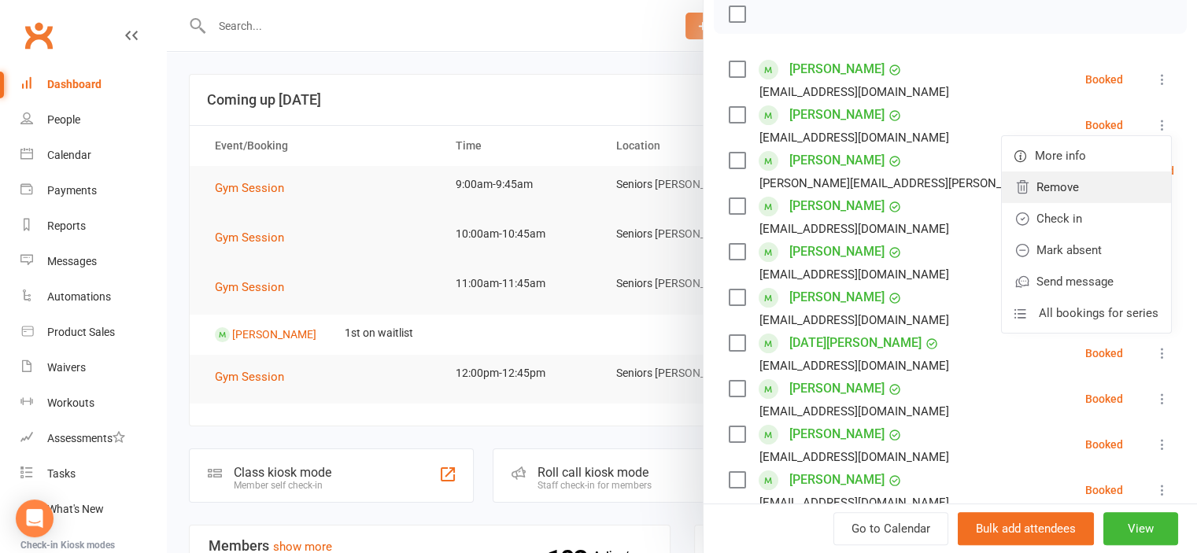
click at [1044, 203] on link "Remove" at bounding box center [1086, 187] width 169 height 31
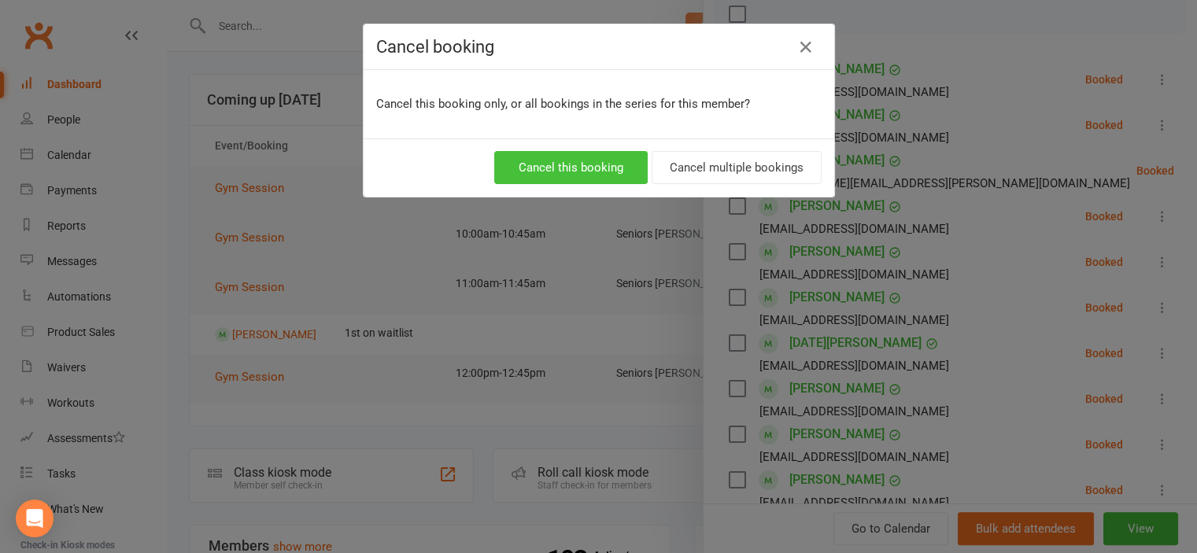
click at [589, 179] on button "Cancel this booking" at bounding box center [571, 167] width 154 height 33
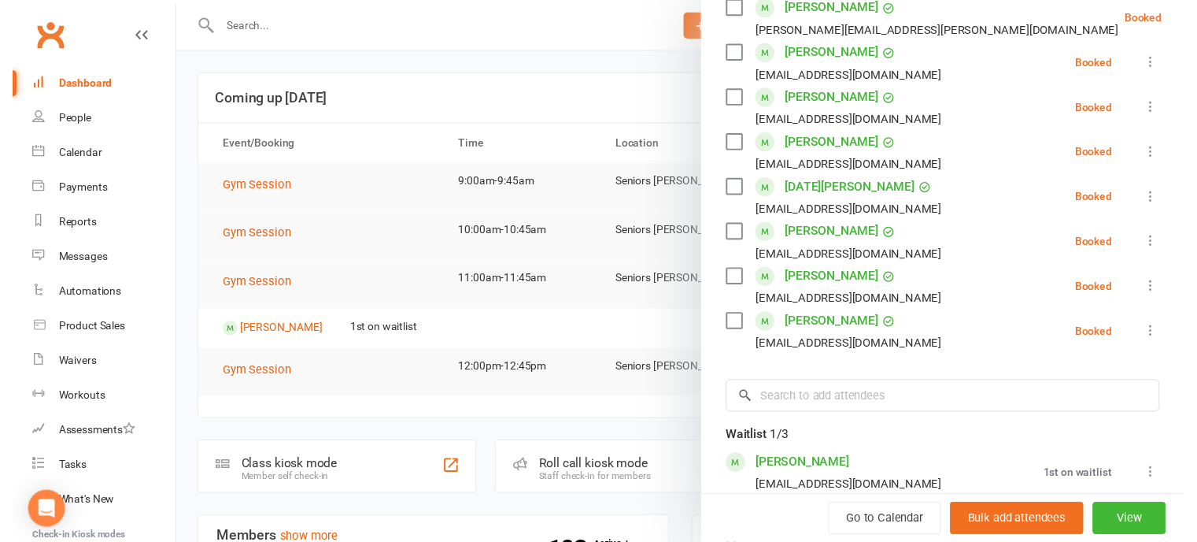
scroll to position [551, 0]
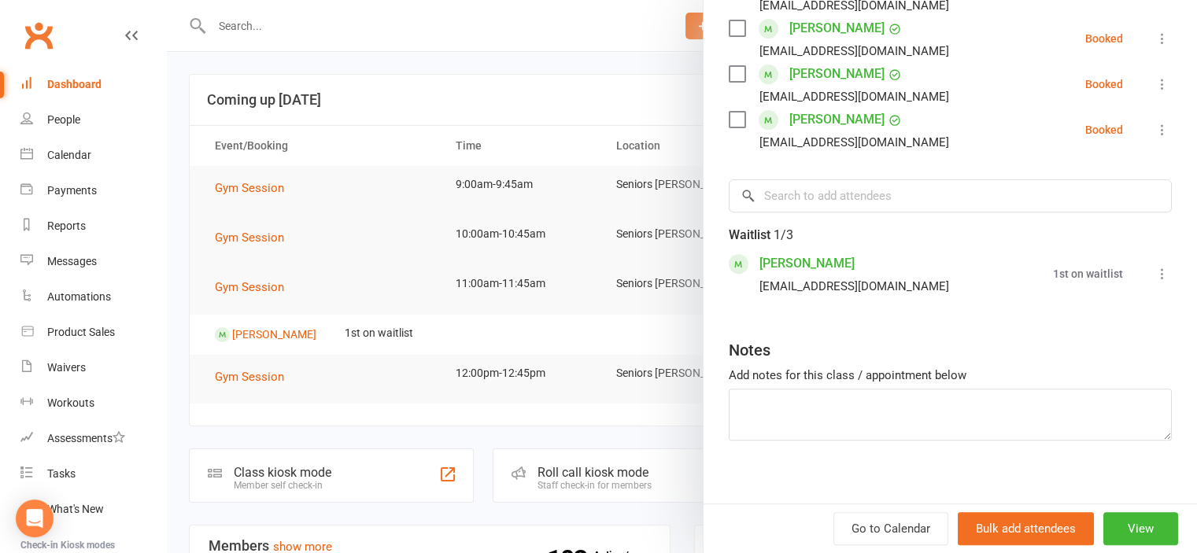
click at [1128, 294] on li "Judy Ryan specialties1001@yahoo.com 1st on waitlist Book now Remove All booking…" at bounding box center [950, 274] width 443 height 46
click at [1155, 282] on icon at bounding box center [1163, 274] width 16 height 16
click at [1104, 314] on link "Book now" at bounding box center [1086, 304] width 169 height 31
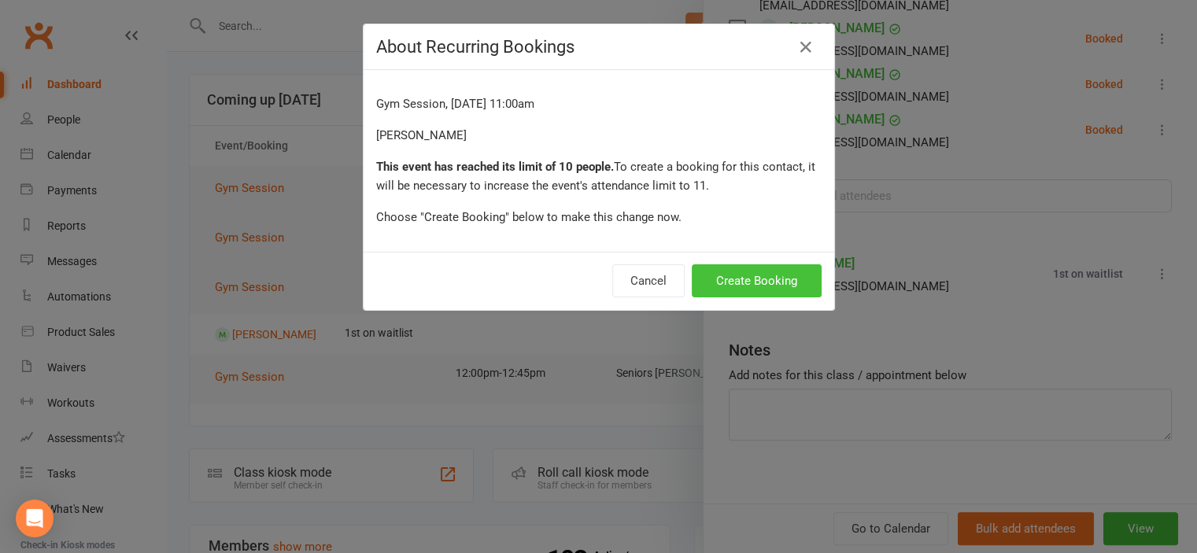
click at [743, 276] on button "Create Booking" at bounding box center [757, 281] width 130 height 33
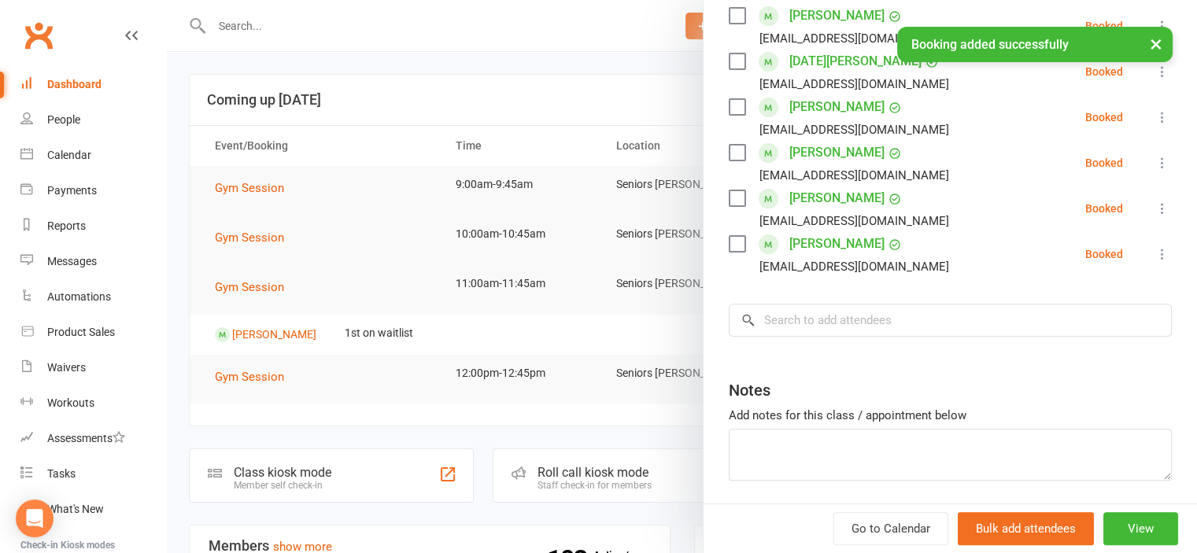
scroll to position [452, 0]
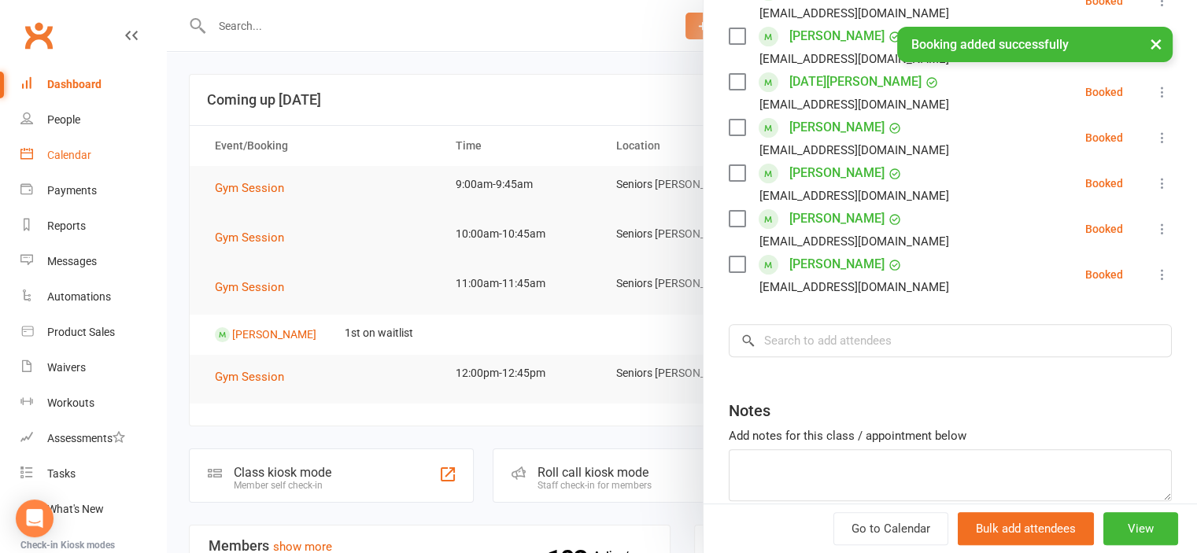
click at [64, 154] on div "Calendar" at bounding box center [69, 155] width 44 height 13
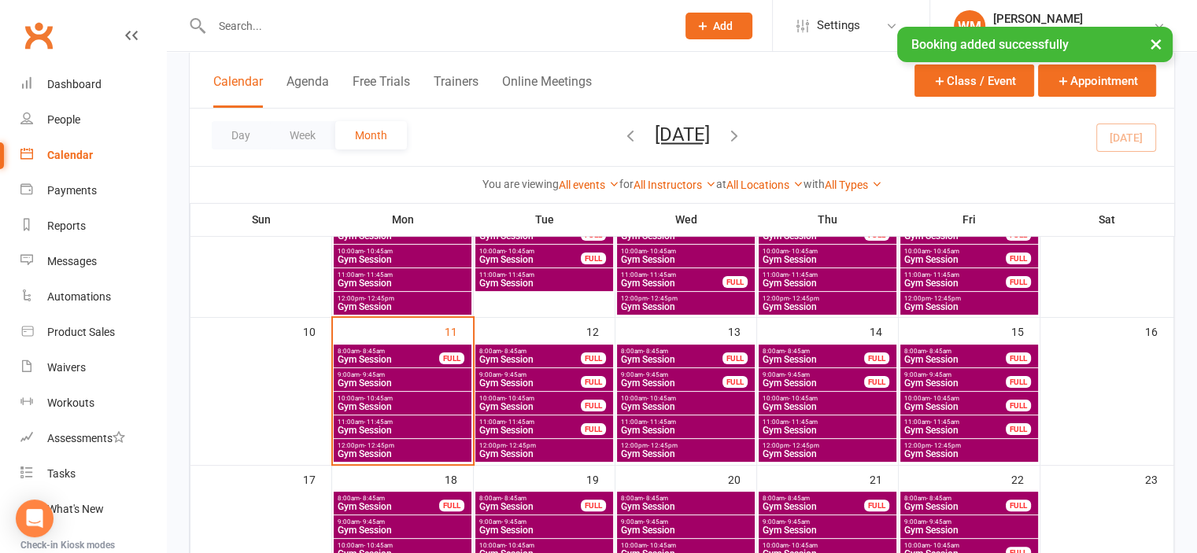
scroll to position [315, 0]
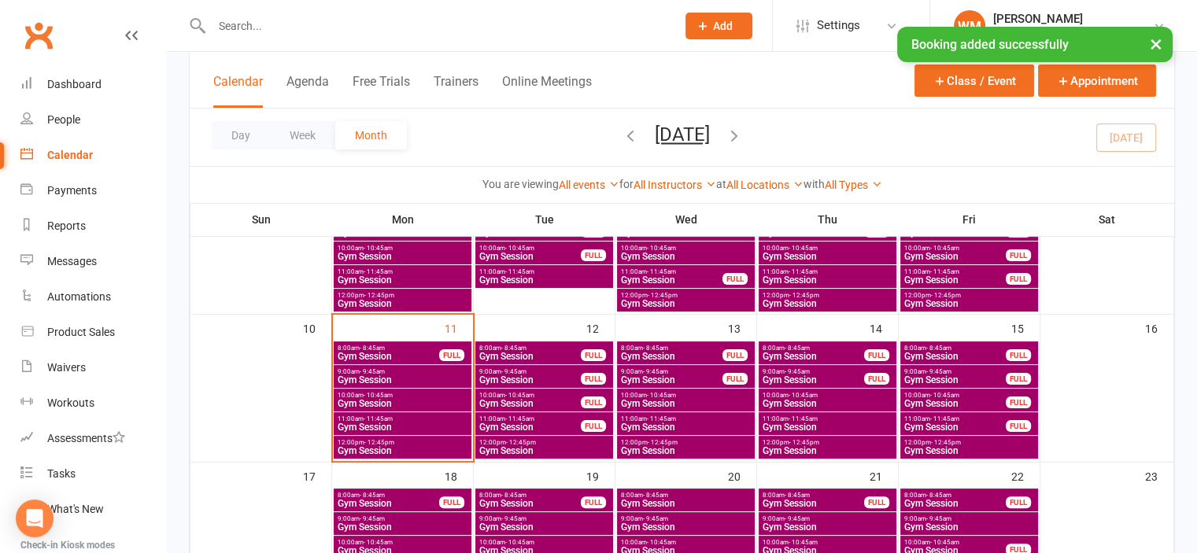
click at [394, 418] on span "11:00am - 11:45am" at bounding box center [402, 419] width 131 height 7
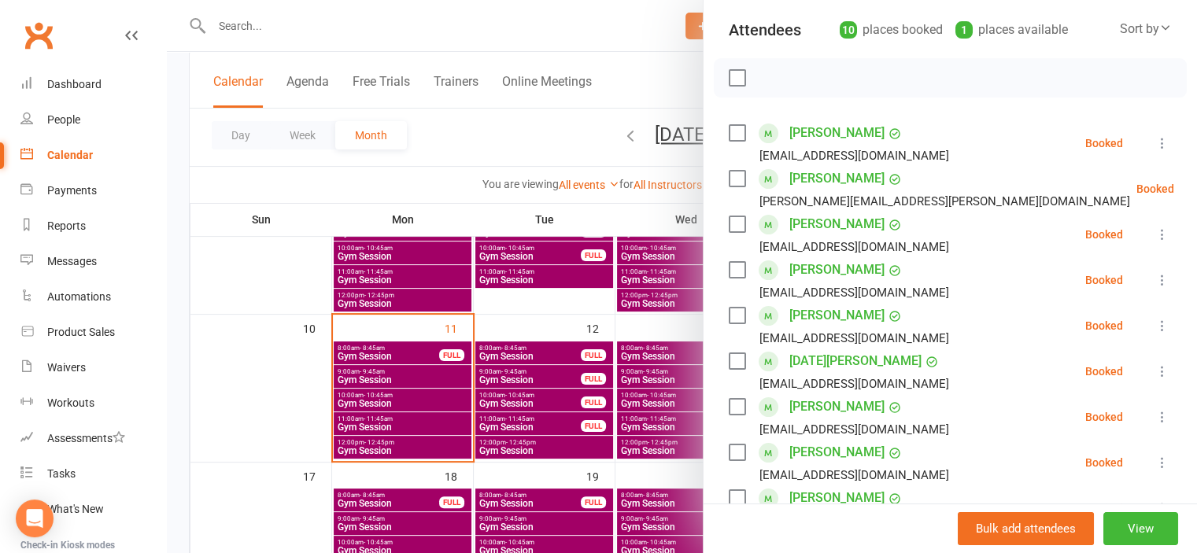
scroll to position [133, 0]
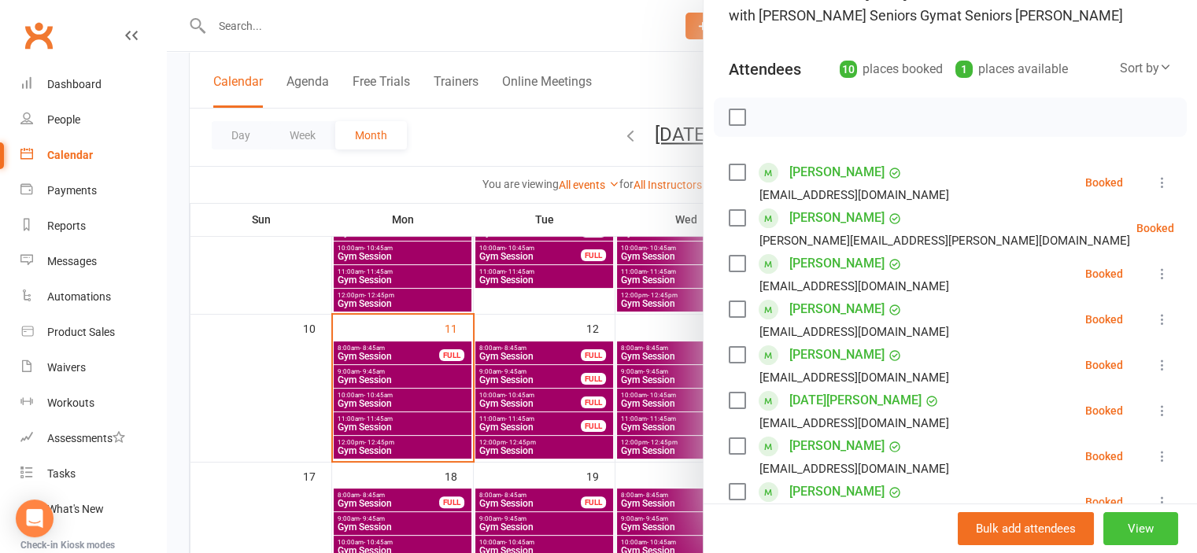
click at [1109, 528] on button "View" at bounding box center [1141, 528] width 75 height 33
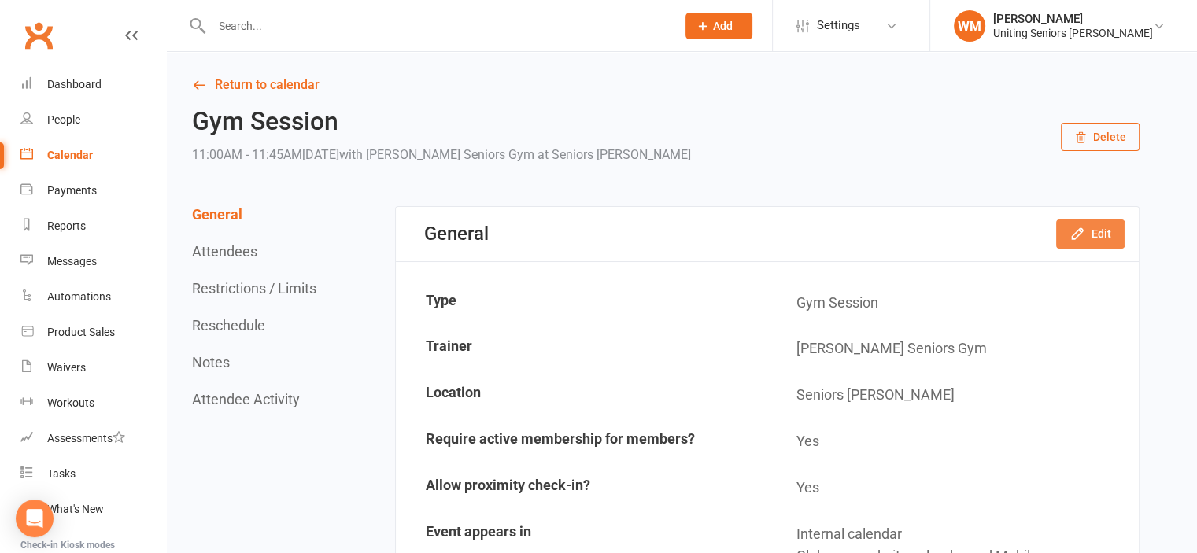
click at [1100, 228] on button "Edit" at bounding box center [1090, 234] width 68 height 28
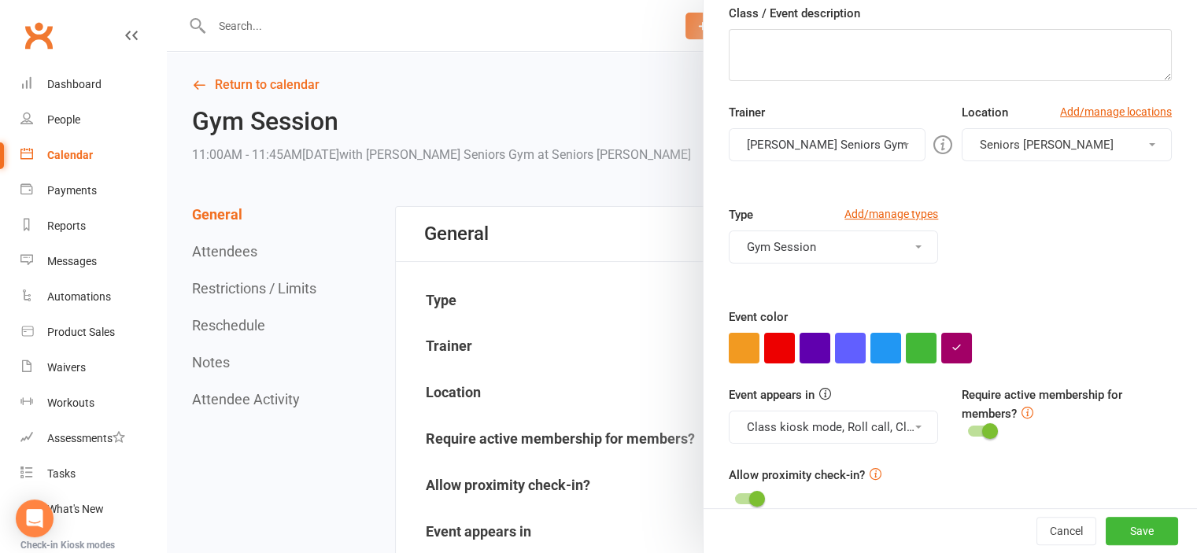
scroll to position [264, 0]
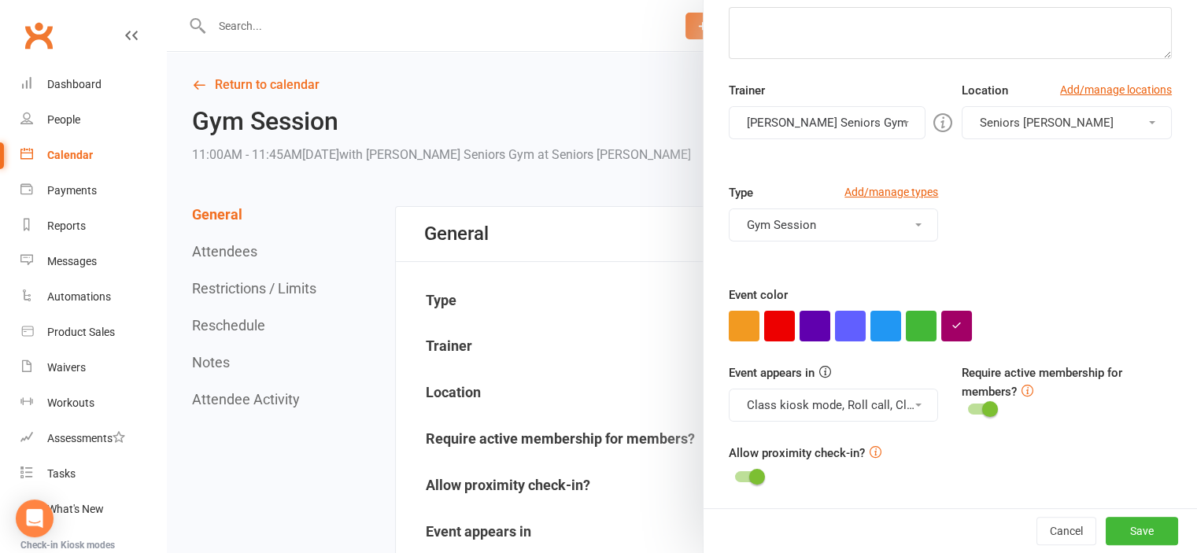
click at [257, 284] on div at bounding box center [682, 276] width 1030 height 553
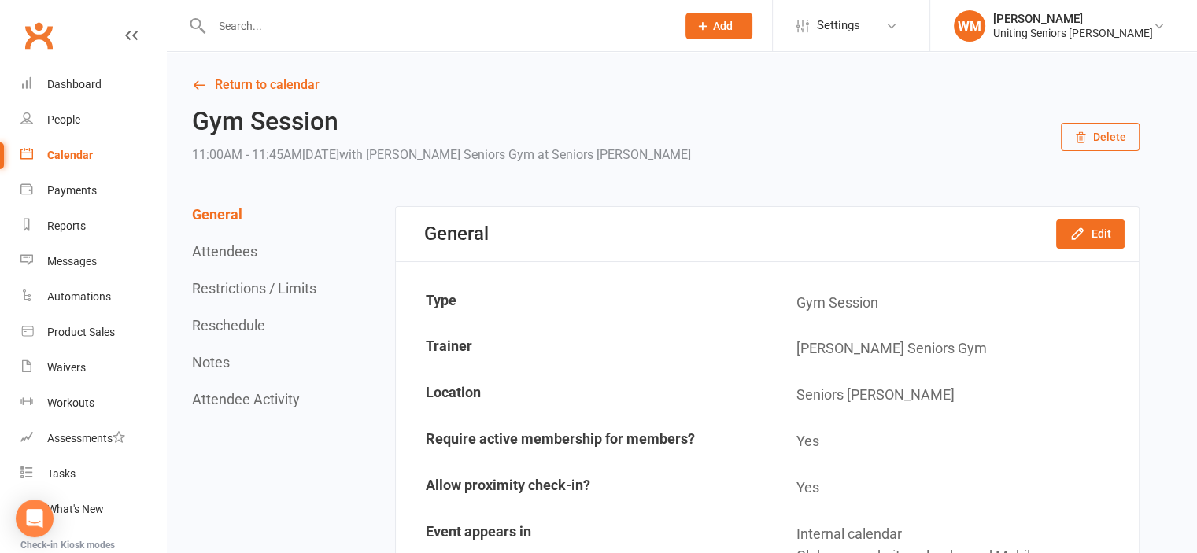
click at [258, 284] on button "Restrictions / Limits" at bounding box center [254, 288] width 124 height 17
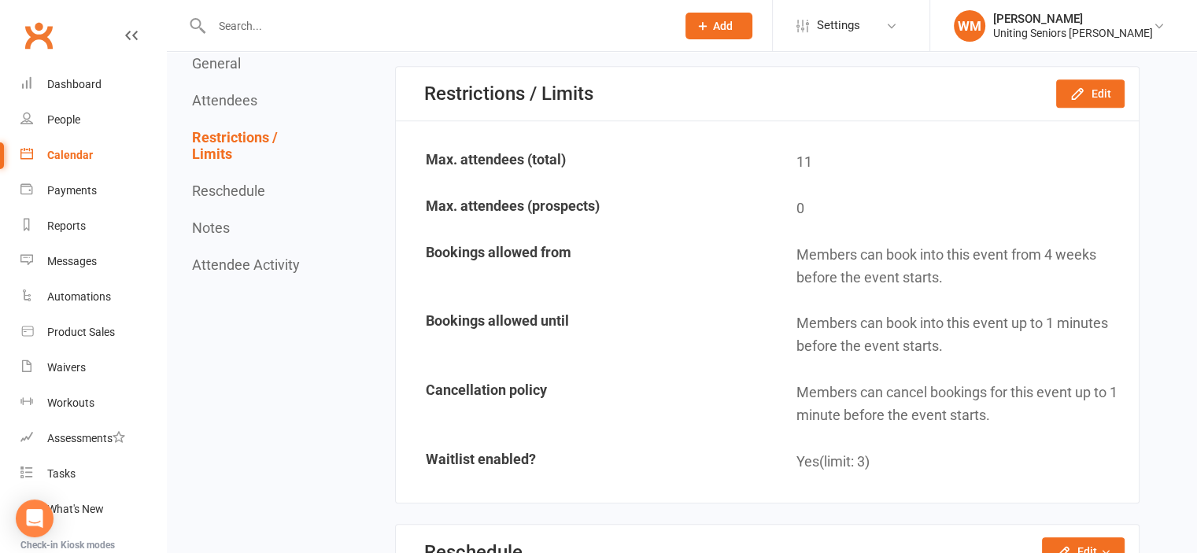
scroll to position [1498, 0]
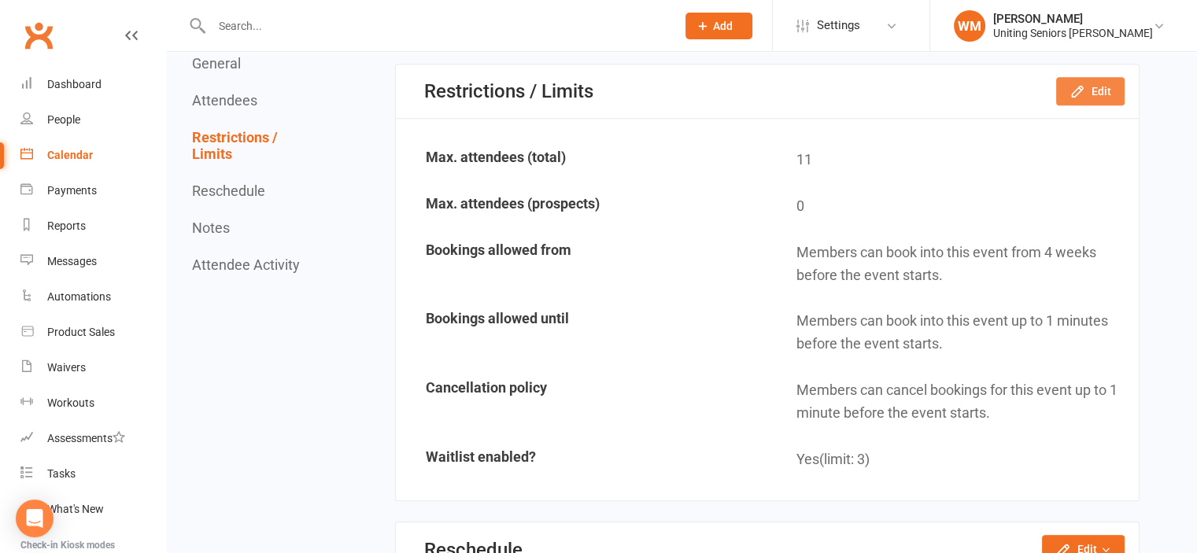
click at [1087, 89] on button "Edit" at bounding box center [1090, 91] width 68 height 28
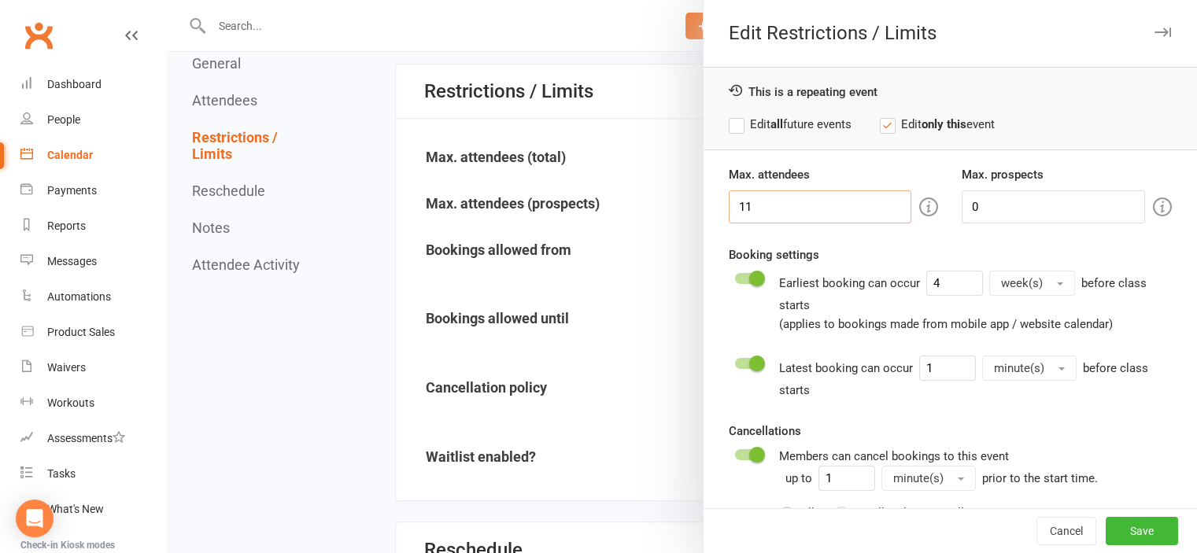
click at [764, 209] on input "11" at bounding box center [820, 207] width 183 height 33
type input "10"
click at [1110, 524] on button "Save" at bounding box center [1142, 531] width 72 height 28
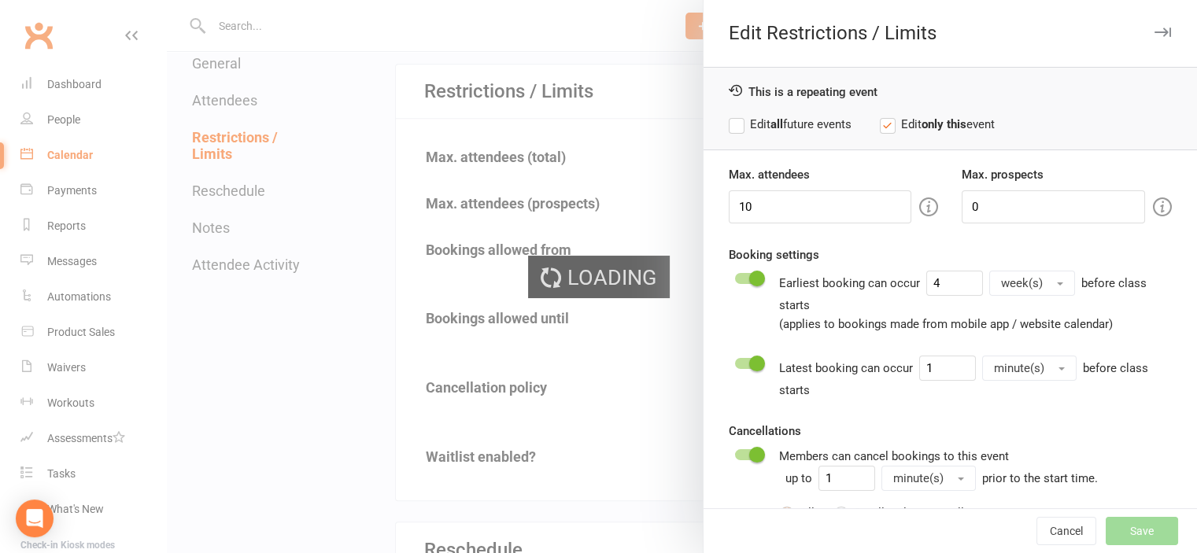
type input "0"
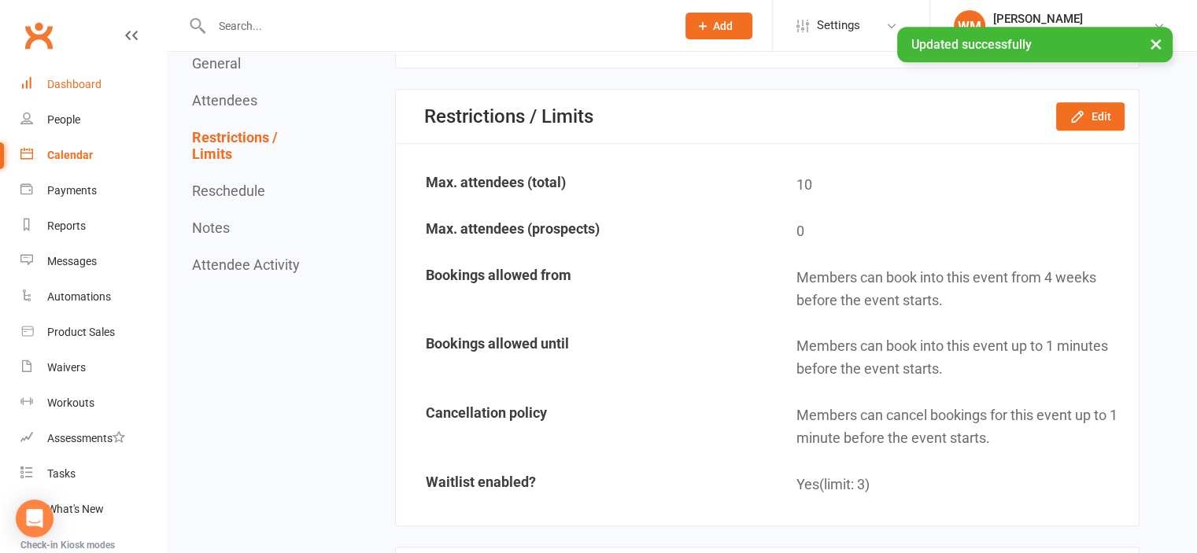
drag, startPoint x: 79, startPoint y: 88, endPoint x: 87, endPoint y: 92, distance: 9.5
click at [80, 87] on div "Dashboard" at bounding box center [74, 84] width 54 height 13
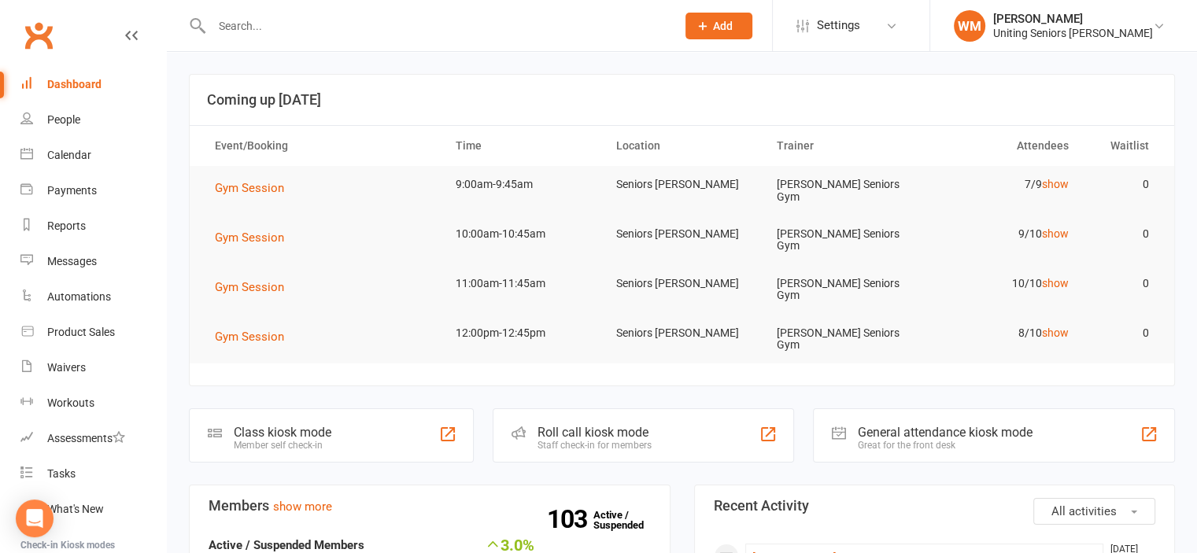
click at [341, 35] on input "text" at bounding box center [436, 26] width 458 height 22
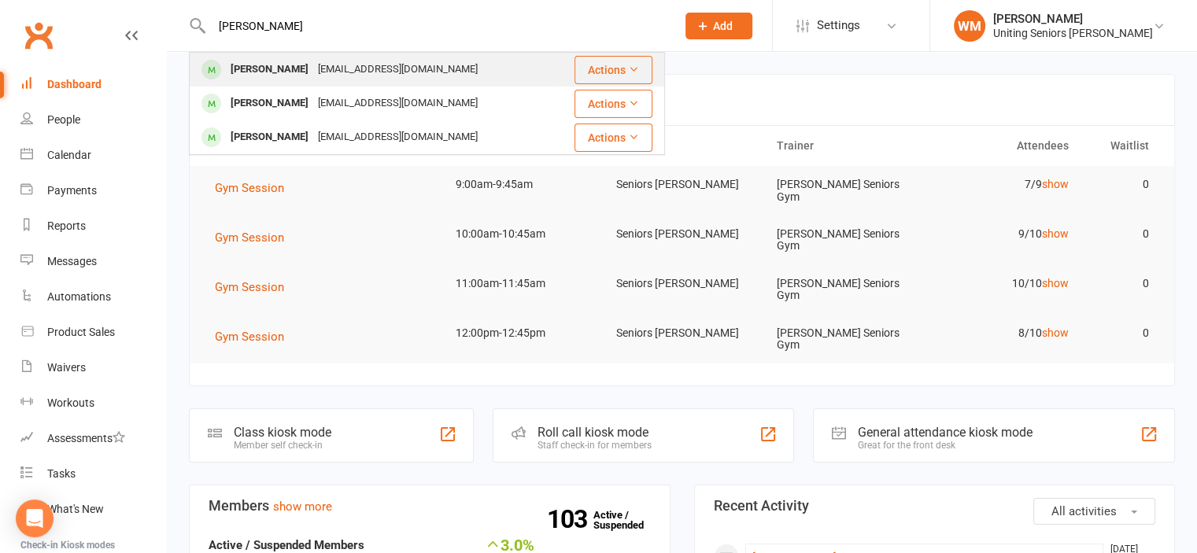
type input "payne"
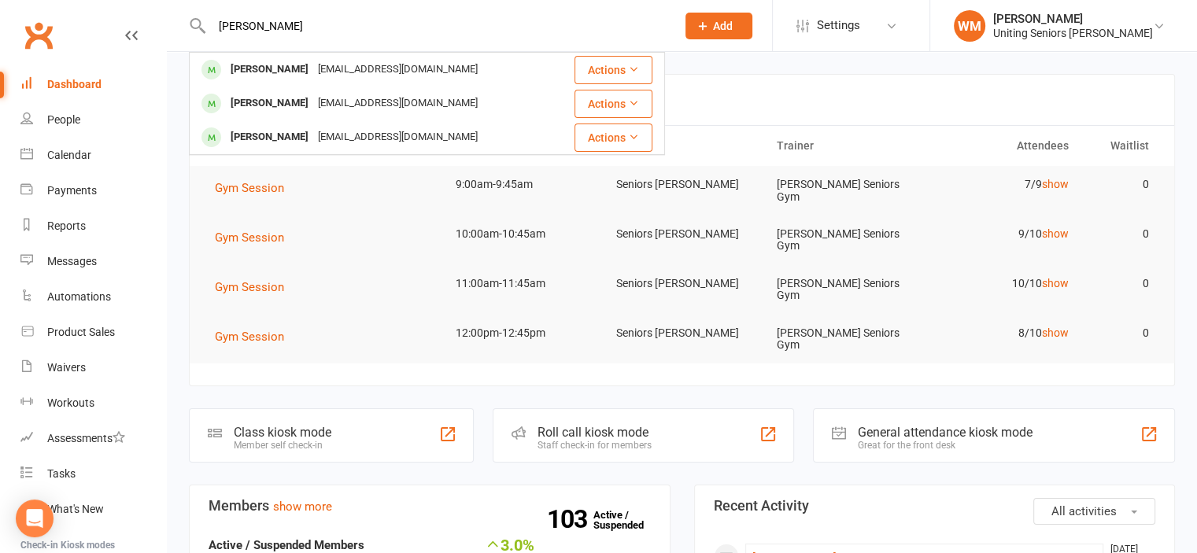
click at [357, 55] on div "Diann Payne maude_au@yahoo.com" at bounding box center [372, 70] width 363 height 32
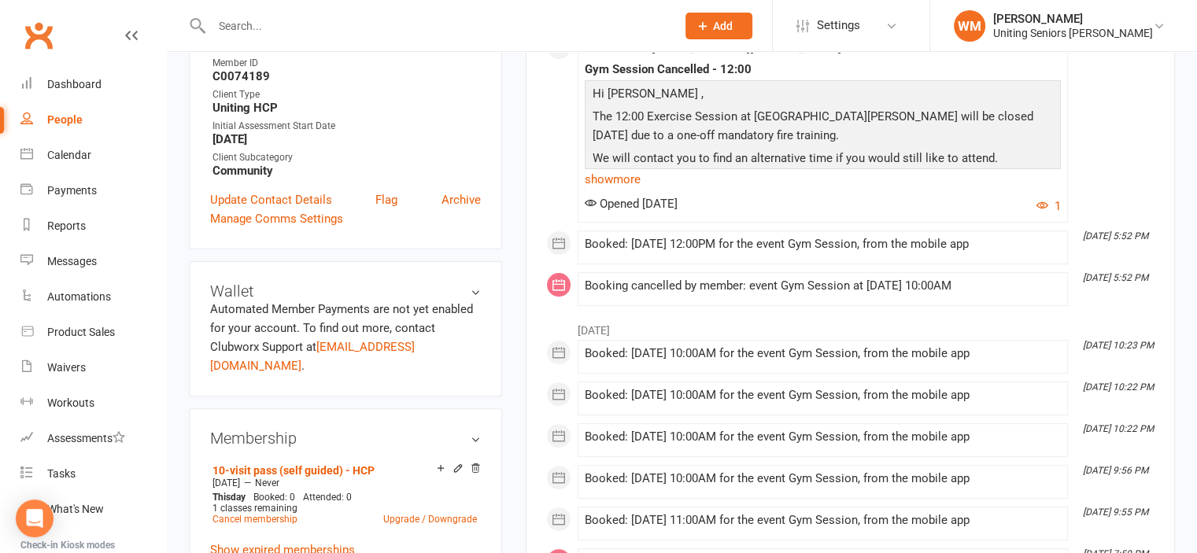
scroll to position [551, 0]
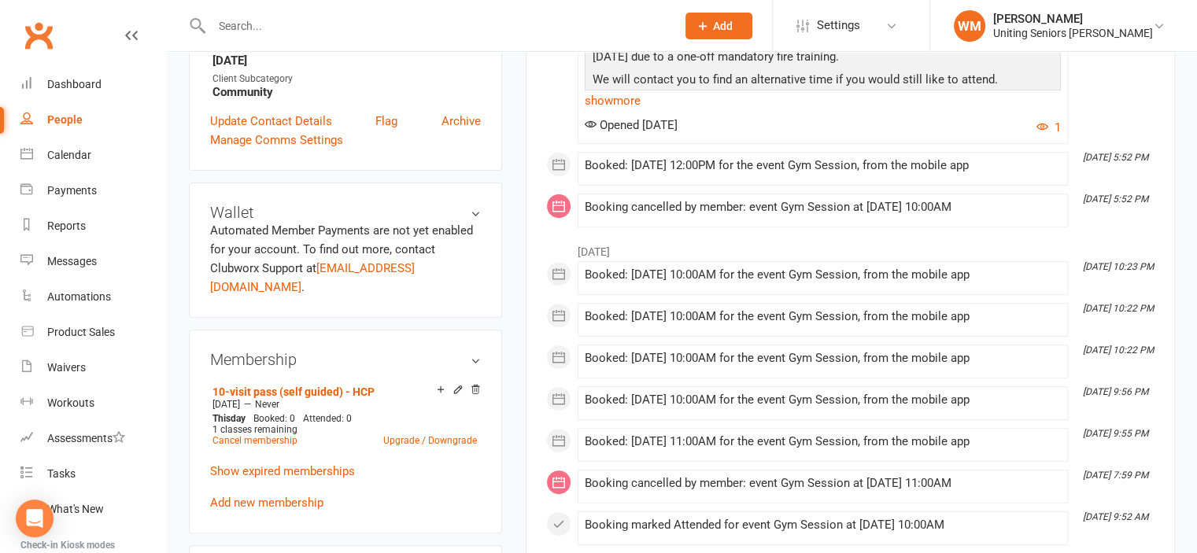
click at [400, 32] on input "text" at bounding box center [436, 26] width 458 height 22
click at [389, 28] on input "text" at bounding box center [436, 26] width 458 height 22
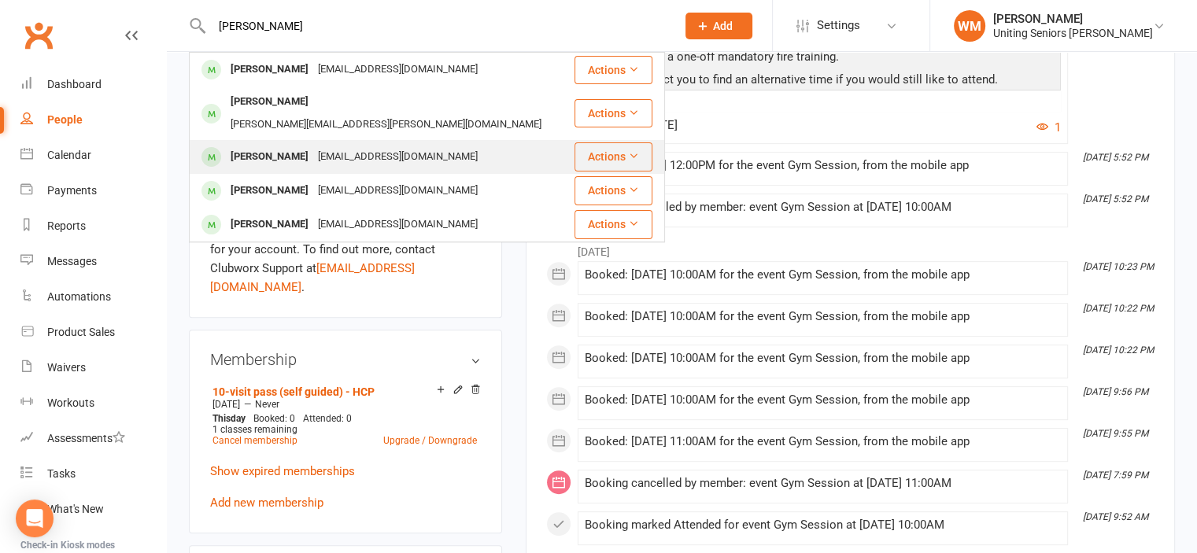
type input "dian"
click at [376, 146] on div "[EMAIL_ADDRESS][DOMAIN_NAME]" at bounding box center [397, 157] width 169 height 23
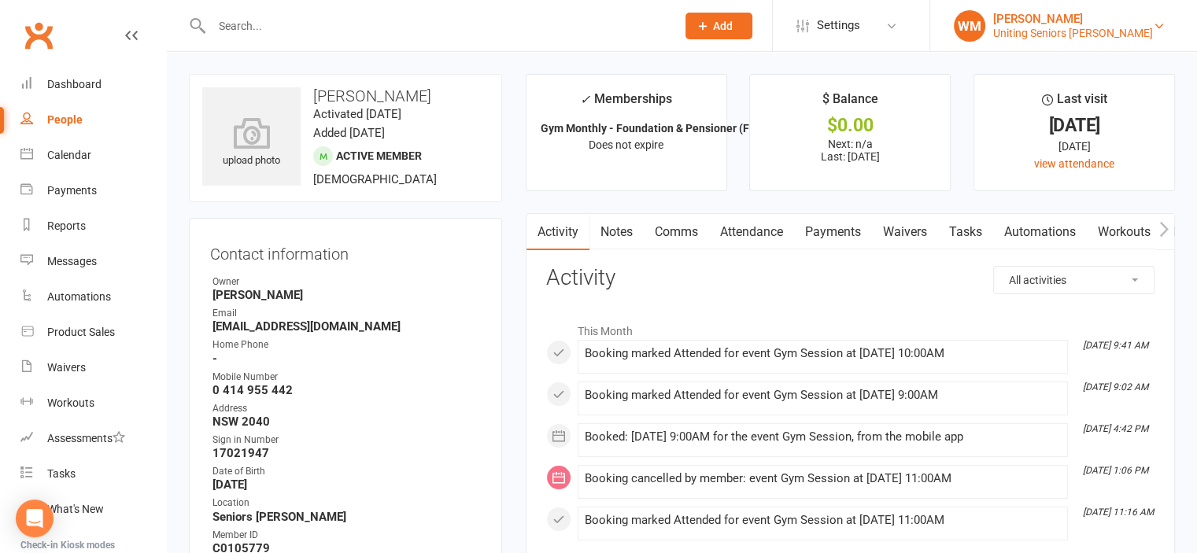
click at [1138, 26] on div "Uniting Seniors [PERSON_NAME]" at bounding box center [1073, 33] width 160 height 14
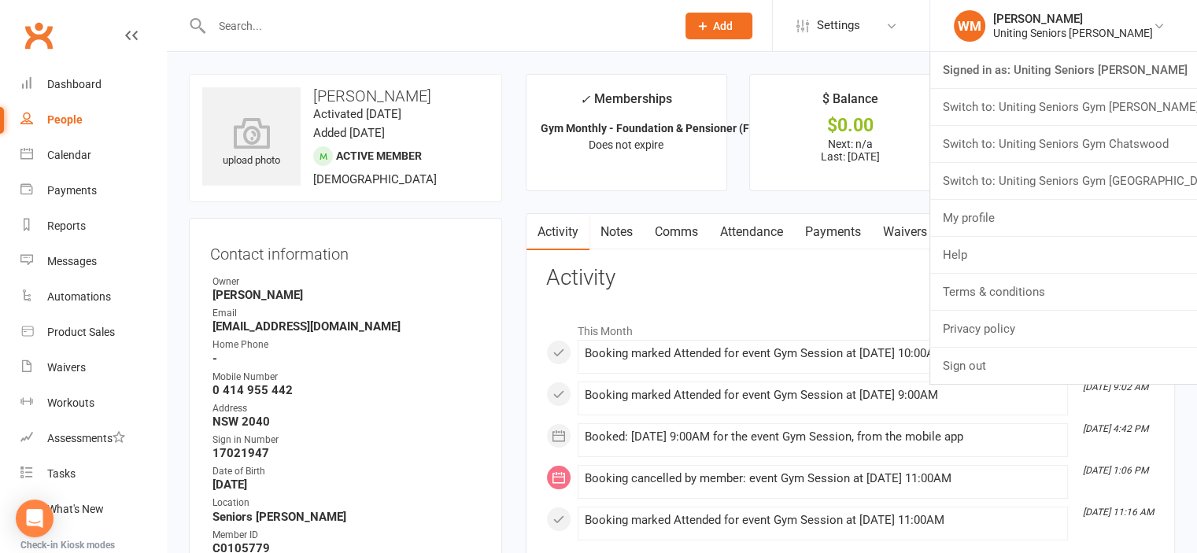
click at [344, 24] on input "text" at bounding box center [436, 26] width 458 height 22
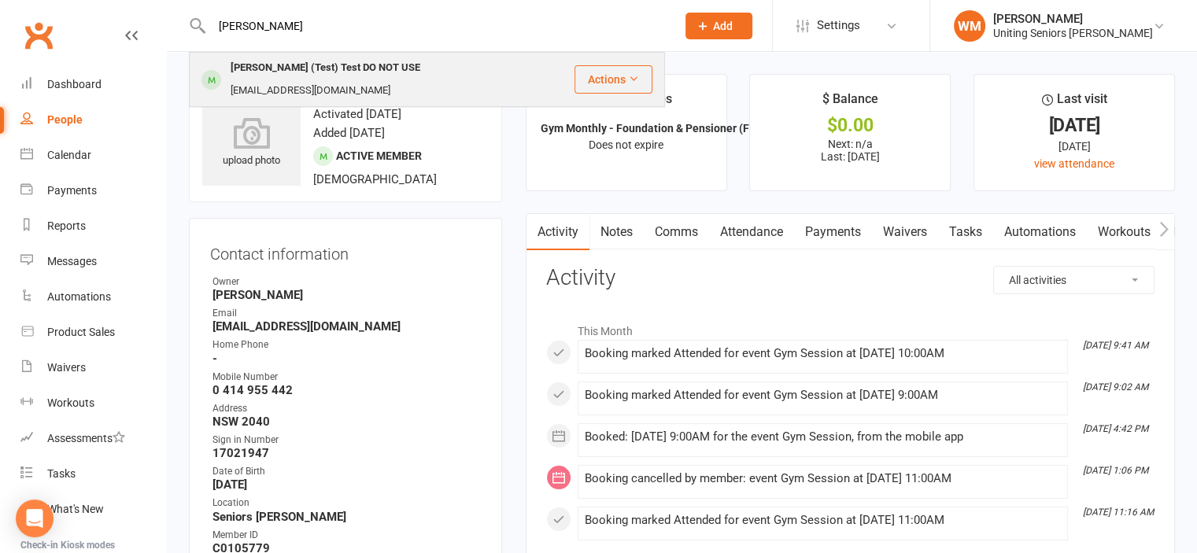
type input "wes"
click at [337, 70] on div "Wes (Test) Test DO NOT USE" at bounding box center [325, 68] width 199 height 23
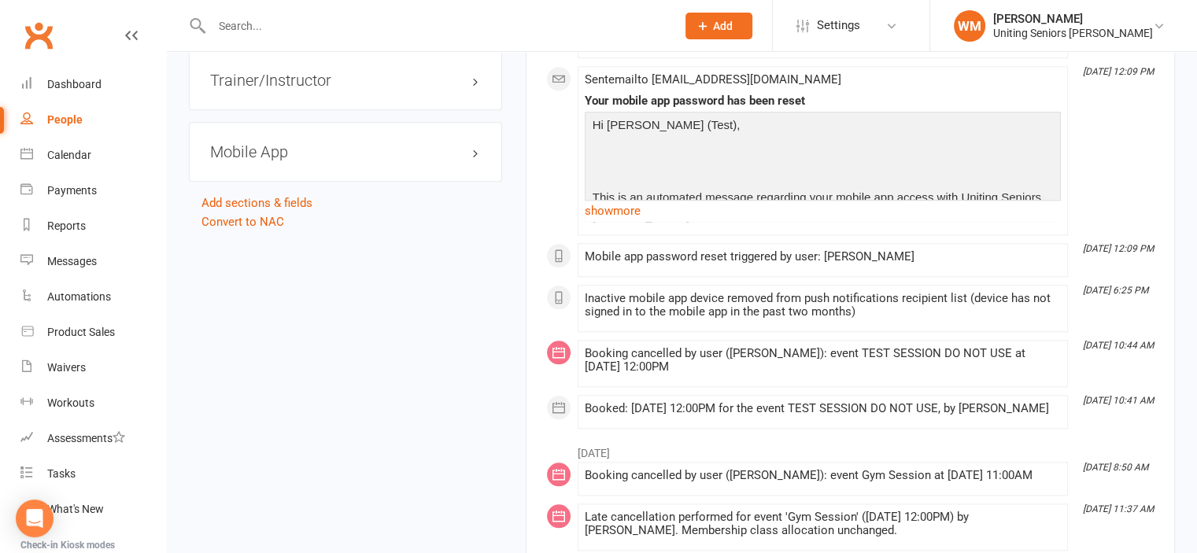
scroll to position [1732, 0]
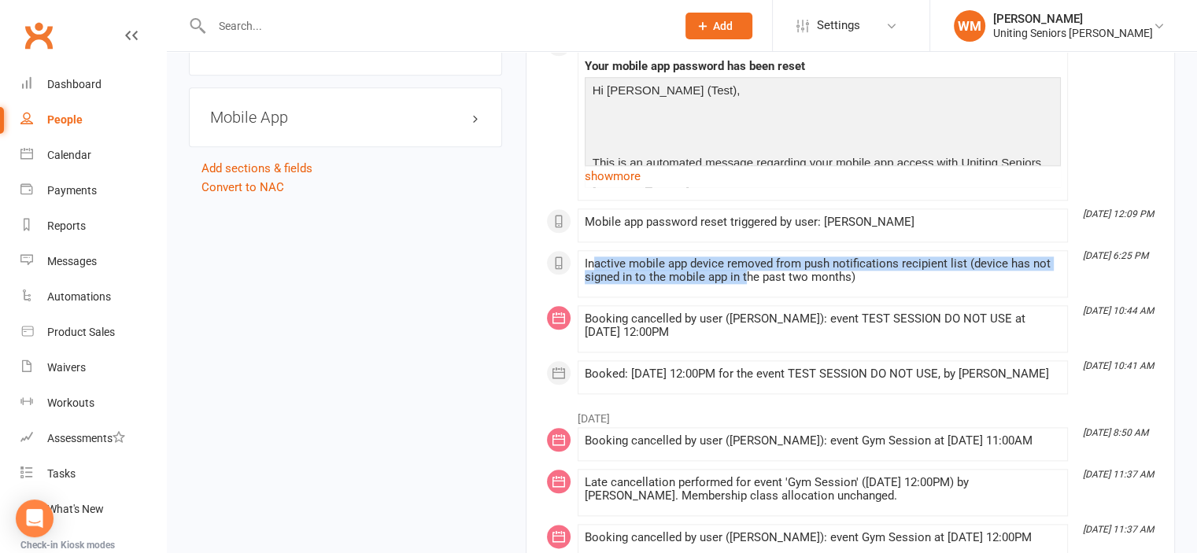
drag, startPoint x: 594, startPoint y: 250, endPoint x: 746, endPoint y: 261, distance: 153.1
click at [746, 261] on div "Inactive mobile app device removed from push notifications recipient list (devi…" at bounding box center [823, 270] width 476 height 27
click at [650, 257] on div "Inactive mobile app device removed from push notifications recipient list (devi…" at bounding box center [823, 270] width 476 height 27
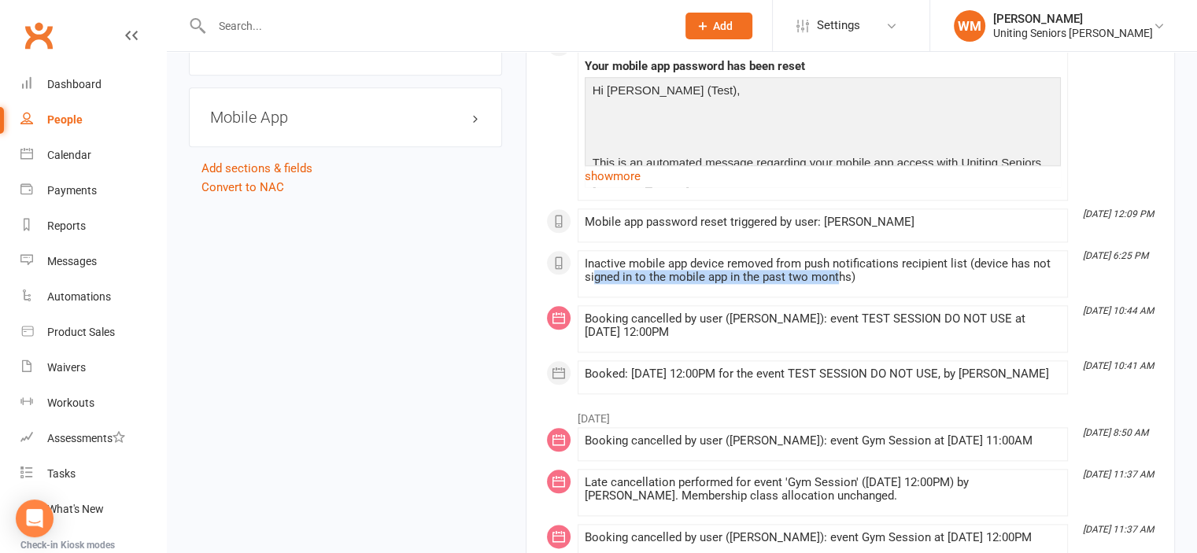
drag, startPoint x: 598, startPoint y: 266, endPoint x: 834, endPoint y: 264, distance: 237.0
click at [834, 264] on div "Inactive mobile app device removed from push notifications recipient list (devi…" at bounding box center [823, 270] width 476 height 27
click at [885, 270] on div "Inactive mobile app device removed from push notifications recipient list (devi…" at bounding box center [823, 270] width 476 height 27
click at [397, 23] on input "text" at bounding box center [436, 26] width 458 height 22
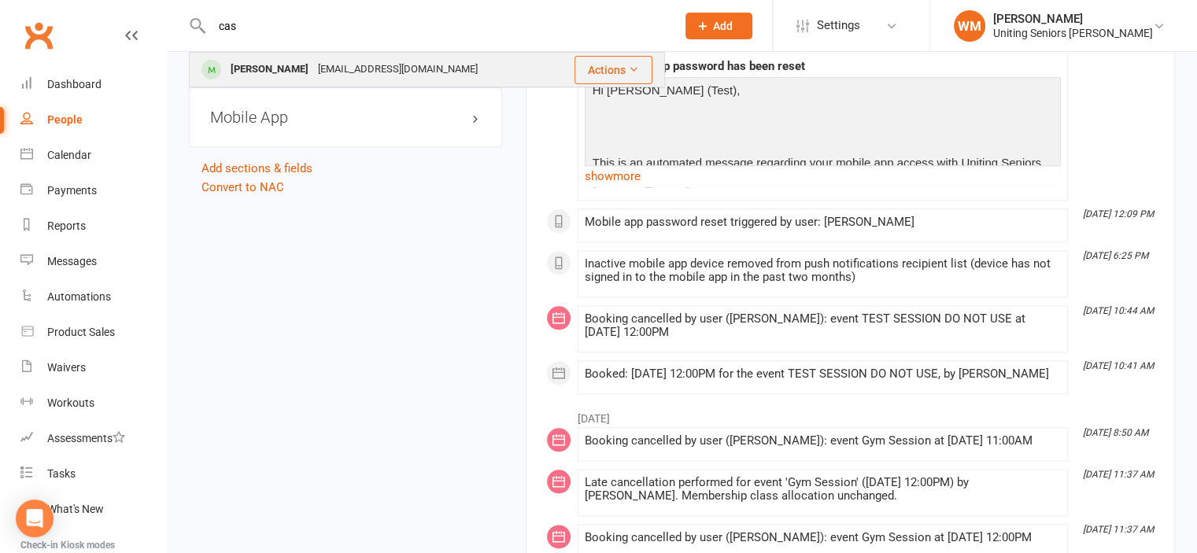
type input "cas"
click at [335, 61] on div "[EMAIL_ADDRESS][DOMAIN_NAME]" at bounding box center [397, 69] width 169 height 23
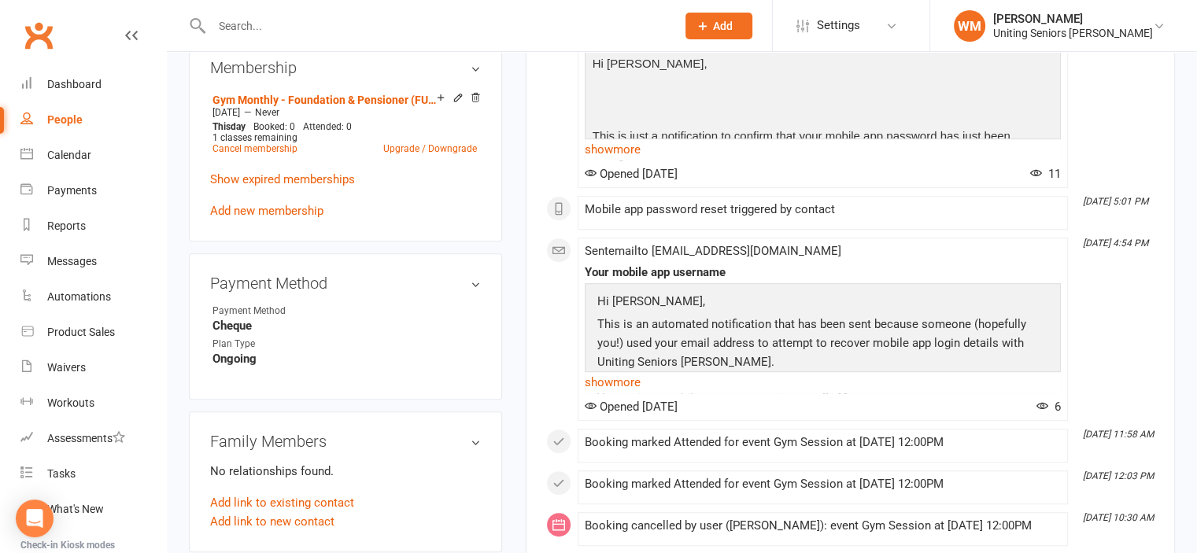
scroll to position [945, 0]
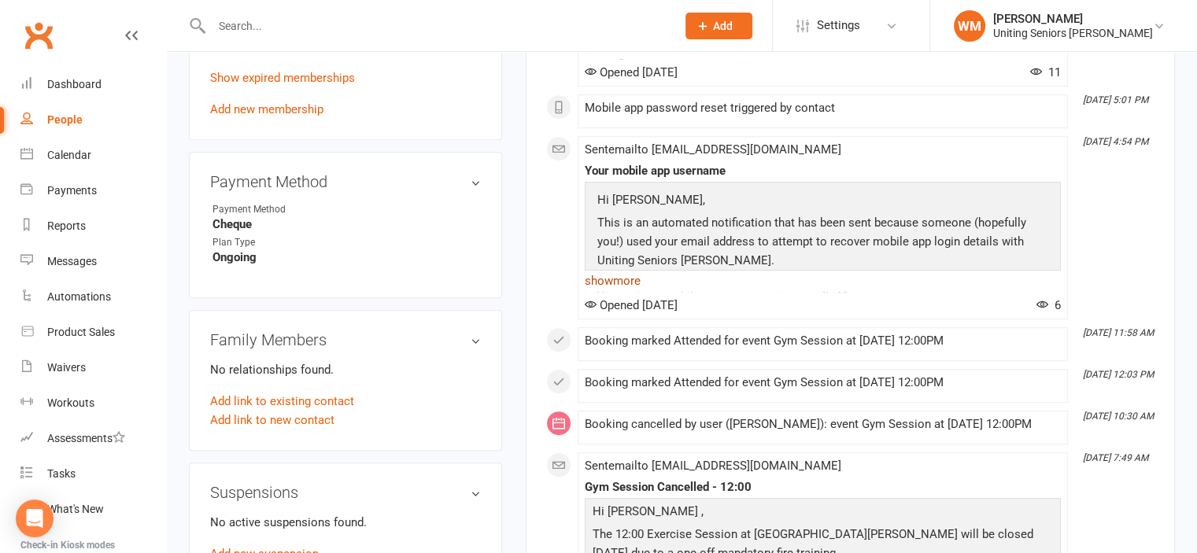
click at [623, 278] on link "show more" at bounding box center [823, 281] width 476 height 22
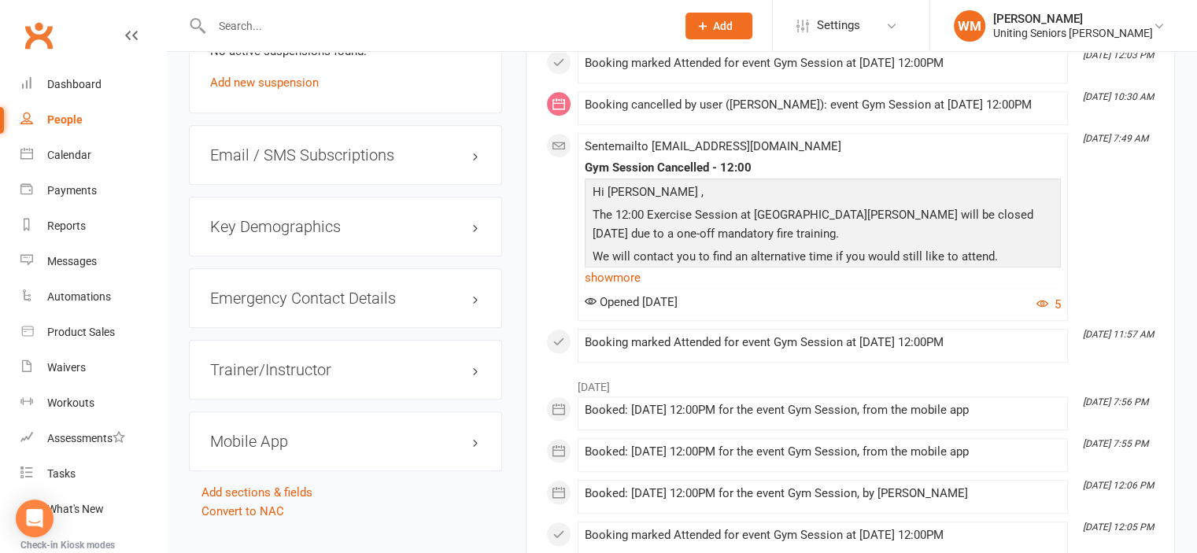
scroll to position [1417, 0]
click at [305, 32] on input "text" at bounding box center [436, 26] width 458 height 22
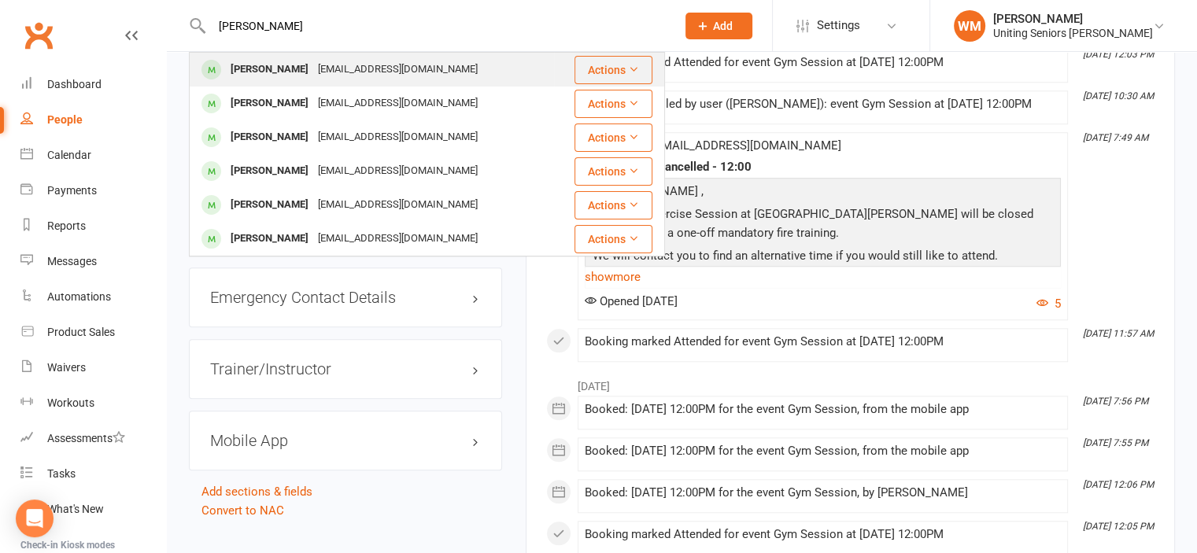
type input "mann"
click at [279, 65] on div "[PERSON_NAME]" at bounding box center [269, 69] width 87 height 23
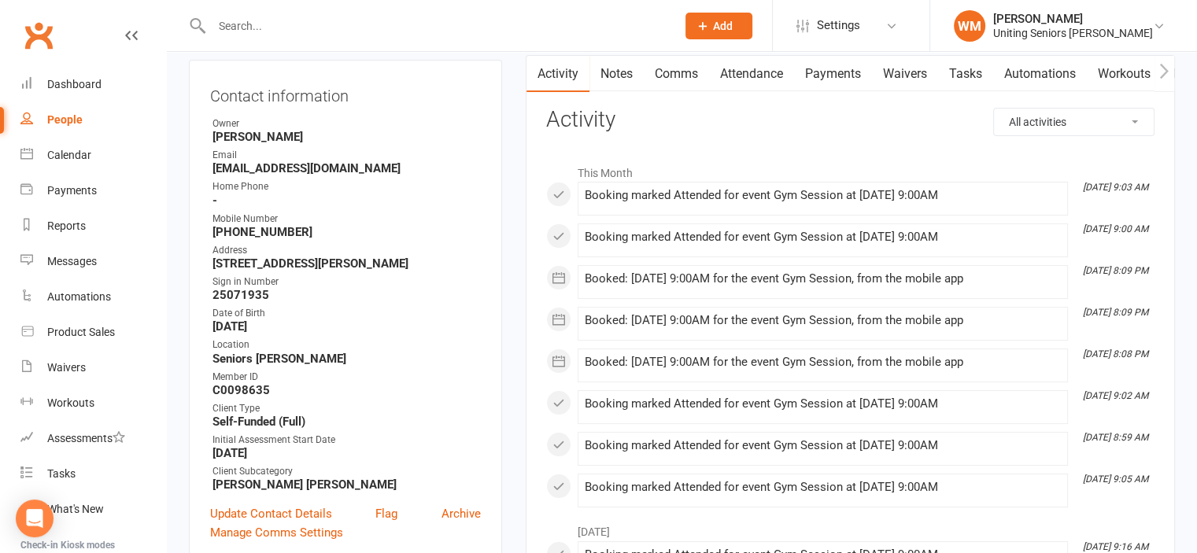
scroll to position [157, 0]
click at [635, 73] on link "Notes" at bounding box center [617, 75] width 54 height 36
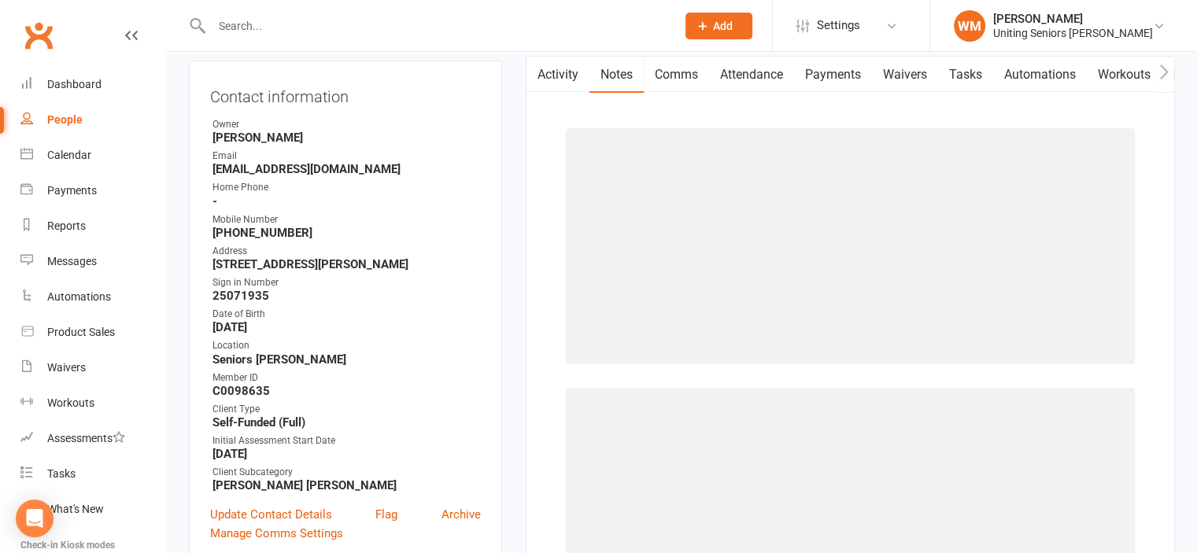
click at [560, 75] on link "Activity" at bounding box center [558, 75] width 63 height 36
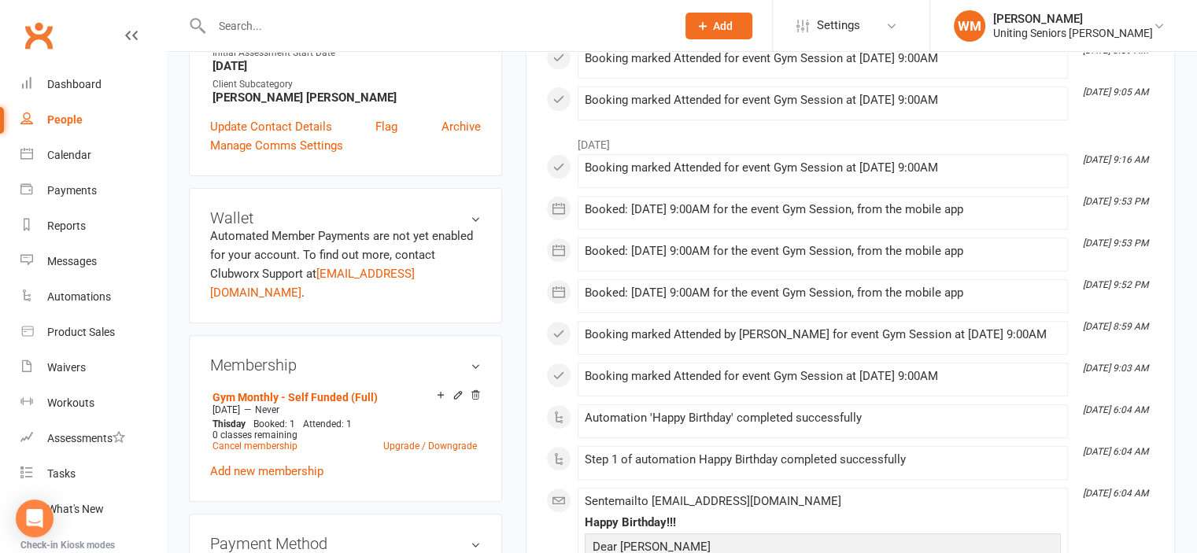
scroll to position [472, 0]
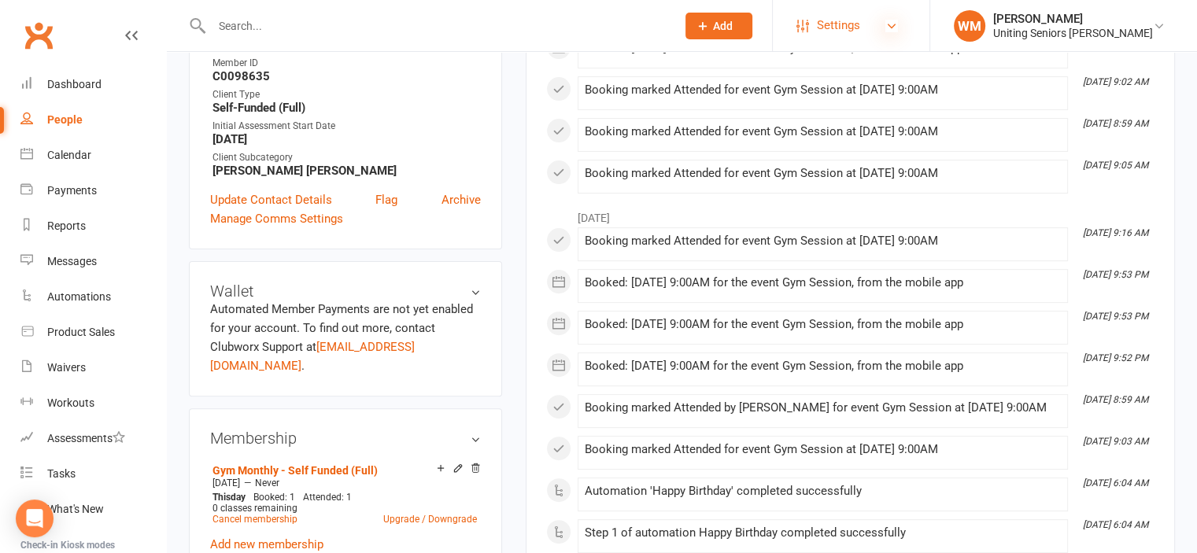
click at [897, 23] on icon at bounding box center [892, 26] width 13 height 13
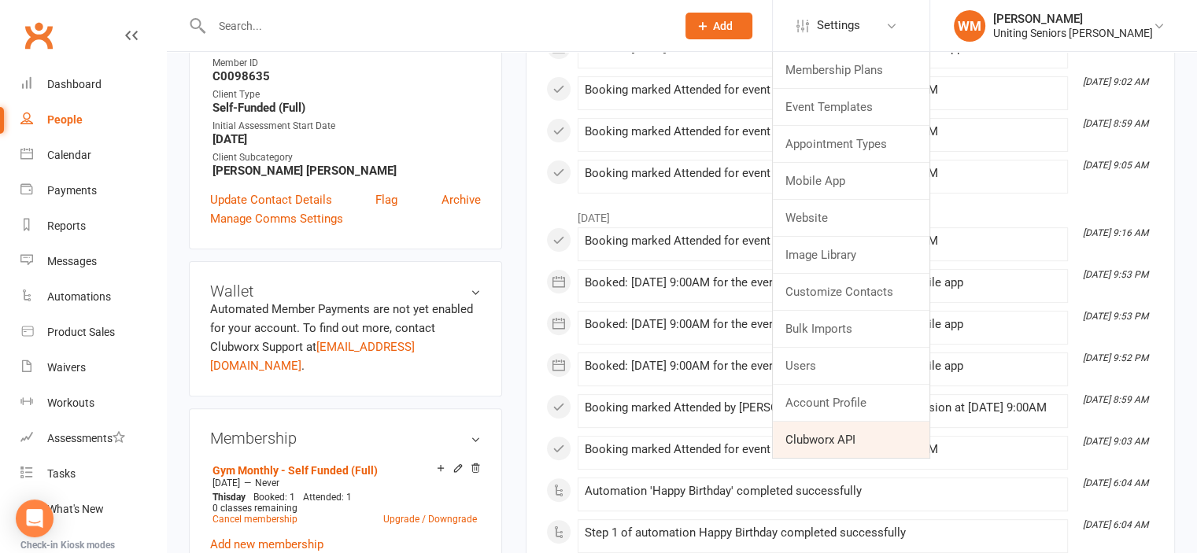
click at [809, 431] on link "Clubworx API" at bounding box center [851, 440] width 157 height 36
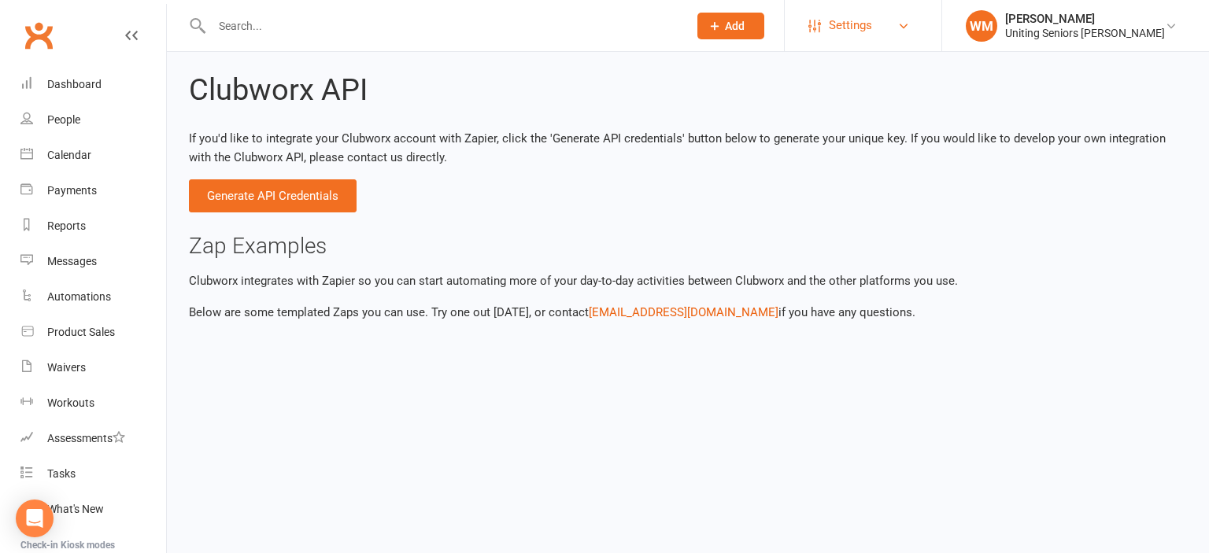
click at [916, 35] on link "Settings" at bounding box center [862, 25] width 109 height 35
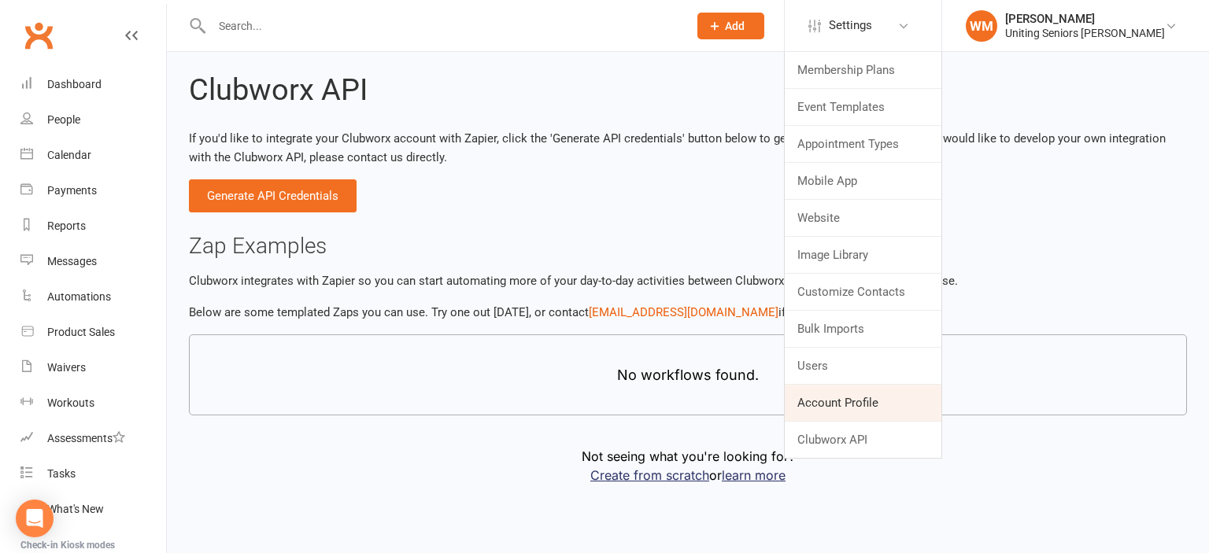
click at [831, 402] on link "Account Profile" at bounding box center [863, 403] width 157 height 36
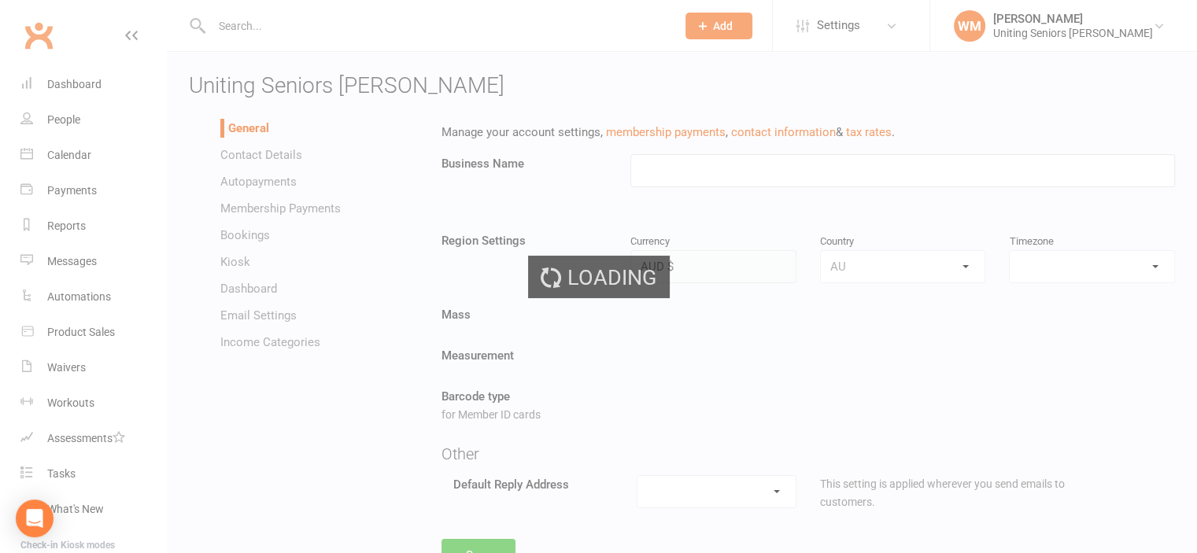
type input "Uniting Seniors [PERSON_NAME]"
select select "Australia/Sydney"
select select "wmadge@uniting.org"
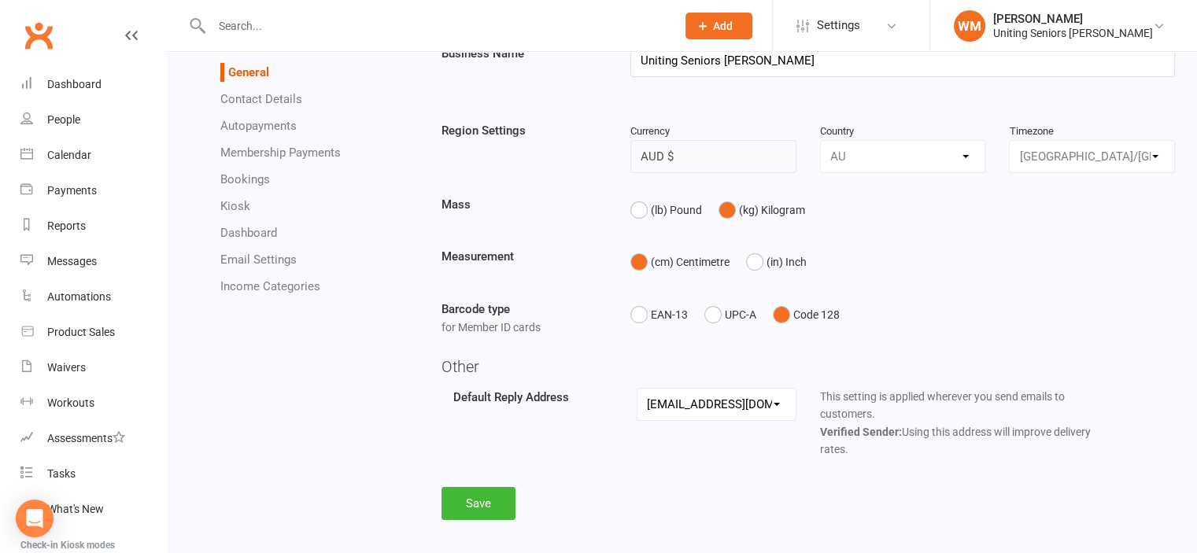
scroll to position [124, 0]
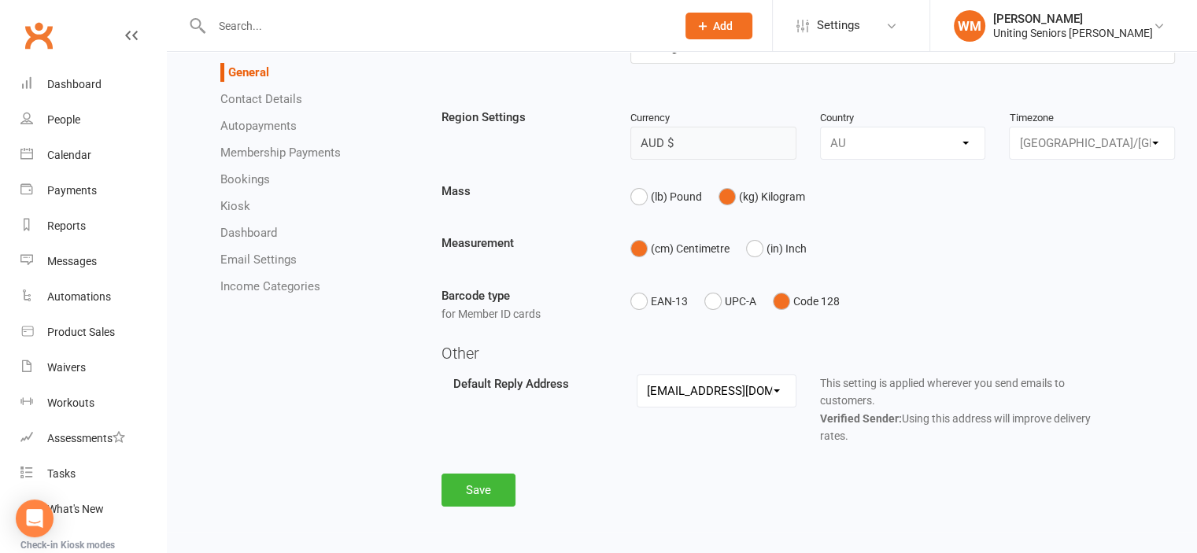
click at [268, 98] on link "Contact Details" at bounding box center [261, 99] width 82 height 14
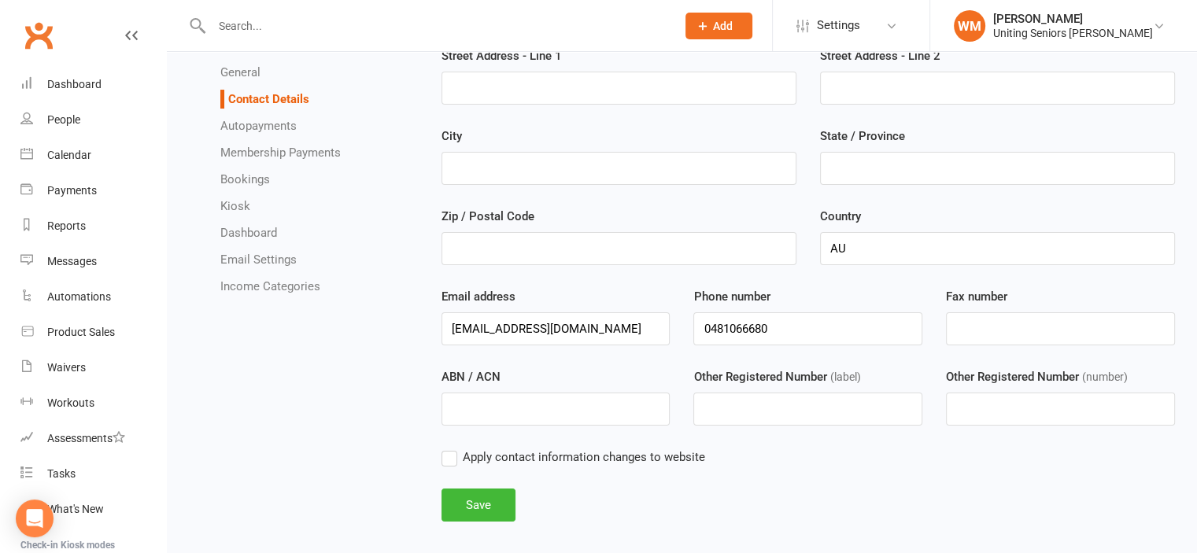
scroll to position [122, 0]
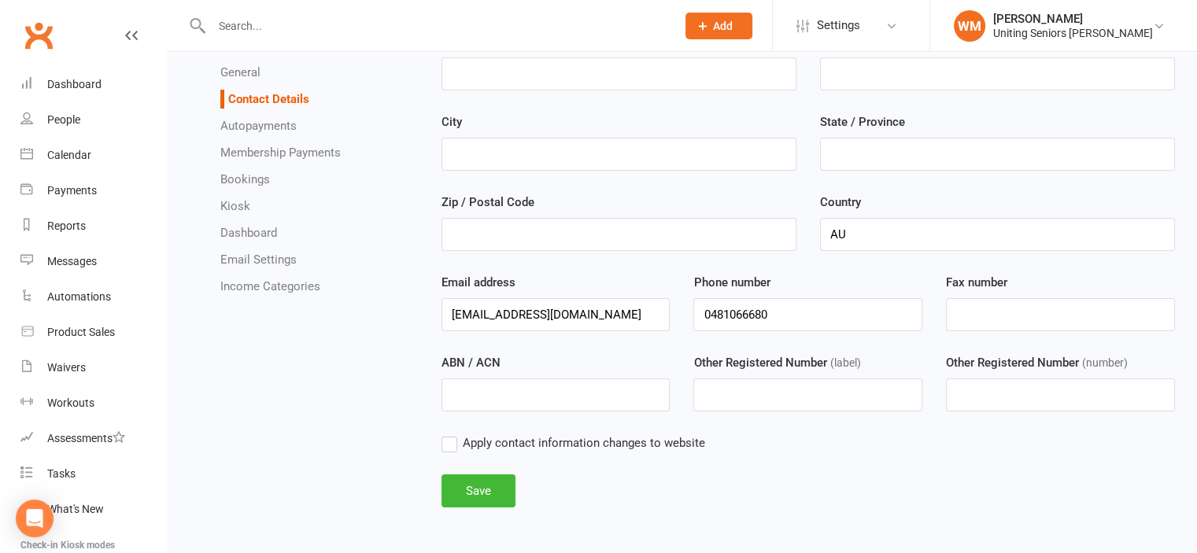
click at [265, 122] on link "Autopayments" at bounding box center [258, 126] width 76 height 14
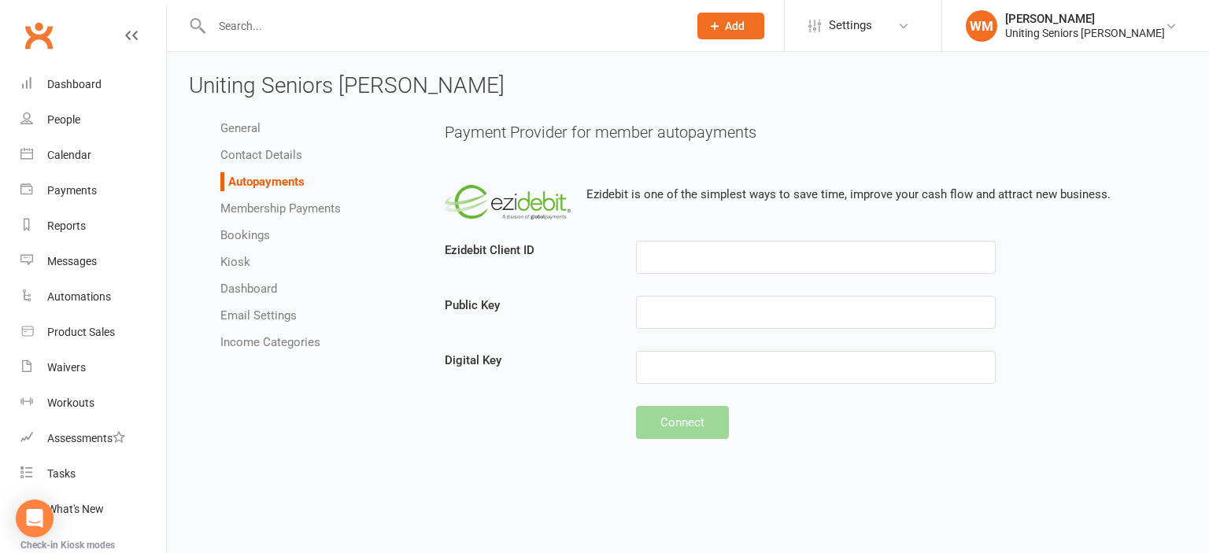
click at [250, 212] on link "Membership Payments" at bounding box center [280, 209] width 120 height 14
select select "expire_class_packs_on_booking_creation"
select select "allow_make_up_classes_for_expired_memberships_up_to_90d"
select select "autofail_policy_process_manually"
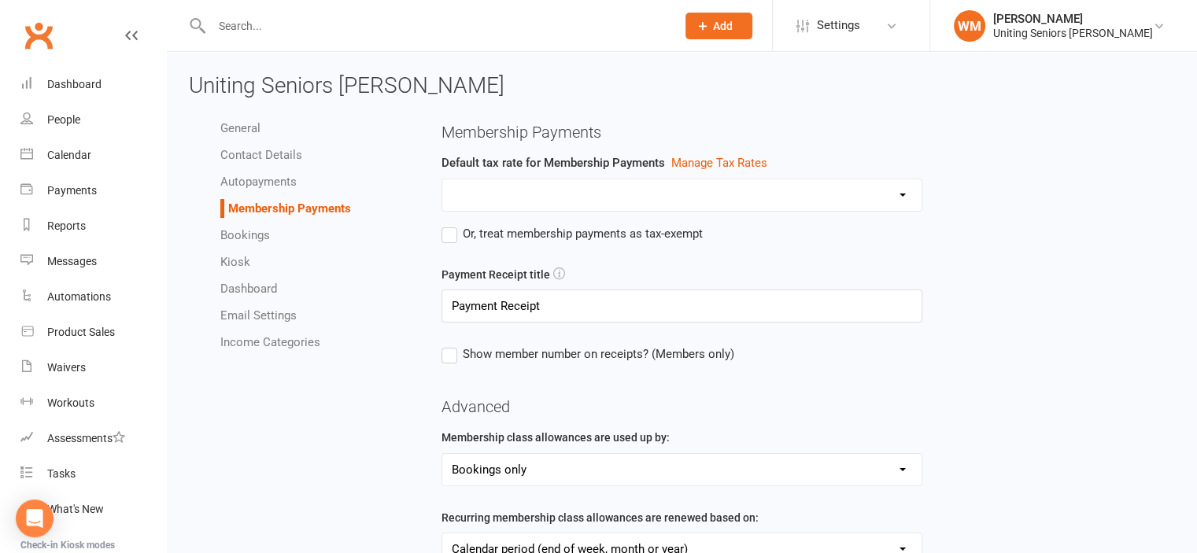
click at [257, 232] on link "Bookings" at bounding box center [245, 235] width 50 height 14
select select "send_booking_confirmation_email_to_none"
select select "send_booking_reminder_to_none"
select select "false"
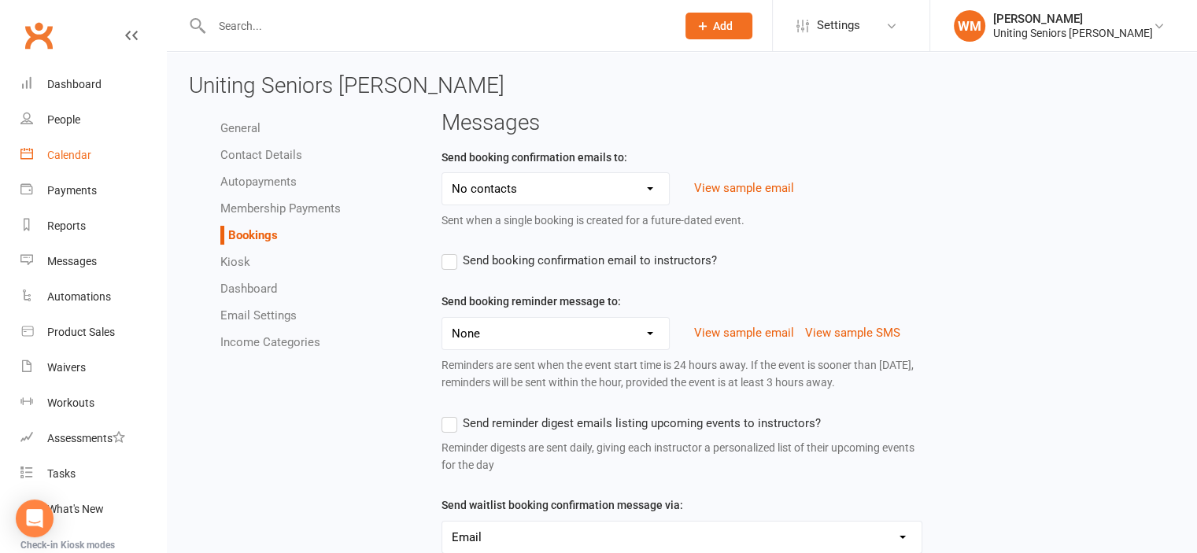
click at [94, 148] on link "Calendar" at bounding box center [93, 155] width 146 height 35
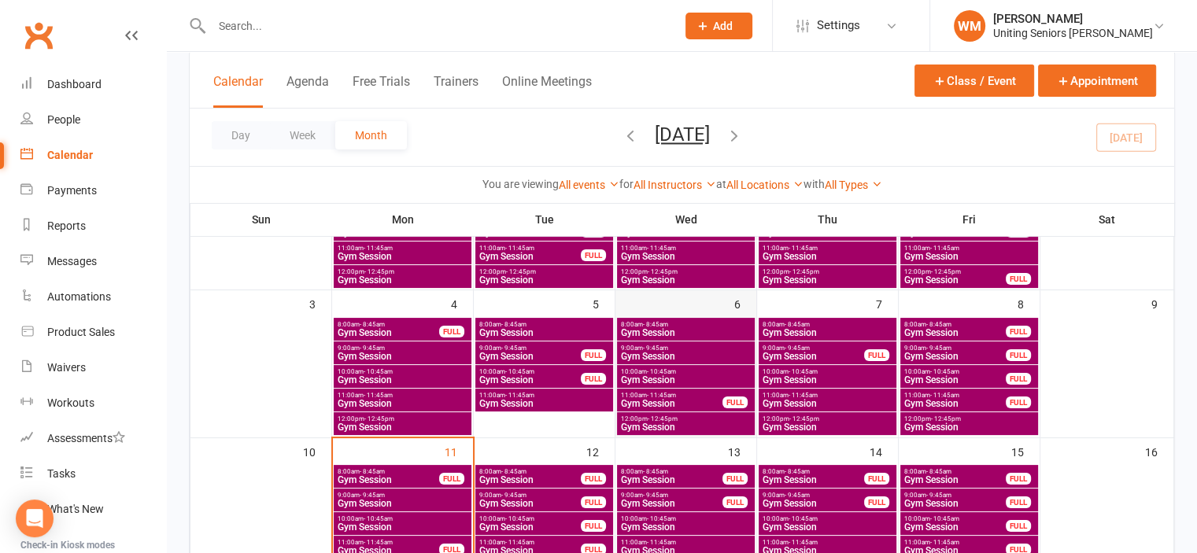
scroll to position [236, 0]
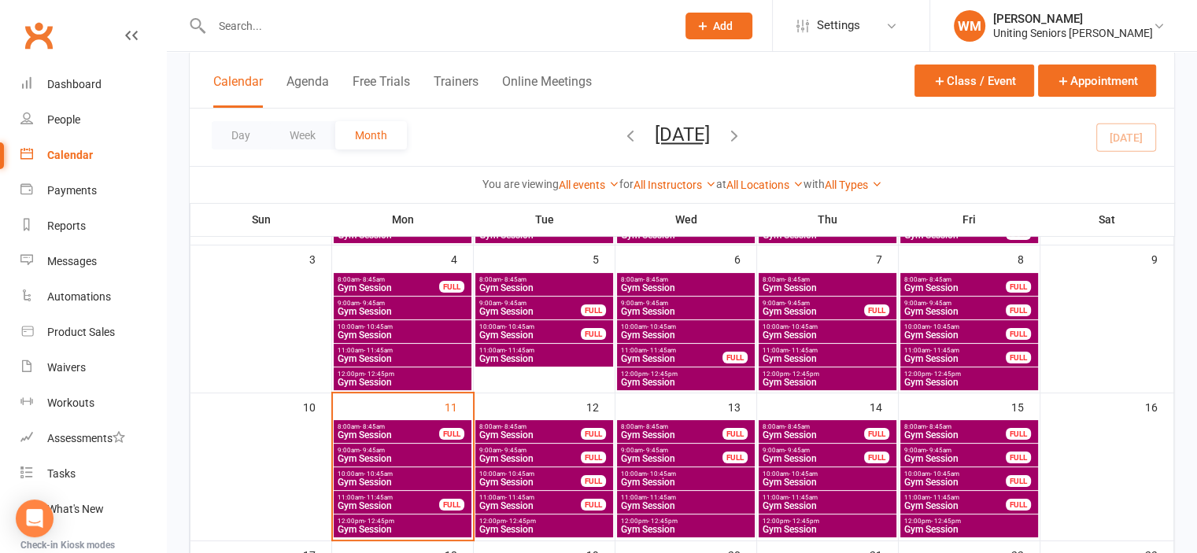
click at [533, 459] on span "Gym Session" at bounding box center [530, 458] width 103 height 9
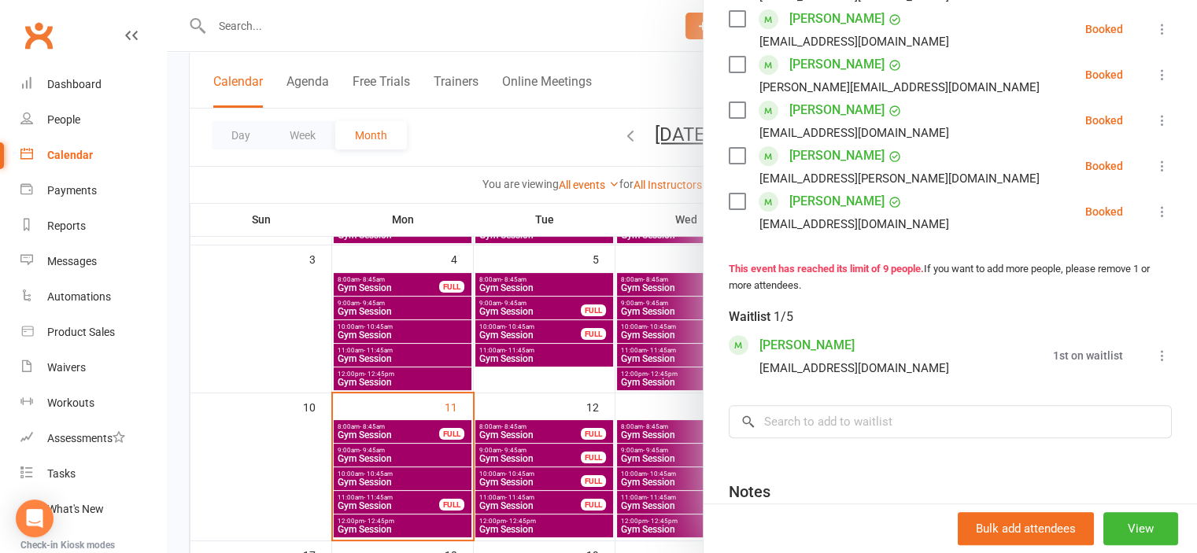
scroll to position [472, 0]
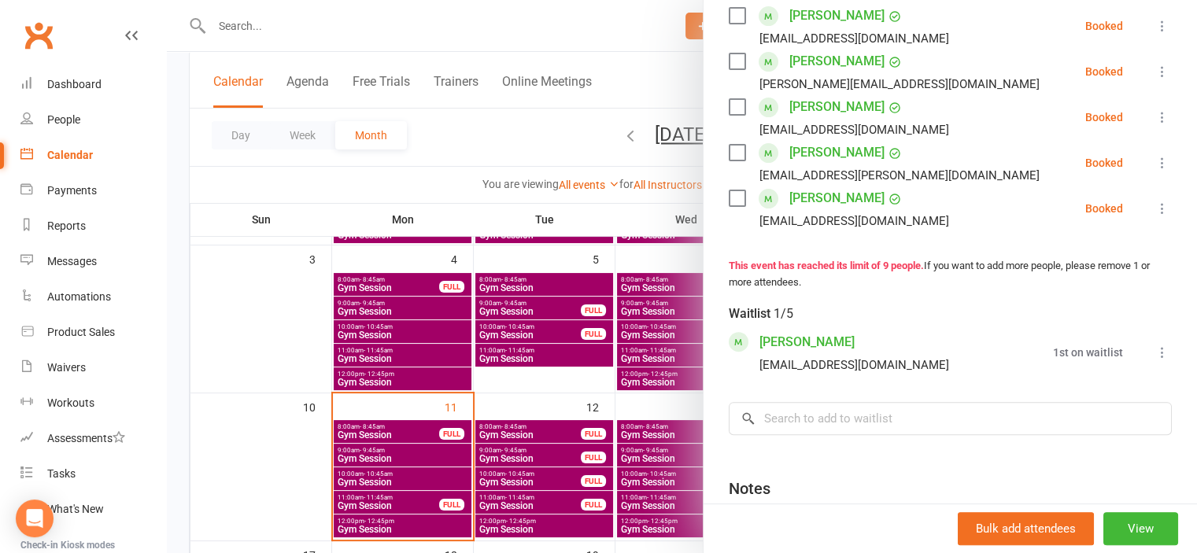
click at [287, 456] on div at bounding box center [682, 276] width 1030 height 553
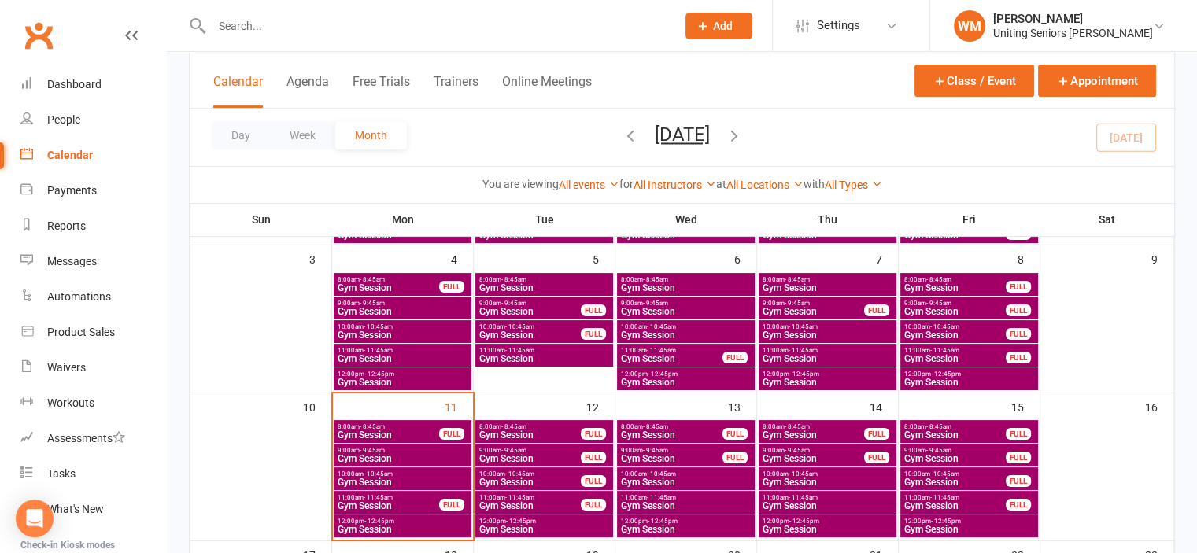
click at [555, 472] on span "10:00am - 10:45am" at bounding box center [530, 474] width 103 height 7
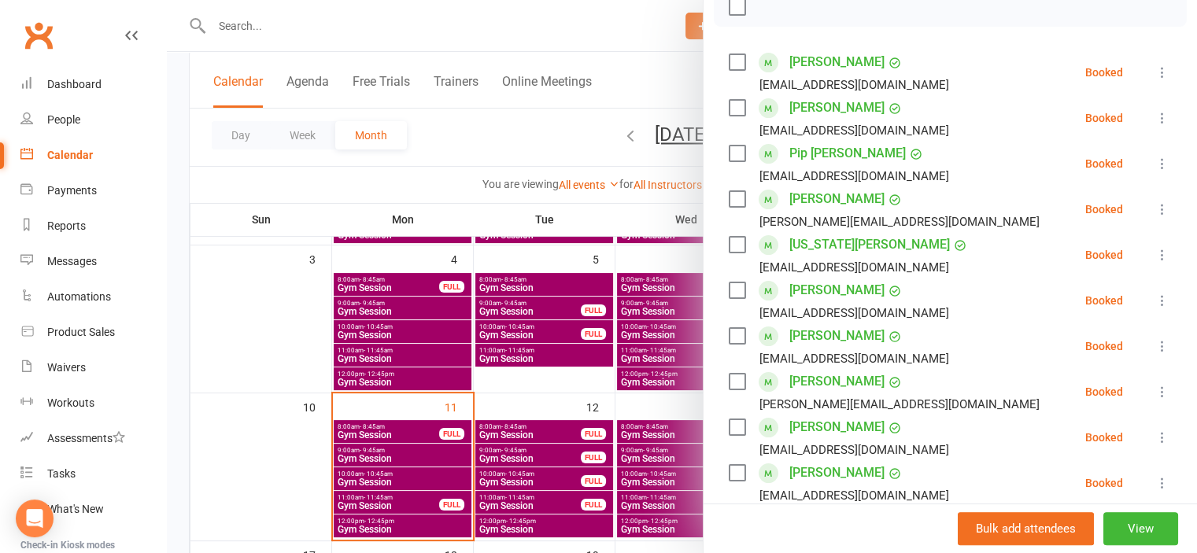
scroll to position [236, 0]
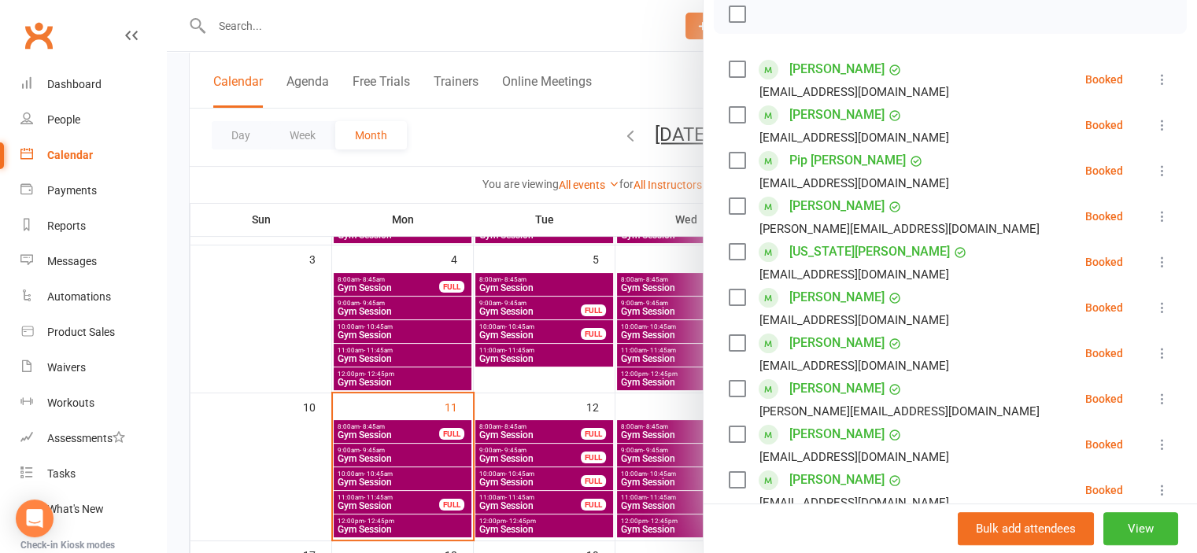
click at [1155, 270] on icon at bounding box center [1163, 262] width 16 height 16
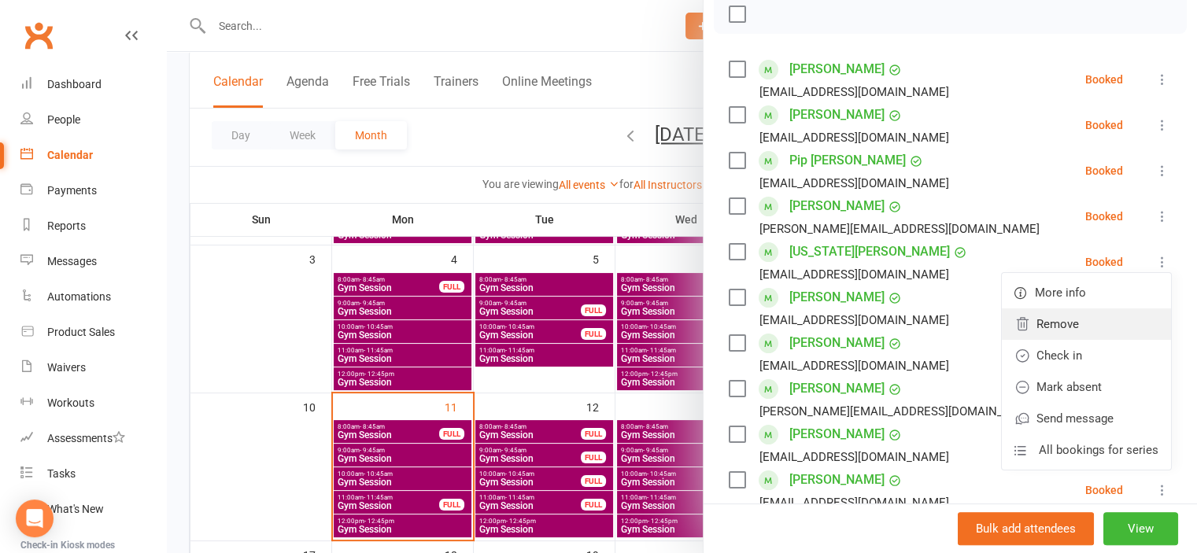
click at [1080, 340] on link "Remove" at bounding box center [1086, 324] width 169 height 31
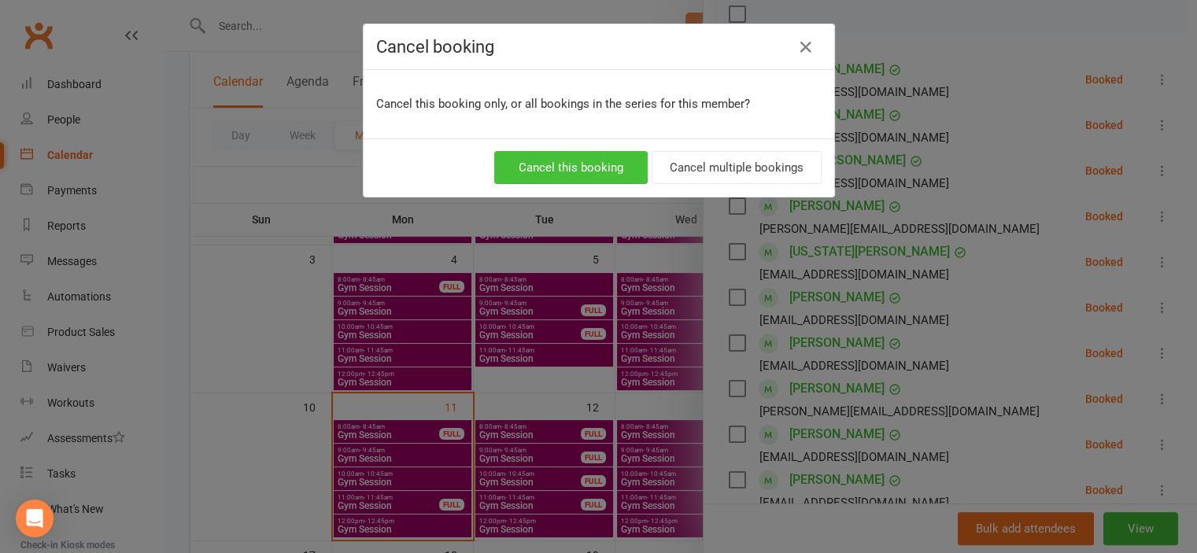
click at [595, 168] on button "Cancel this booking" at bounding box center [571, 167] width 154 height 33
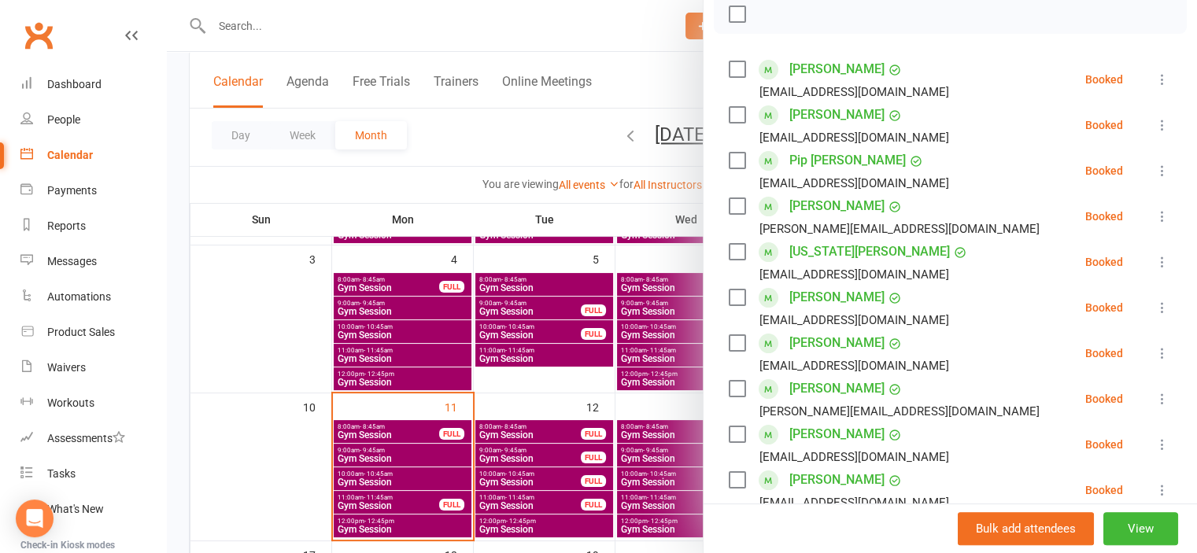
click at [273, 459] on div at bounding box center [682, 276] width 1030 height 553
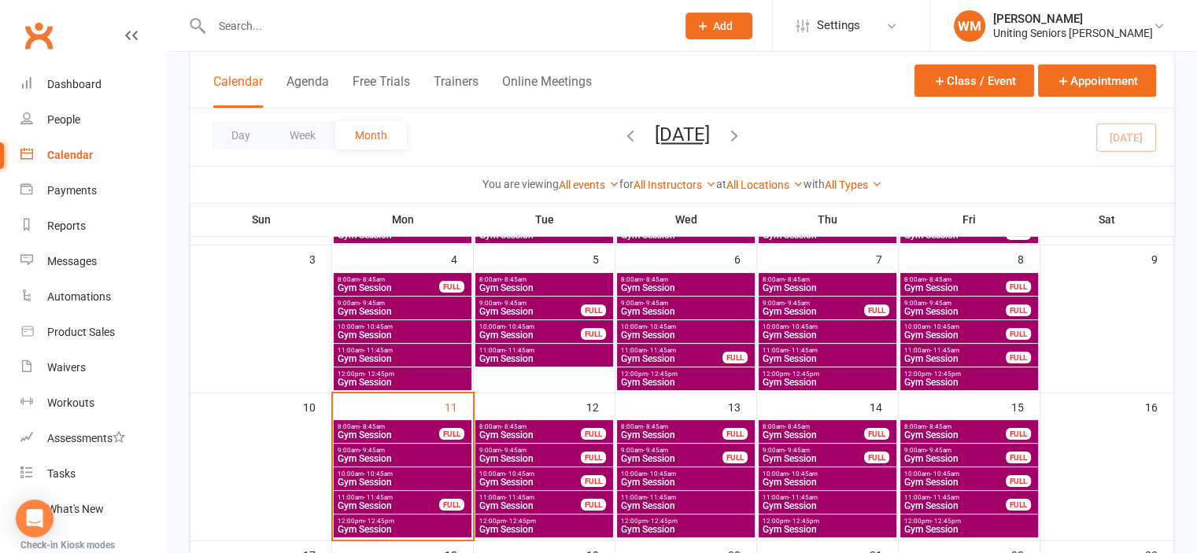
click at [501, 451] on span "- 9:45am" at bounding box center [513, 450] width 25 height 7
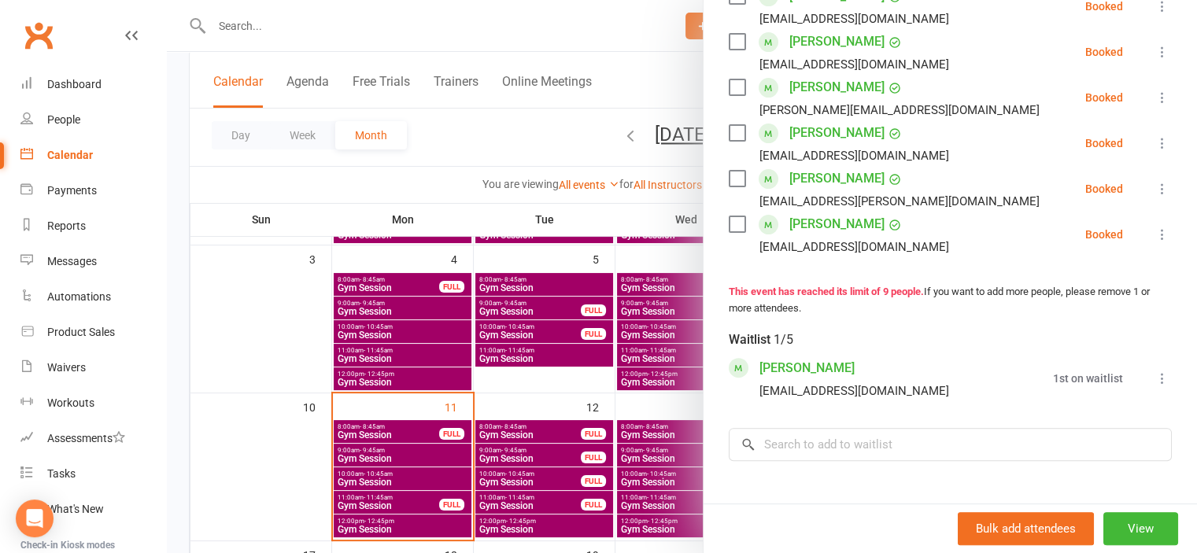
scroll to position [472, 0]
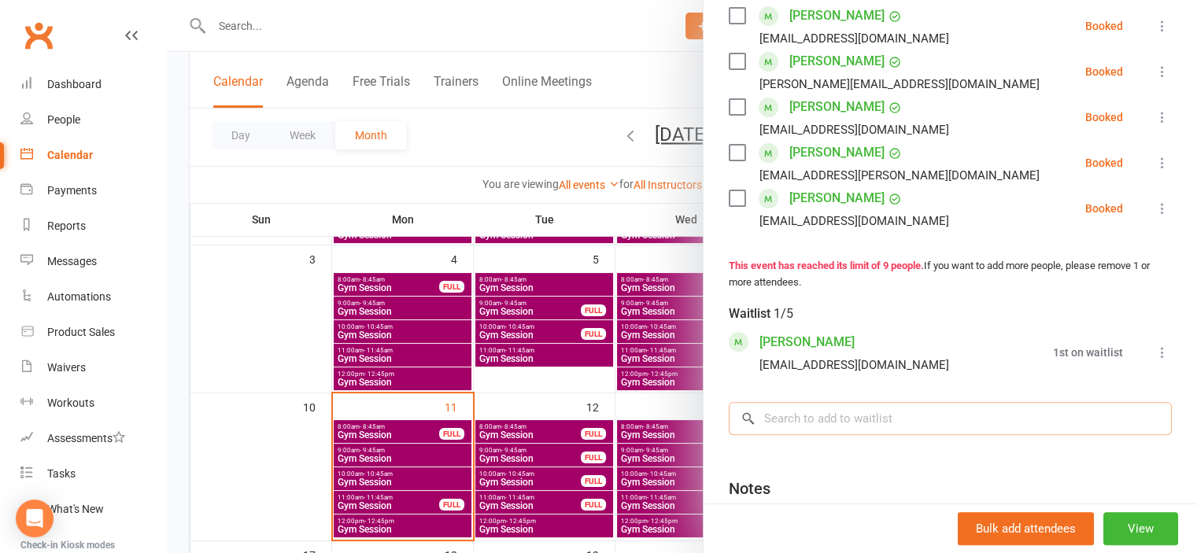
click at [844, 435] on input "search" at bounding box center [950, 418] width 443 height 33
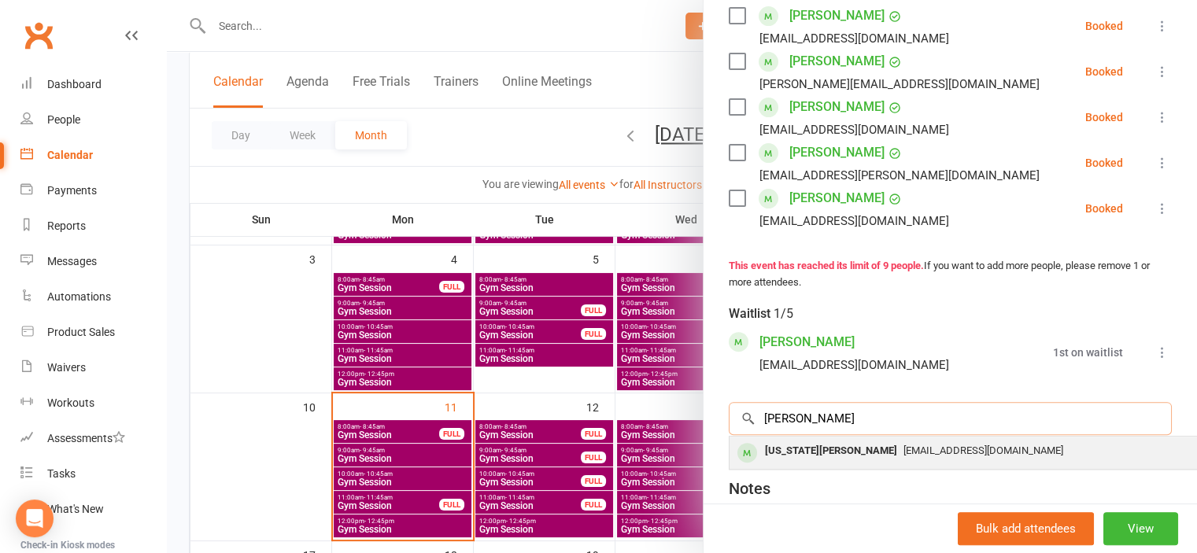
type input "hasting"
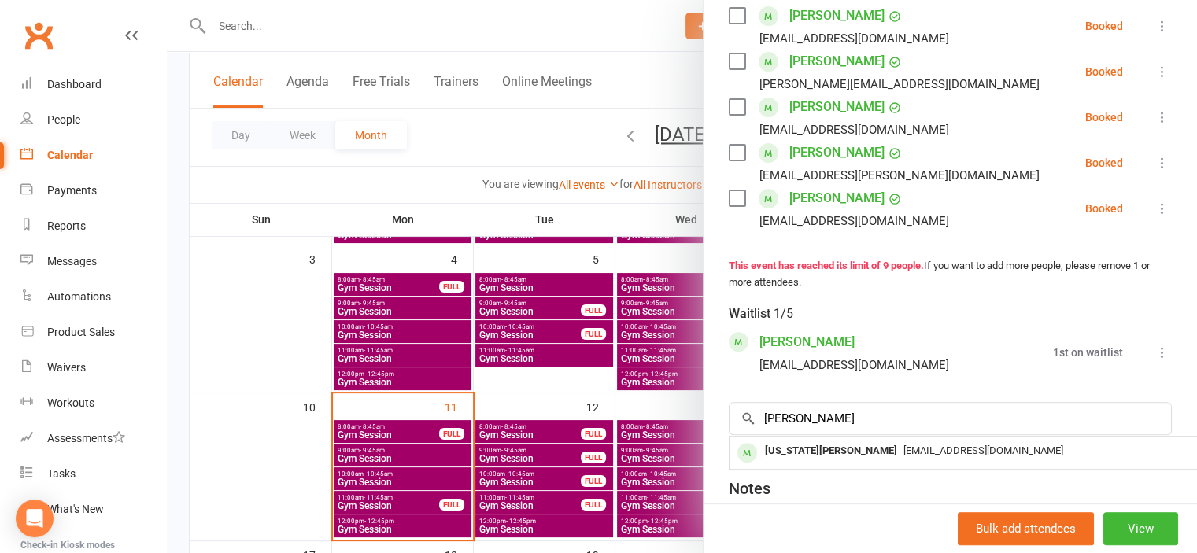
drag, startPoint x: 827, startPoint y: 473, endPoint x: 830, endPoint y: 457, distance: 16.8
click at [826, 463] on div "[US_STATE][PERSON_NAME]" at bounding box center [831, 451] width 145 height 23
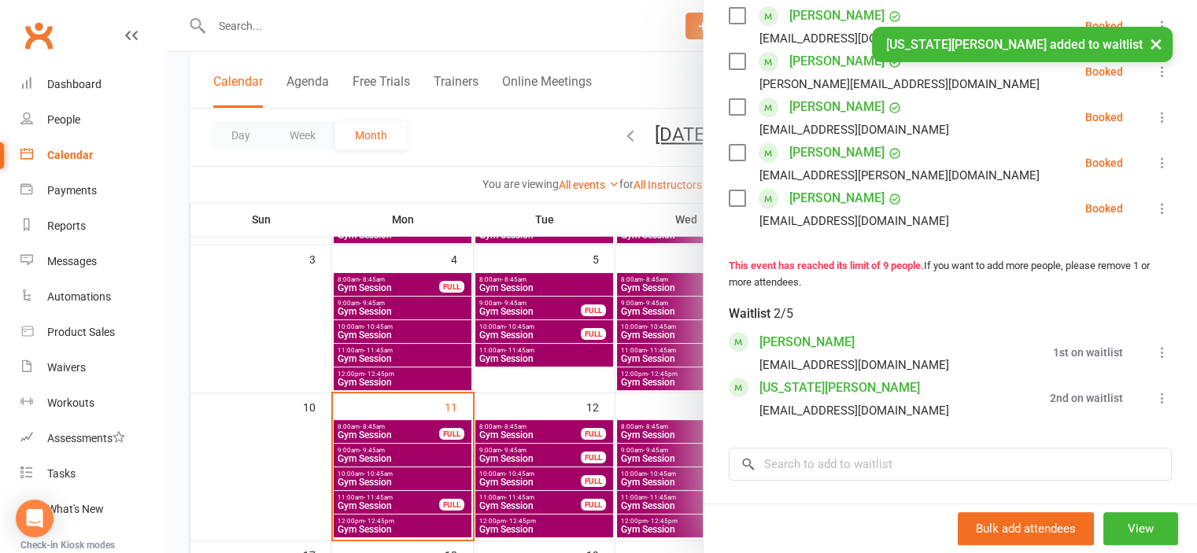
click at [1155, 406] on icon at bounding box center [1163, 398] width 16 height 16
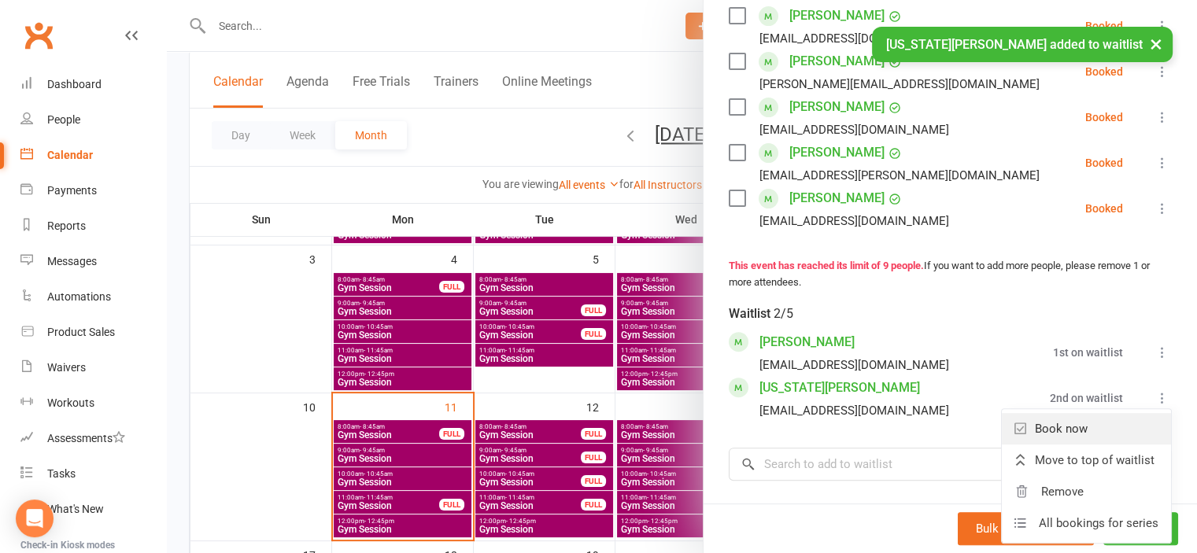
click at [1102, 437] on link "Book now" at bounding box center [1086, 428] width 169 height 31
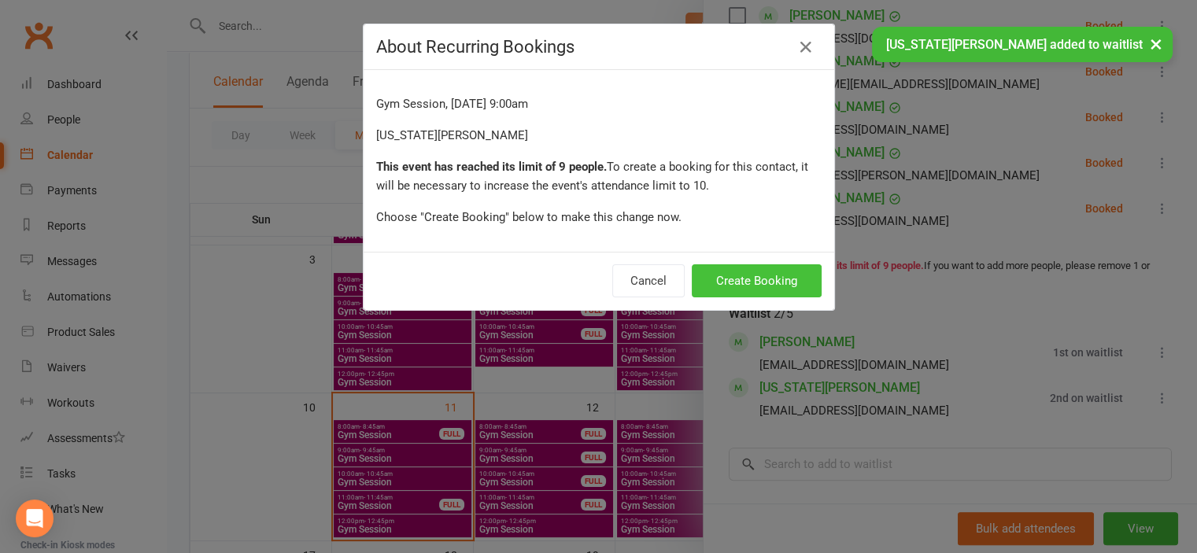
click at [758, 272] on button "Create Booking" at bounding box center [757, 281] width 130 height 33
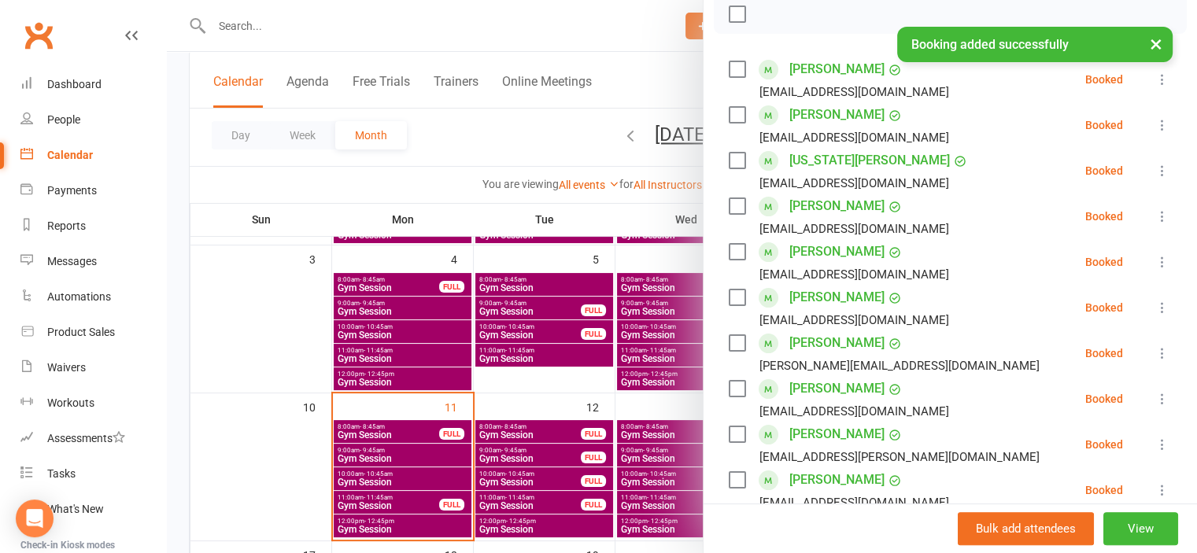
scroll to position [79, 0]
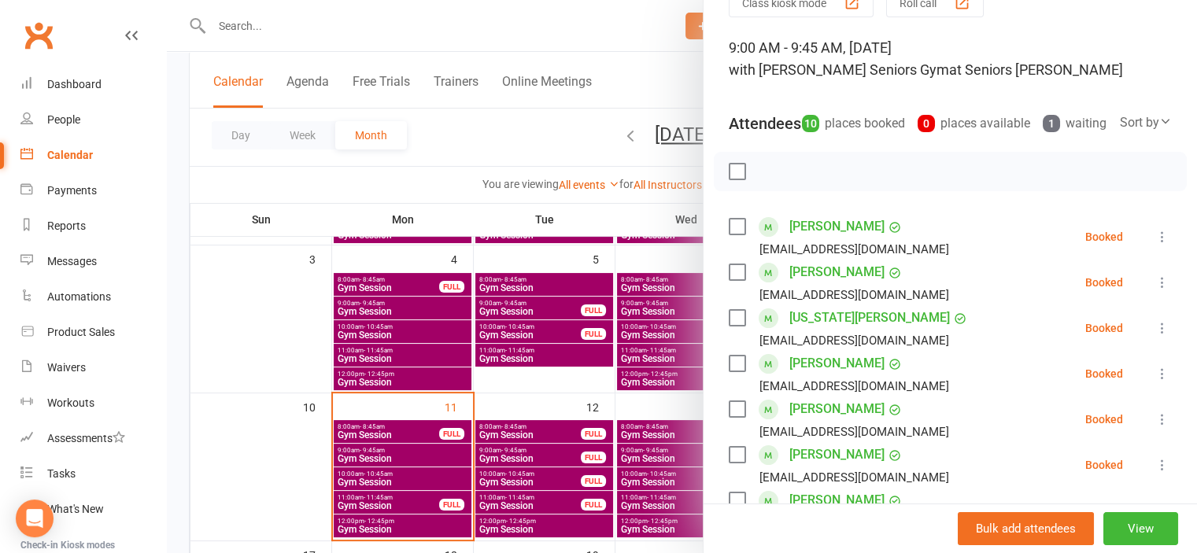
click at [272, 397] on div at bounding box center [682, 276] width 1030 height 553
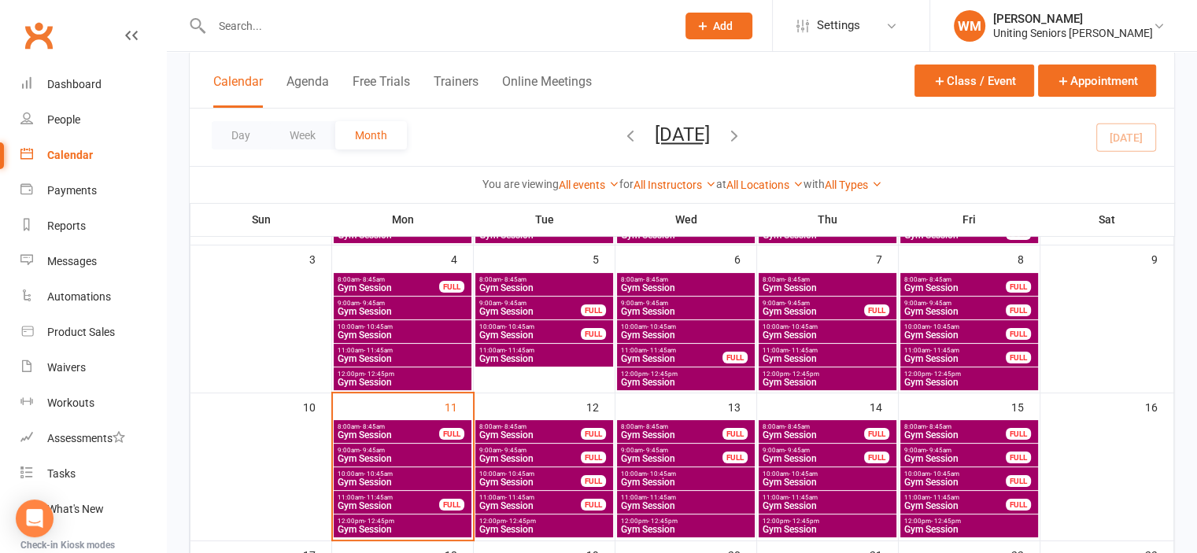
click at [505, 499] on span "- 11:45am" at bounding box center [519, 497] width 29 height 7
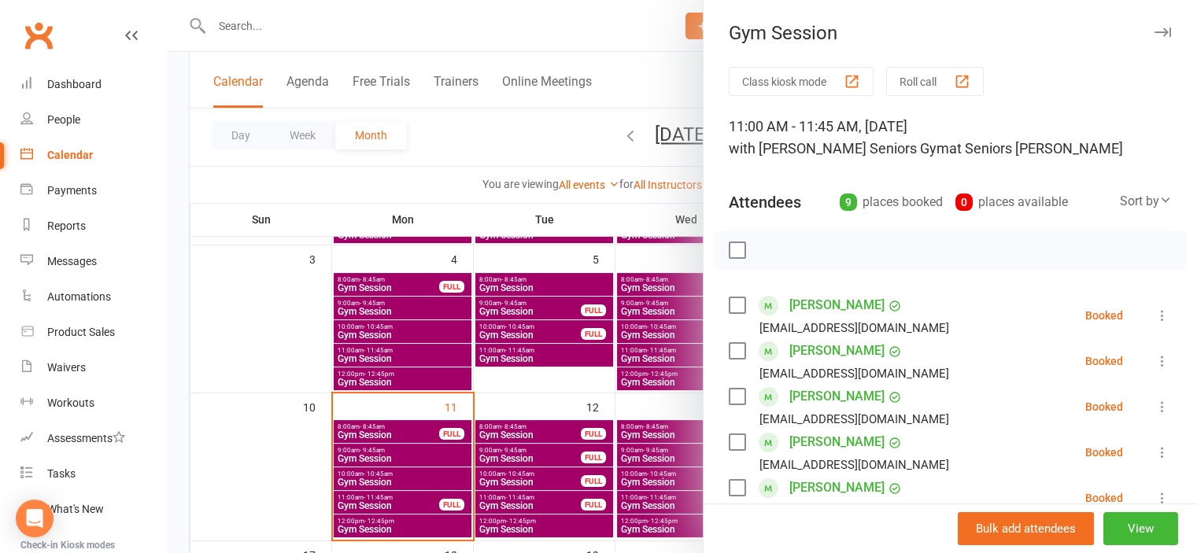
click at [286, 461] on div at bounding box center [682, 276] width 1030 height 553
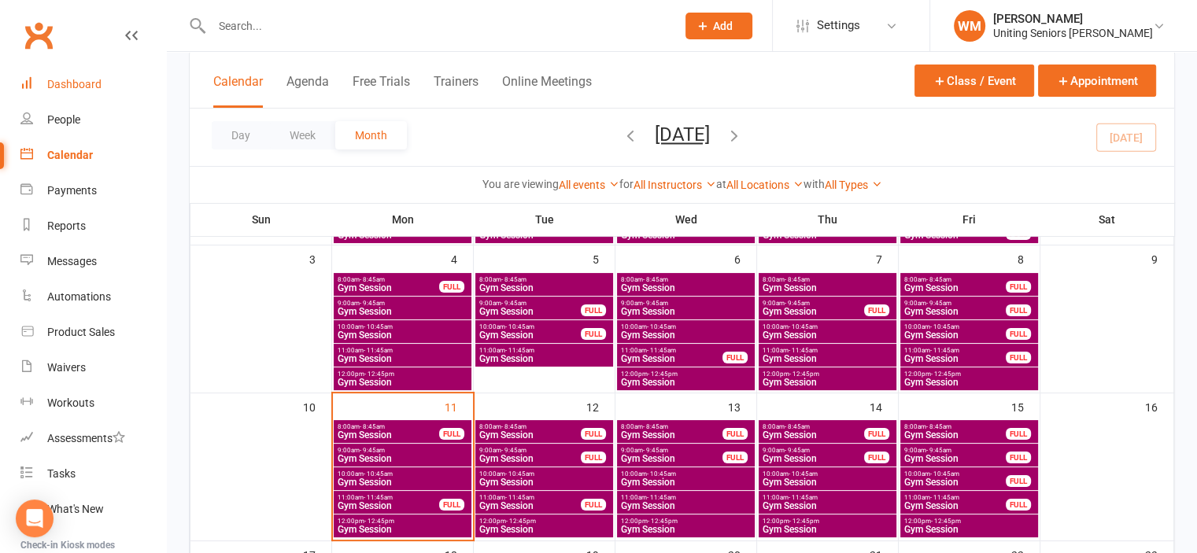
click at [72, 86] on div "Dashboard" at bounding box center [74, 84] width 54 height 13
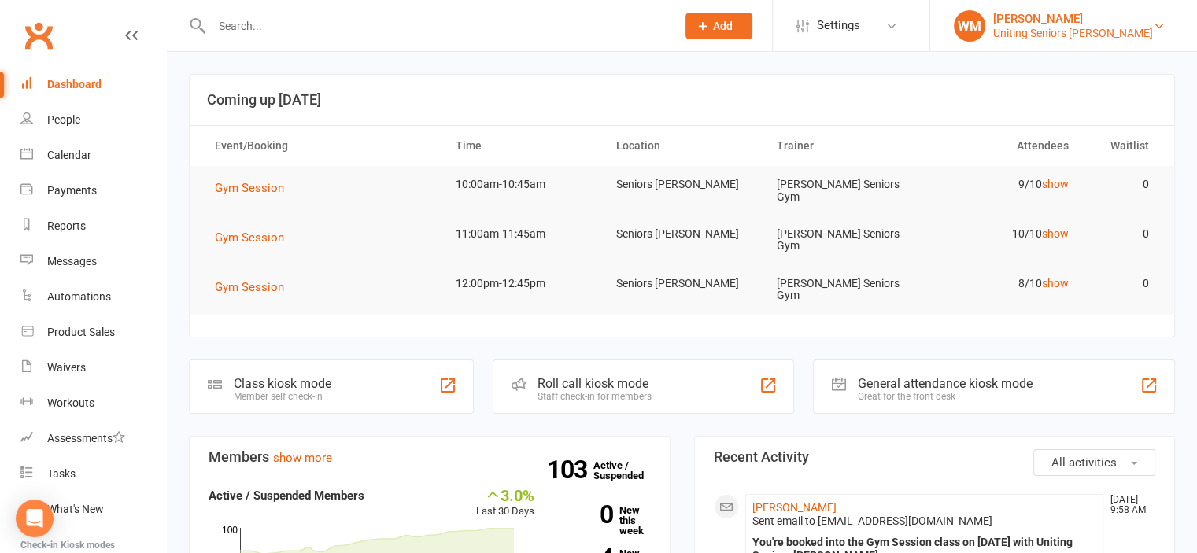
click at [1111, 28] on div "Uniting Seniors [PERSON_NAME]" at bounding box center [1073, 33] width 160 height 14
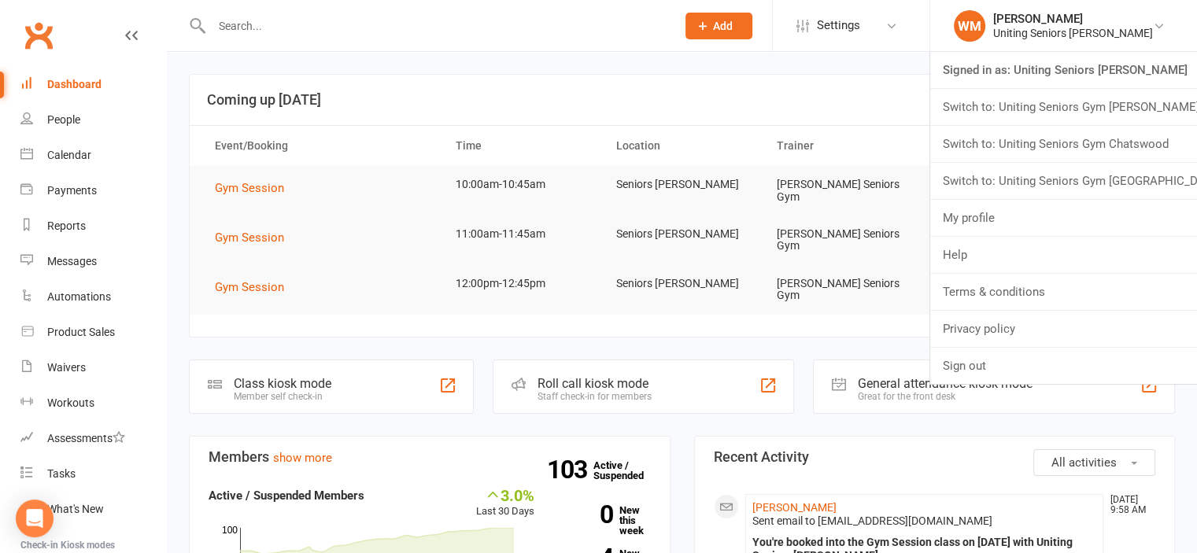
click at [727, 99] on h3 "Coming up [DATE]" at bounding box center [682, 100] width 950 height 16
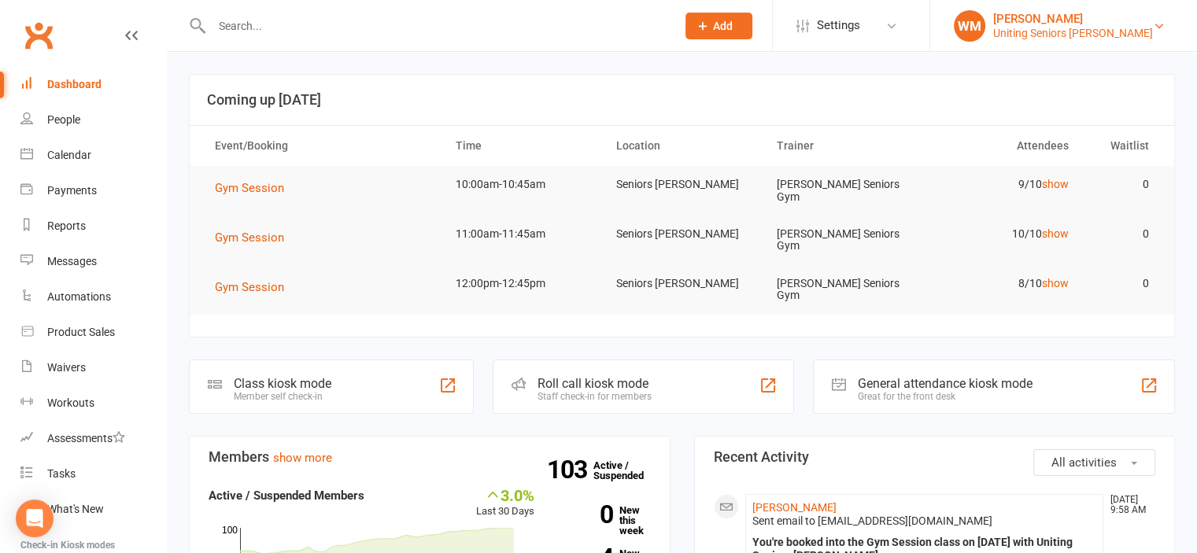
click at [1080, 26] on div "Uniting Seniors [PERSON_NAME]" at bounding box center [1073, 33] width 160 height 14
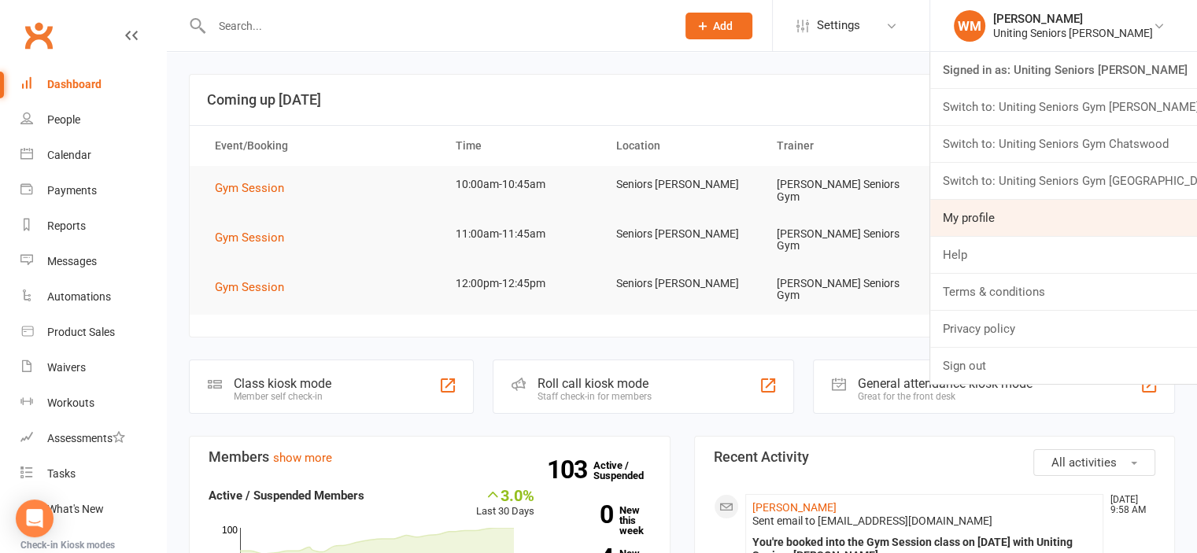
click at [1008, 226] on link "My profile" at bounding box center [1063, 218] width 267 height 36
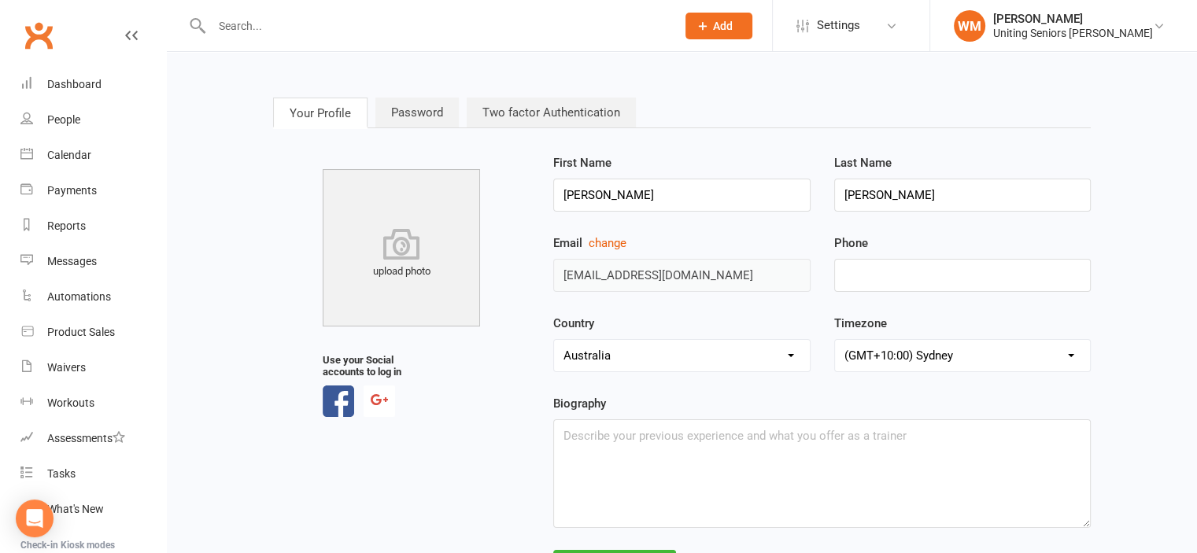
click at [421, 98] on link "Password" at bounding box center [417, 113] width 83 height 30
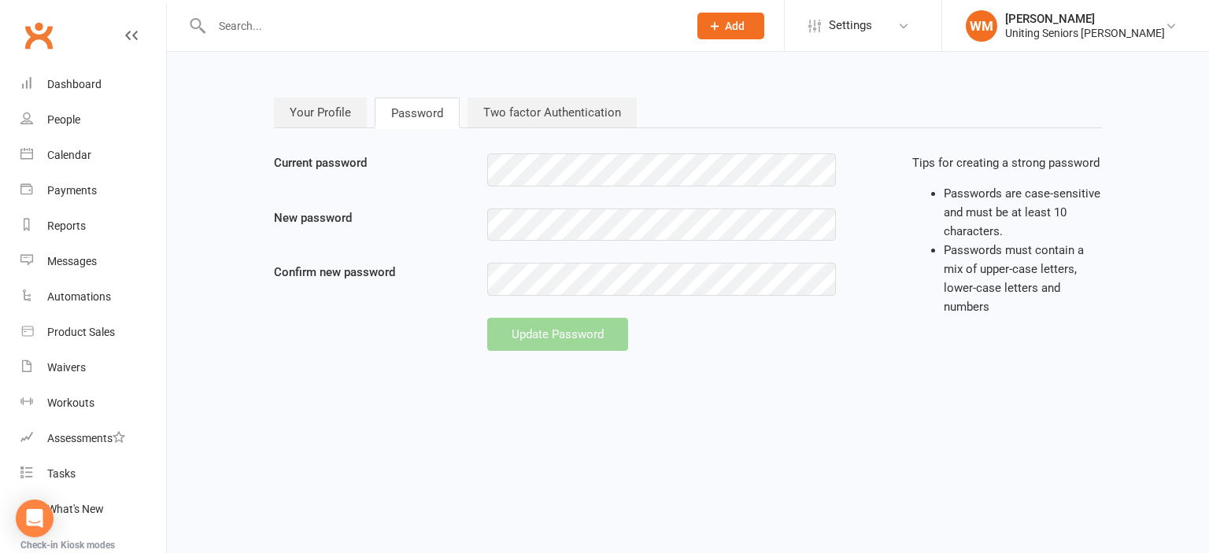
type input "[EMAIL_ADDRESS][DOMAIN_NAME]"
click at [520, 122] on link "Two factor Authentication" at bounding box center [552, 113] width 169 height 30
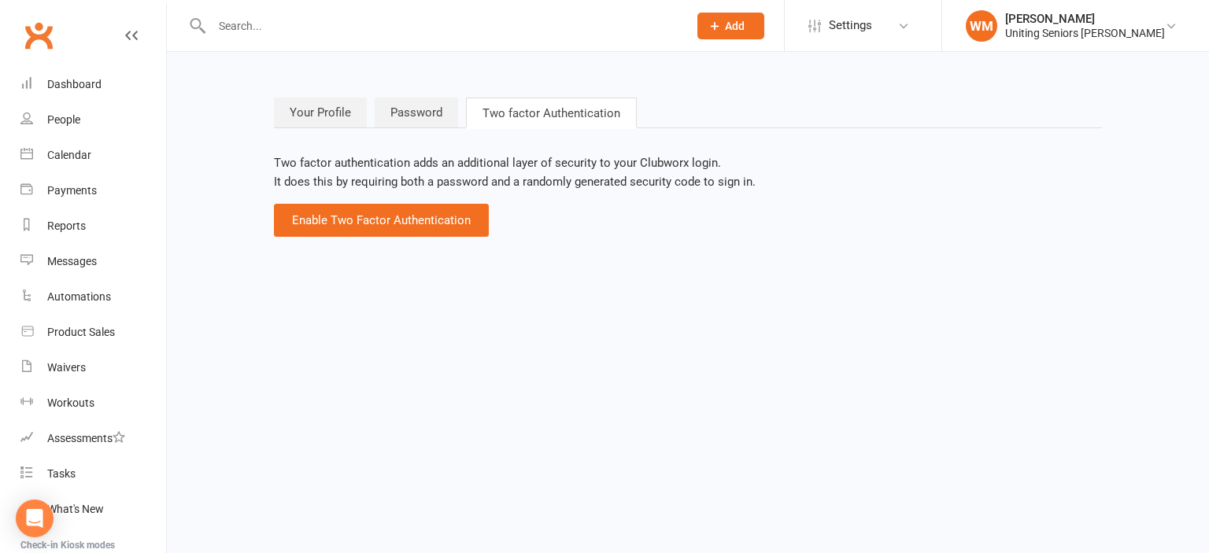
click at [424, 118] on link "Password" at bounding box center [416, 113] width 83 height 30
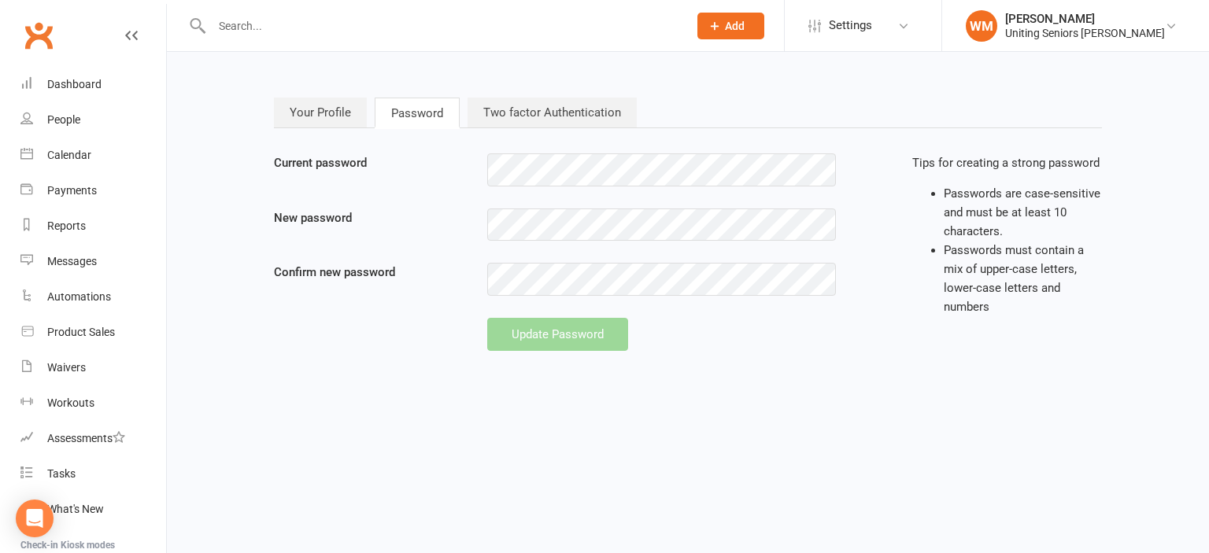
click at [530, 109] on link "Two factor Authentication" at bounding box center [552, 113] width 169 height 30
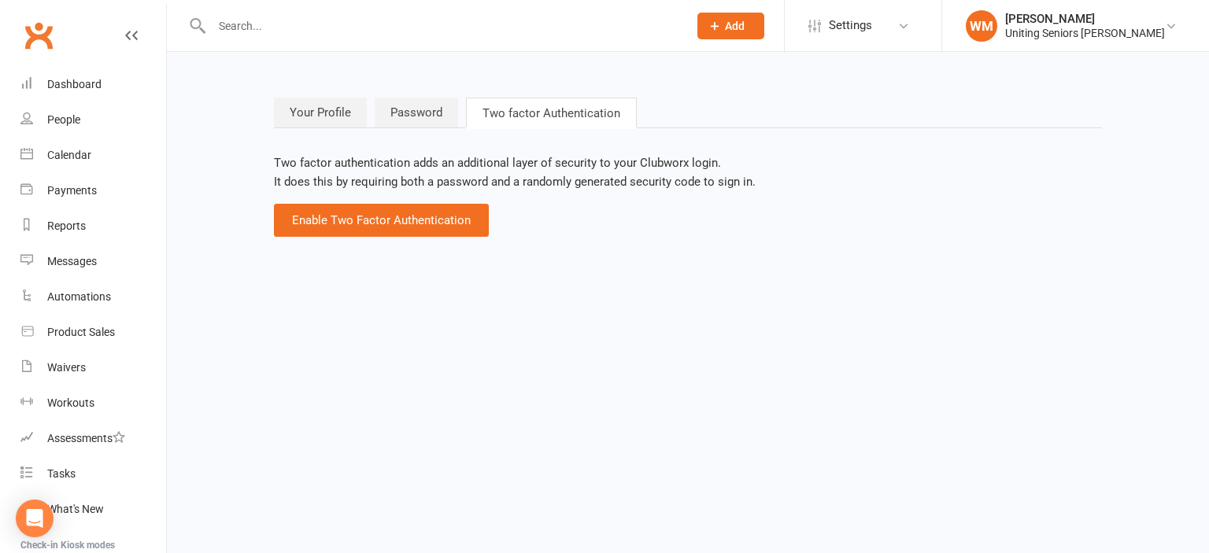
click at [287, 113] on link "Your Profile" at bounding box center [320, 113] width 93 height 30
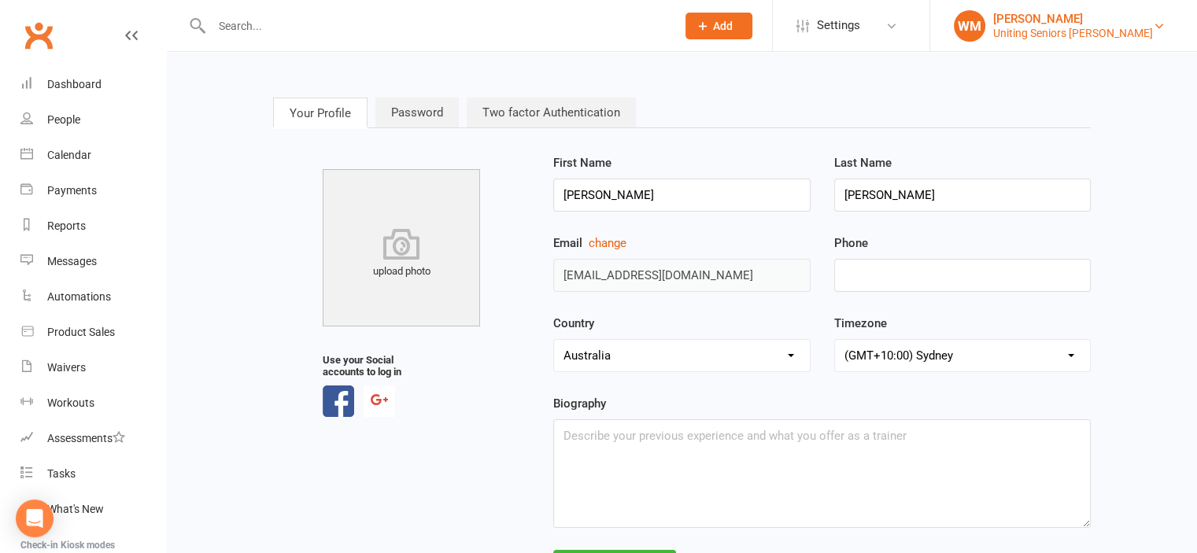
click at [1089, 26] on div "Uniting Seniors Gym Leichhardt" at bounding box center [1073, 33] width 160 height 14
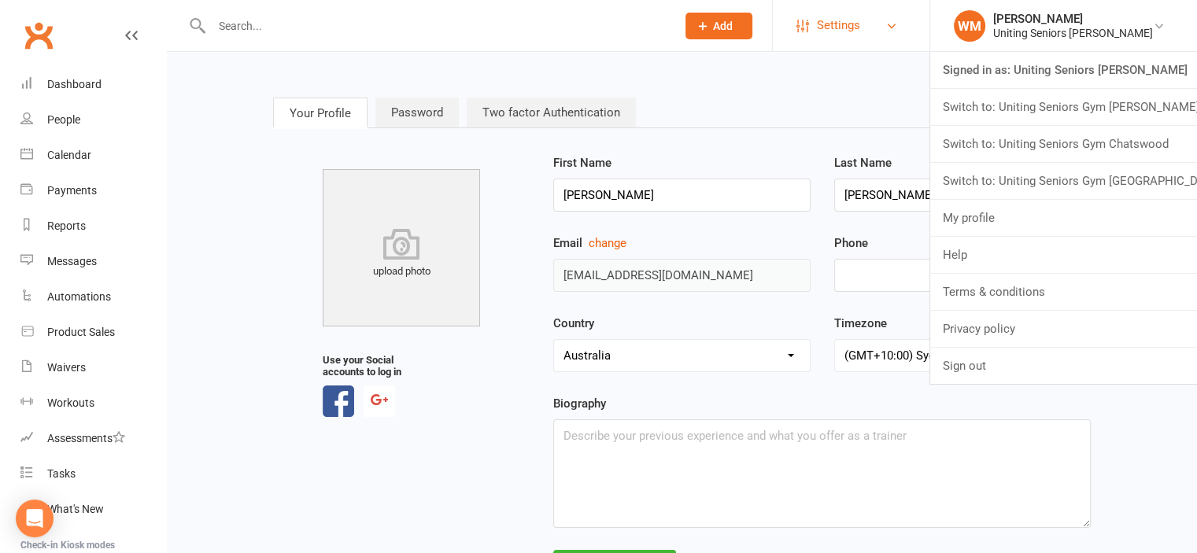
click at [905, 28] on link "Settings" at bounding box center [851, 25] width 109 height 35
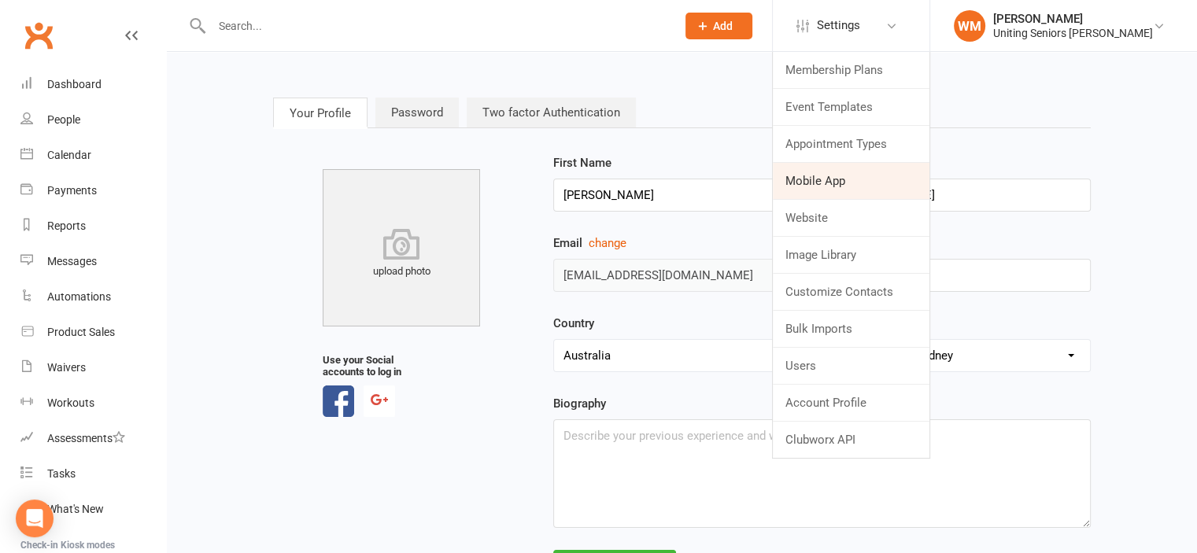
click at [853, 183] on link "Mobile App" at bounding box center [851, 181] width 157 height 36
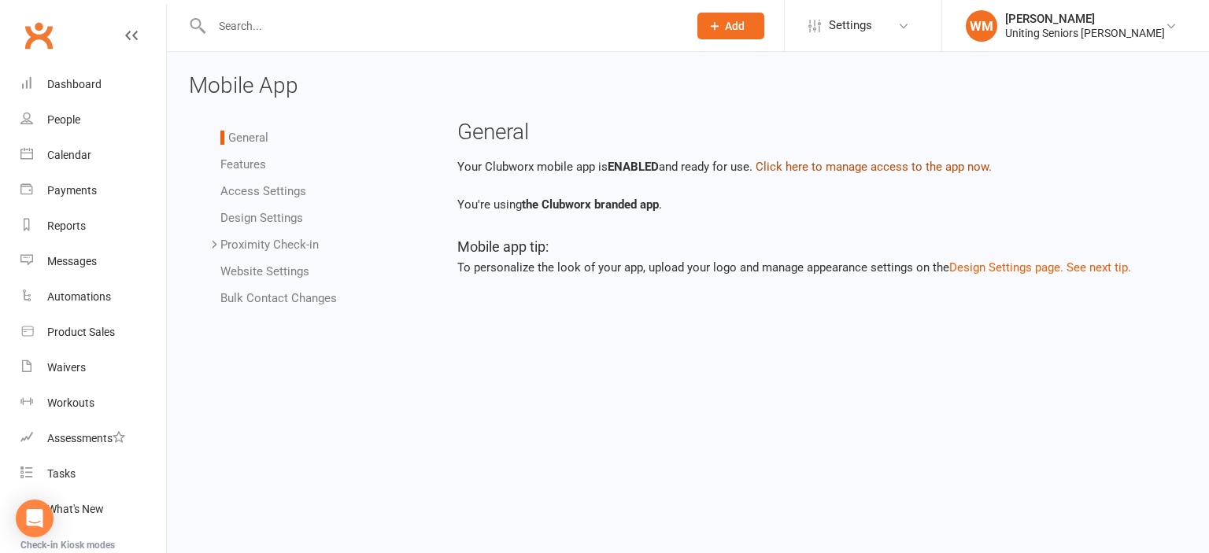
click at [806, 166] on button "Click here to manage access to the app now." at bounding box center [874, 166] width 236 height 19
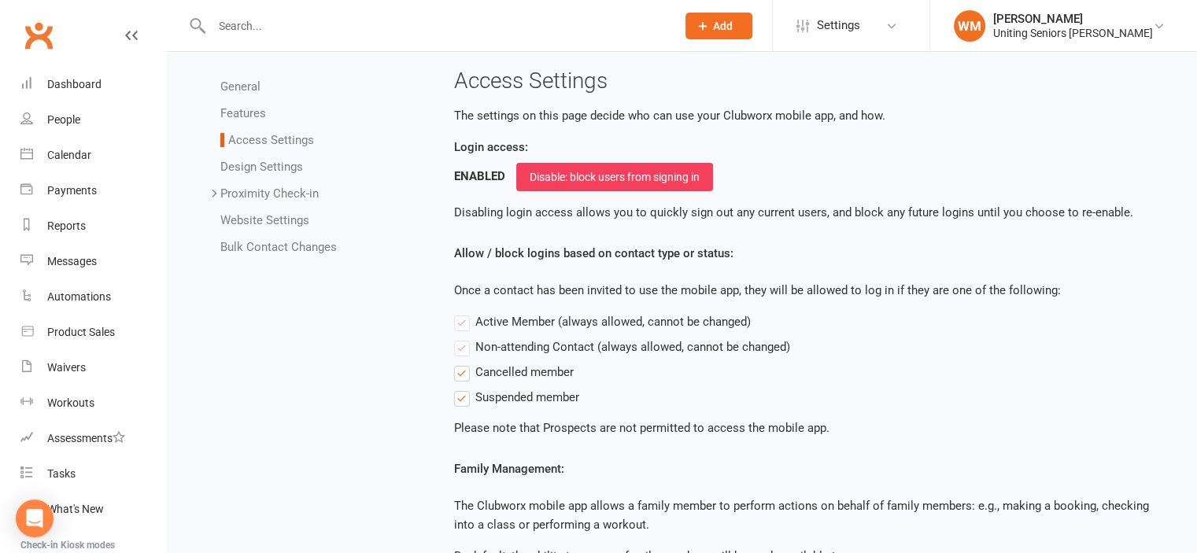
scroll to position [79, 0]
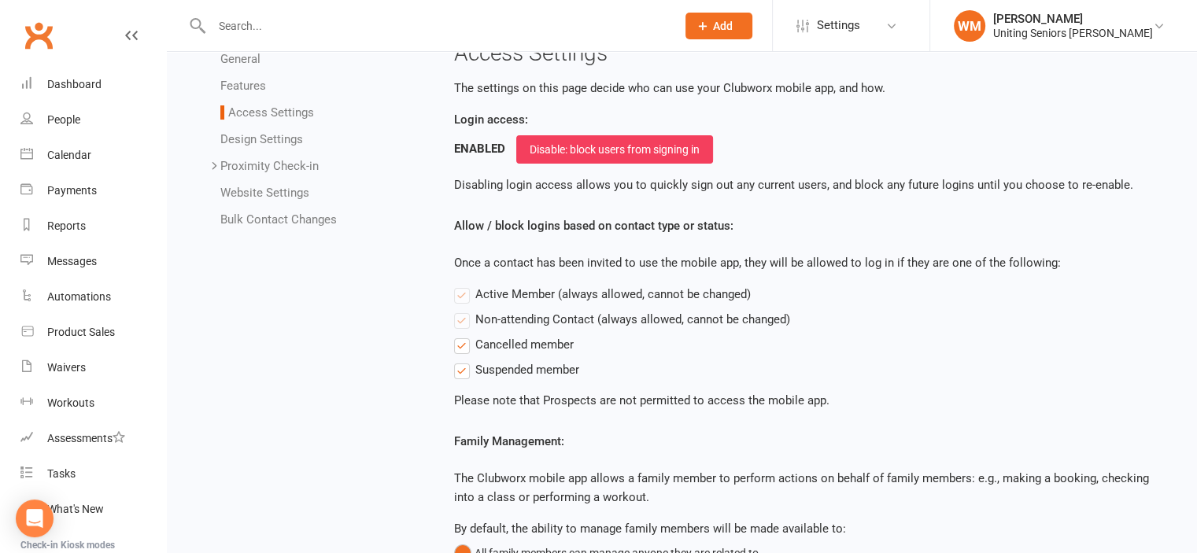
click at [460, 299] on label "Active Member (always allowed, cannot be changed)" at bounding box center [602, 294] width 297 height 19
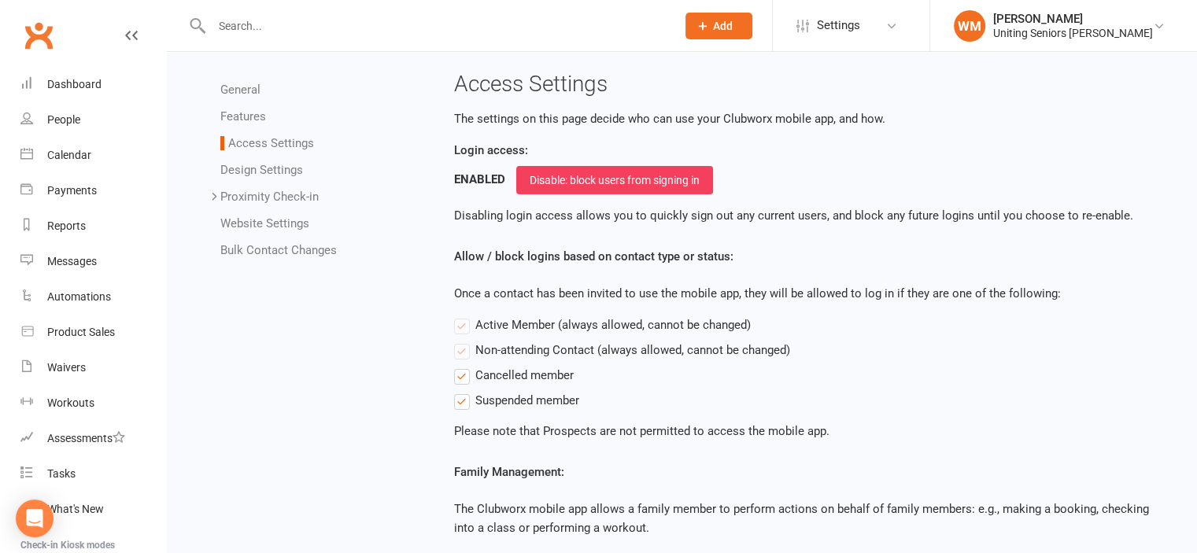
scroll to position [41, 0]
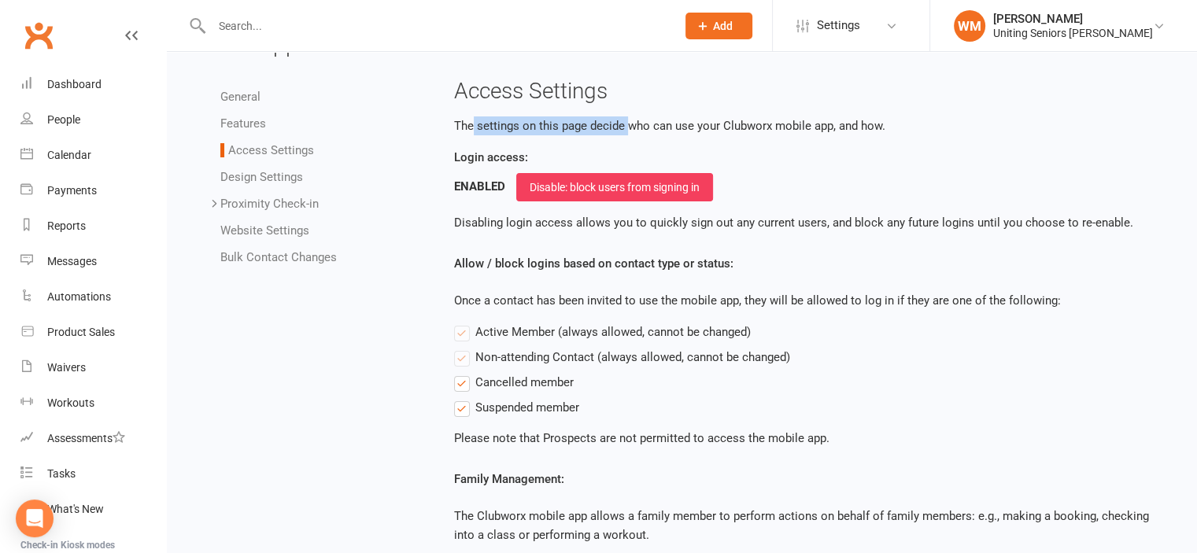
drag, startPoint x: 472, startPoint y: 122, endPoint x: 630, endPoint y: 129, distance: 157.6
click at [630, 129] on p "The settings on this page decide who can use your Clubworx mobile app, and how." at bounding box center [808, 126] width 708 height 19
click at [1042, 29] on div "Uniting Seniors Gym Leichhardt" at bounding box center [1073, 33] width 160 height 14
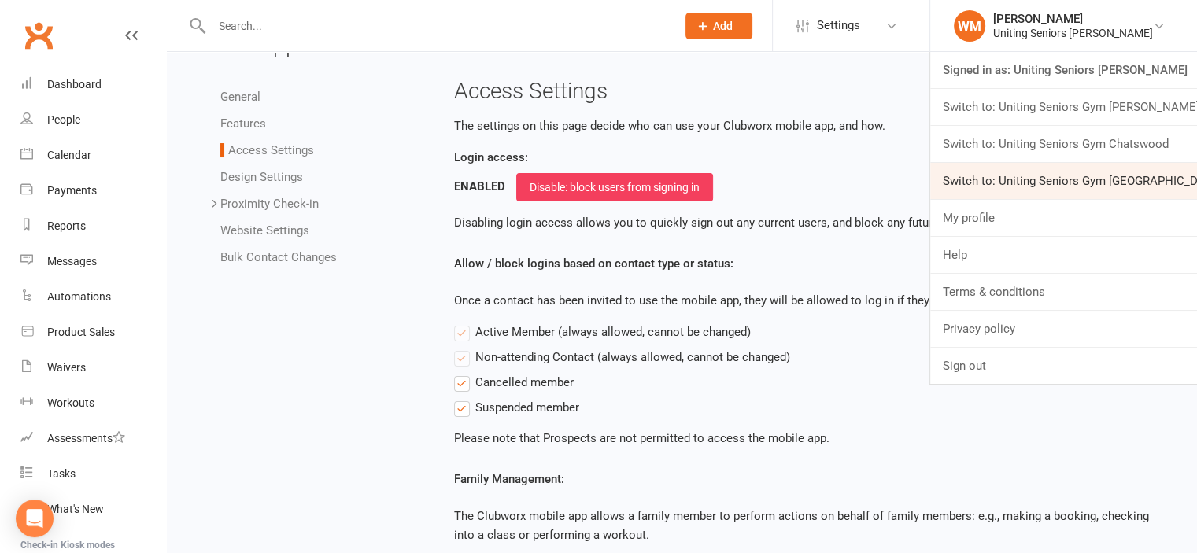
click at [1043, 179] on link "Switch to: Uniting Seniors Gym Lilyfield" at bounding box center [1063, 181] width 267 height 36
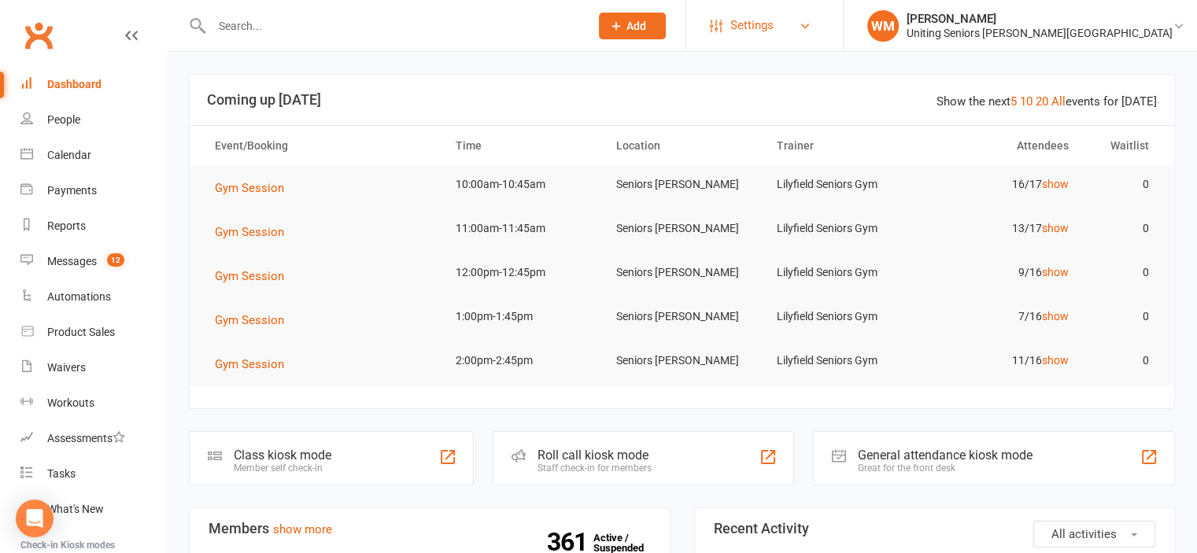
click at [819, 34] on link "Settings" at bounding box center [764, 25] width 109 height 35
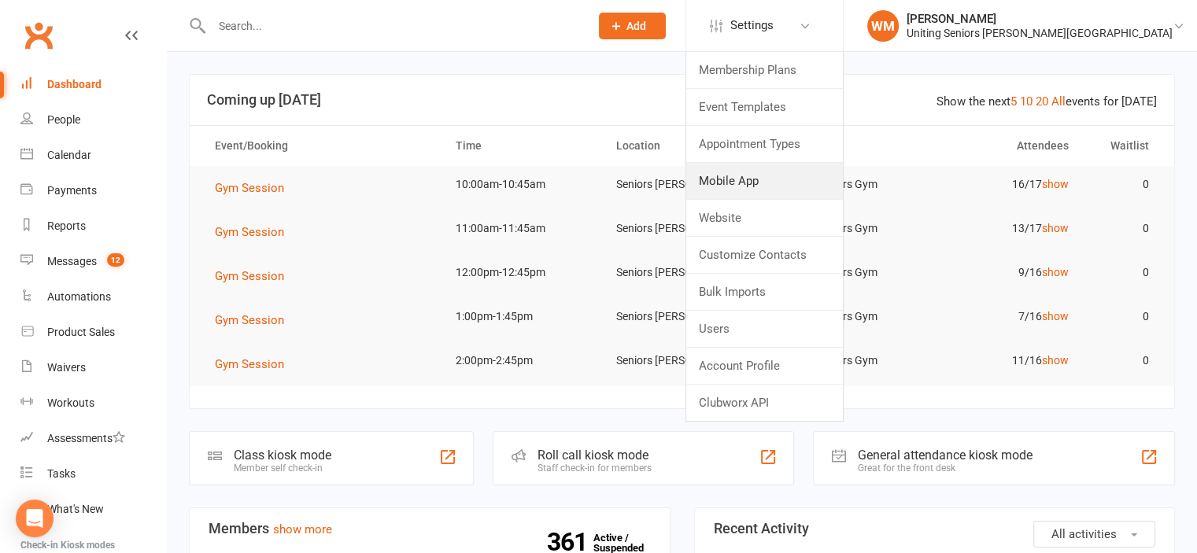
click at [843, 186] on link "Mobile App" at bounding box center [764, 181] width 157 height 36
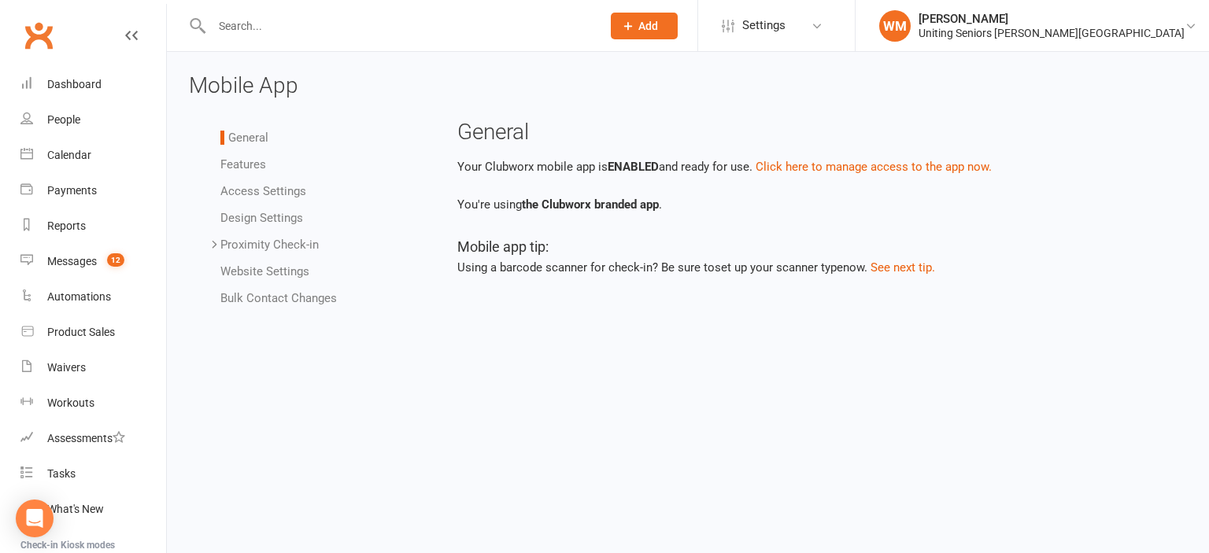
click at [254, 192] on link "Access Settings" at bounding box center [263, 191] width 86 height 14
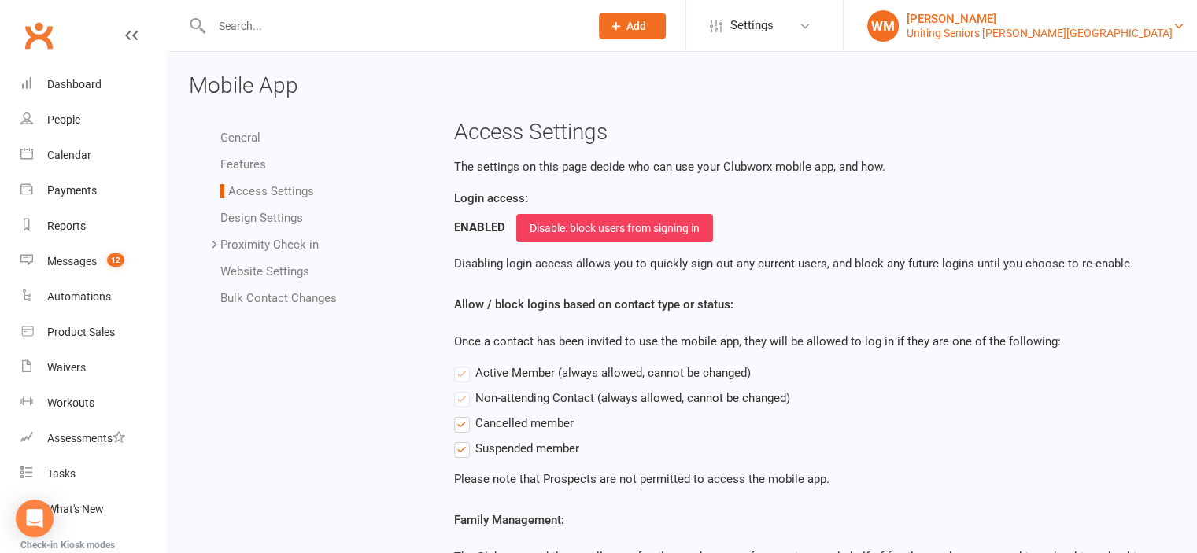
click at [1130, 22] on div "[PERSON_NAME]" at bounding box center [1040, 19] width 266 height 14
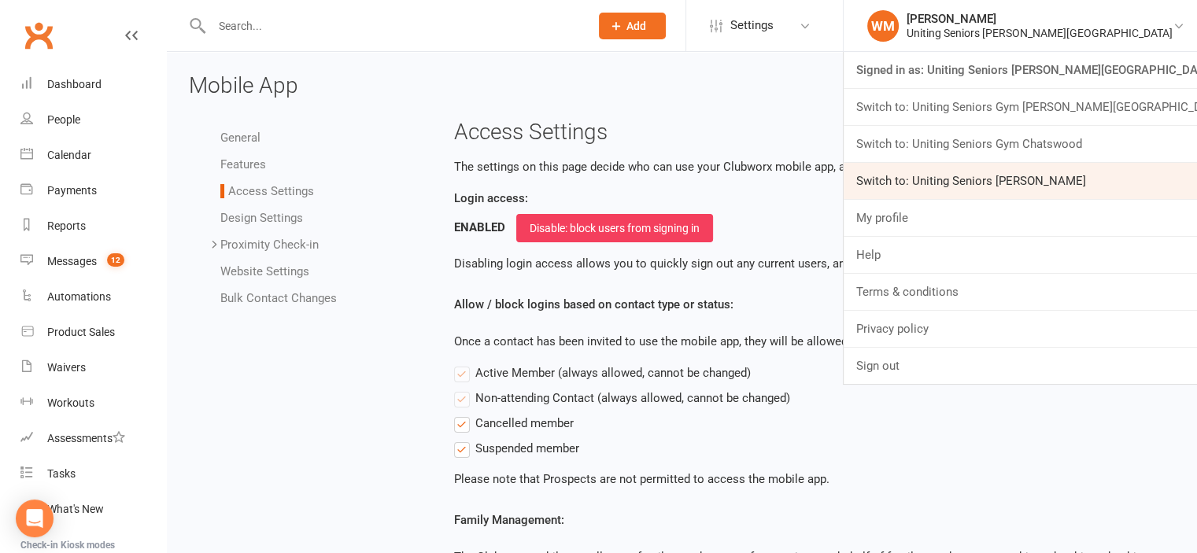
click at [1080, 186] on link "Switch to: Uniting Seniors Gym Leichhardt" at bounding box center [1020, 181] width 353 height 36
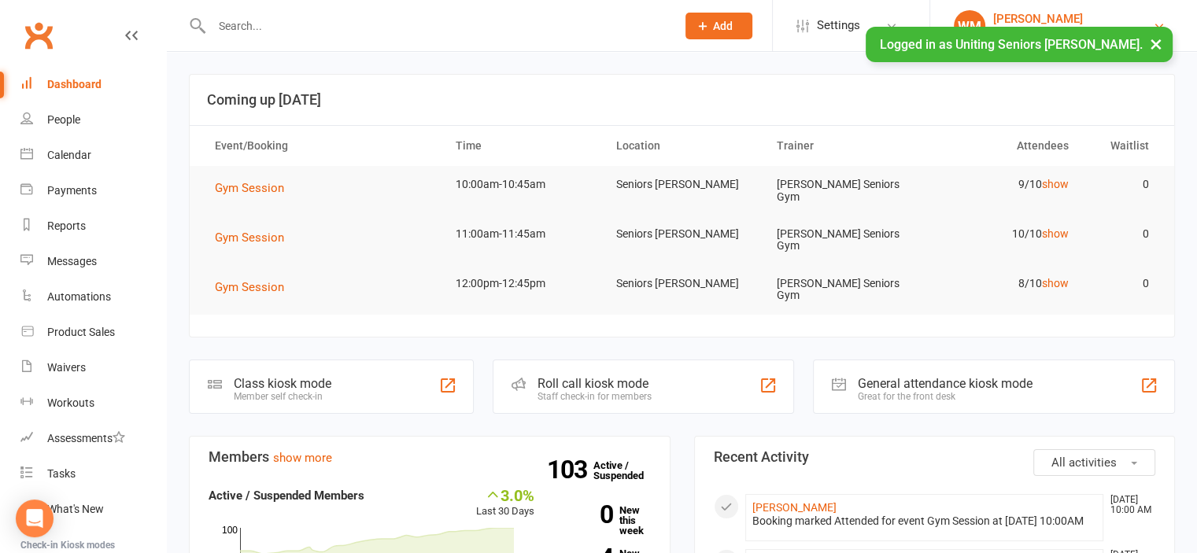
drag, startPoint x: 1158, startPoint y: 40, endPoint x: 1086, endPoint y: 30, distance: 73.1
click at [1156, 40] on button "×" at bounding box center [1156, 44] width 28 height 34
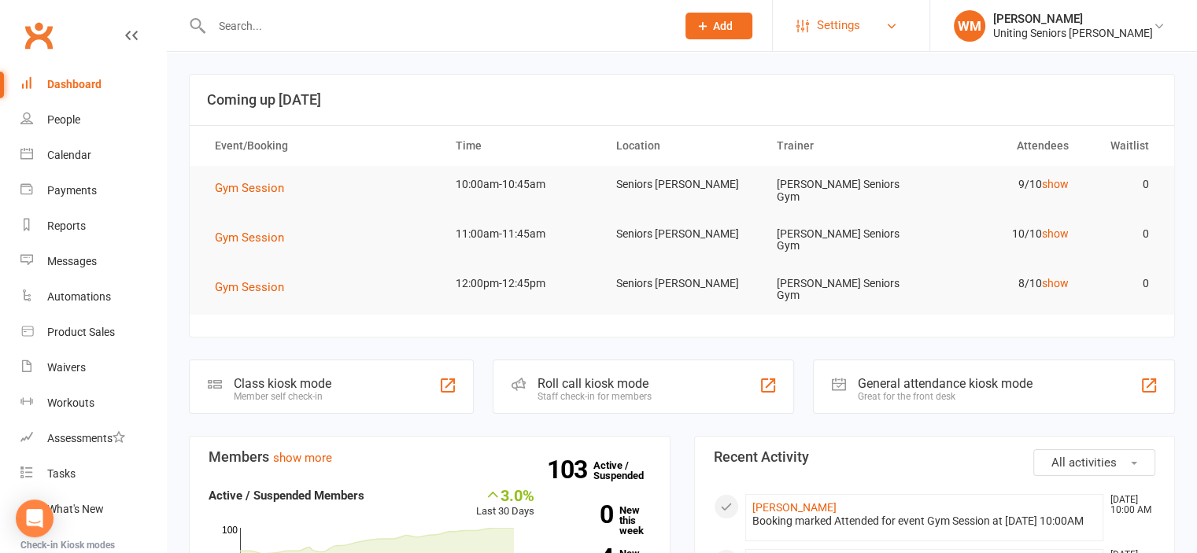
click at [860, 35] on span "Settings" at bounding box center [838, 25] width 43 height 35
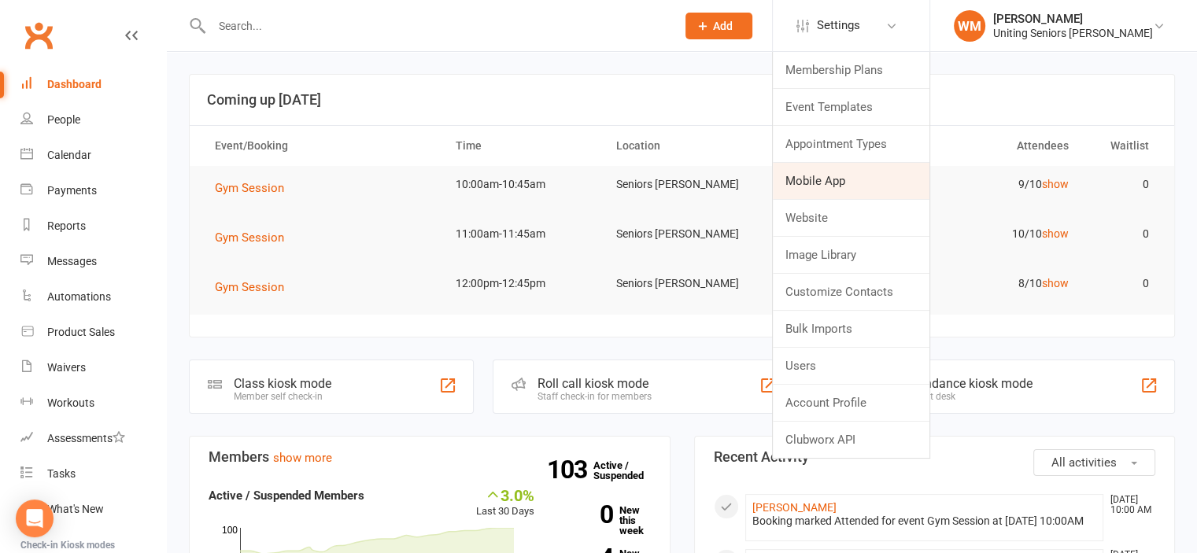
click at [849, 172] on link "Mobile App" at bounding box center [851, 181] width 157 height 36
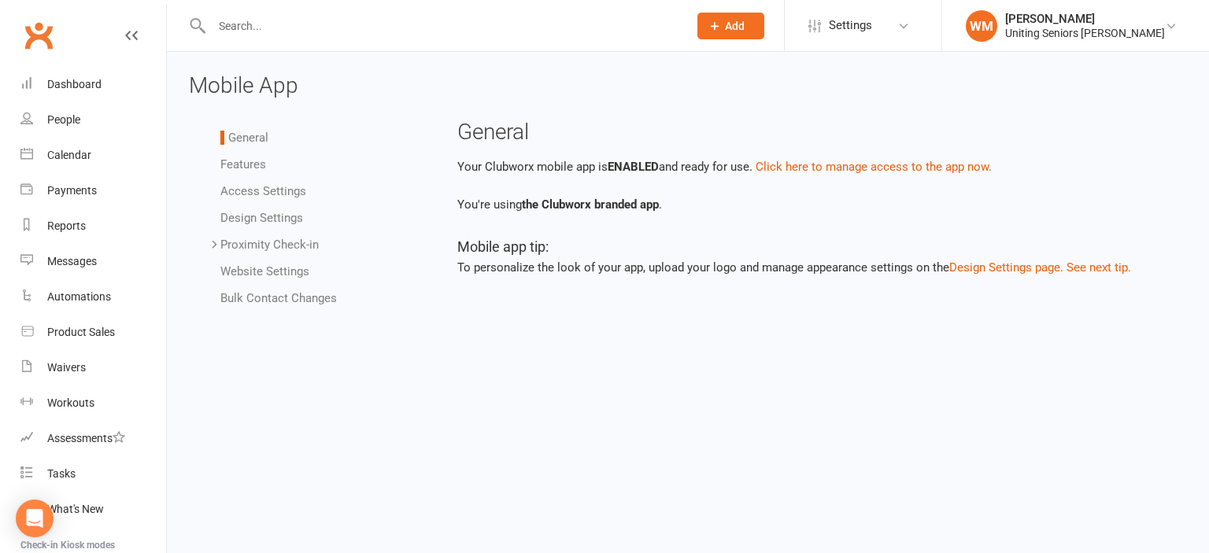
click at [240, 186] on link "Access Settings" at bounding box center [263, 191] width 86 height 14
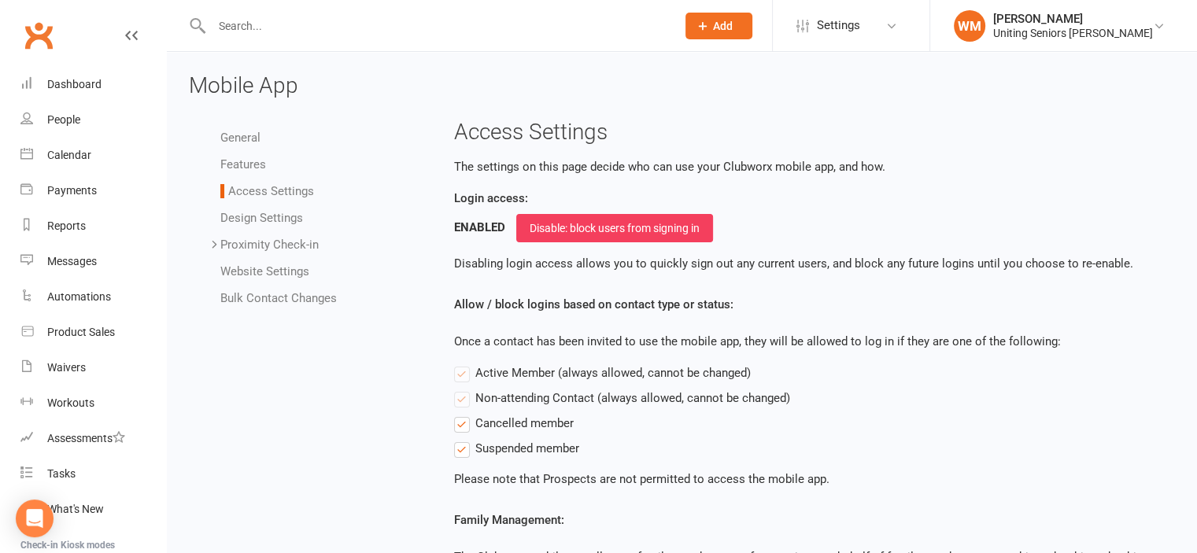
click at [250, 223] on link "Design Settings" at bounding box center [261, 218] width 83 height 14
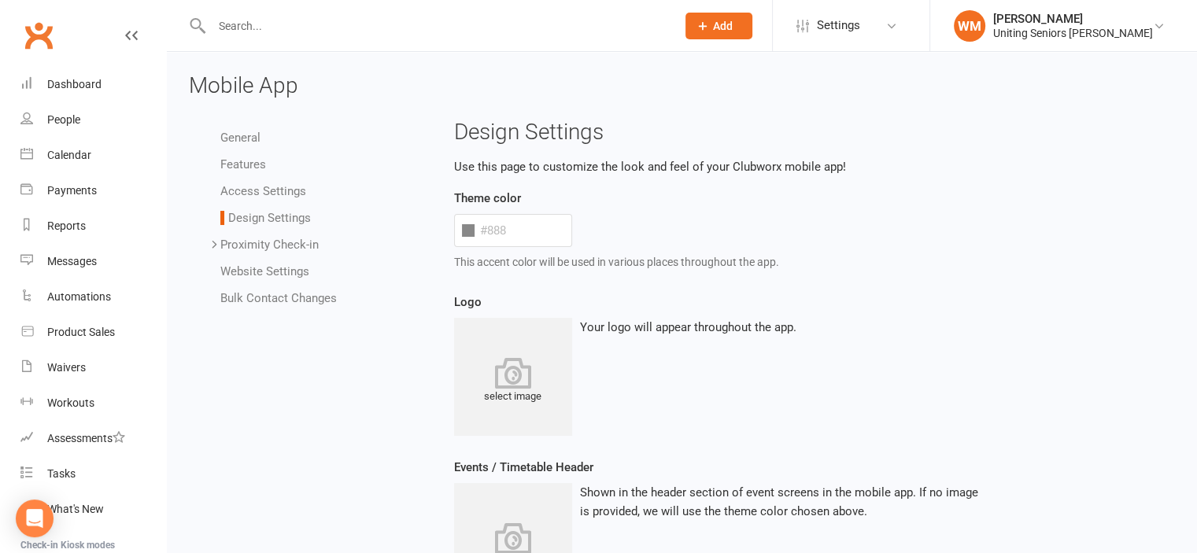
click at [223, 247] on link "Proximity Check-in" at bounding box center [269, 245] width 98 height 14
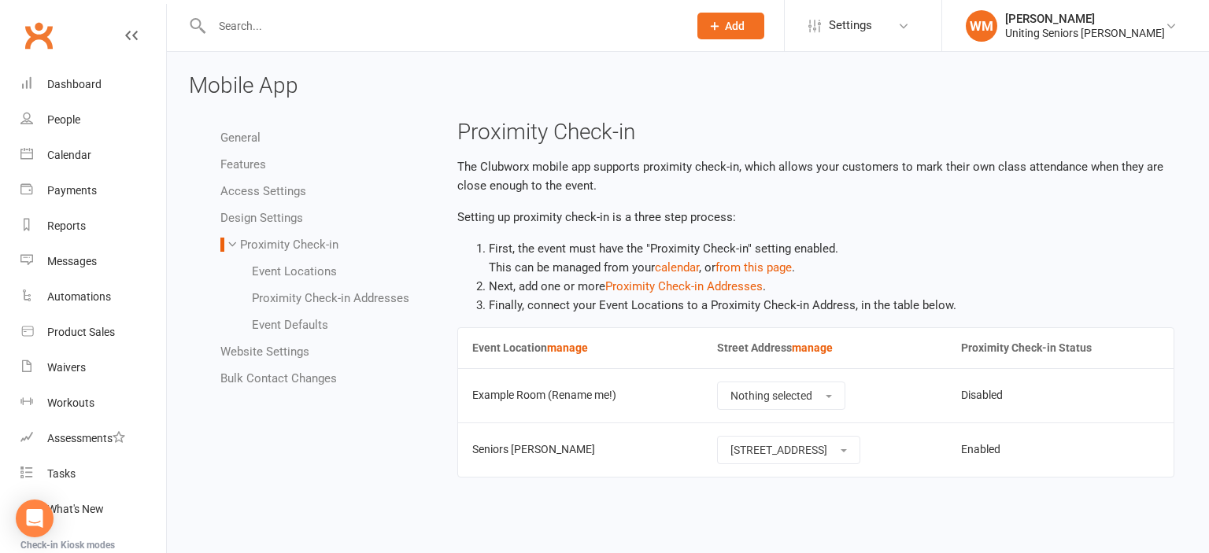
click at [267, 350] on link "Website Settings" at bounding box center [264, 352] width 89 height 14
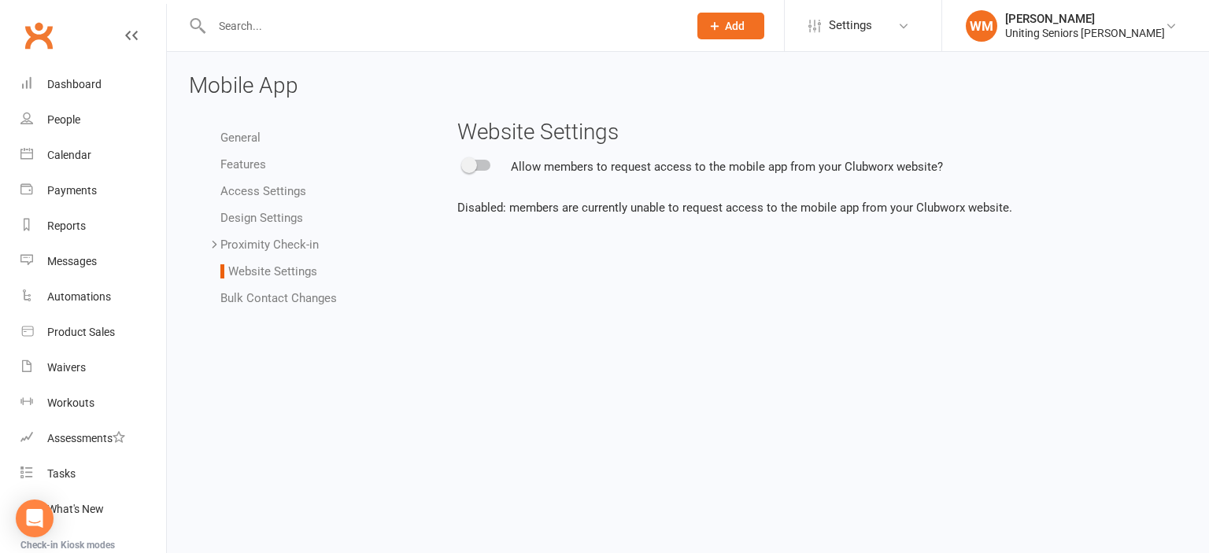
click at [290, 298] on link "Bulk Contact Changes" at bounding box center [278, 298] width 117 height 14
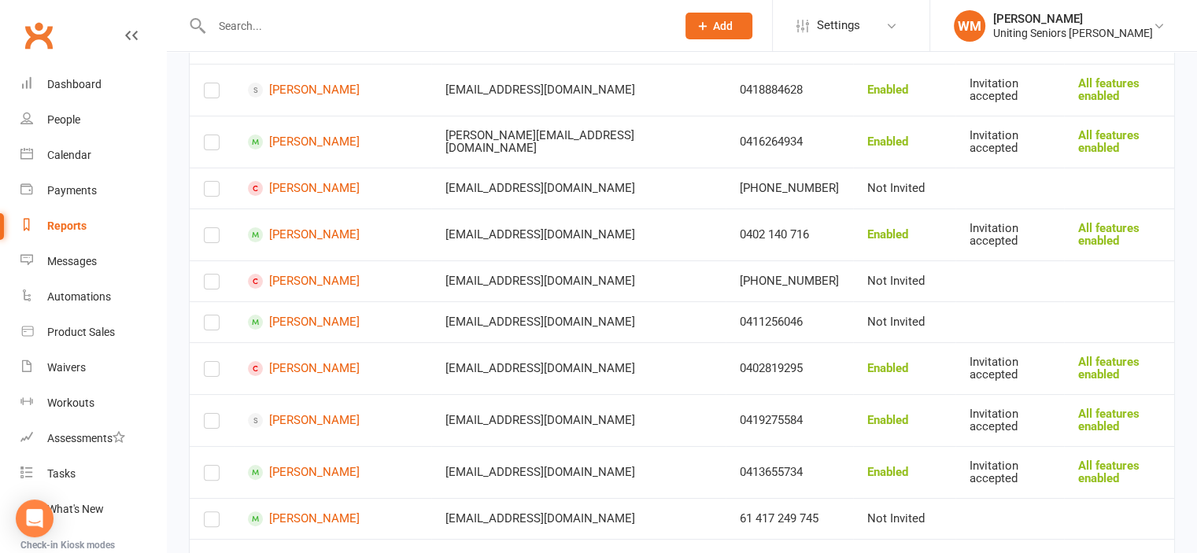
scroll to position [315, 0]
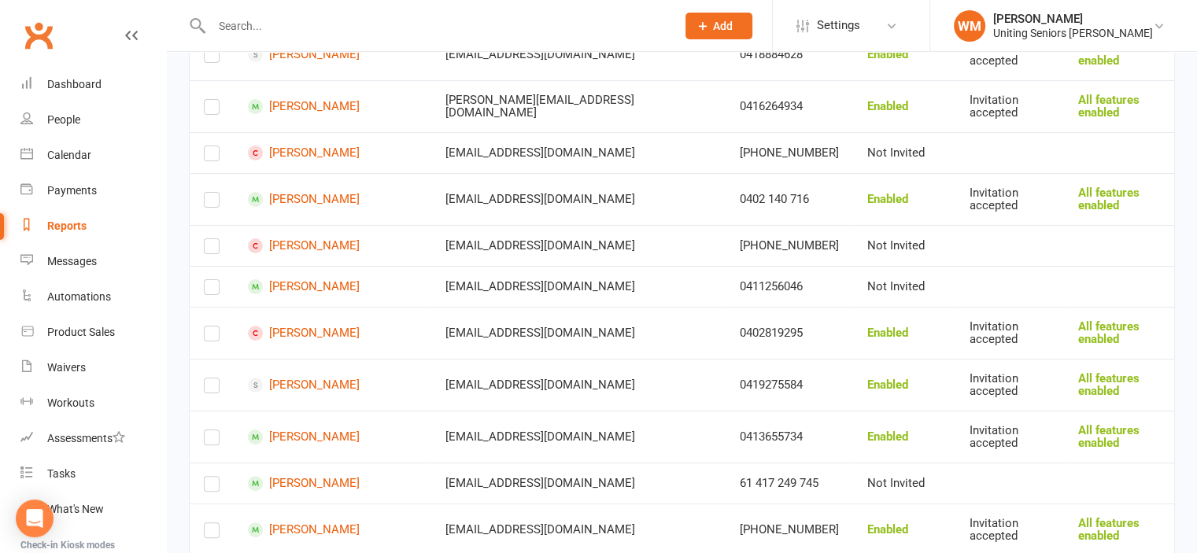
click at [512, 431] on div "[EMAIL_ADDRESS][DOMAIN_NAME]" at bounding box center [579, 437] width 266 height 13
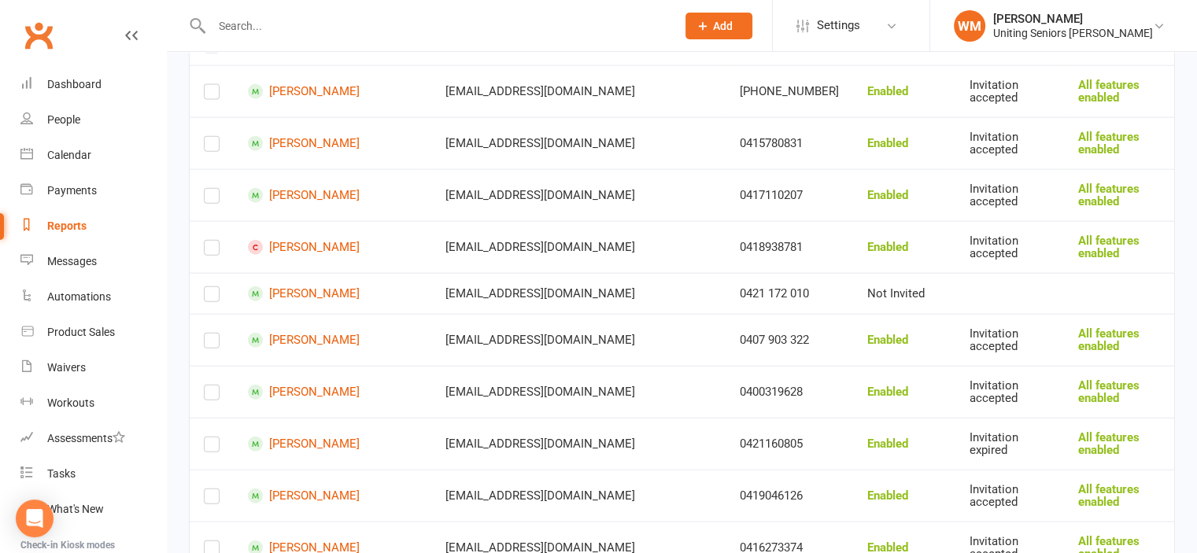
scroll to position [3700, 0]
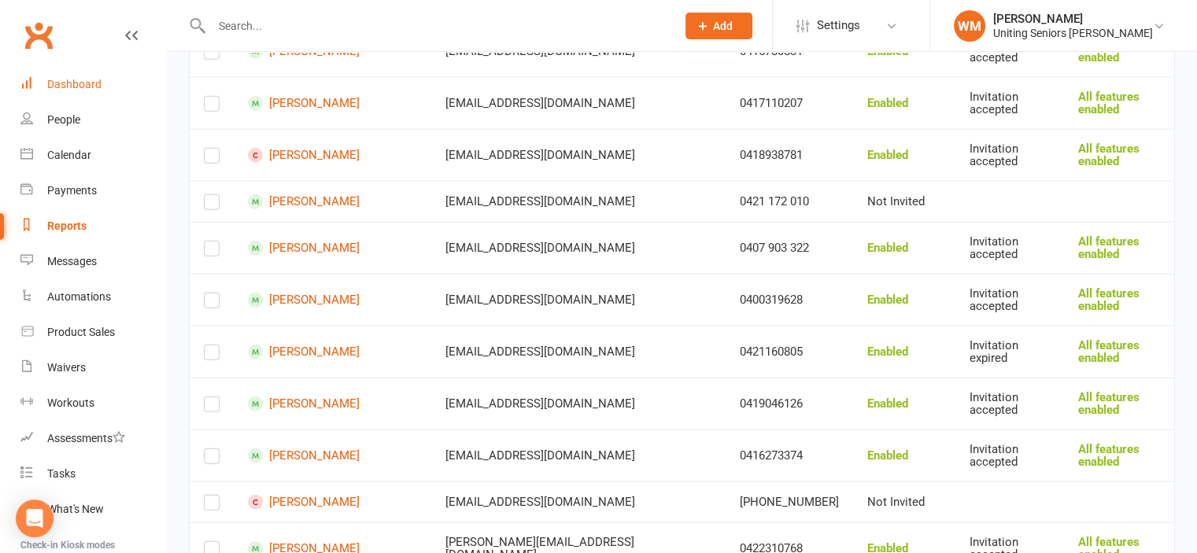
click at [88, 80] on div "Dashboard" at bounding box center [74, 84] width 54 height 13
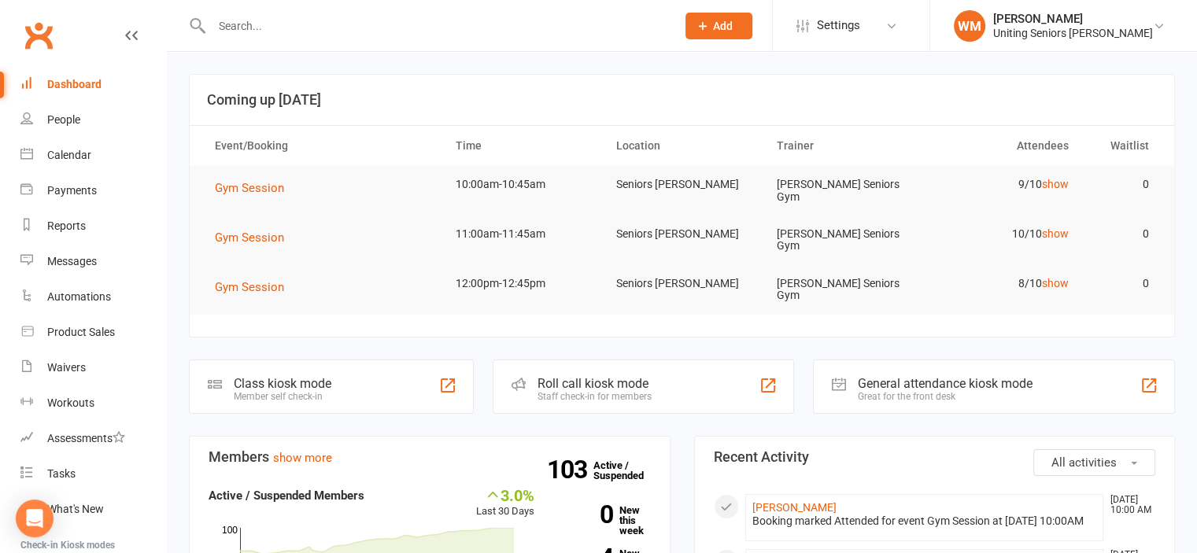
scroll to position [236, 0]
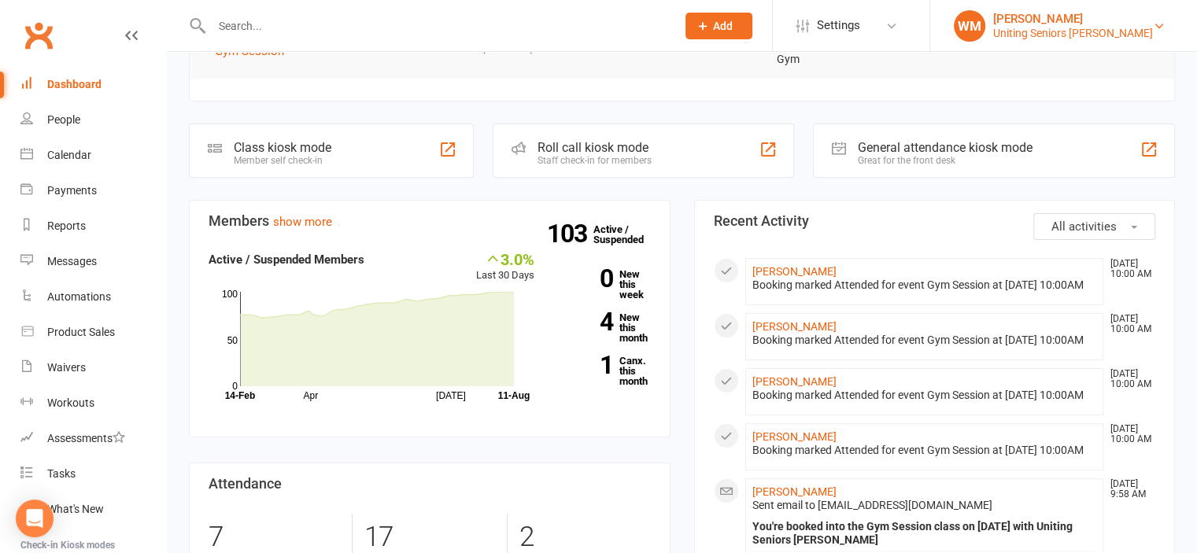
click at [1141, 20] on div "[PERSON_NAME]" at bounding box center [1073, 19] width 160 height 14
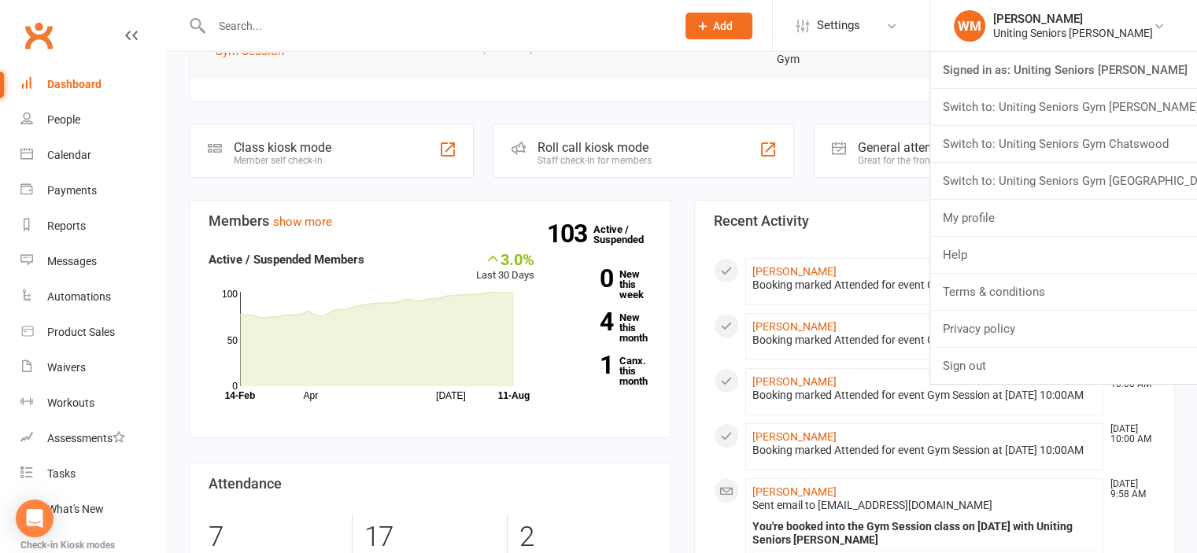
click at [91, 78] on div "Dashboard" at bounding box center [74, 84] width 54 height 13
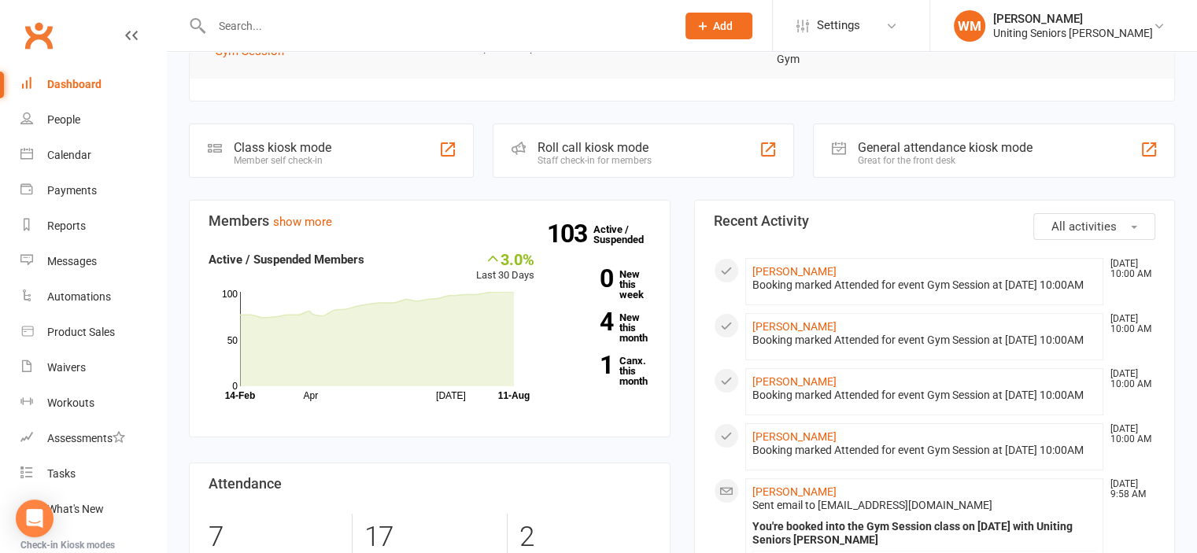
click at [85, 89] on div "Dashboard" at bounding box center [74, 84] width 54 height 13
click at [97, 154] on link "Calendar" at bounding box center [93, 155] width 146 height 35
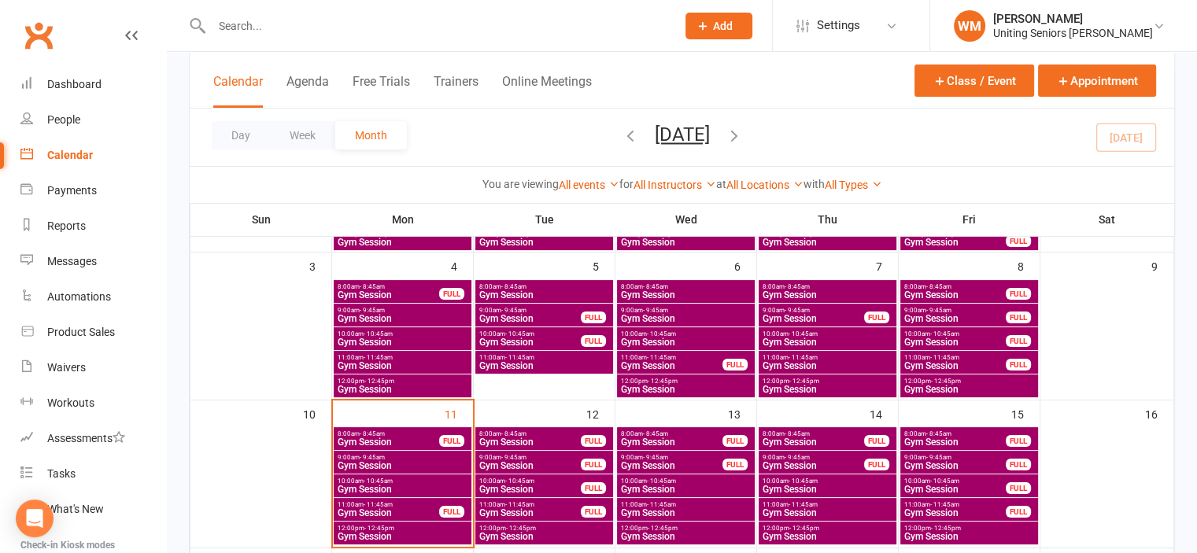
scroll to position [315, 0]
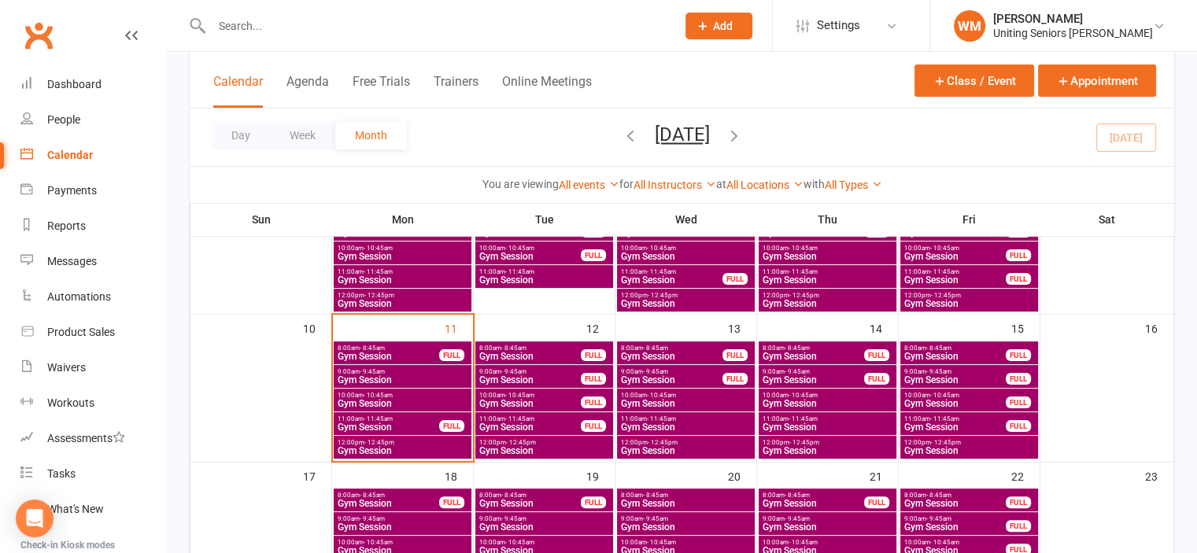
click at [399, 397] on span "10:00am - 10:45am" at bounding box center [402, 395] width 131 height 7
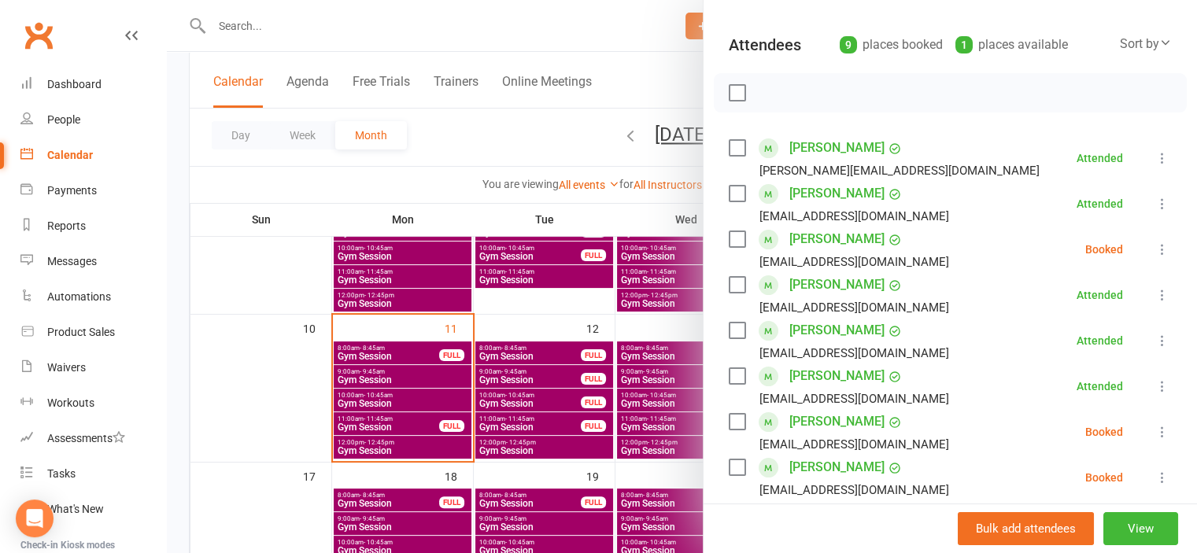
scroll to position [236, 0]
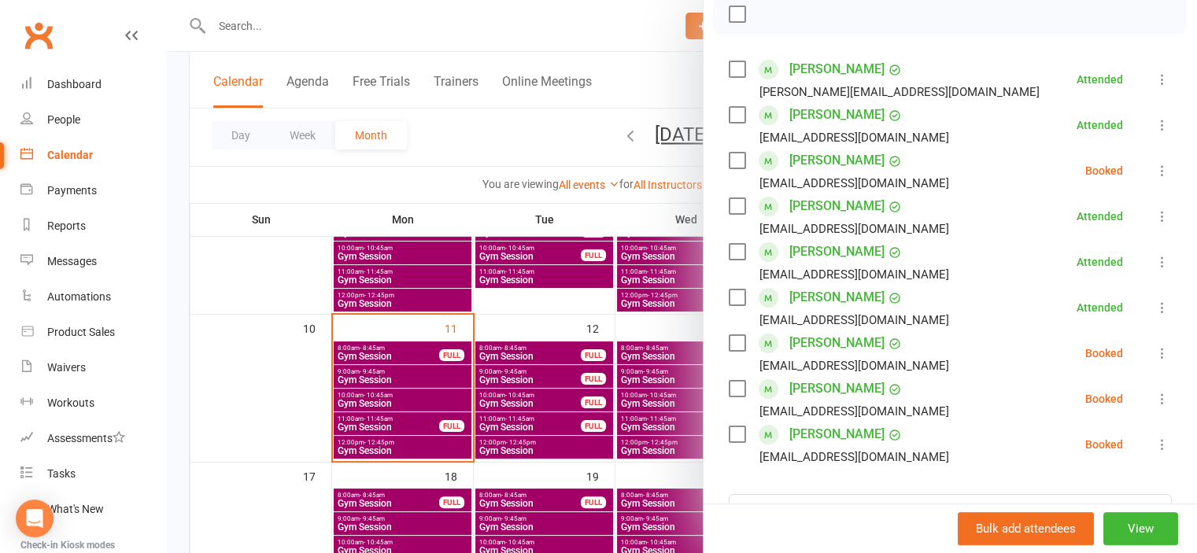
click at [1155, 399] on icon at bounding box center [1163, 399] width 16 height 16
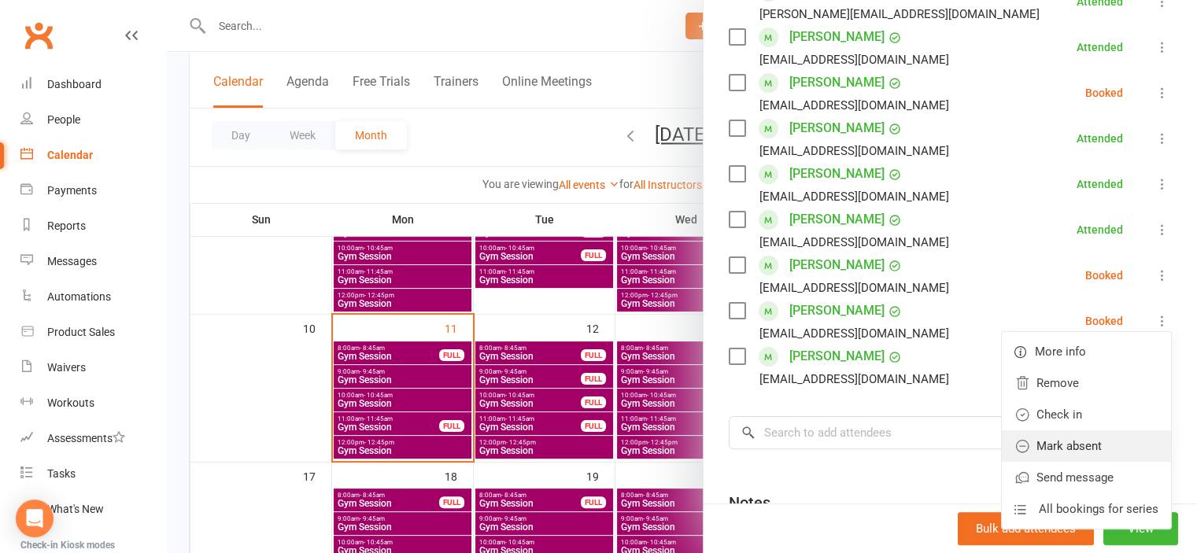
scroll to position [315, 0]
click at [1074, 446] on link "Mark absent" at bounding box center [1086, 445] width 169 height 31
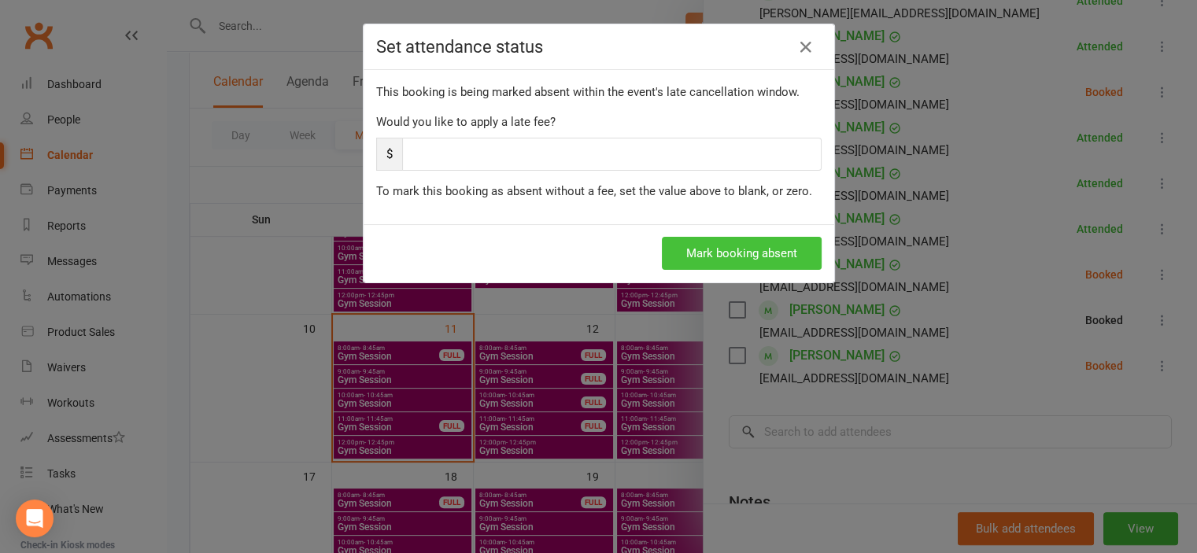
click at [703, 254] on button "Mark booking absent" at bounding box center [742, 253] width 160 height 33
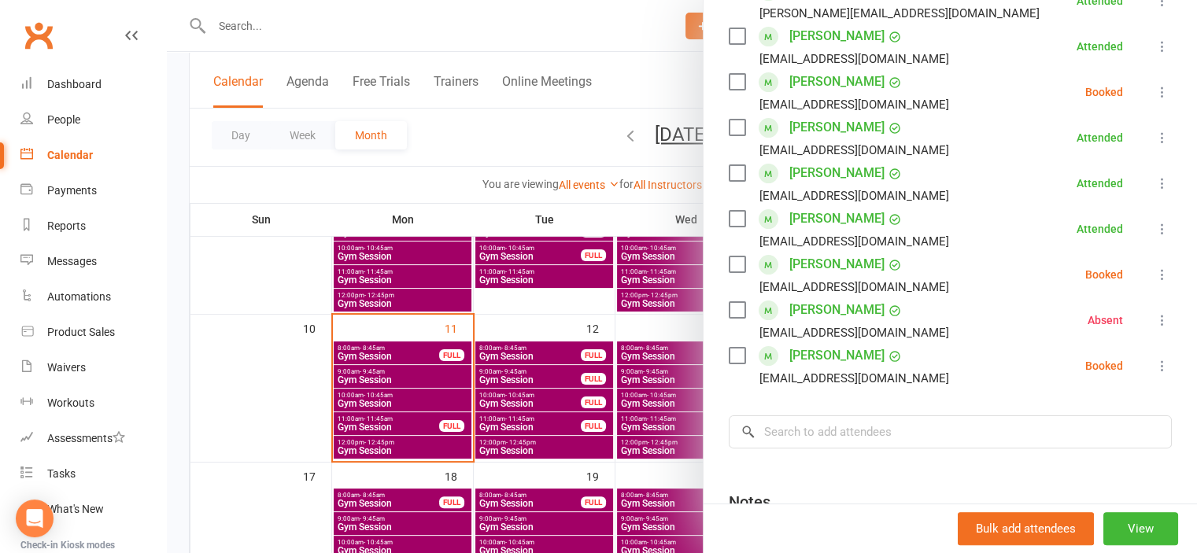
click at [246, 401] on div at bounding box center [682, 276] width 1030 height 553
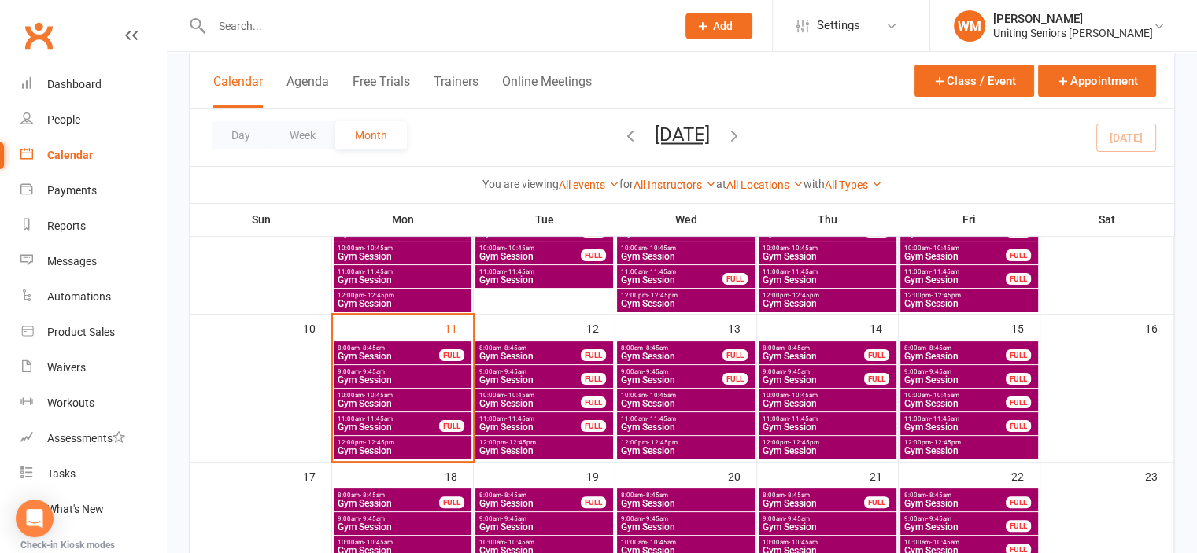
click at [408, 395] on span "10:00am - 10:45am" at bounding box center [402, 395] width 131 height 7
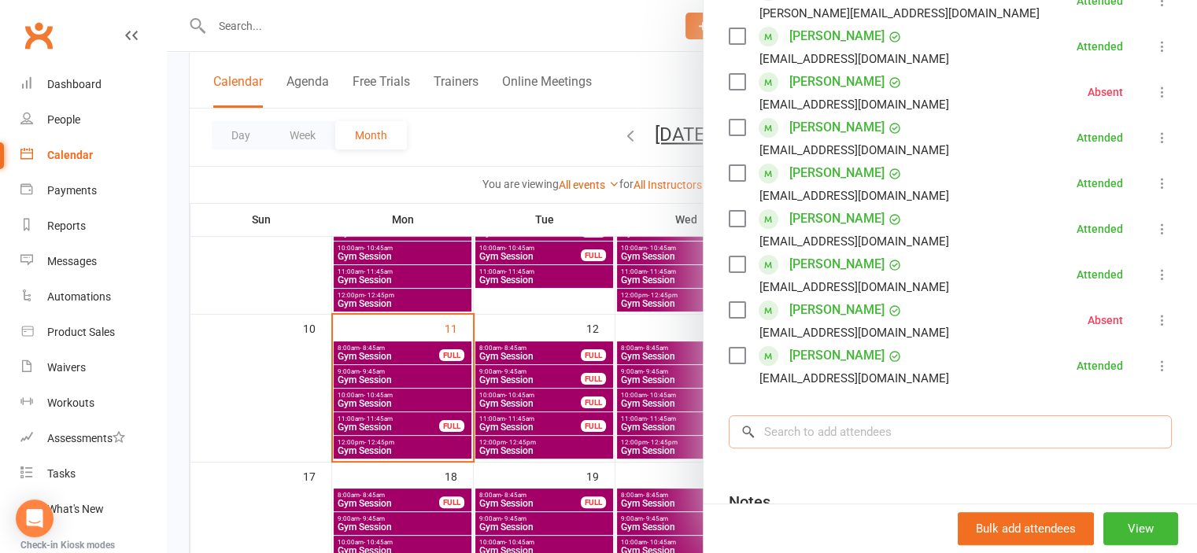
click at [892, 425] on input "search" at bounding box center [950, 432] width 443 height 33
type input "hepo"
click at [288, 390] on div at bounding box center [682, 276] width 1030 height 553
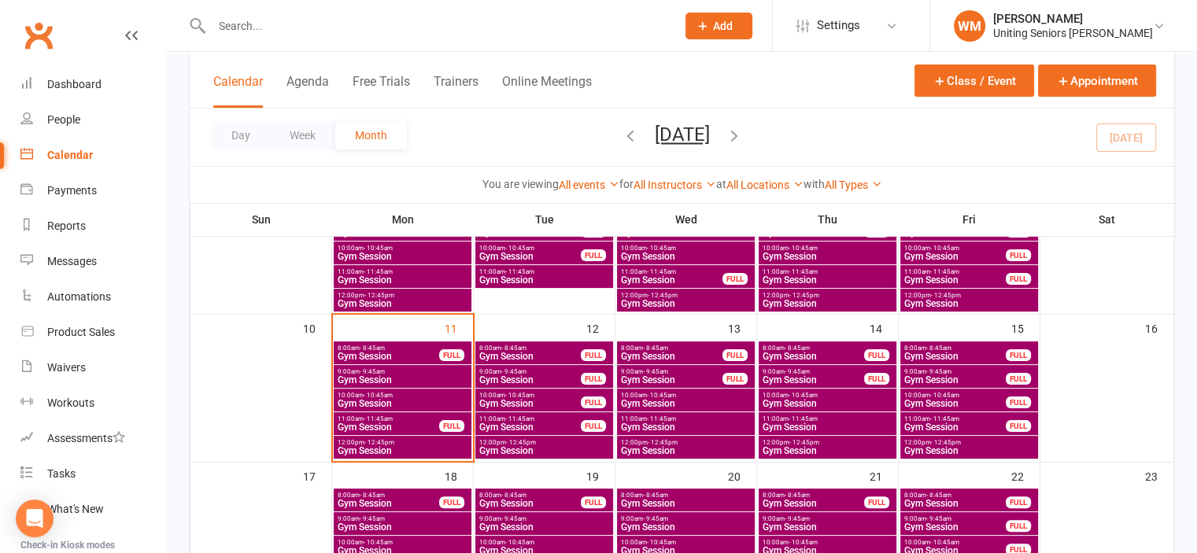
click at [427, 423] on span "Gym Session" at bounding box center [388, 427] width 103 height 9
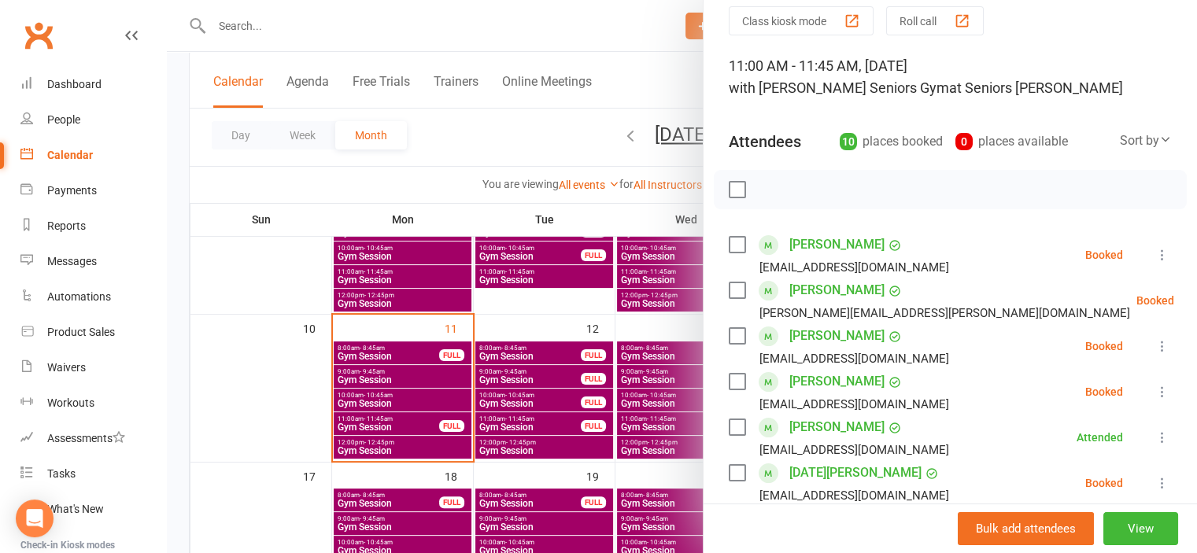
scroll to position [157, 0]
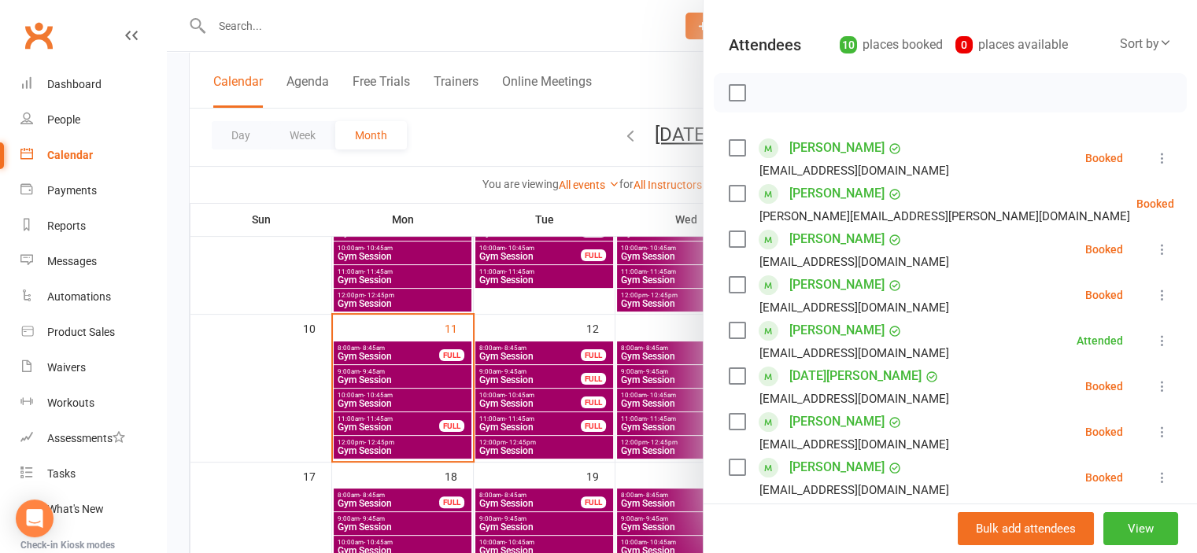
click at [357, 444] on div at bounding box center [682, 276] width 1030 height 553
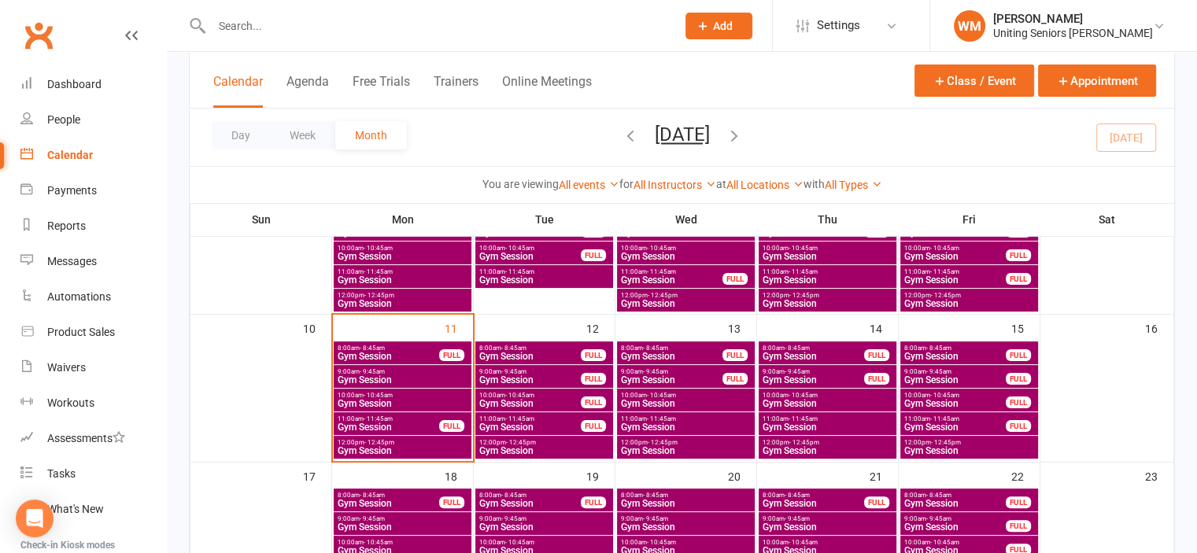
click at [357, 446] on span "Gym Session" at bounding box center [402, 450] width 131 height 9
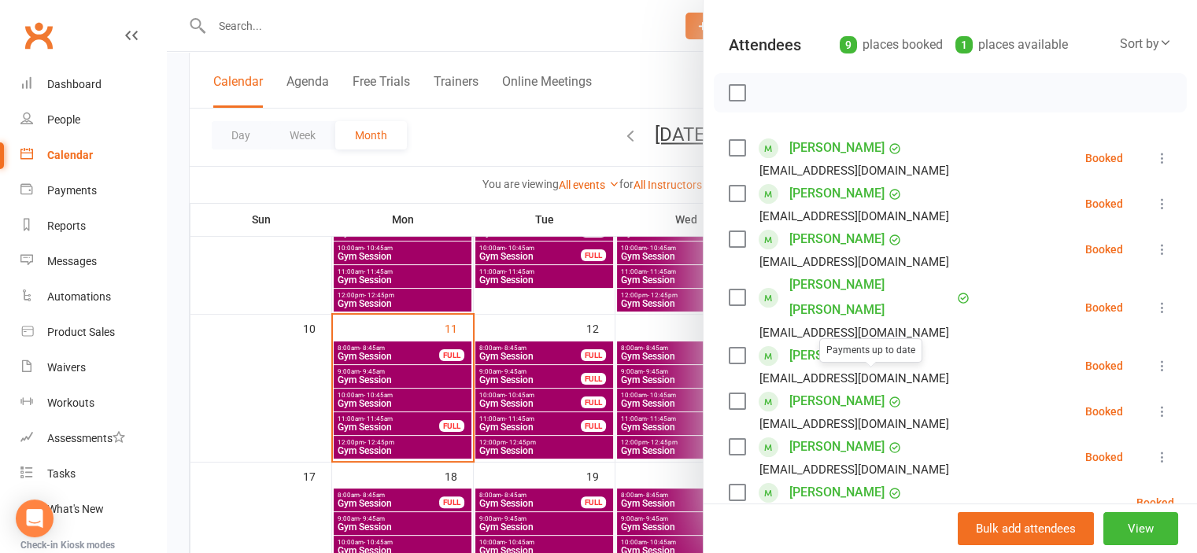
scroll to position [236, 0]
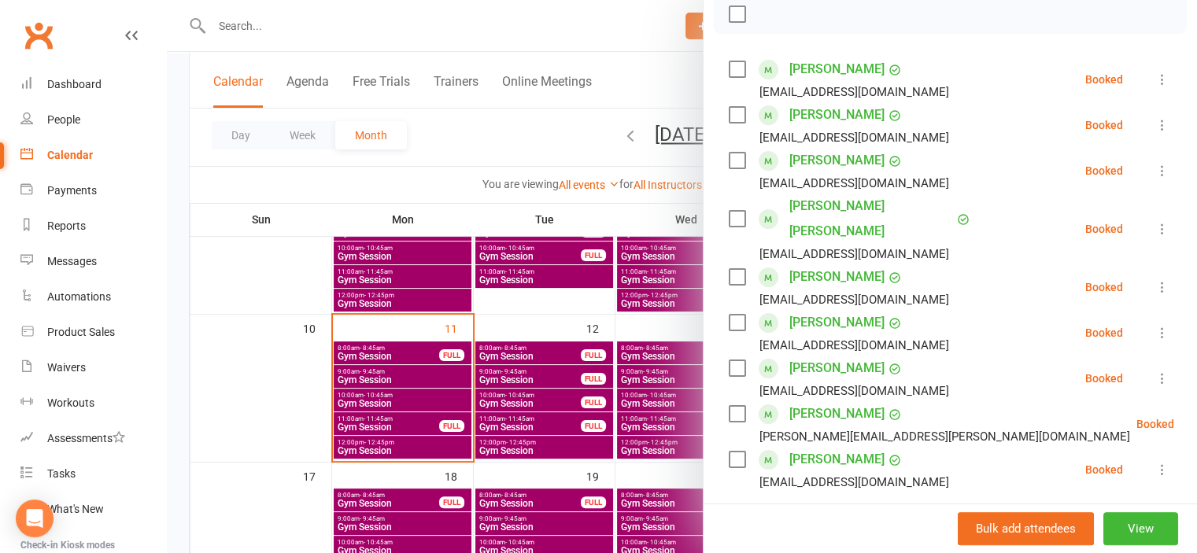
click at [324, 401] on div at bounding box center [682, 276] width 1030 height 553
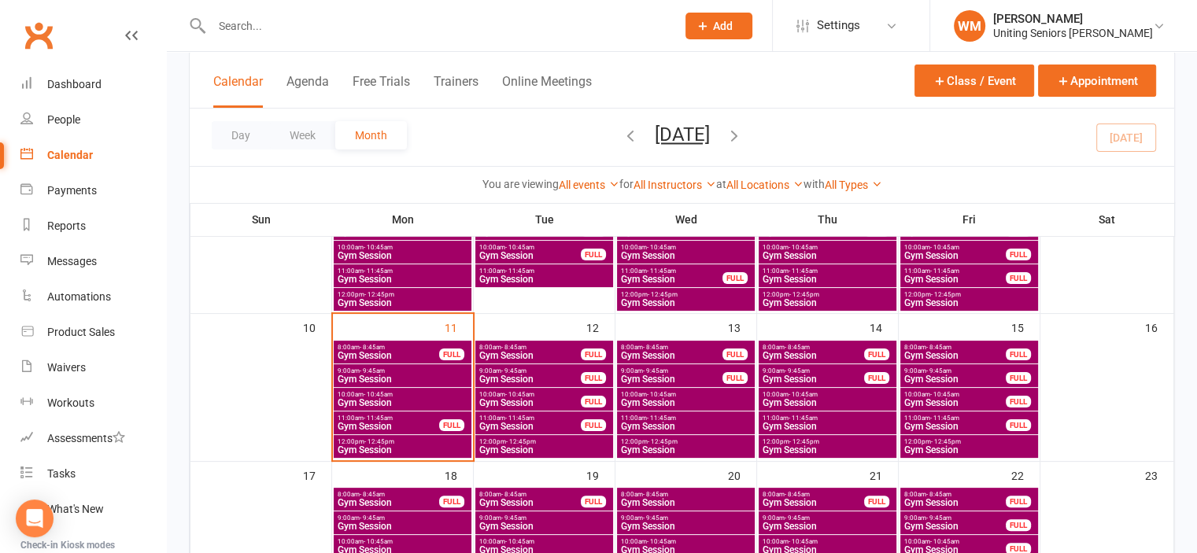
scroll to position [472, 0]
